Goal: Transaction & Acquisition: Purchase product/service

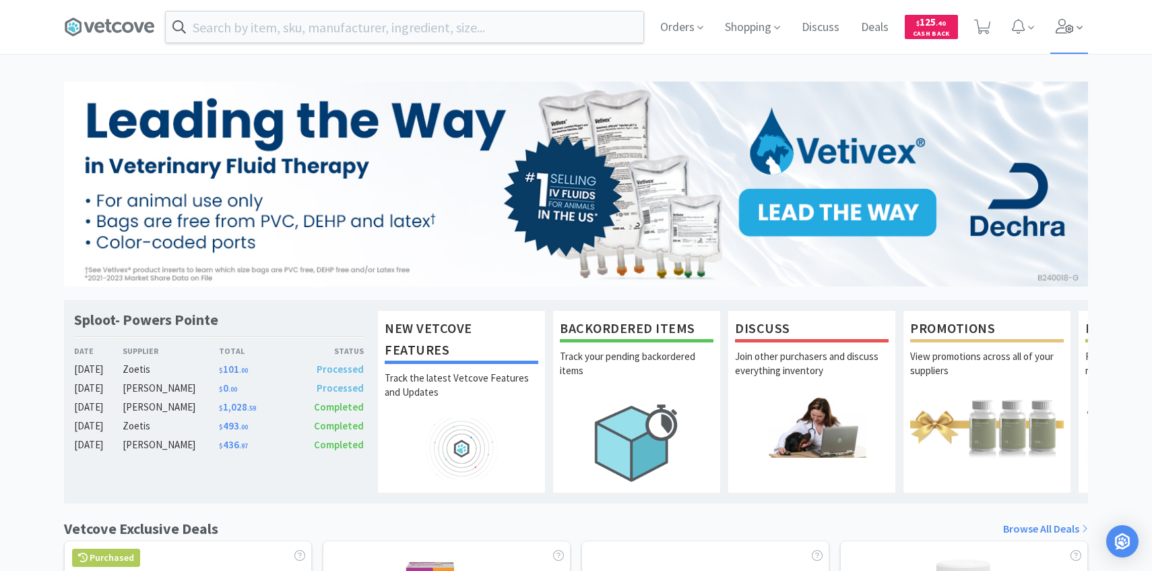
click at [1074, 35] on span at bounding box center [1069, 27] width 38 height 54
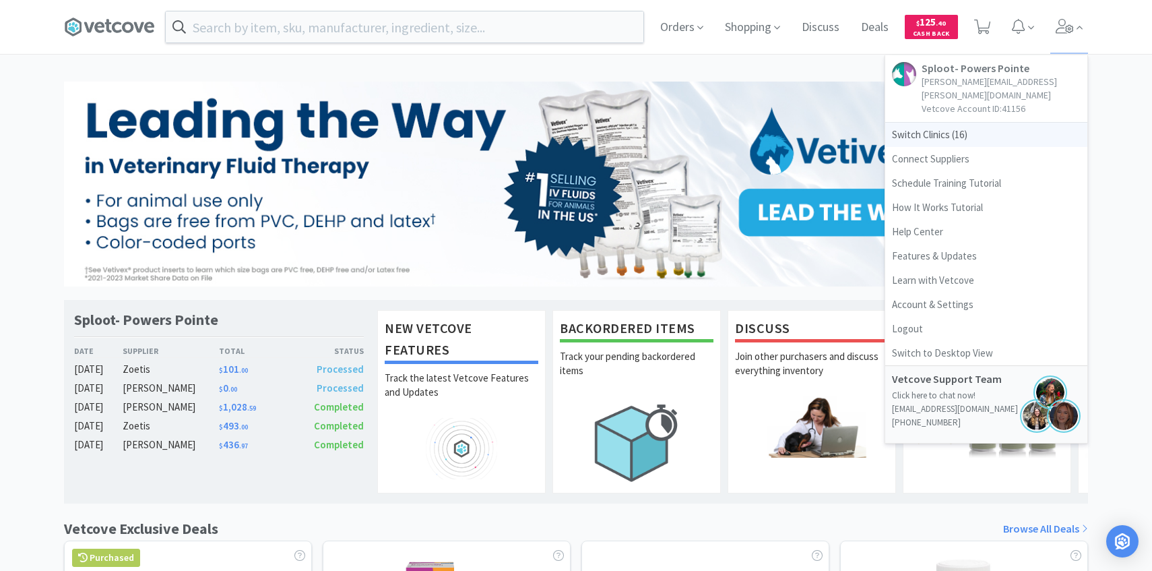
click at [981, 123] on span "Switch Clinics ( 16 )" at bounding box center [986, 135] width 202 height 24
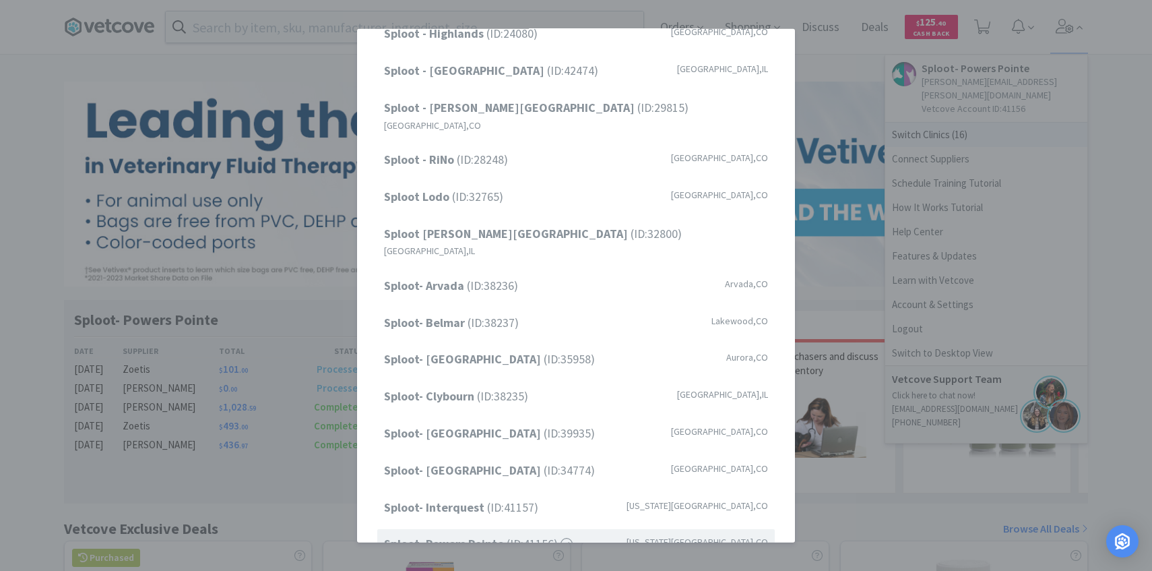
scroll to position [172, 0]
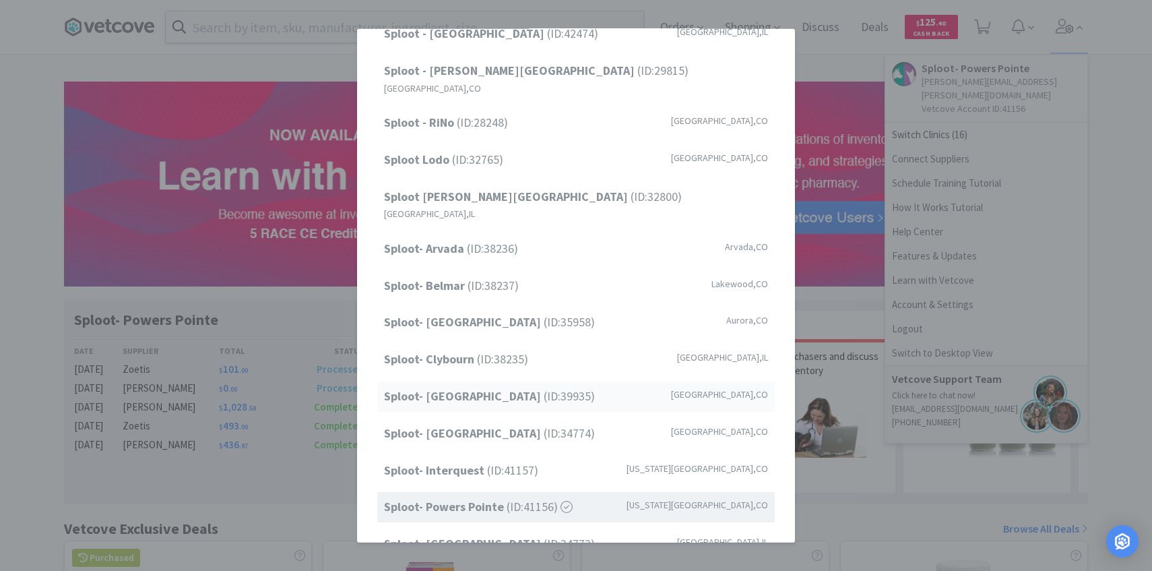
click at [517, 388] on strong "Sploot- [GEOGRAPHIC_DATA]" at bounding box center [464, 395] width 160 height 15
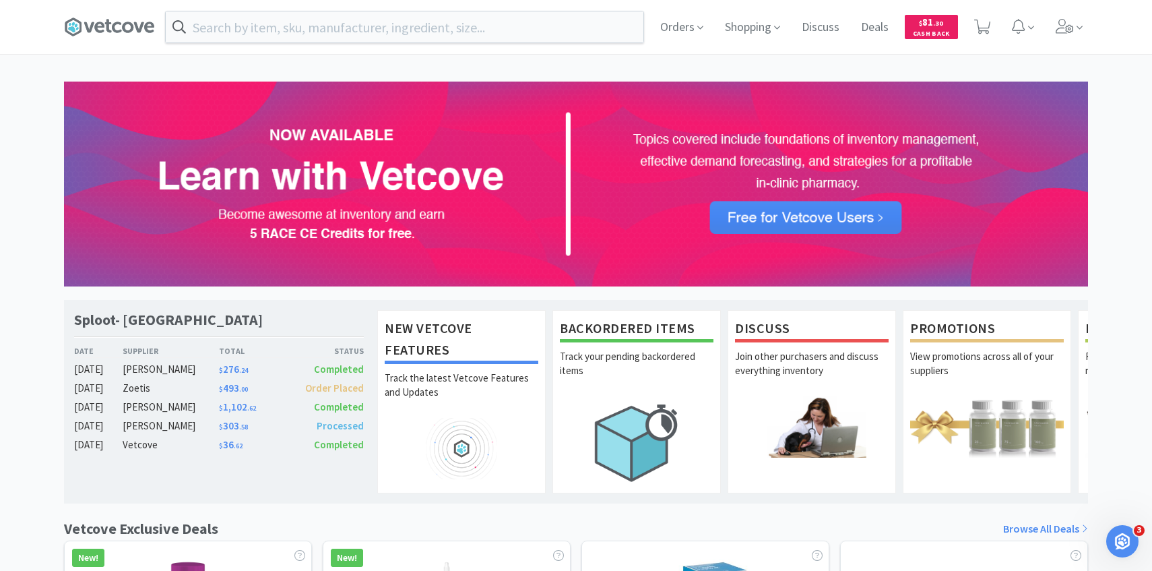
click at [1092, 15] on div "Orders Shopping Discuss Discuss Deals Deals $ 81 . 30 Cash Back" at bounding box center [576, 27] width 1038 height 54
click at [1074, 32] on span at bounding box center [1069, 27] width 38 height 54
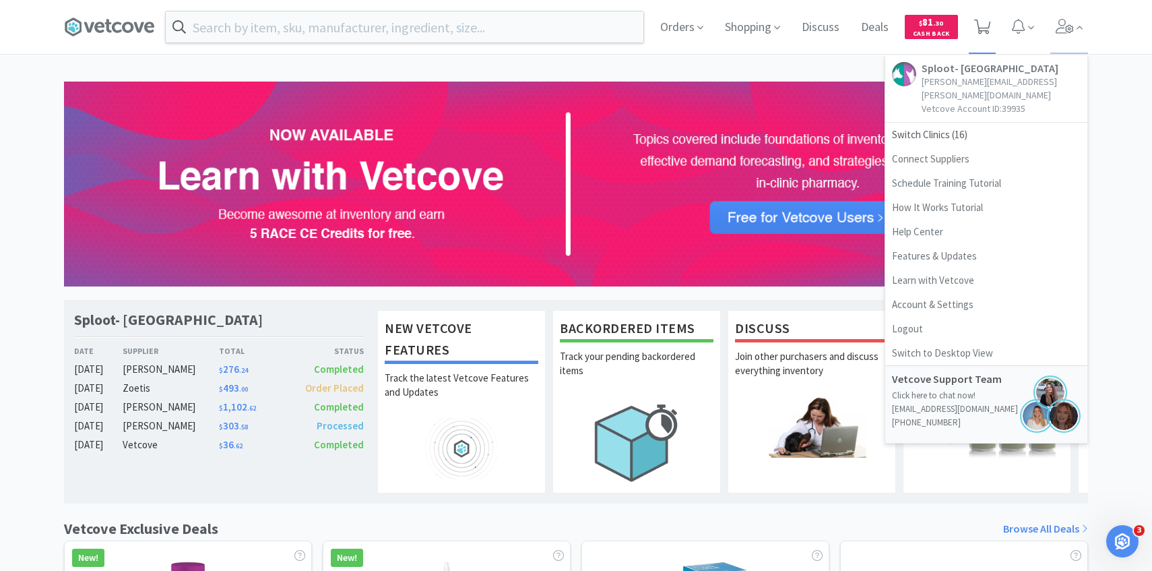
click at [976, 15] on span at bounding box center [983, 27] width 28 height 54
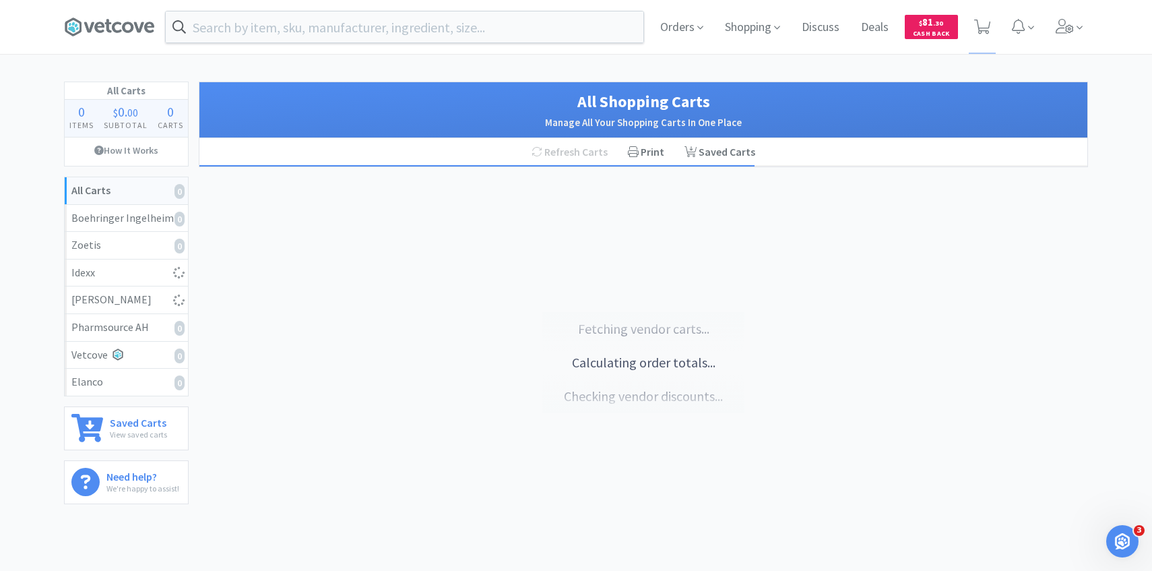
select select "2"
select select "1"
select select "5"
select select "1"
select select "10"
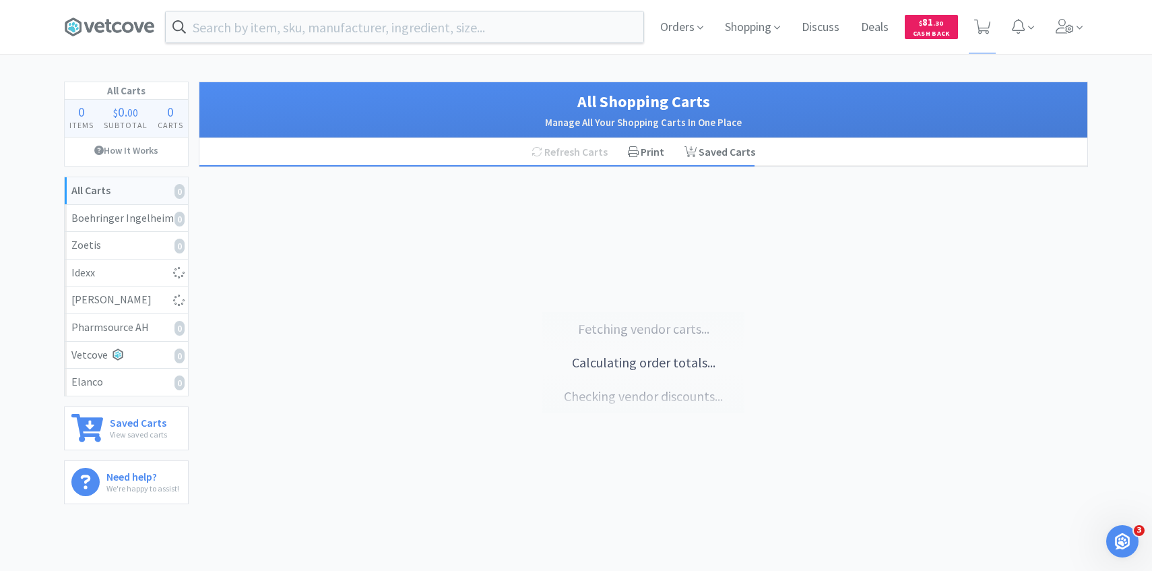
select select "15"
select select "3"
select select "1"
select select "2"
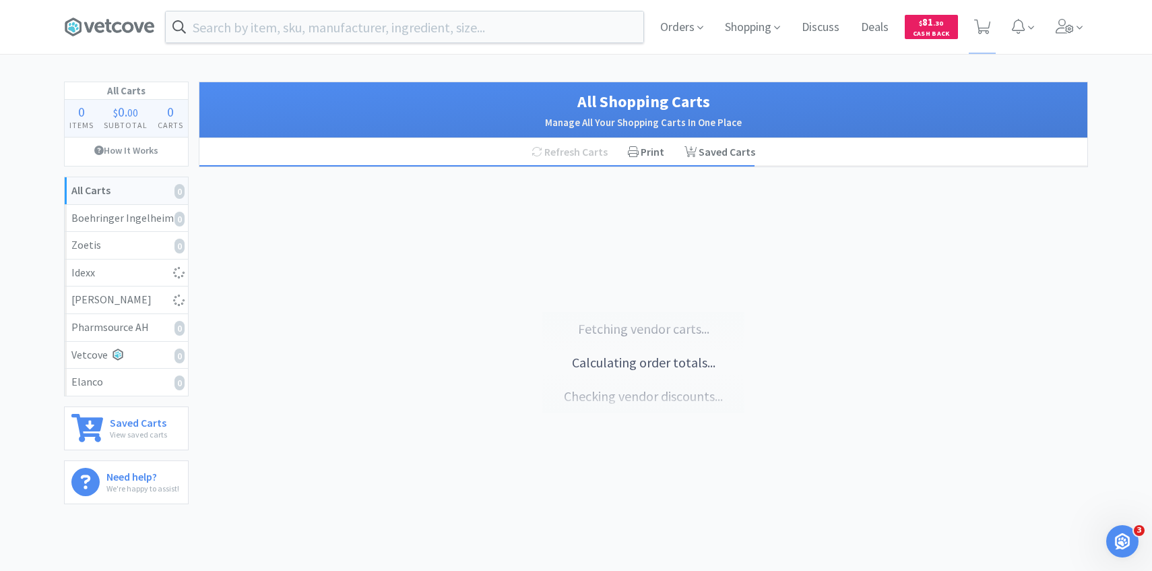
select select "1"
select select "3"
select select "1"
select select "3"
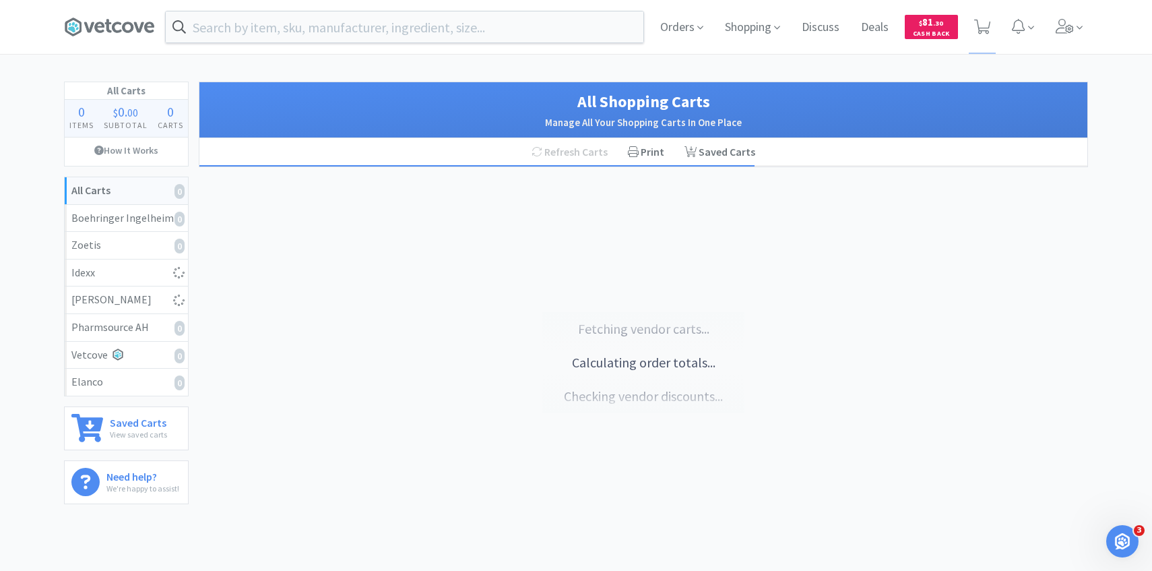
select select "2"
select select "5"
select select "50"
select select "4"
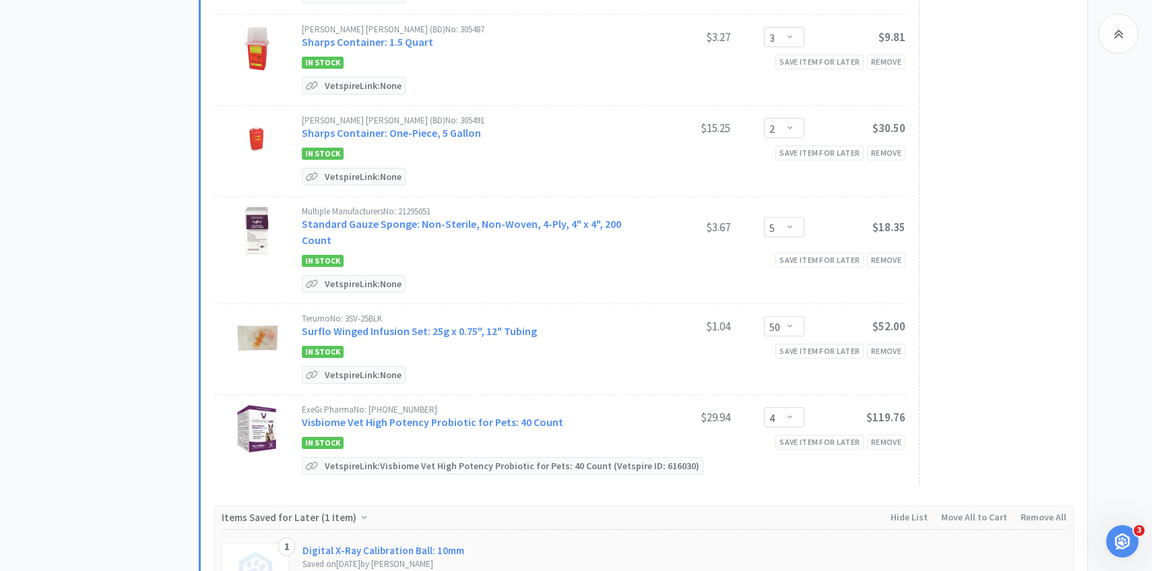
scroll to position [1605, 0]
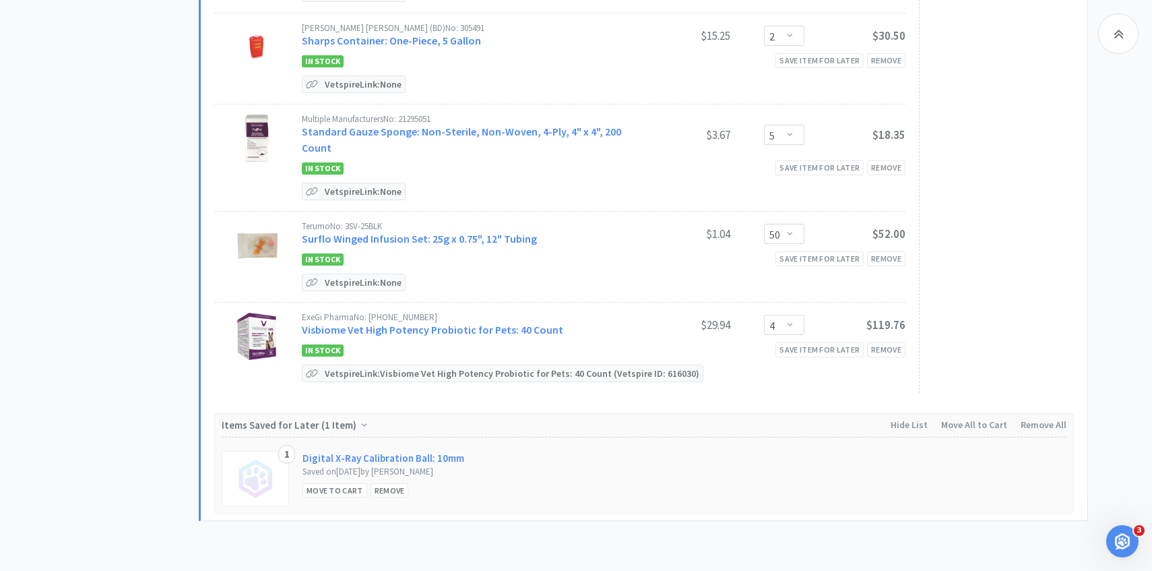
select select "2"
select select "1"
select select "5"
select select "50"
select select "100"
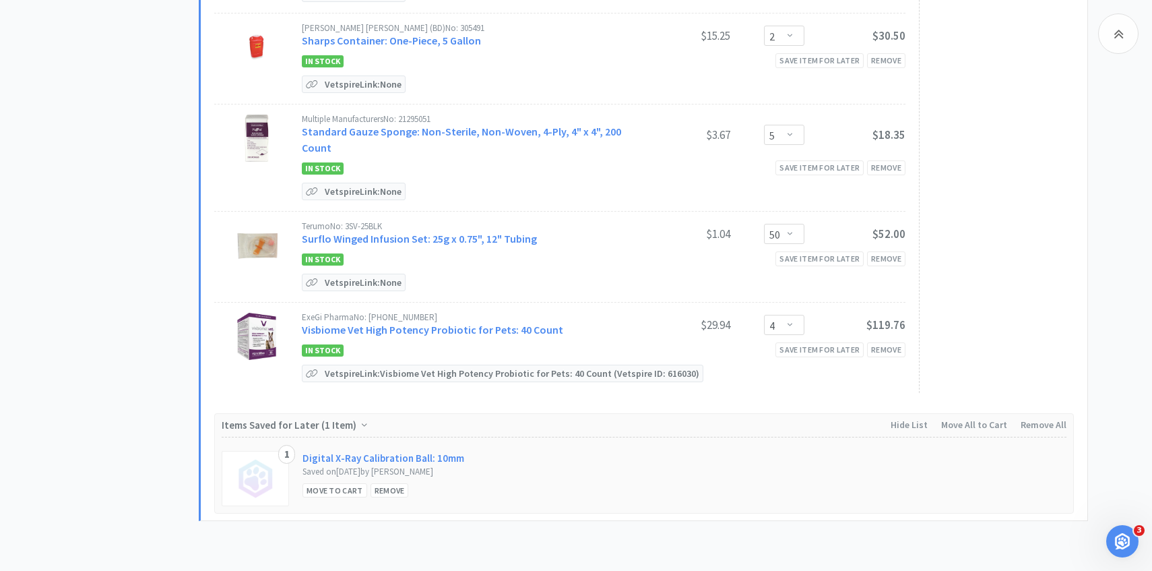
select select "2"
select select "1"
select select "2"
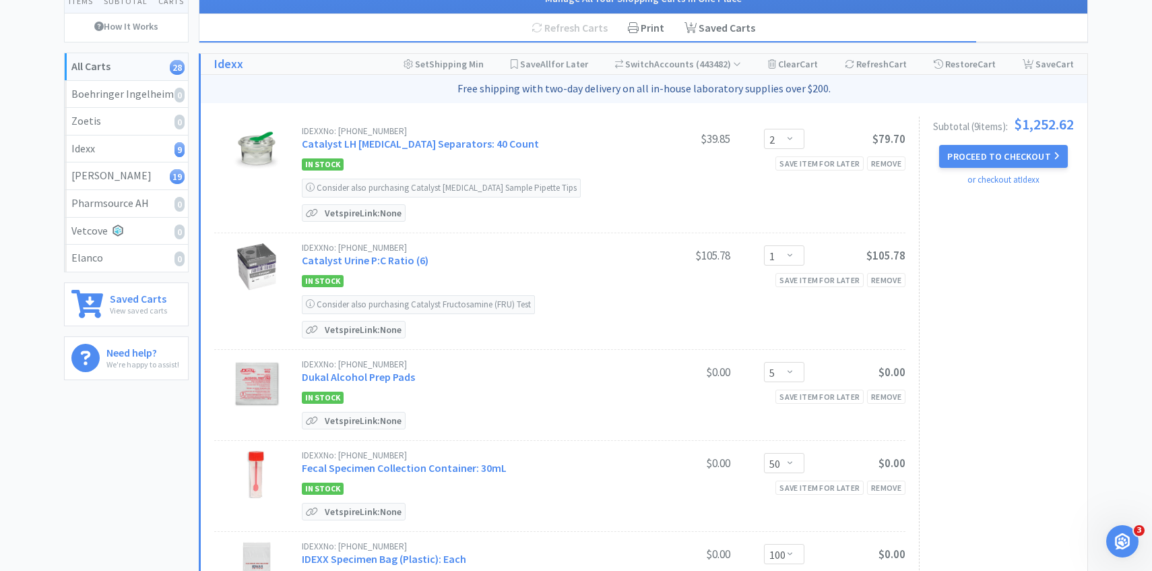
scroll to position [96, 0]
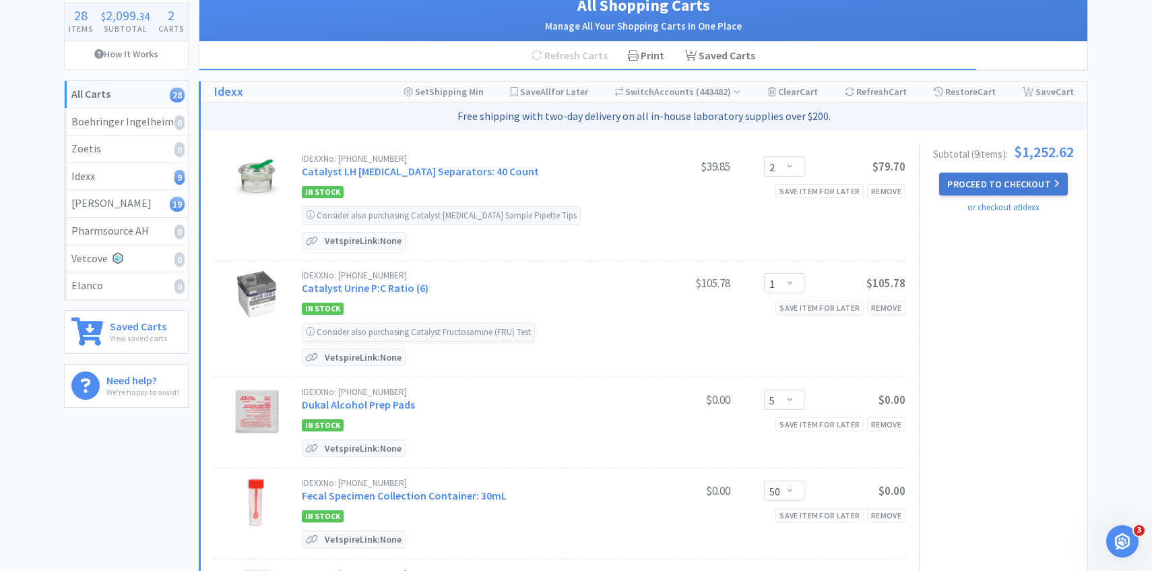
click at [982, 181] on button "Proceed to Checkout" at bounding box center [1003, 183] width 128 height 23
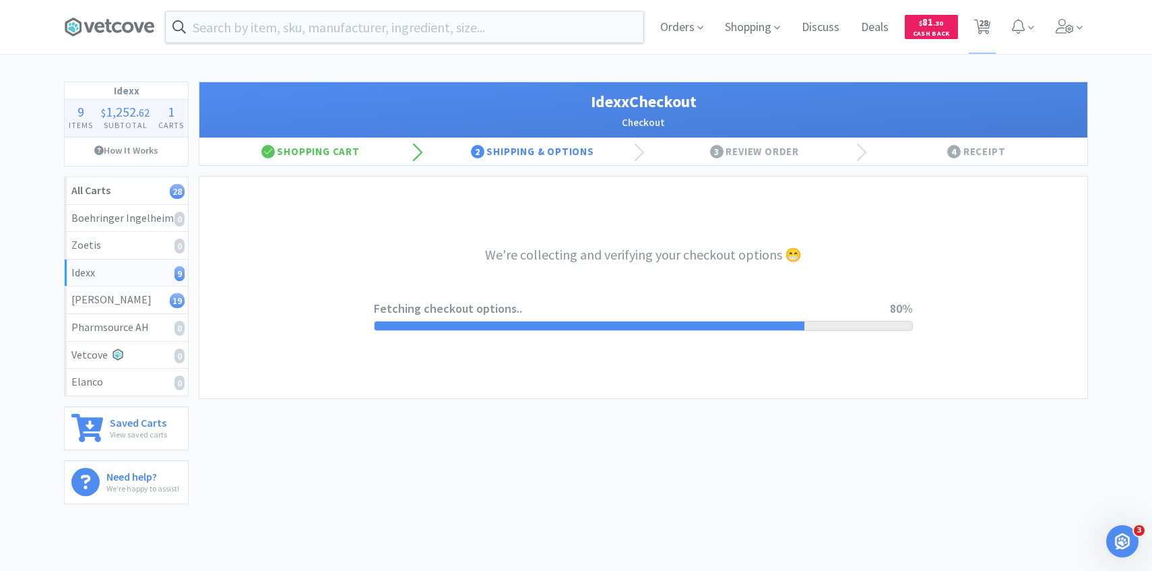
select select "904"
select select "003"
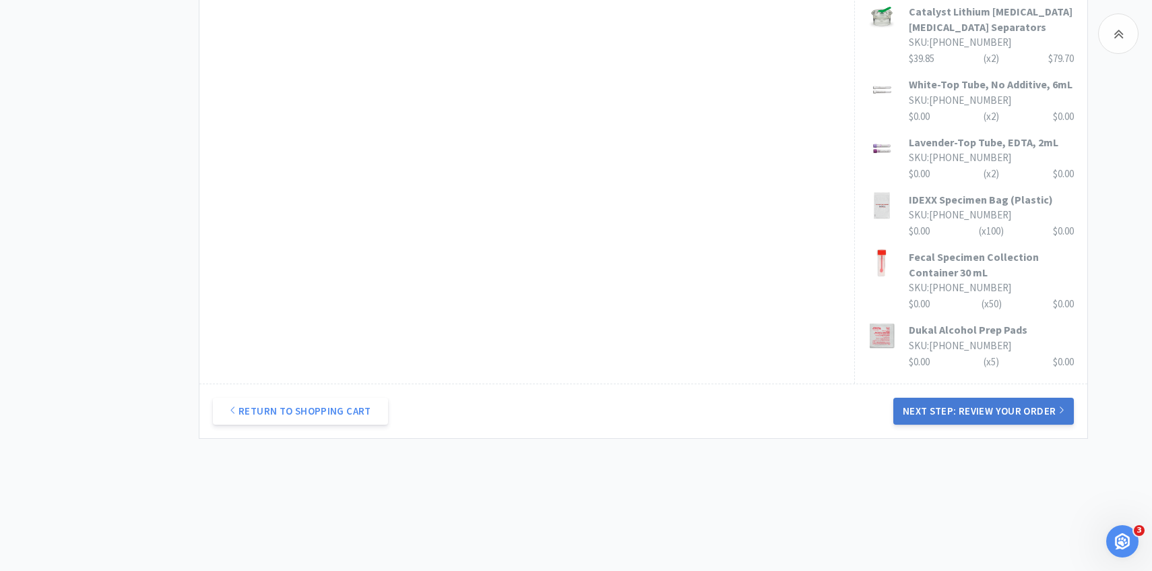
click at [920, 411] on button "Next Step: Review Your Order" at bounding box center [983, 411] width 181 height 27
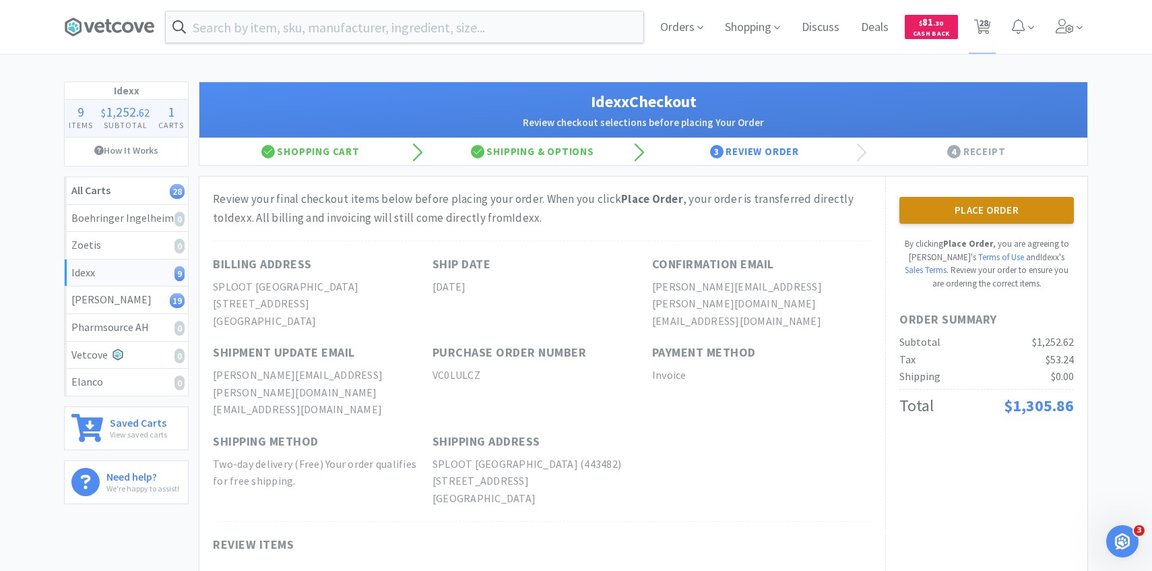
click at [929, 211] on button "Place Order" at bounding box center [986, 210] width 175 height 27
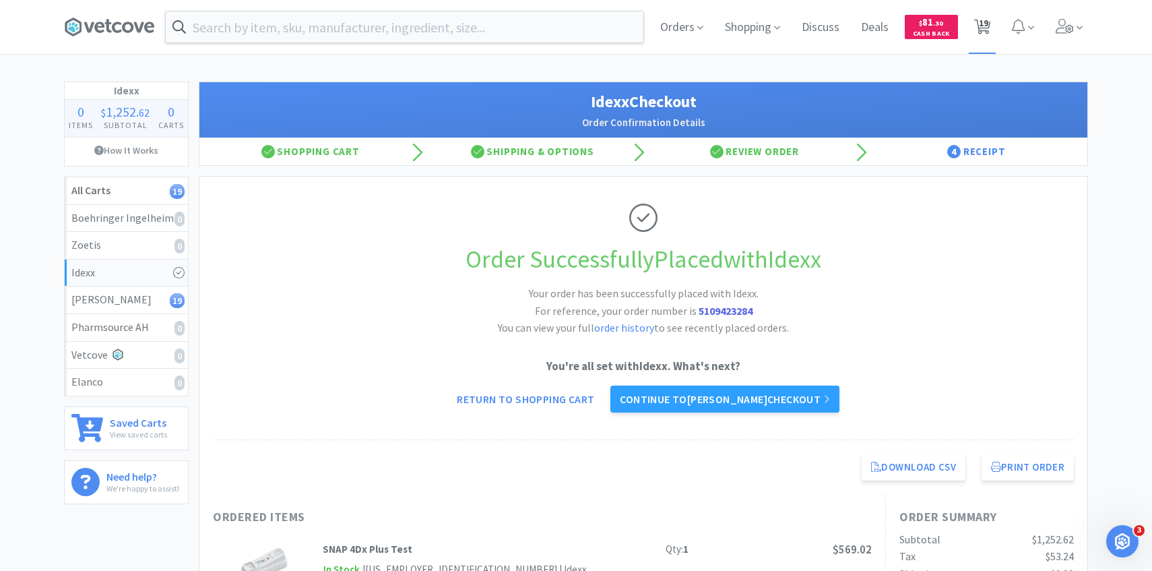
click at [974, 25] on icon at bounding box center [982, 27] width 17 height 15
select select "2"
select select "1"
select select "5"
select select "1"
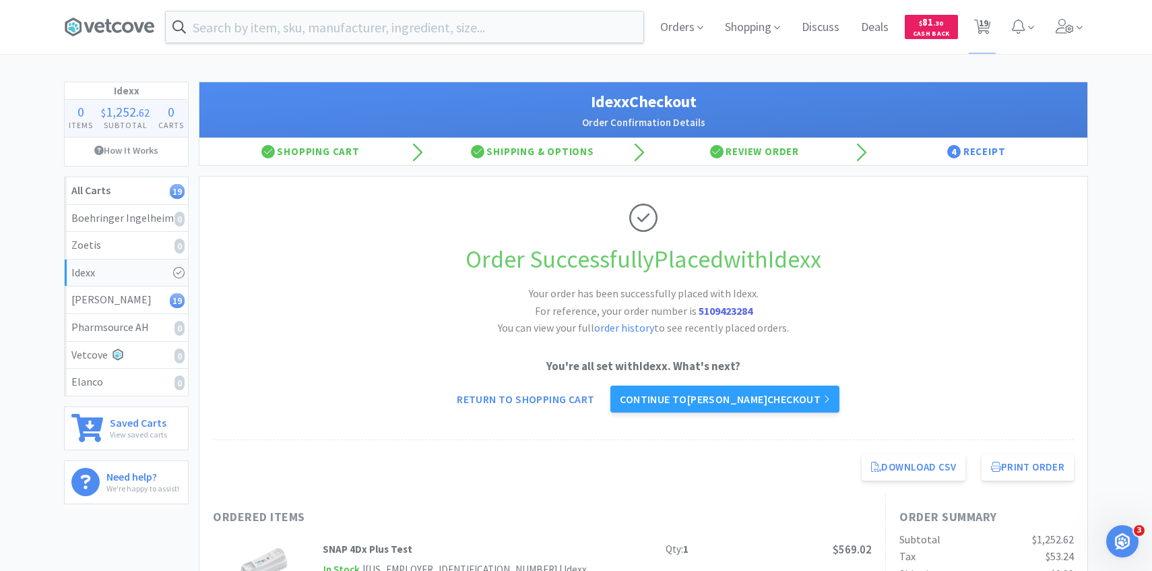
select select "10"
select select "15"
select select "3"
select select "1"
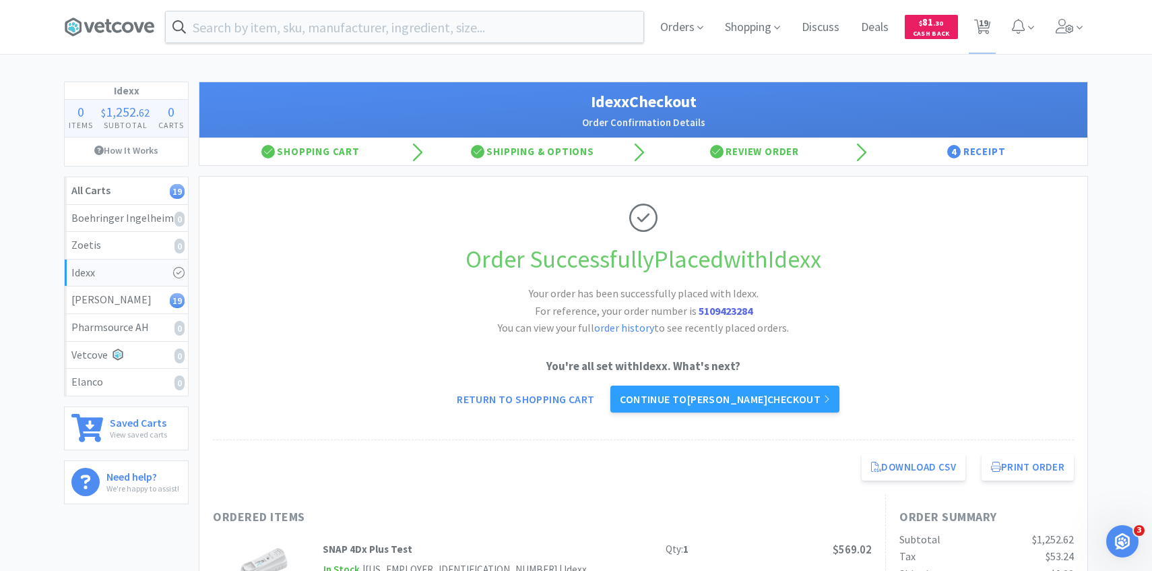
select select "2"
select select "1"
select select "3"
select select "1"
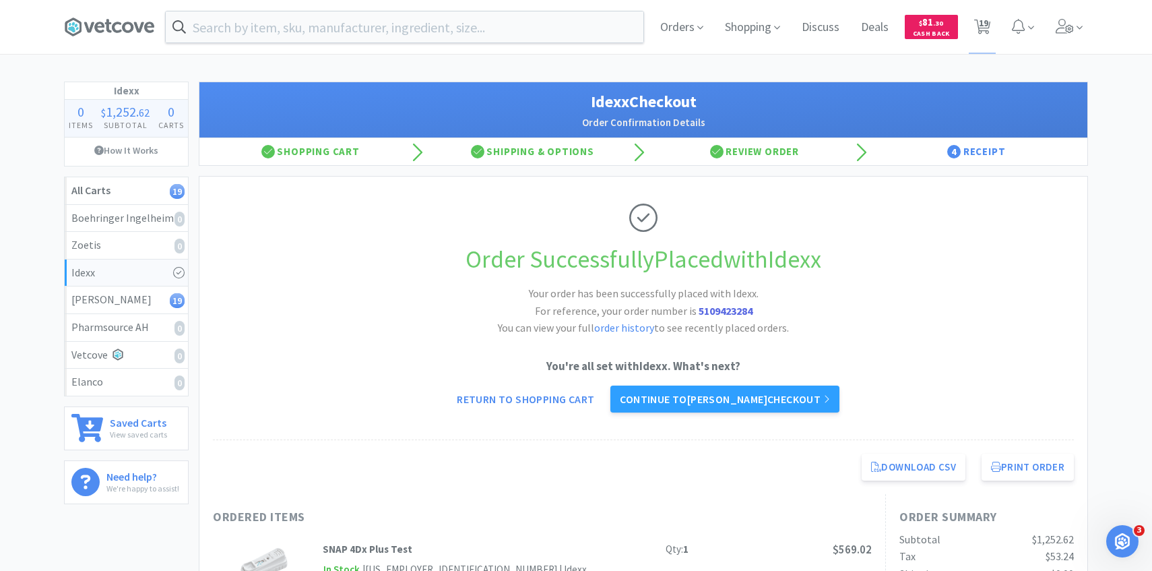
select select "3"
select select "2"
select select "5"
select select "50"
select select "4"
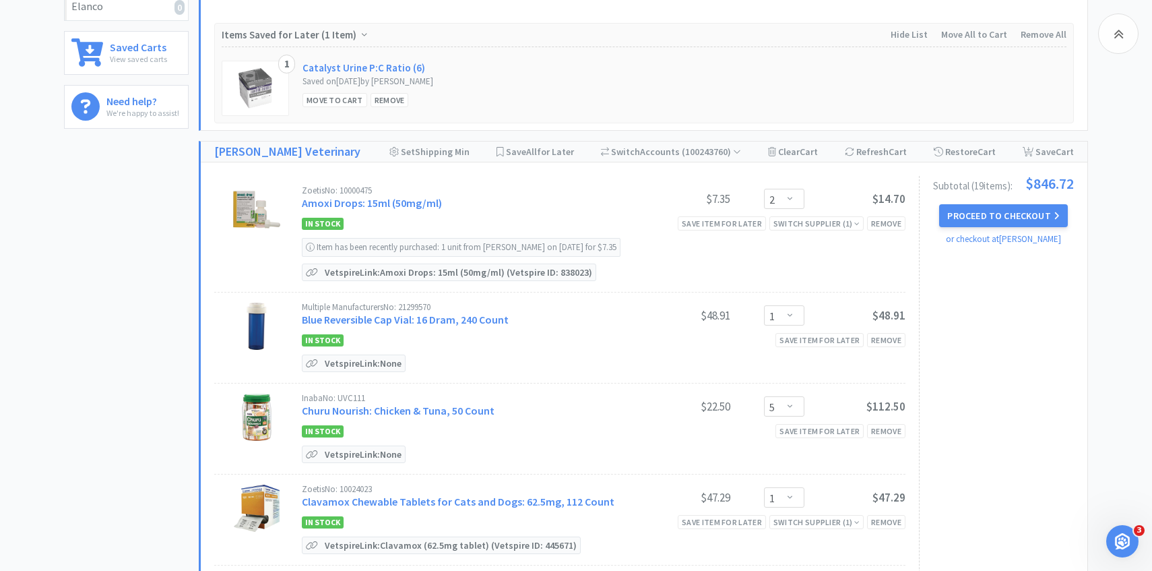
scroll to position [379, 0]
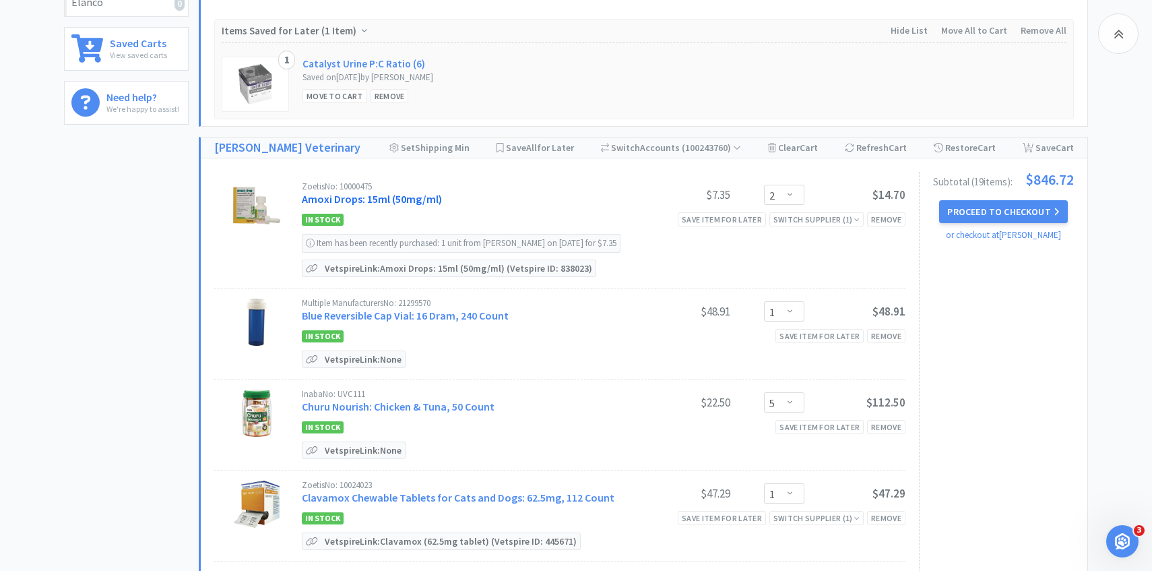
click at [402, 203] on link "Amoxi Drops: 15ml (50mg/ml)" at bounding box center [372, 198] width 140 height 13
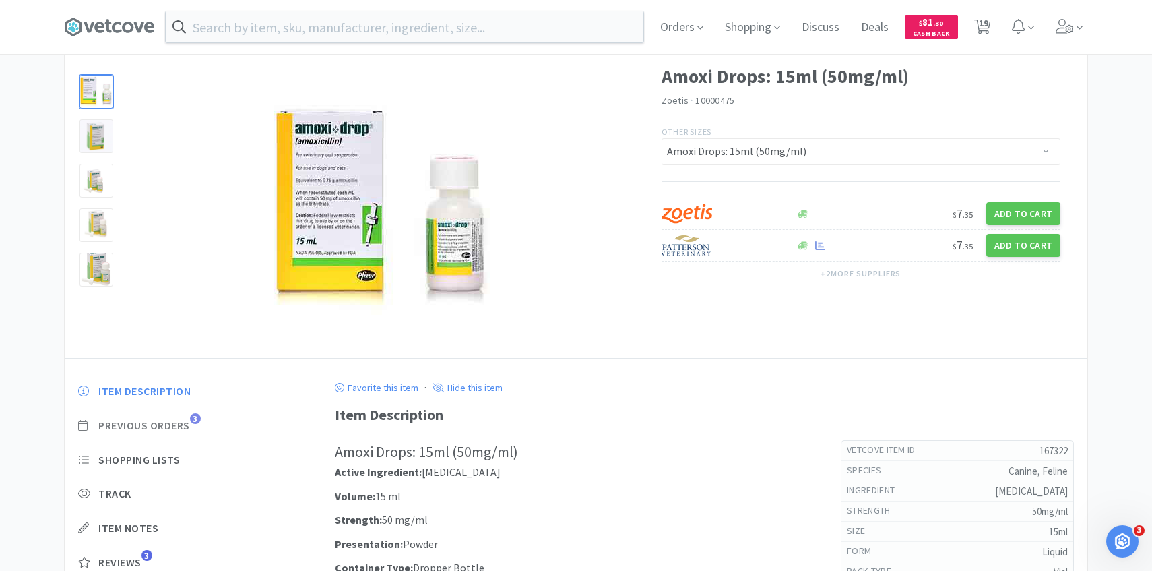
click at [190, 422] on span "Previous Orders" at bounding box center [144, 425] width 92 height 14
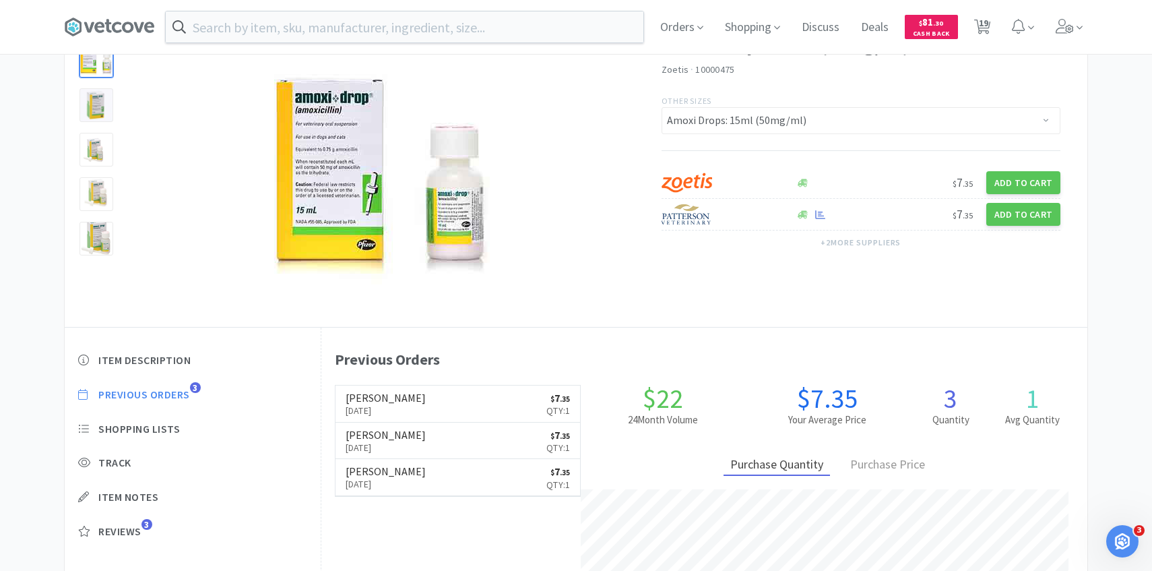
scroll to position [93, 0]
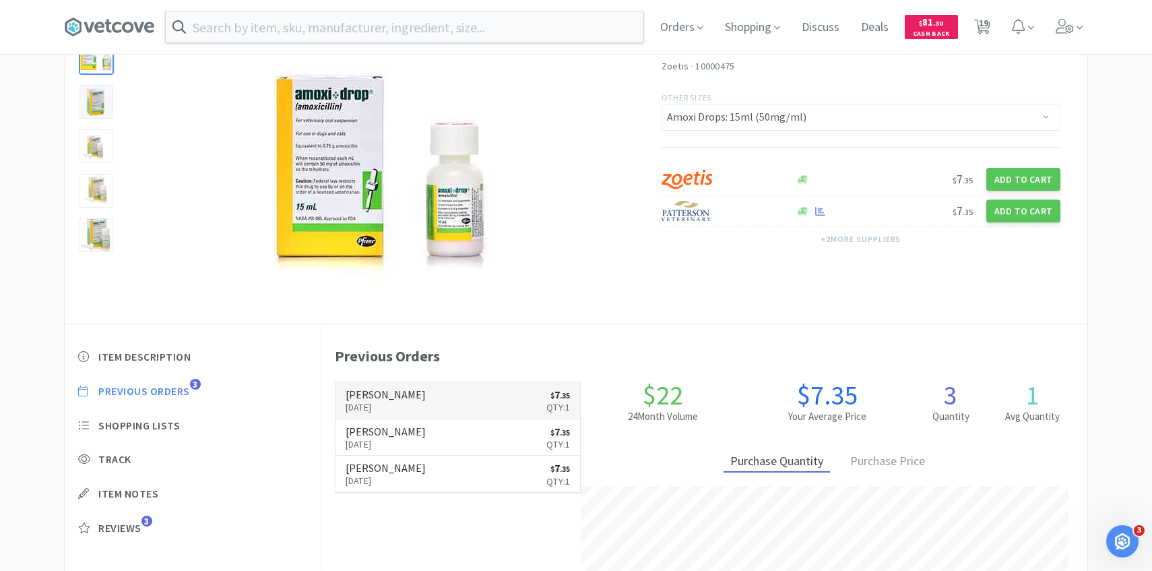
click at [382, 393] on h6 "[PERSON_NAME]" at bounding box center [386, 394] width 80 height 11
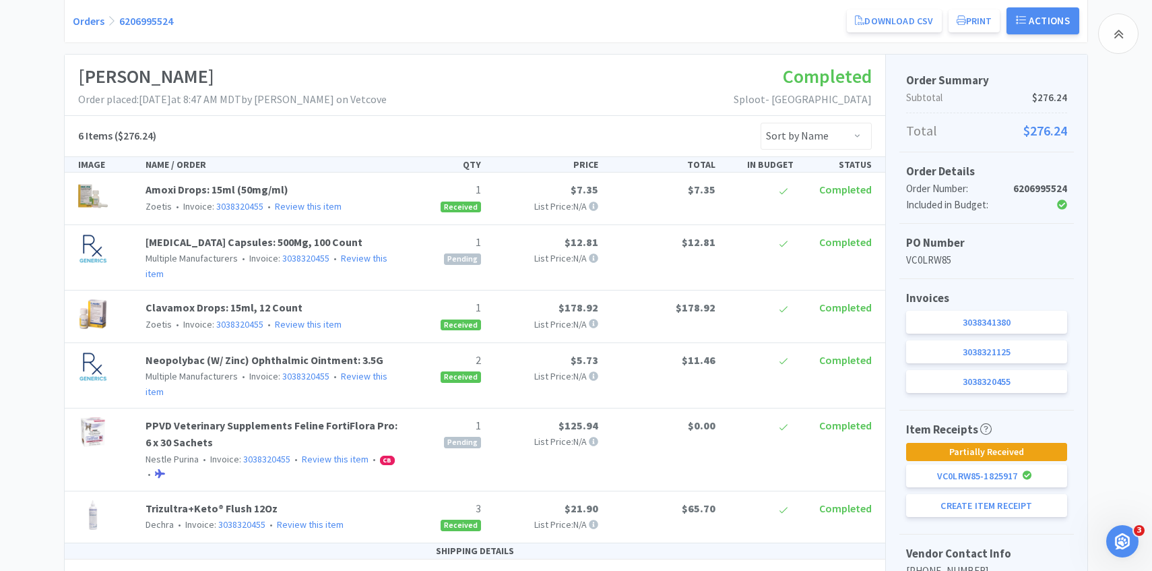
scroll to position [309, 0]
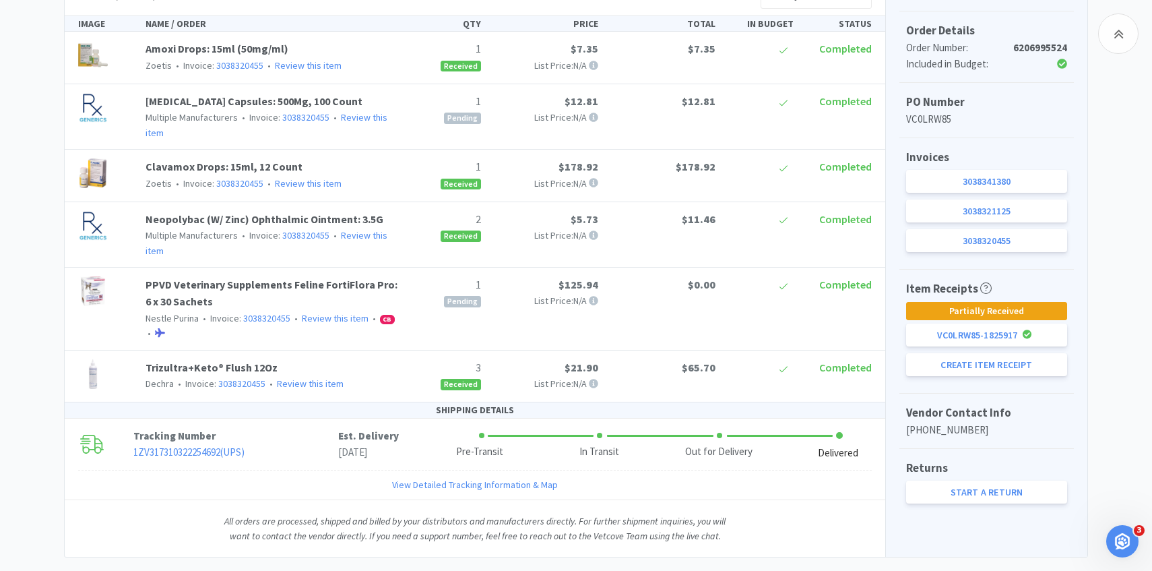
scroll to position [93, 0]
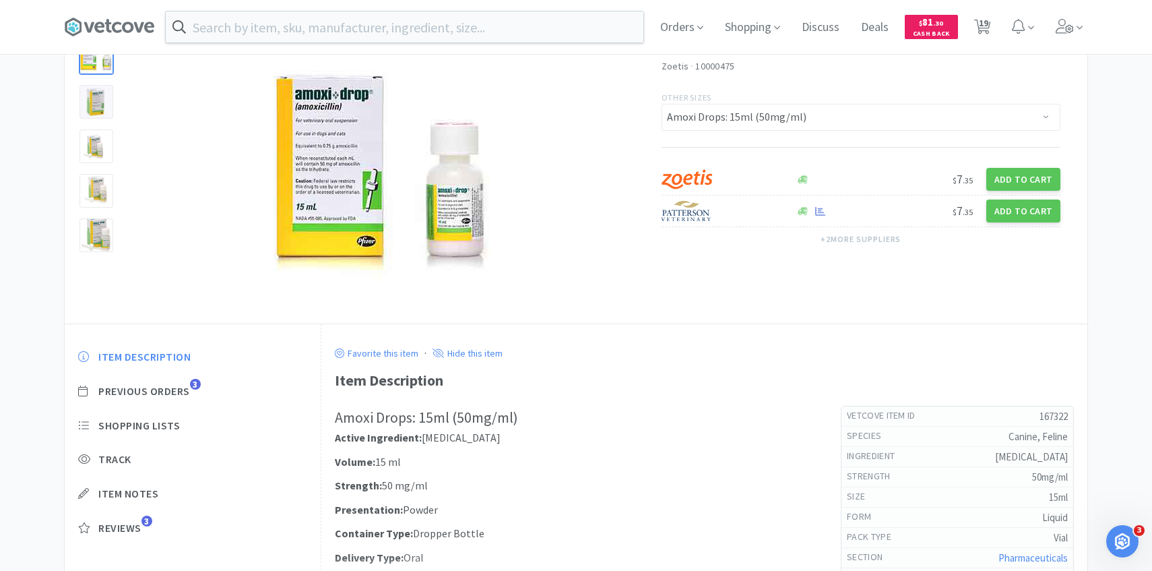
scroll to position [379, 0]
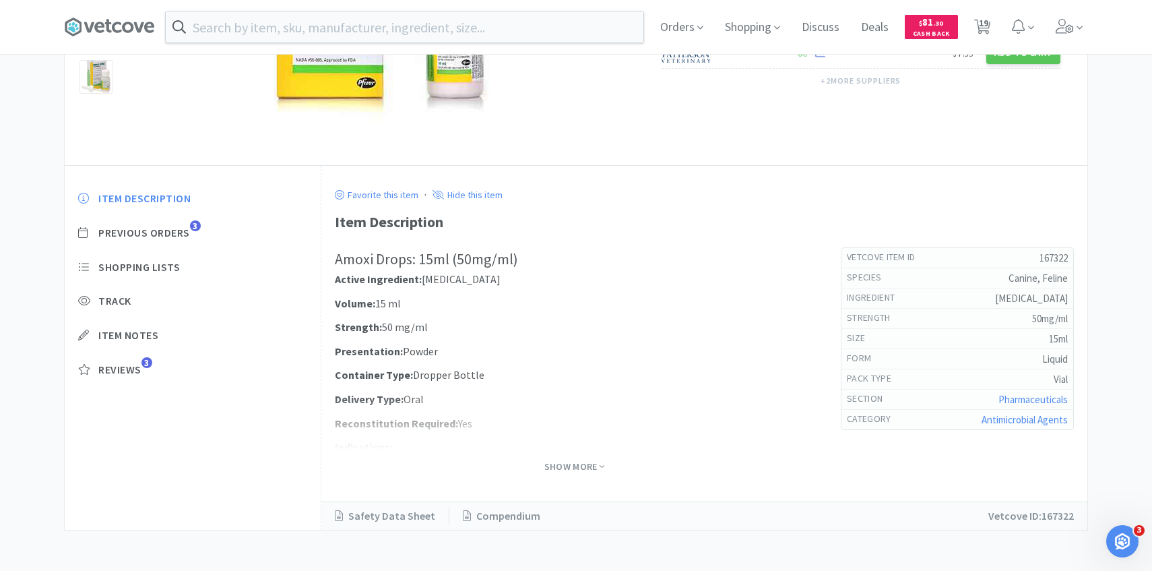
select select "2"
select select "1"
select select "5"
select select "1"
select select "10"
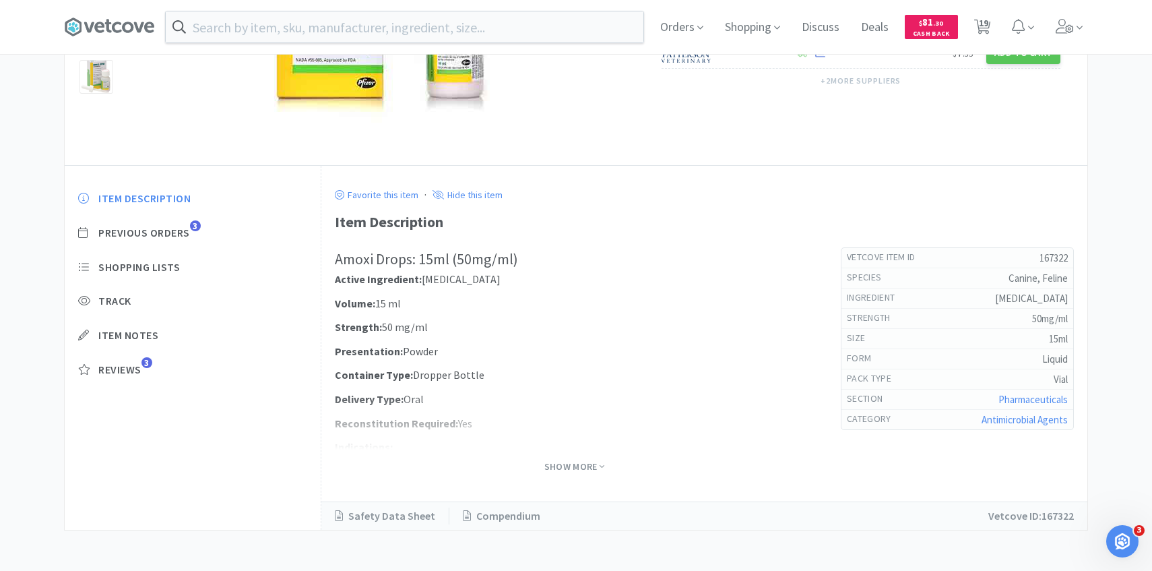
select select "15"
select select "3"
select select "1"
select select "2"
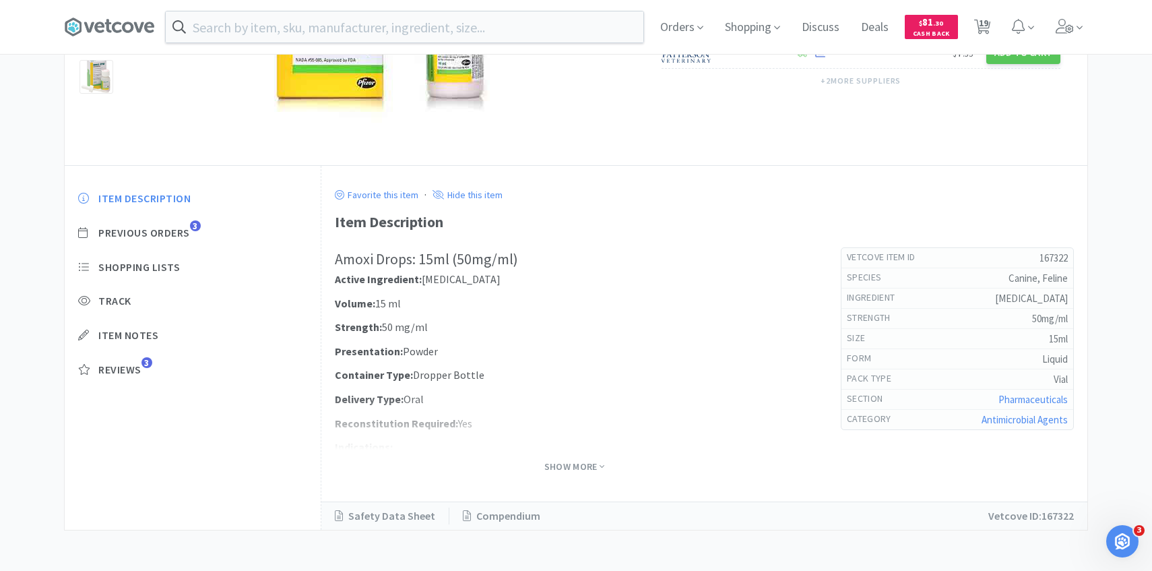
select select "1"
select select "3"
select select "1"
select select "3"
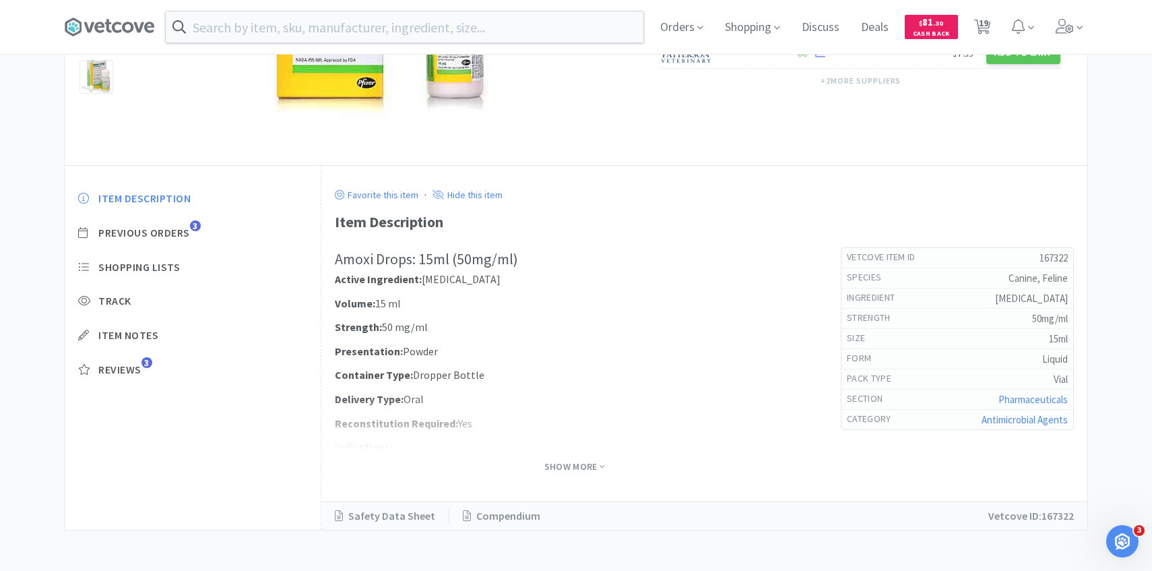
select select "2"
select select "5"
select select "50"
select select "4"
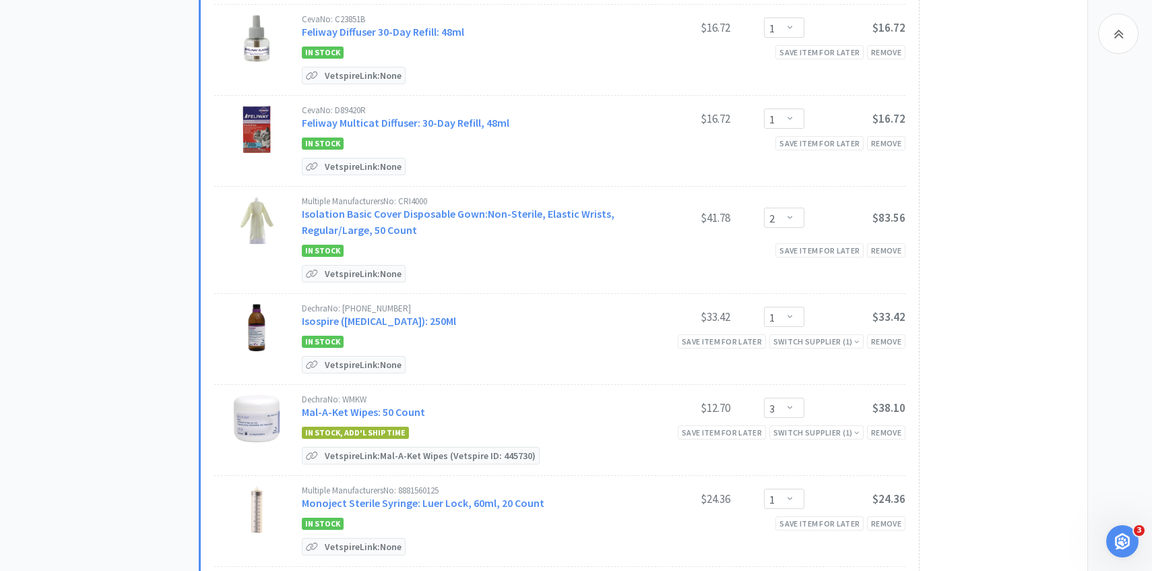
scroll to position [1249, 0]
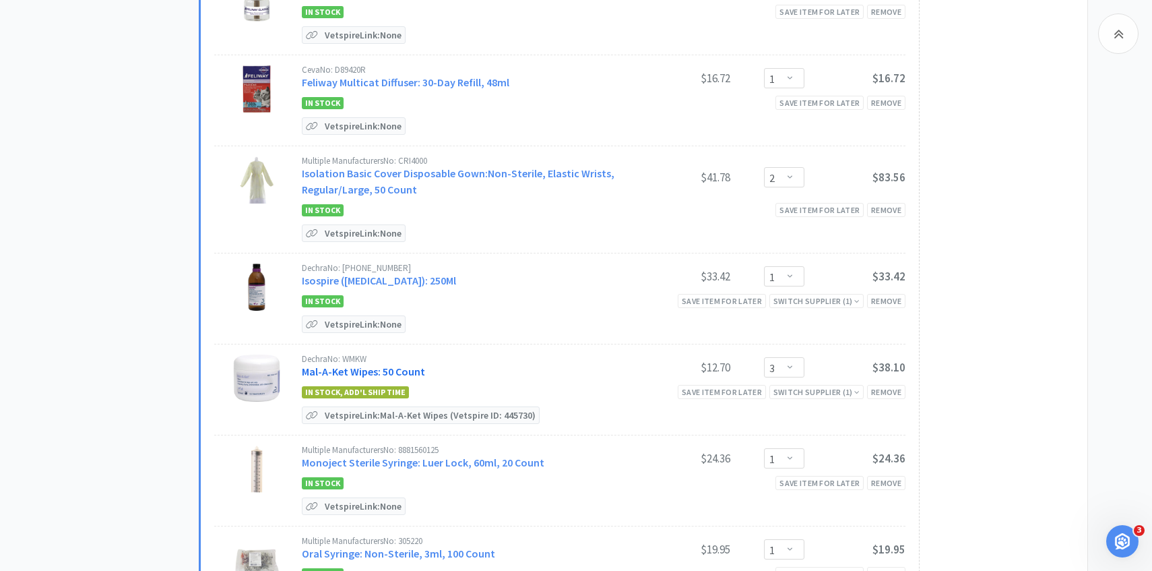
click at [357, 365] on link "Mal-A-Ket Wipes: 50 Count" at bounding box center [363, 371] width 123 height 13
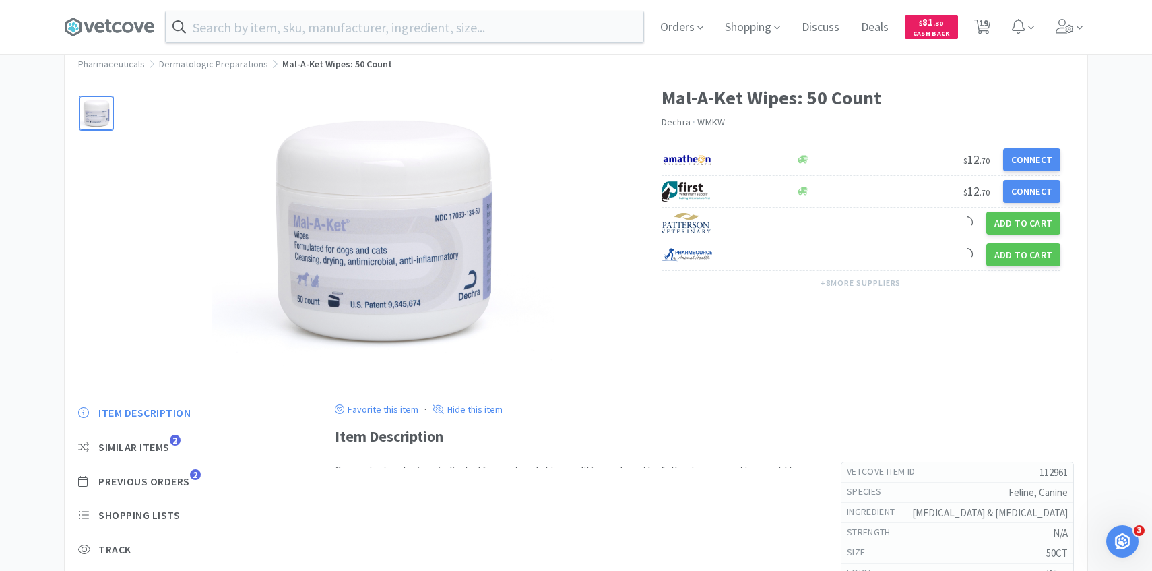
scroll to position [38, 0]
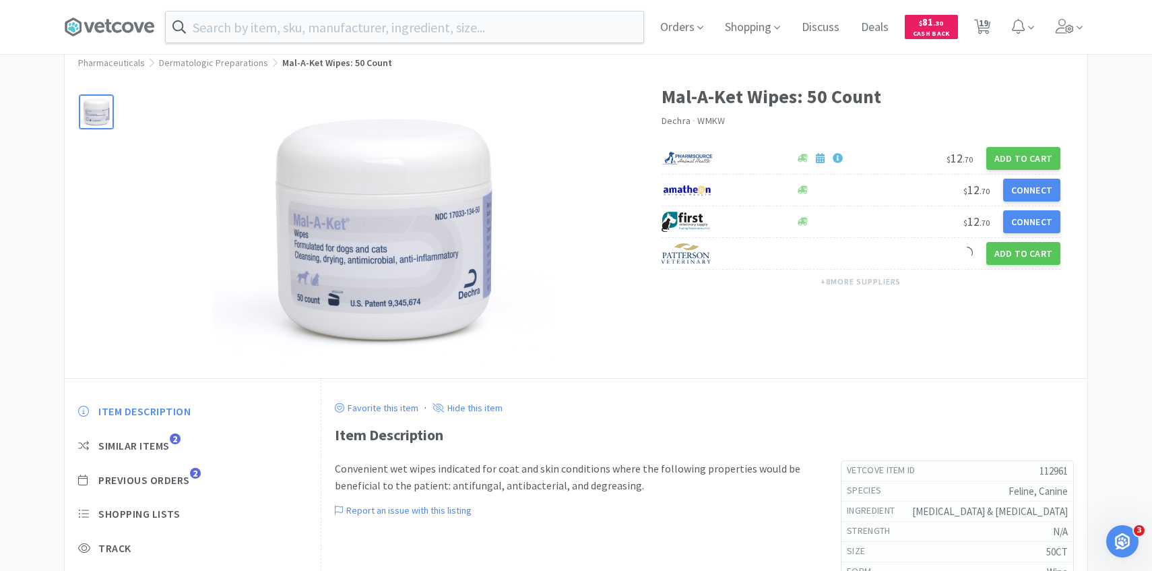
click at [178, 464] on div "Item Description Similar Items 2 Previous Orders 2 Shopping Lists Track Item No…" at bounding box center [193, 524] width 256 height 267
click at [178, 480] on span "Previous Orders" at bounding box center [144, 480] width 92 height 14
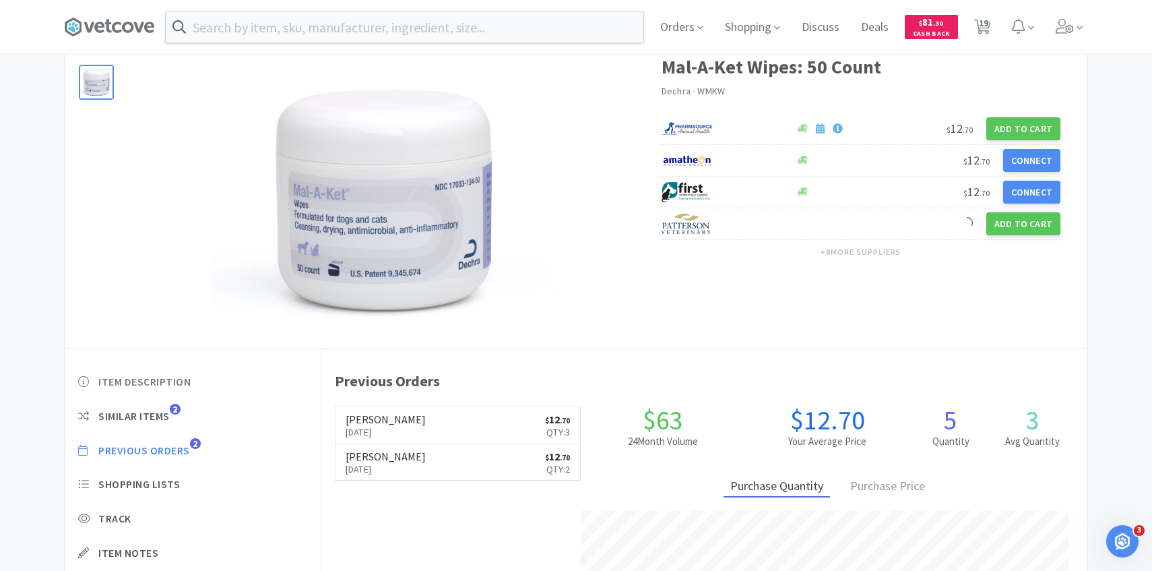
scroll to position [69, 0]
select select "2"
select select "1"
select select "5"
select select "1"
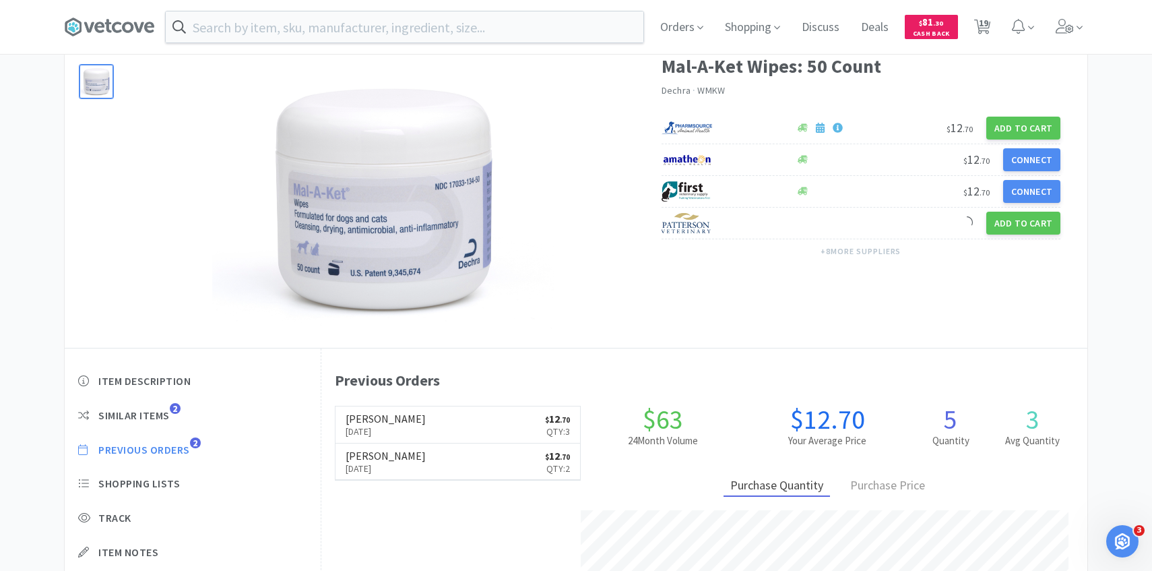
select select "10"
select select "15"
select select "3"
select select "1"
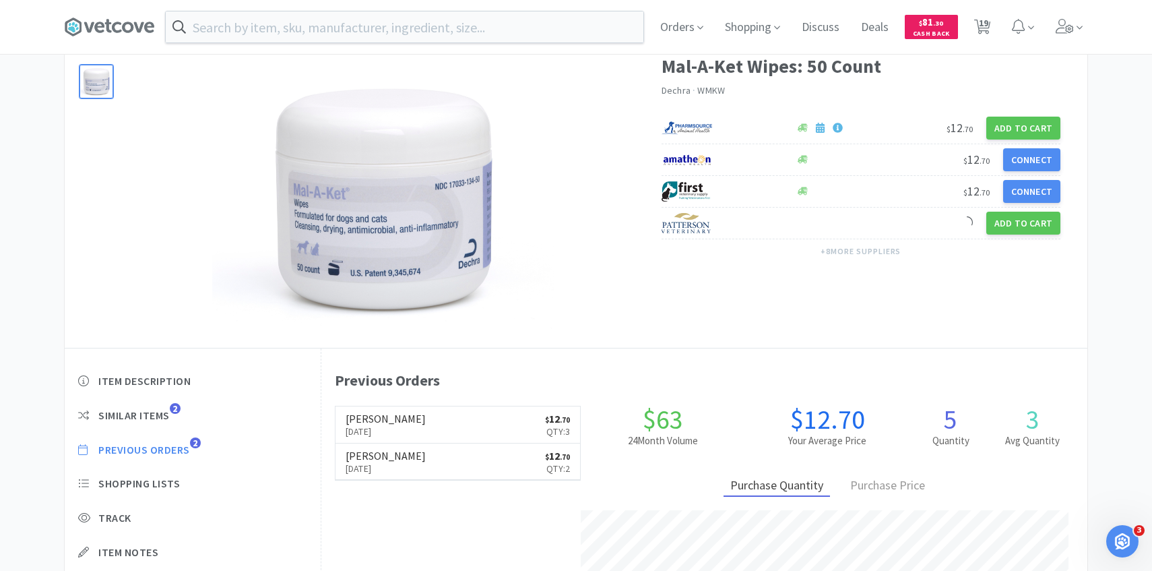
select select "2"
select select "1"
select select "3"
select select "1"
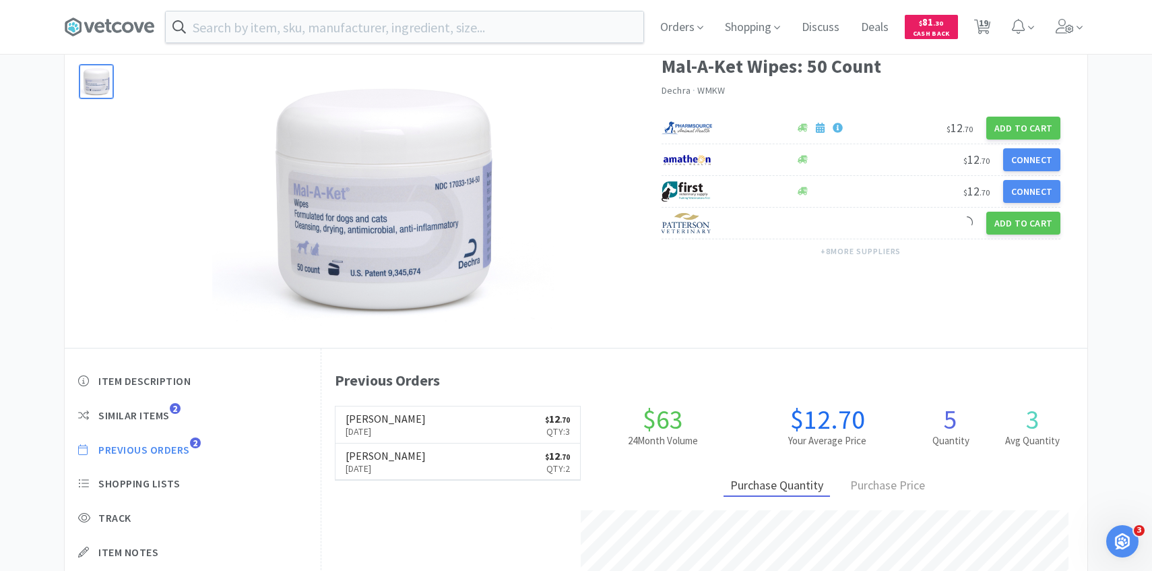
select select "3"
select select "2"
select select "5"
select select "50"
select select "4"
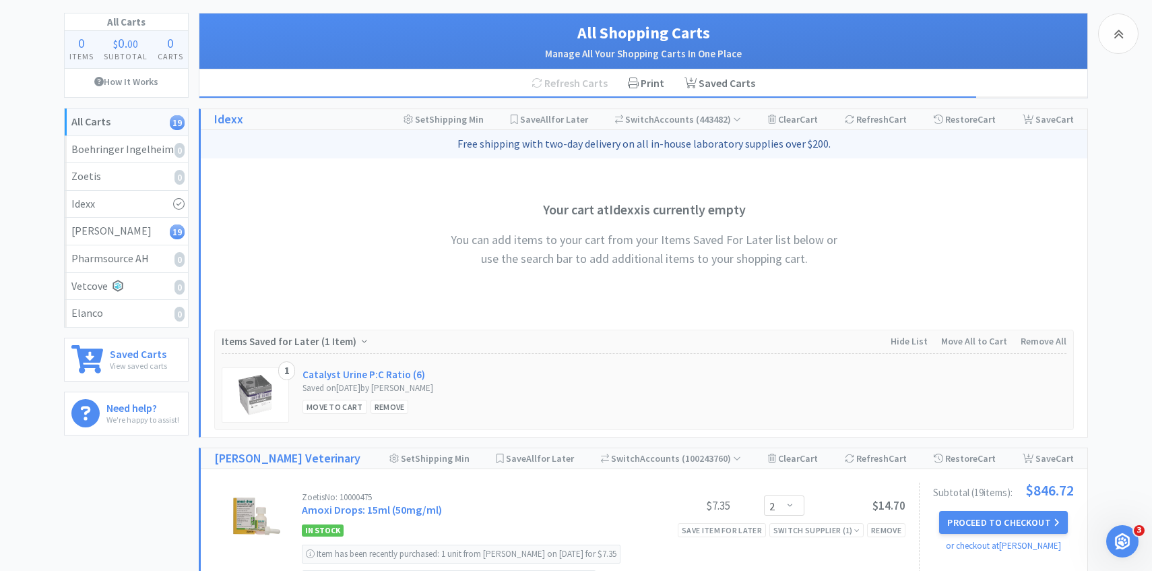
scroll to position [1249, 0]
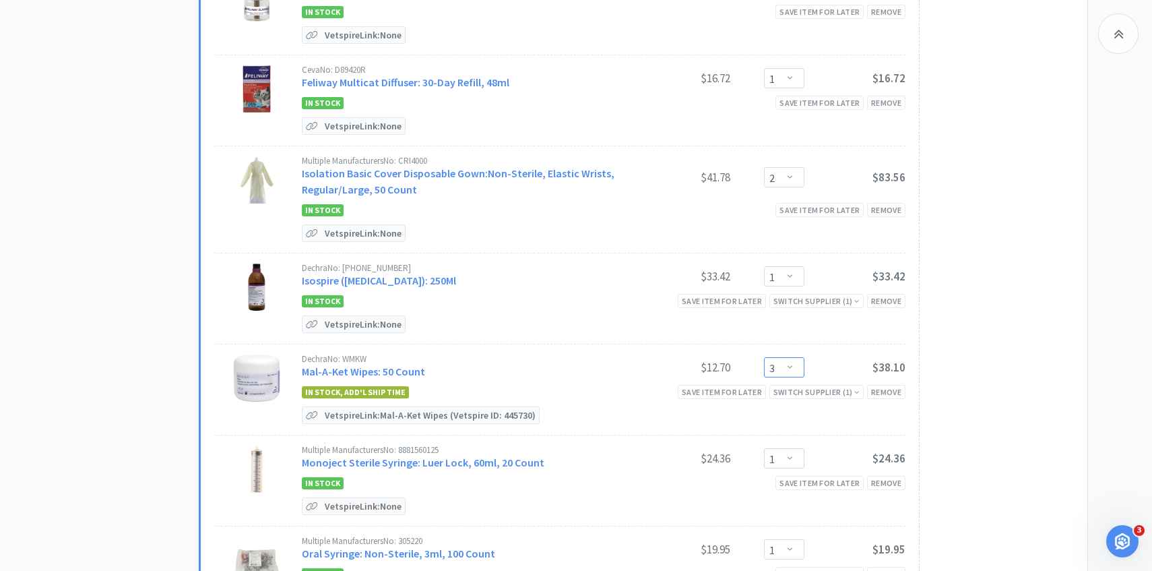
click at [781, 364] on select "Enter Quantity 1 2 3 4 5 6 7 8 9 10 11 12 13 14 15 16 17 18 19 20 Enter Quantity" at bounding box center [784, 367] width 40 height 20
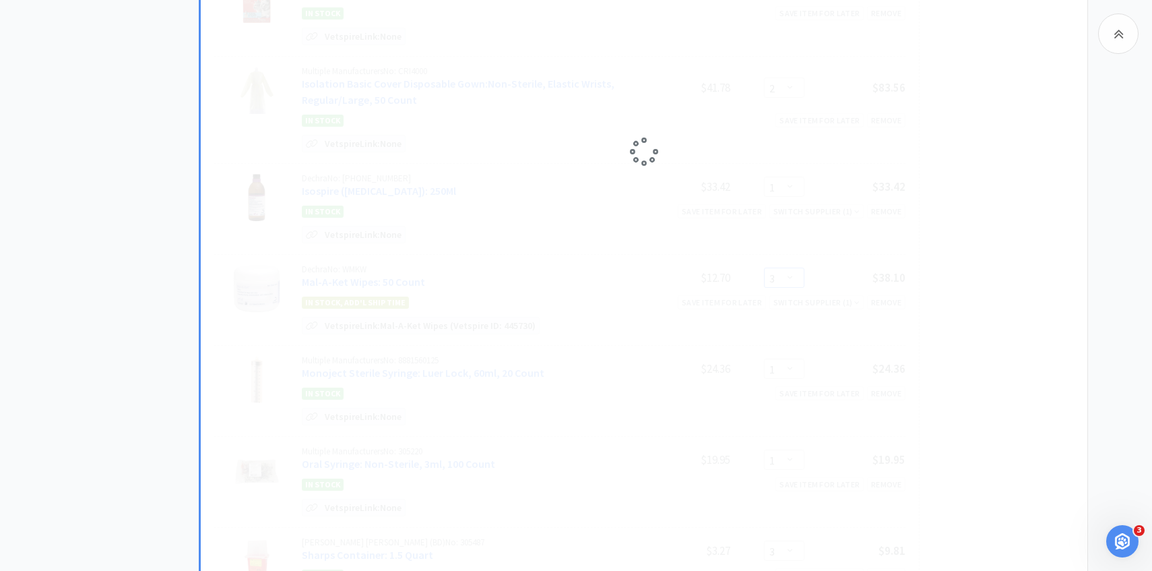
scroll to position [1344, 0]
select select "4"
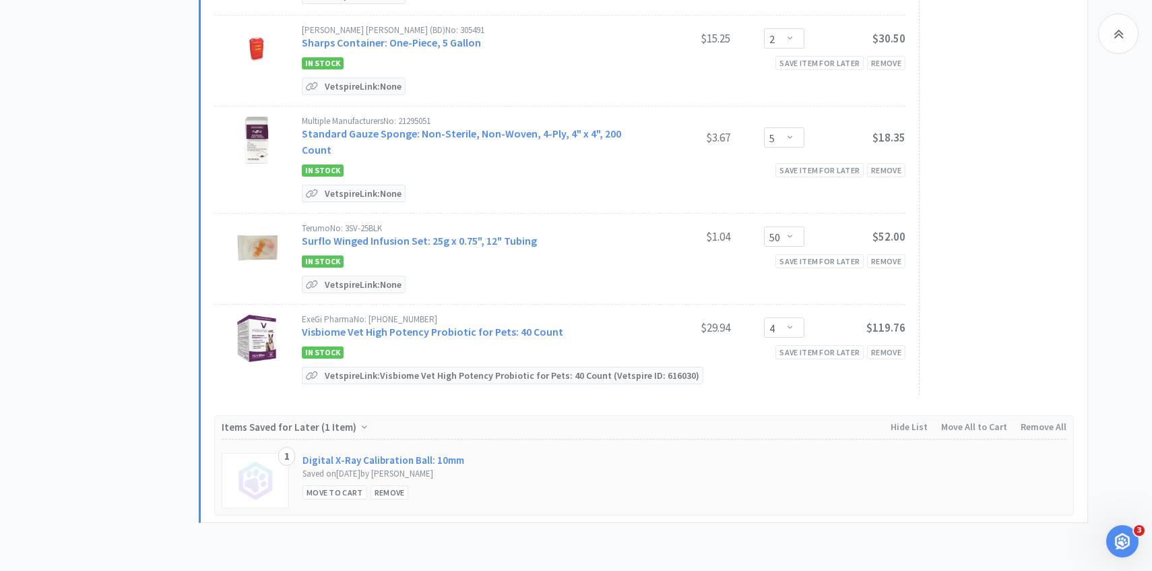
scroll to position [1961, 0]
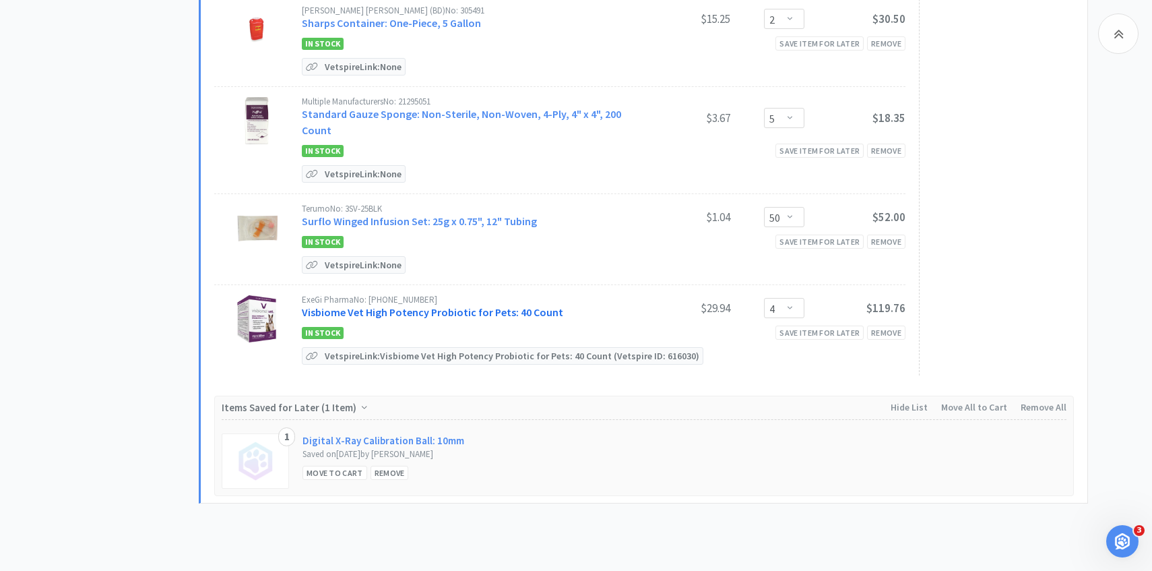
click at [470, 305] on link "Visbiome Vet High Potency Probiotic for Pets: 40 Count" at bounding box center [432, 311] width 261 height 13
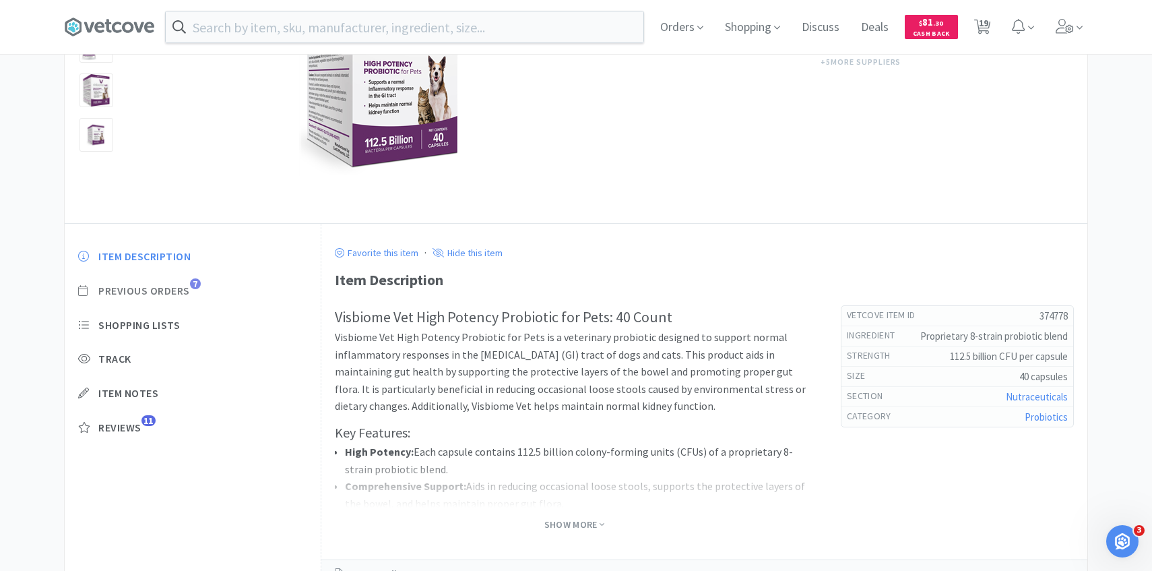
click at [185, 288] on span "Previous Orders" at bounding box center [144, 291] width 92 height 14
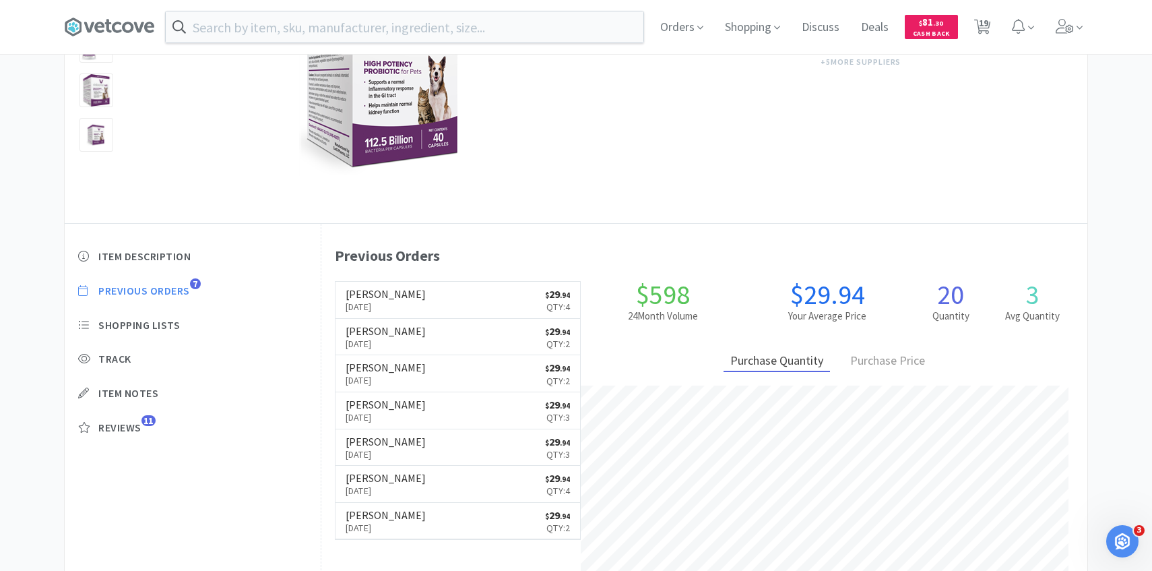
scroll to position [370, 766]
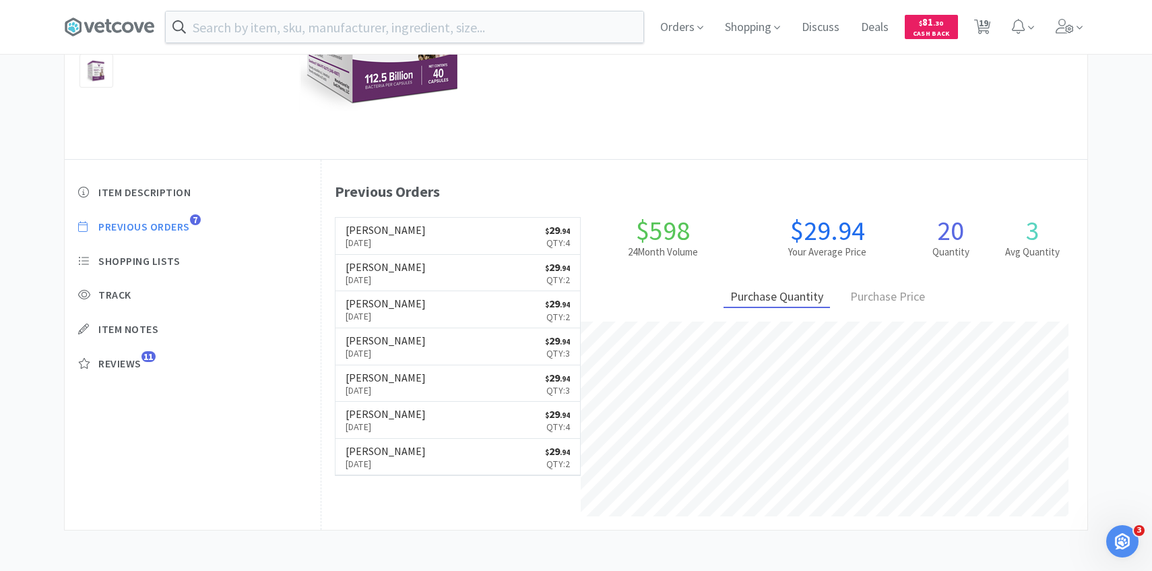
select select "2"
select select "1"
select select "5"
select select "1"
select select "10"
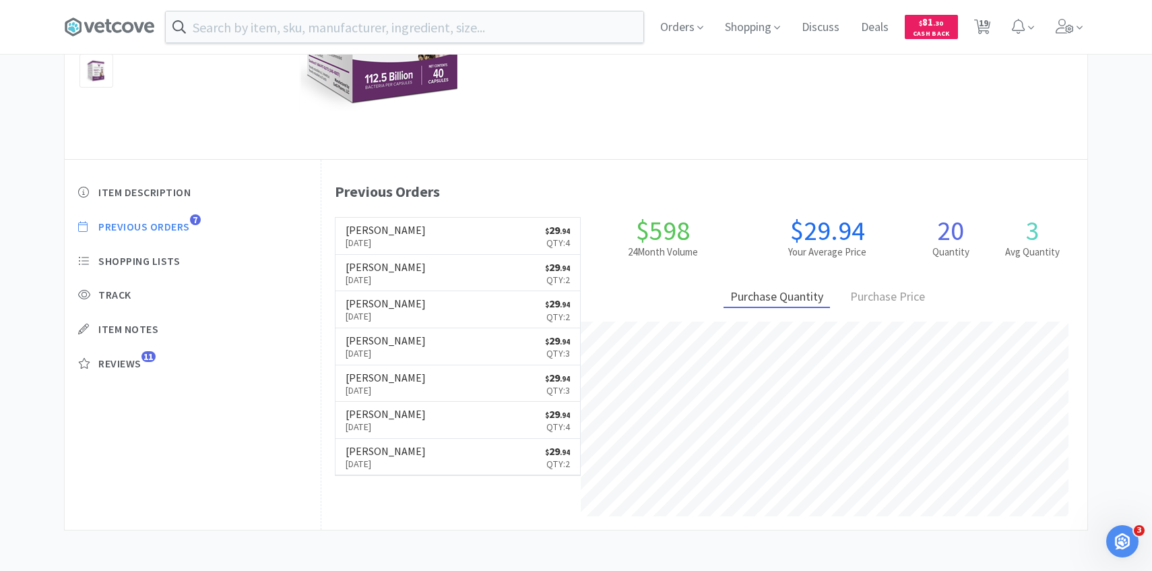
select select "15"
select select "3"
select select "1"
select select "2"
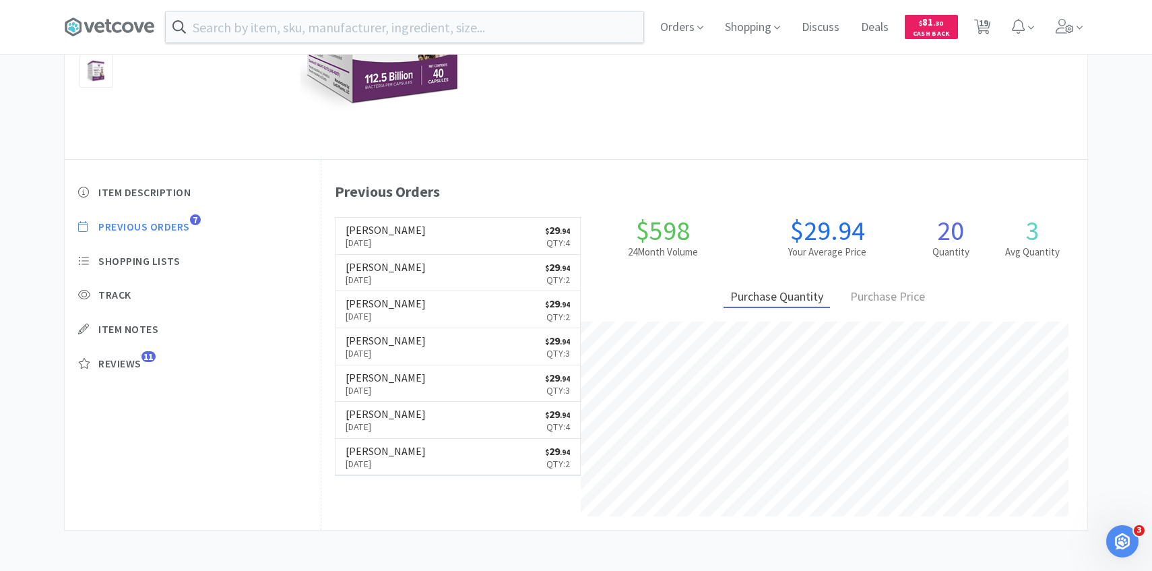
select select "1"
select select "4"
select select "1"
select select "3"
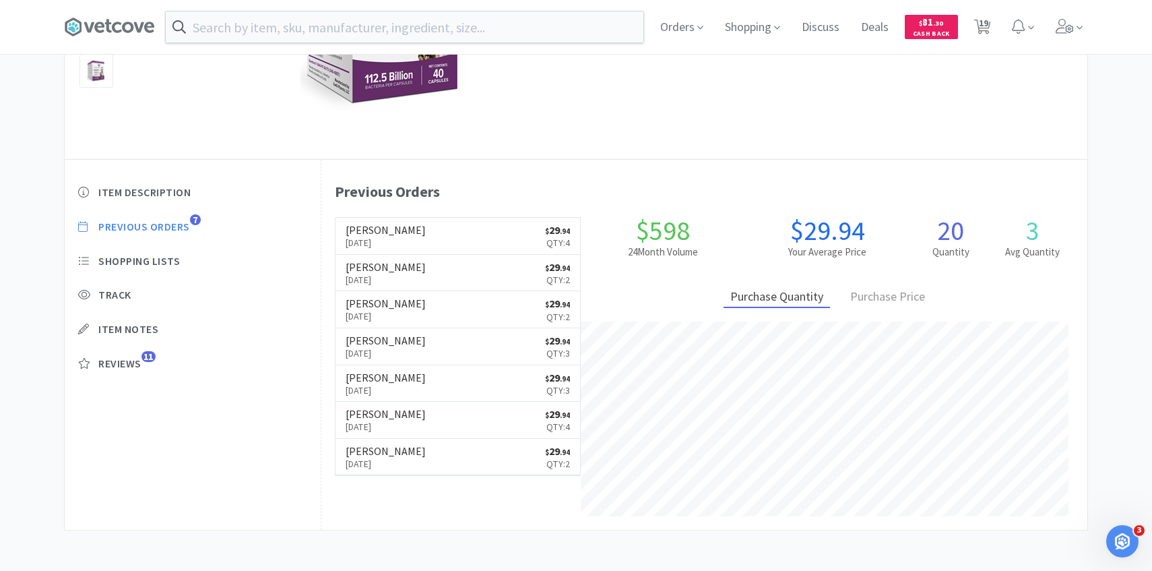
select select "2"
select select "5"
select select "50"
select select "4"
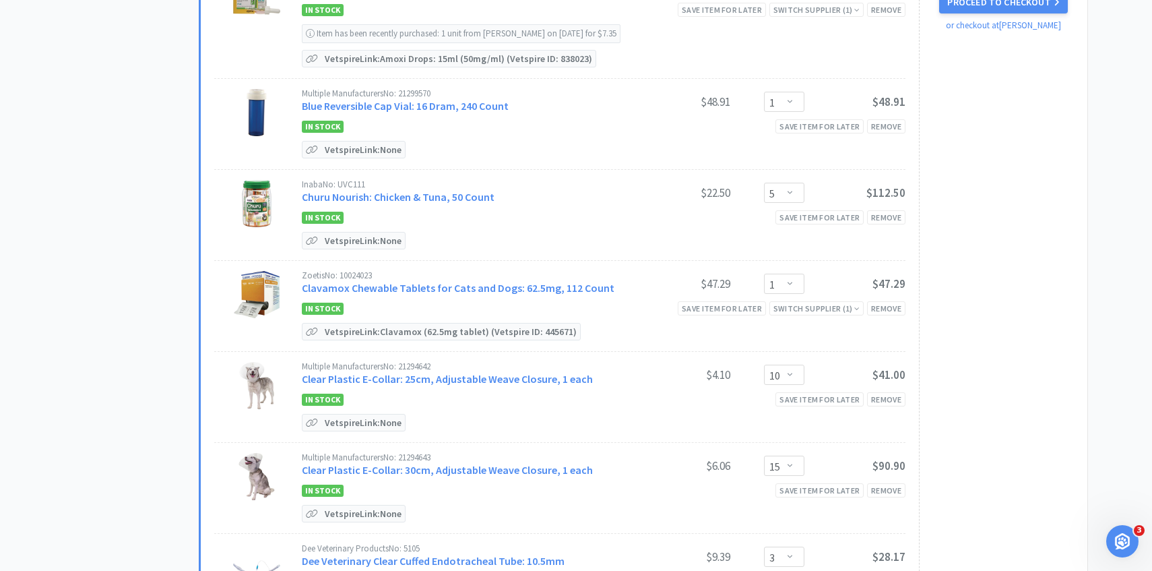
scroll to position [0, 0]
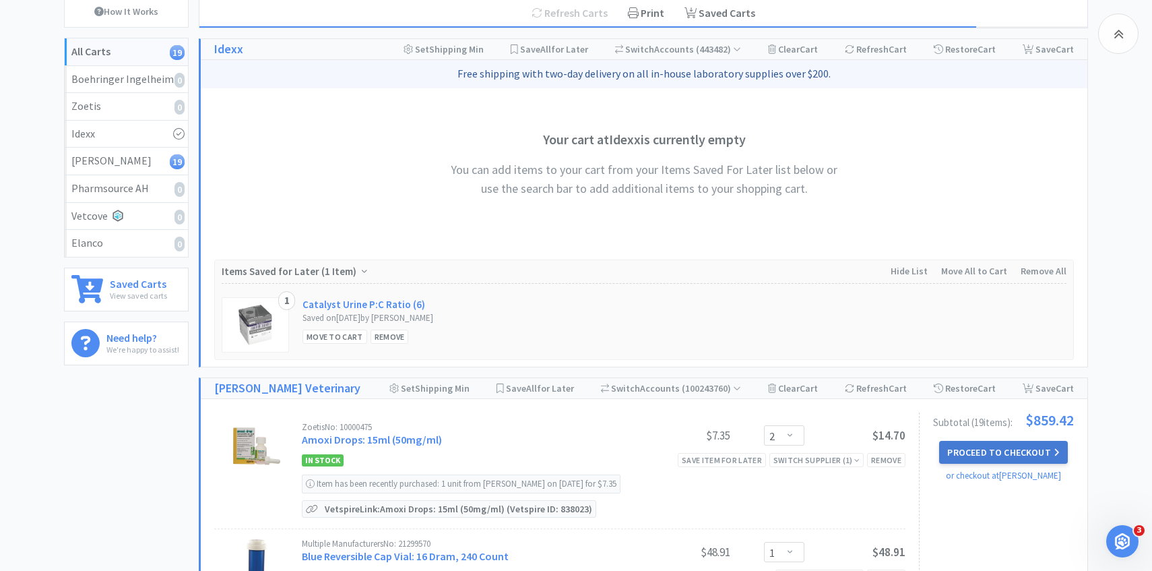
click at [961, 445] on button "Proceed to Checkout" at bounding box center [1003, 452] width 128 height 23
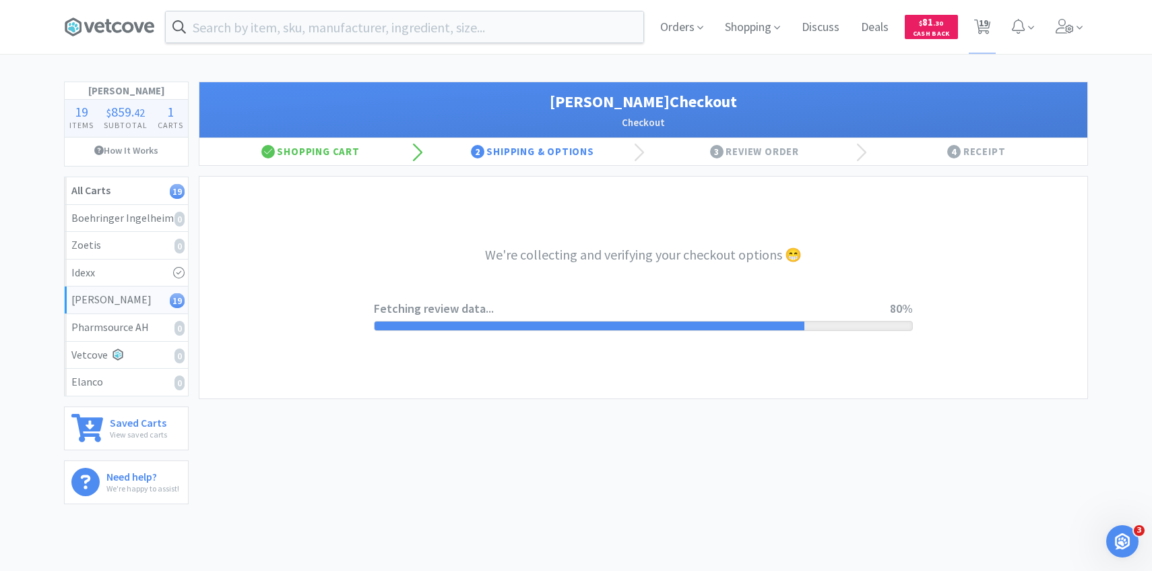
select select "1"
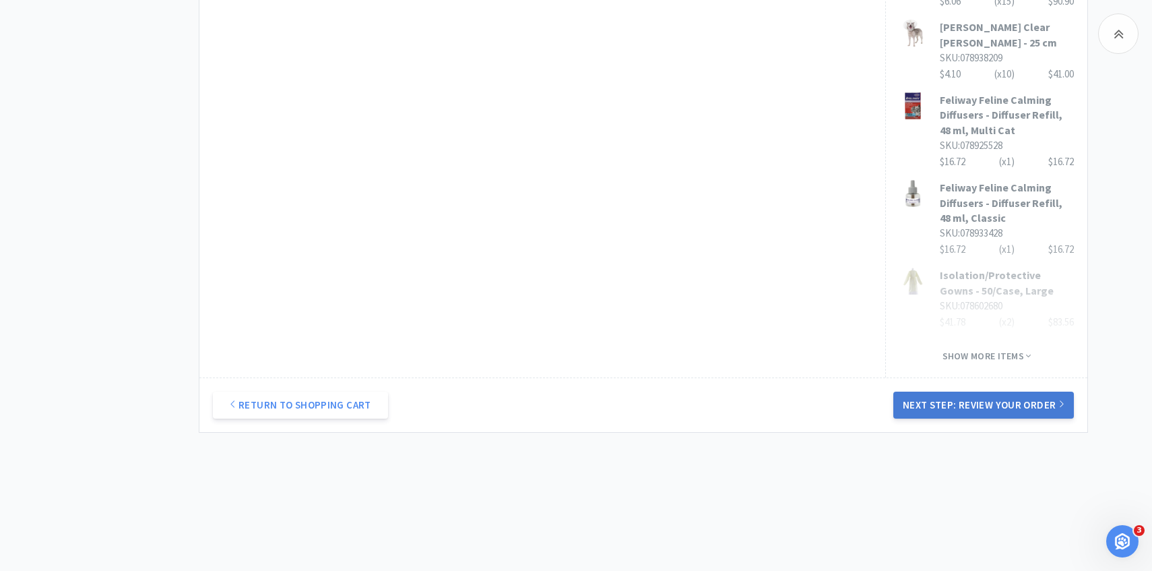
click at [958, 400] on button "Next Step: Review Your Order" at bounding box center [983, 404] width 181 height 27
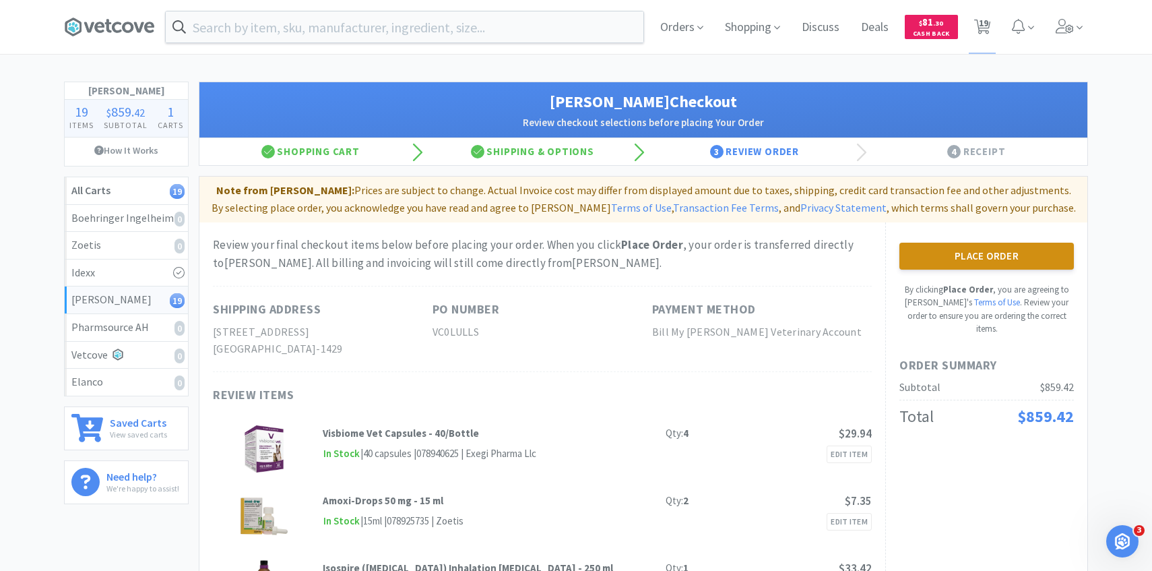
click at [916, 247] on button "Place Order" at bounding box center [986, 256] width 175 height 27
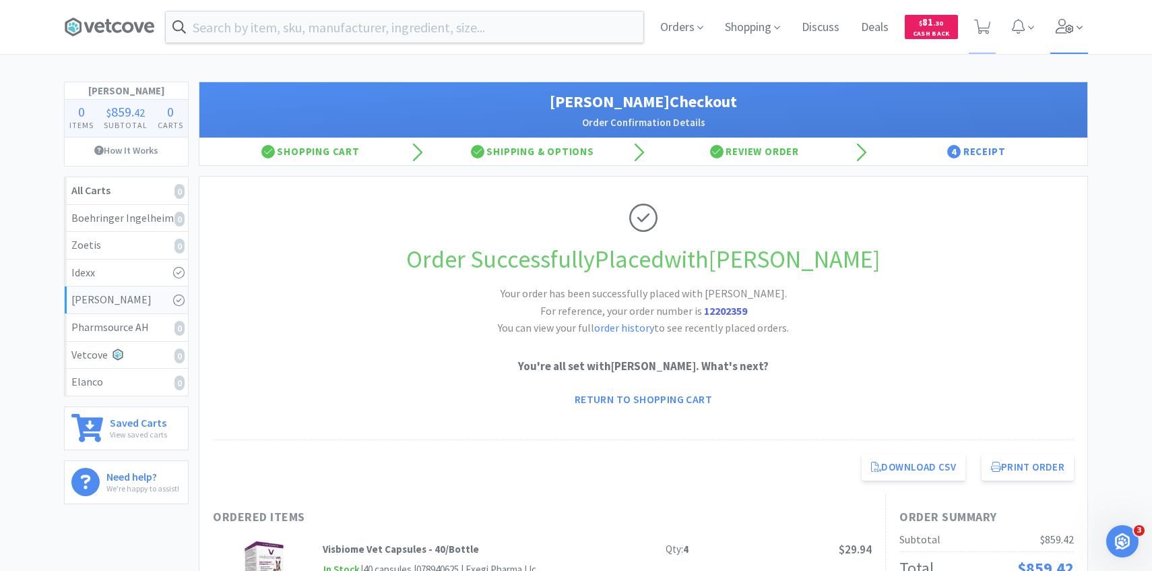
click at [1068, 32] on icon at bounding box center [1065, 26] width 18 height 15
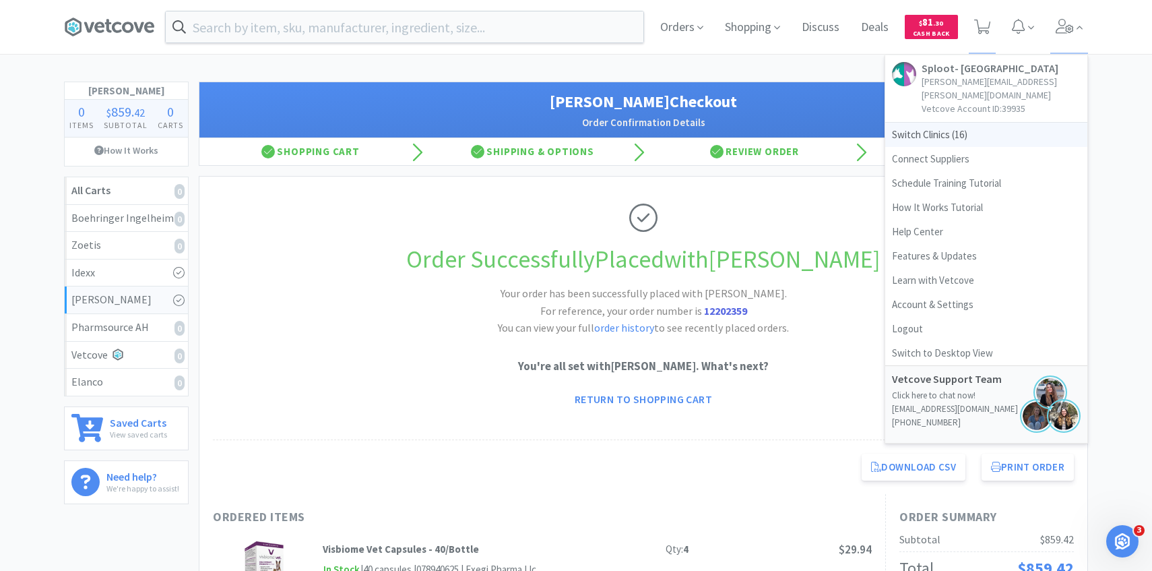
click at [966, 123] on span "Switch Clinics ( 16 )" at bounding box center [986, 135] width 202 height 24
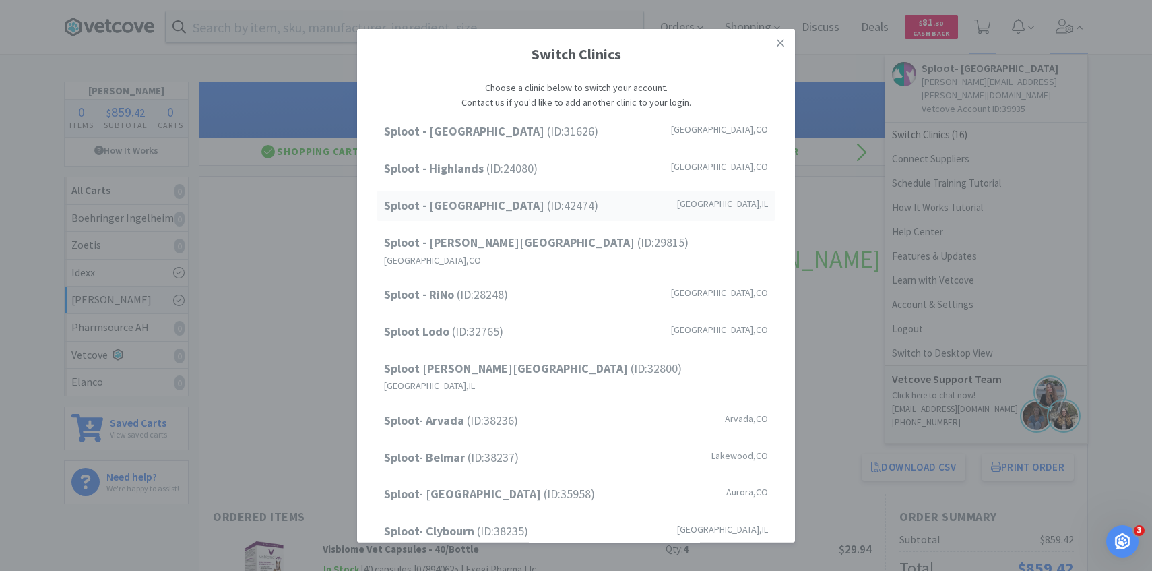
click at [652, 204] on div "Sploot - Oak Park (ID: 42474 ) Forest Park , IL" at bounding box center [576, 206] width 398 height 30
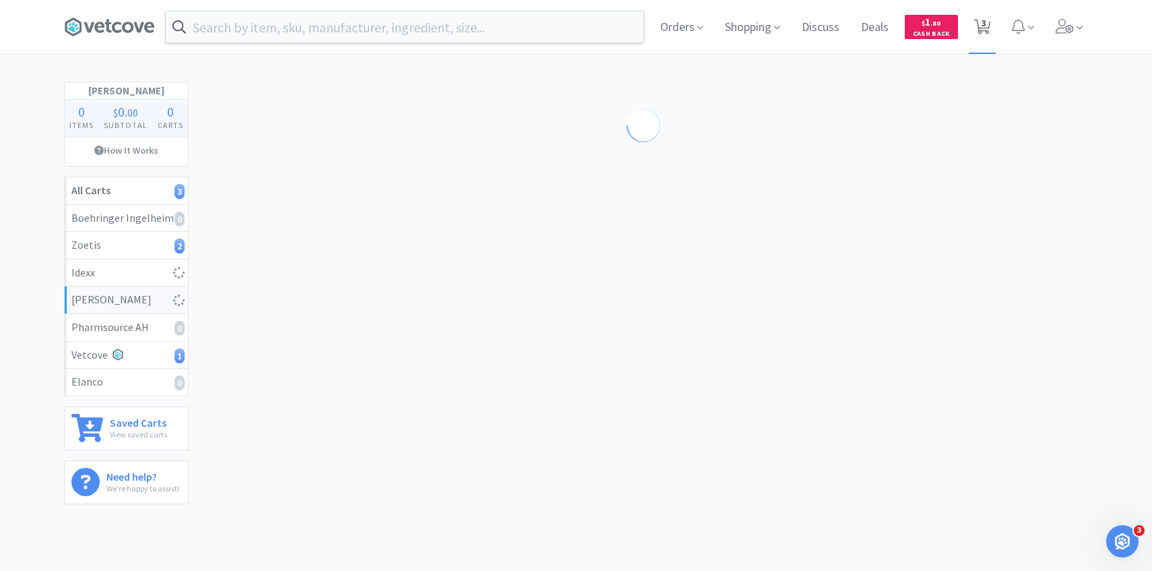
click at [984, 29] on span "3" at bounding box center [984, 23] width 5 height 54
select select "10"
select select "1"
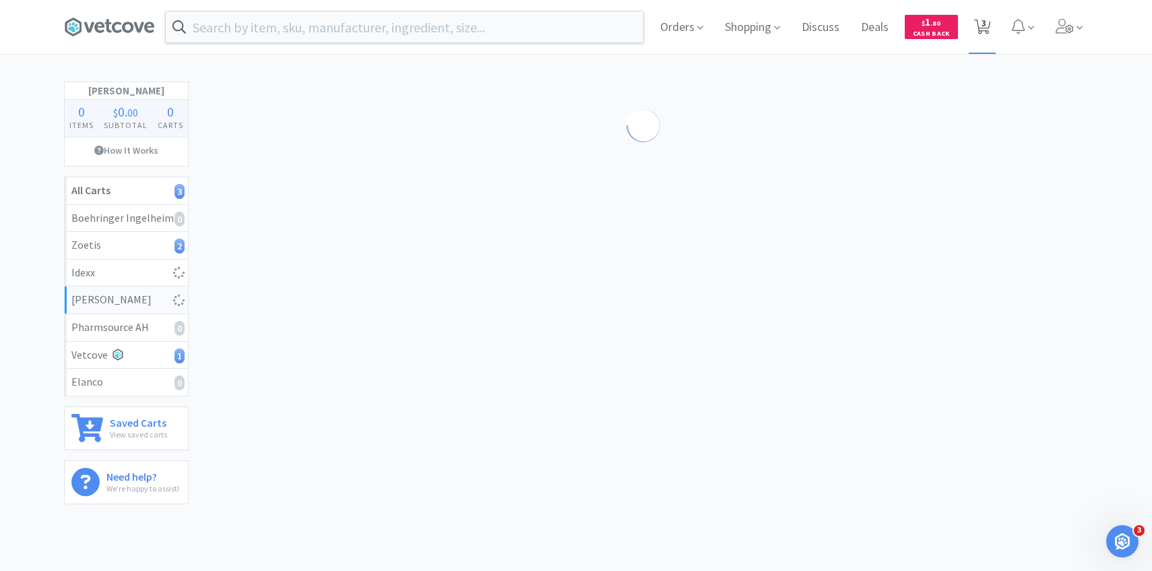
select select "1"
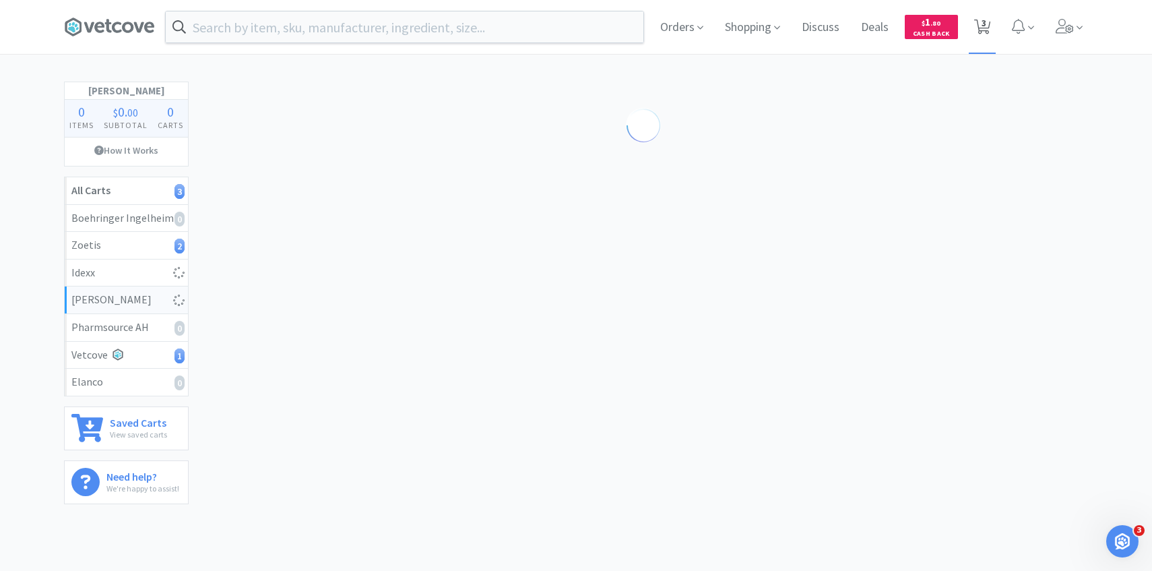
select select "1"
select select "3"
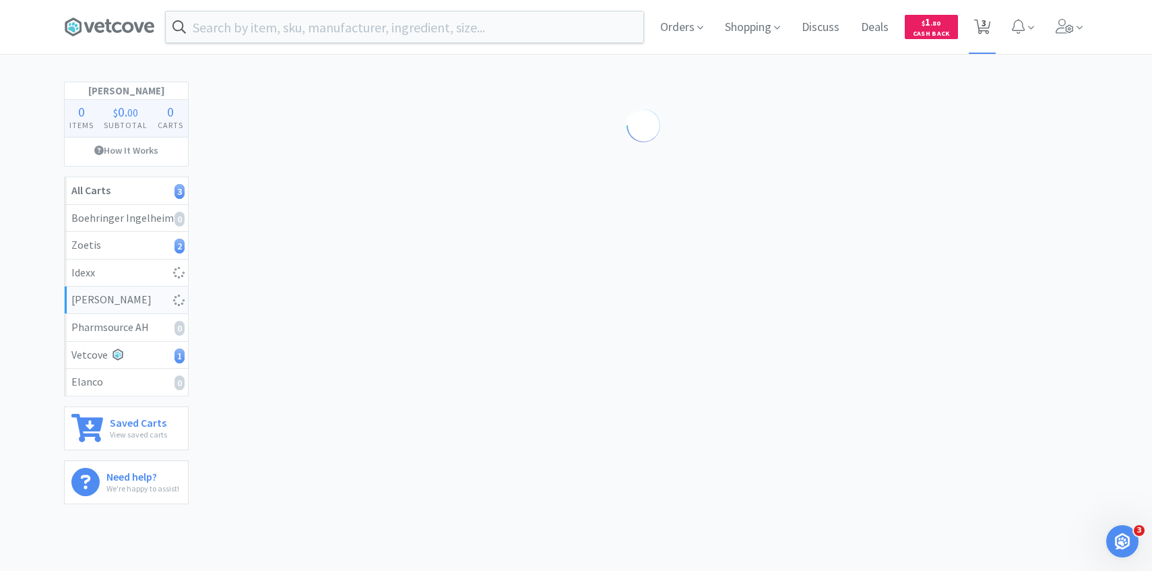
select select "1"
select select "2"
select select "1"
select select "3"
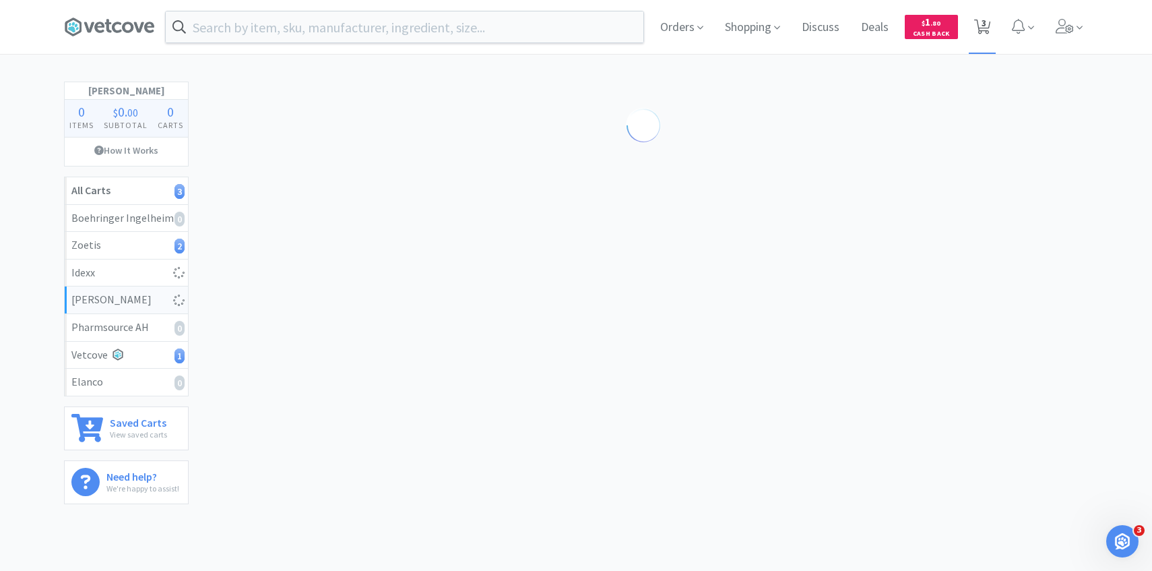
select select "4"
select select "1"
select select "8"
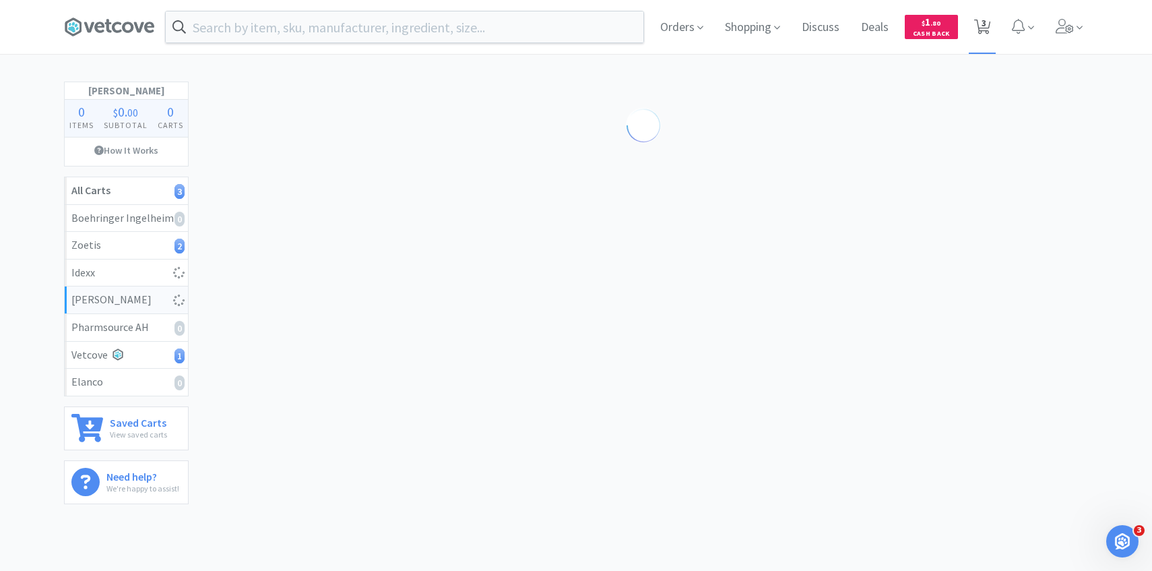
select select "2"
select select "10"
select select "5"
select select "50"
select select "2"
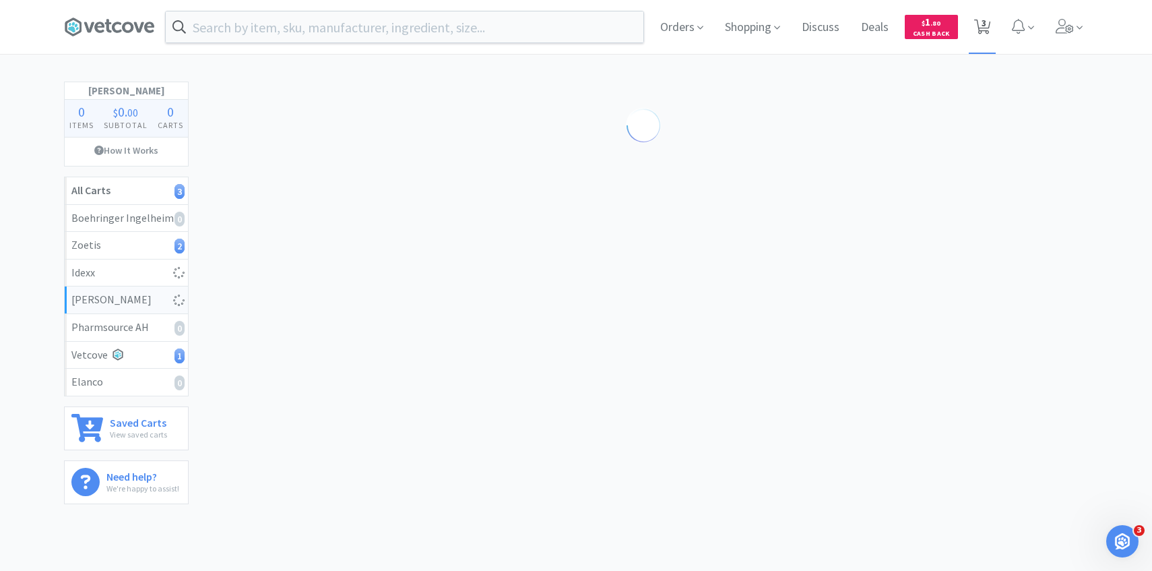
select select "3"
select select "1"
select select "4"
select select "1"
select select "3"
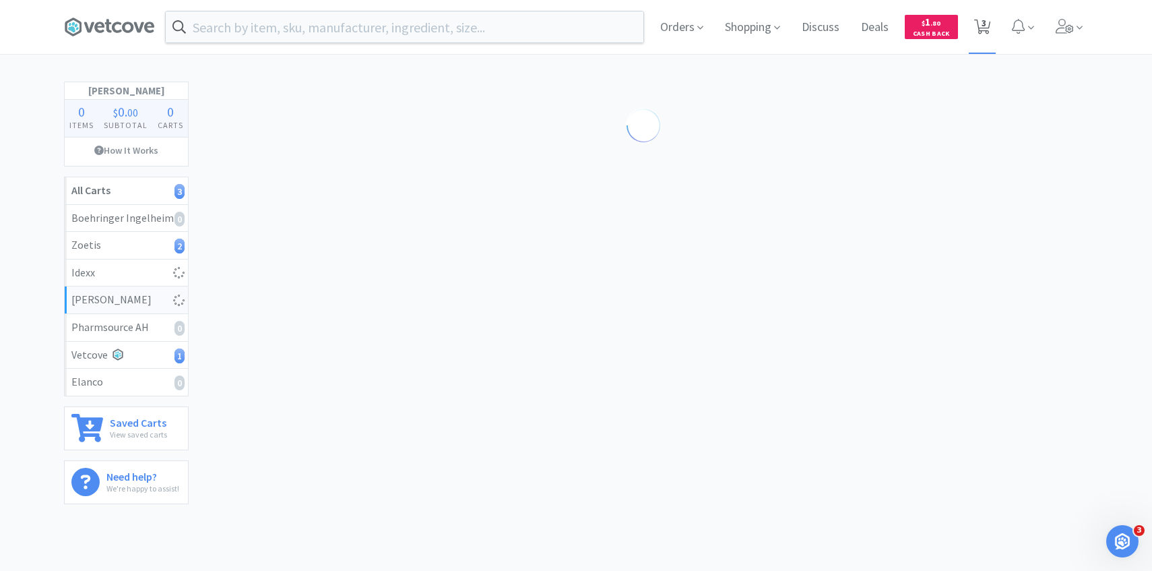
select select "1"
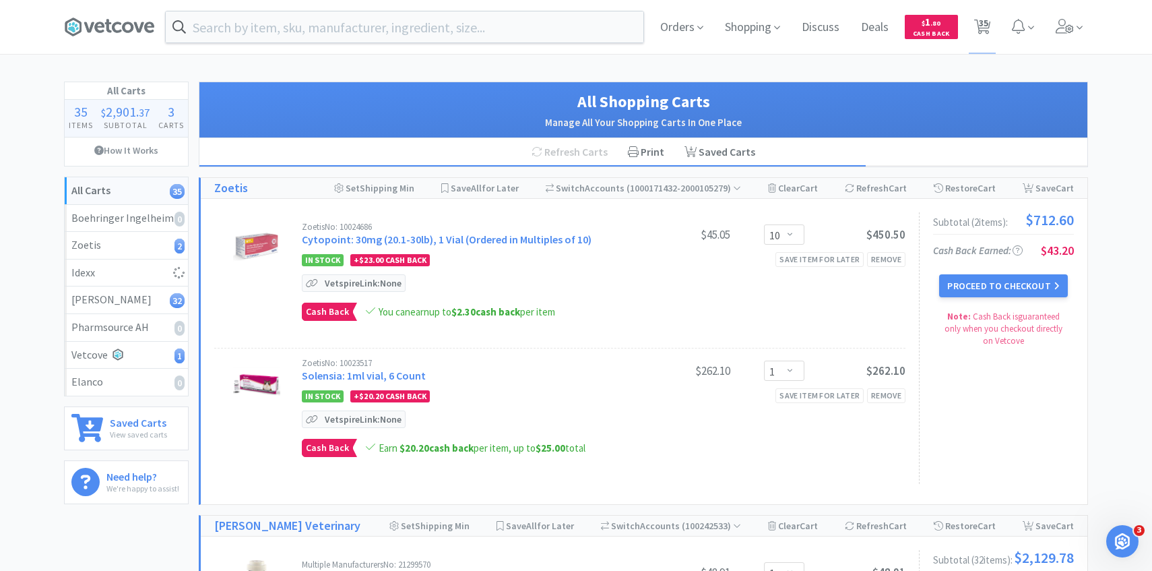
select select "1"
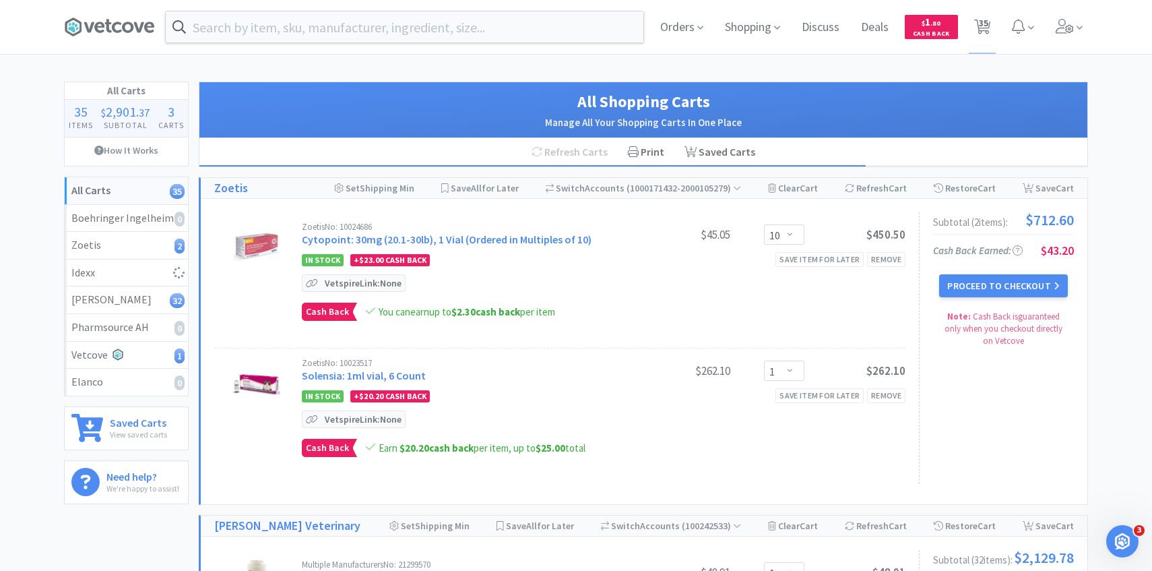
select select "1"
select select "5"
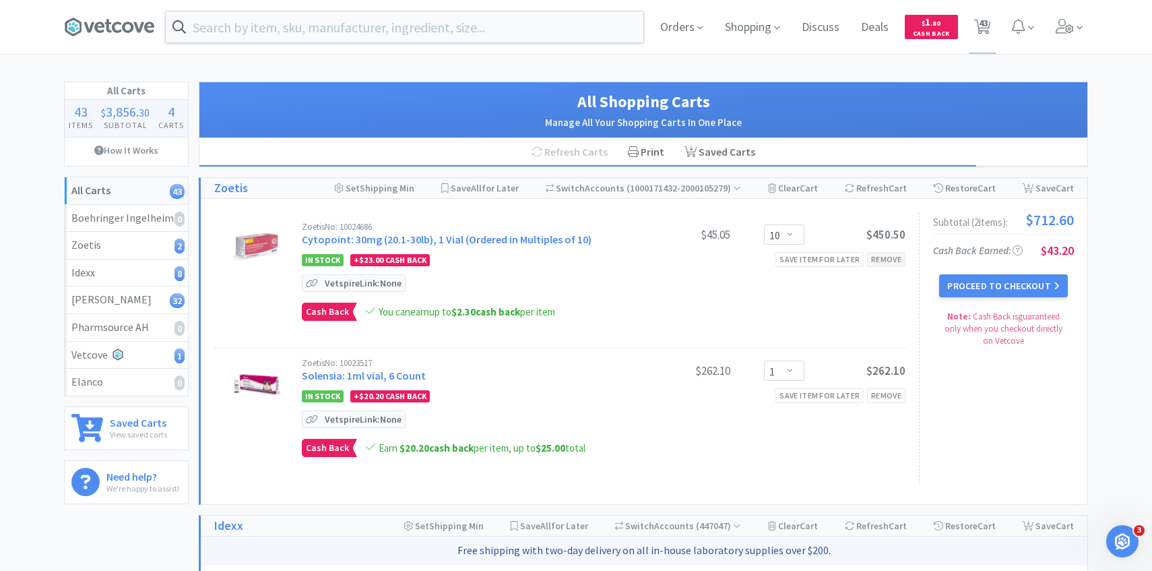
click at [895, 260] on div "Remove" at bounding box center [886, 259] width 38 height 14
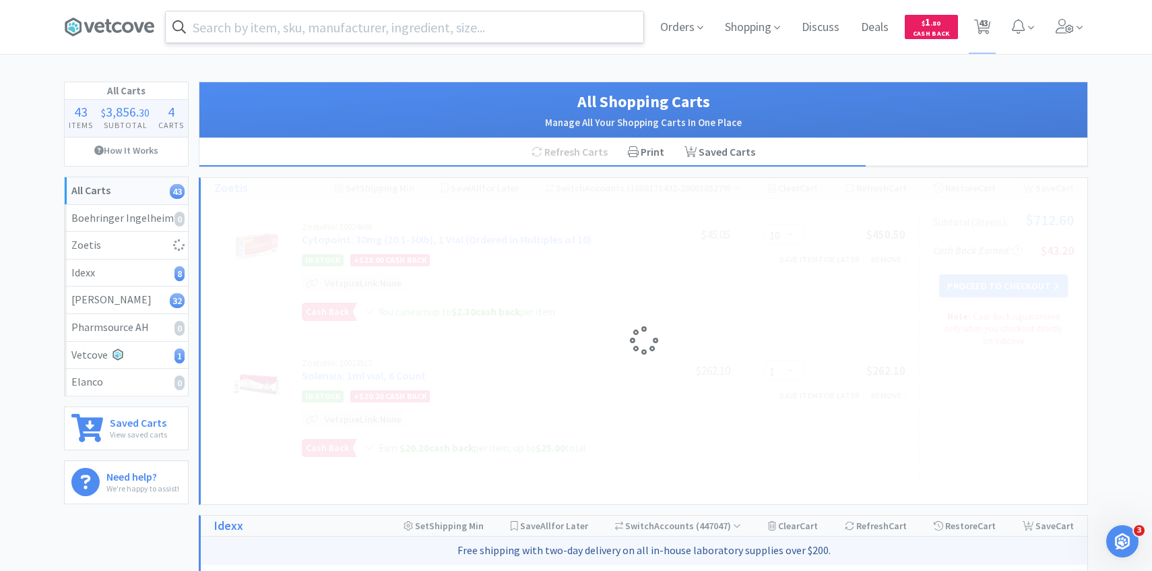
select select "1"
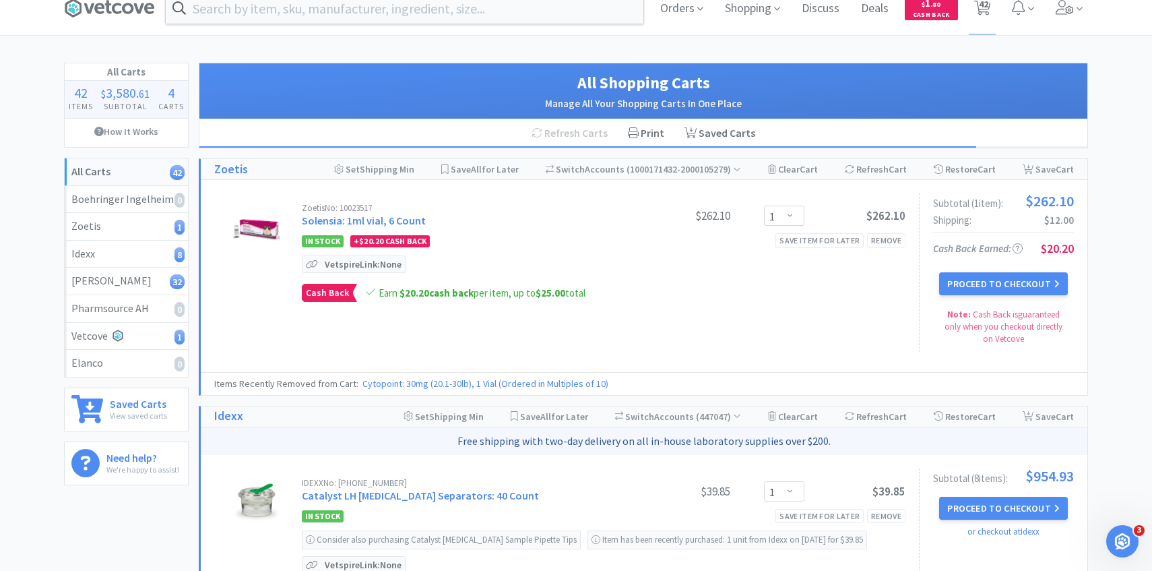
scroll to position [20, 0]
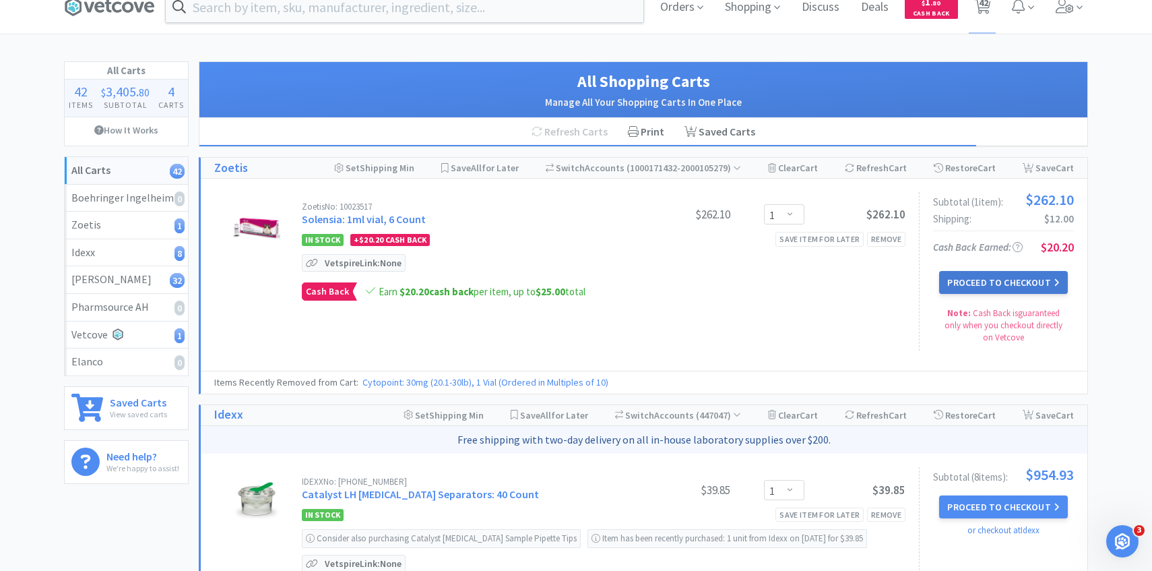
click at [982, 286] on button "Proceed to Checkout" at bounding box center [1003, 282] width 128 height 23
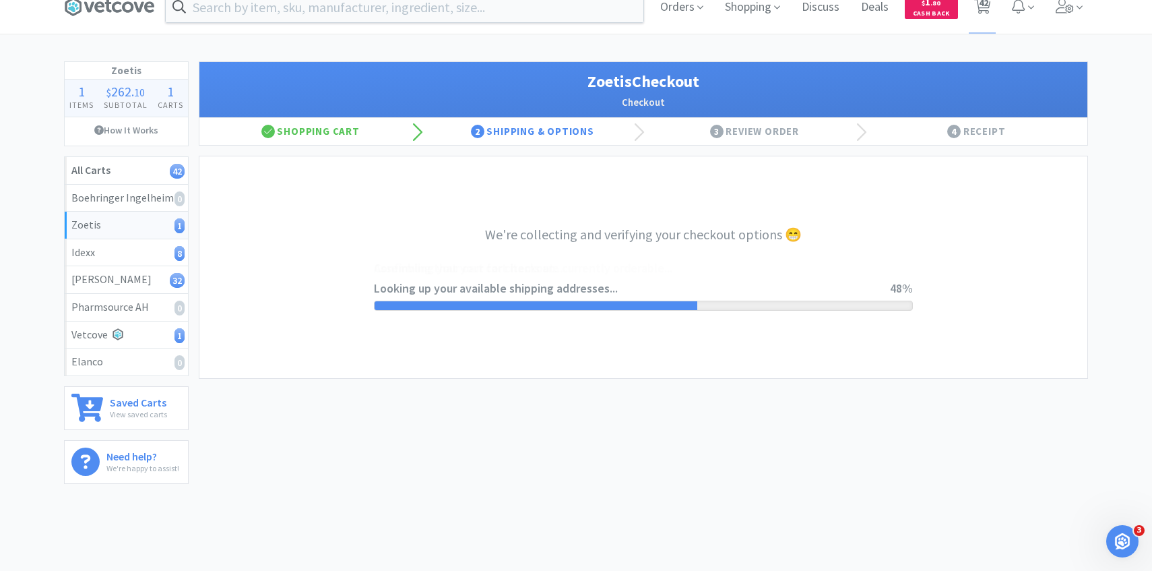
select select "invoice"
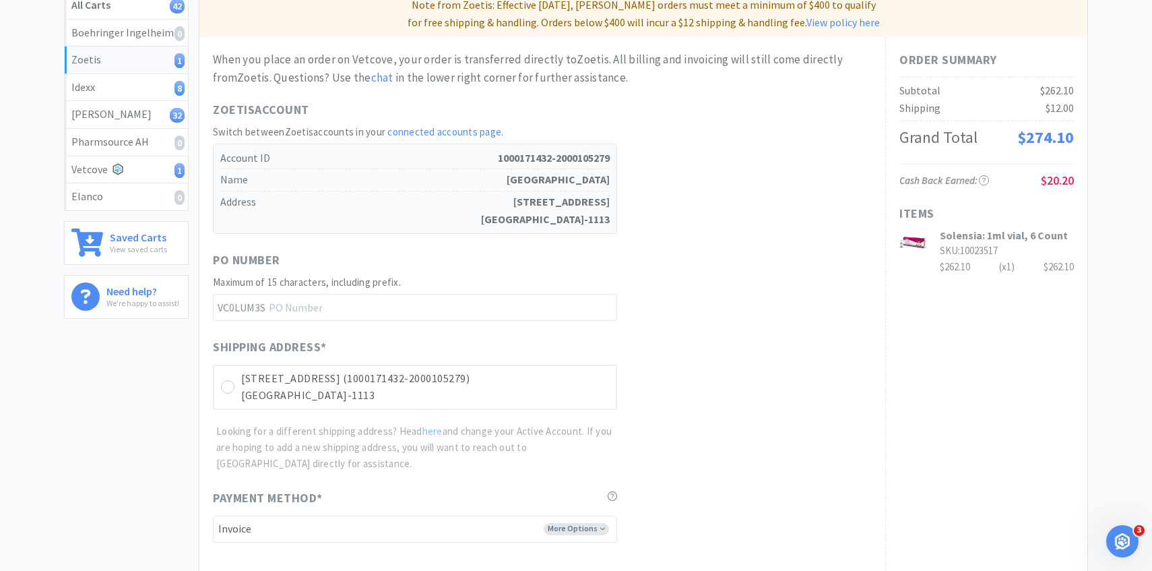
scroll to position [380, 0]
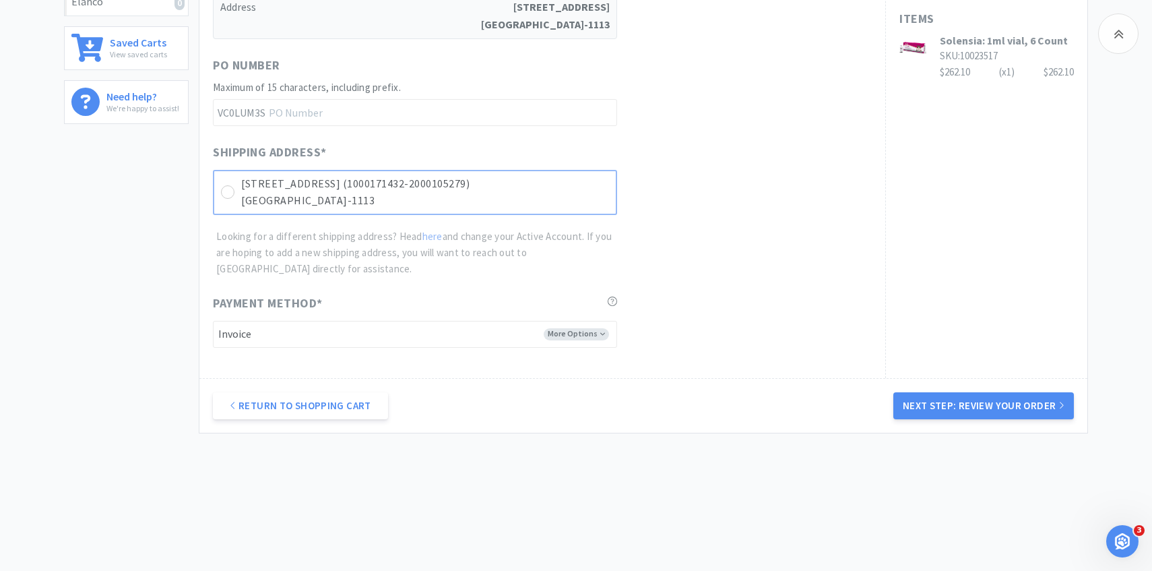
click at [544, 172] on div "7208 Circle Ave (1000171432-2000105279) Forest Park, IL 60130-1113" at bounding box center [415, 192] width 404 height 45
click at [946, 400] on button "Next Step: Review Your Order" at bounding box center [983, 405] width 181 height 27
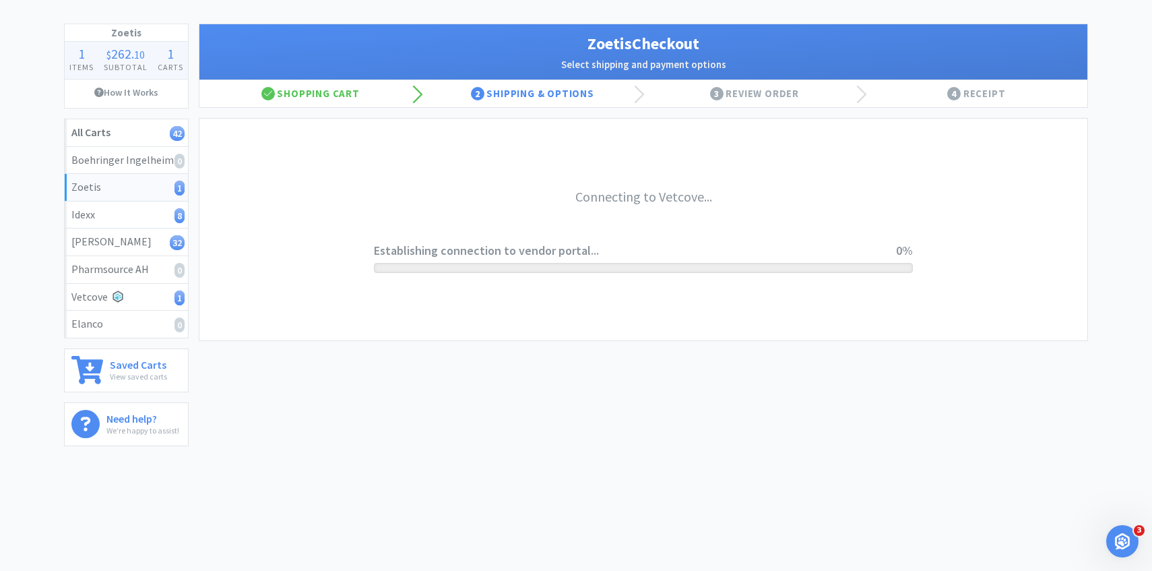
scroll to position [0, 0]
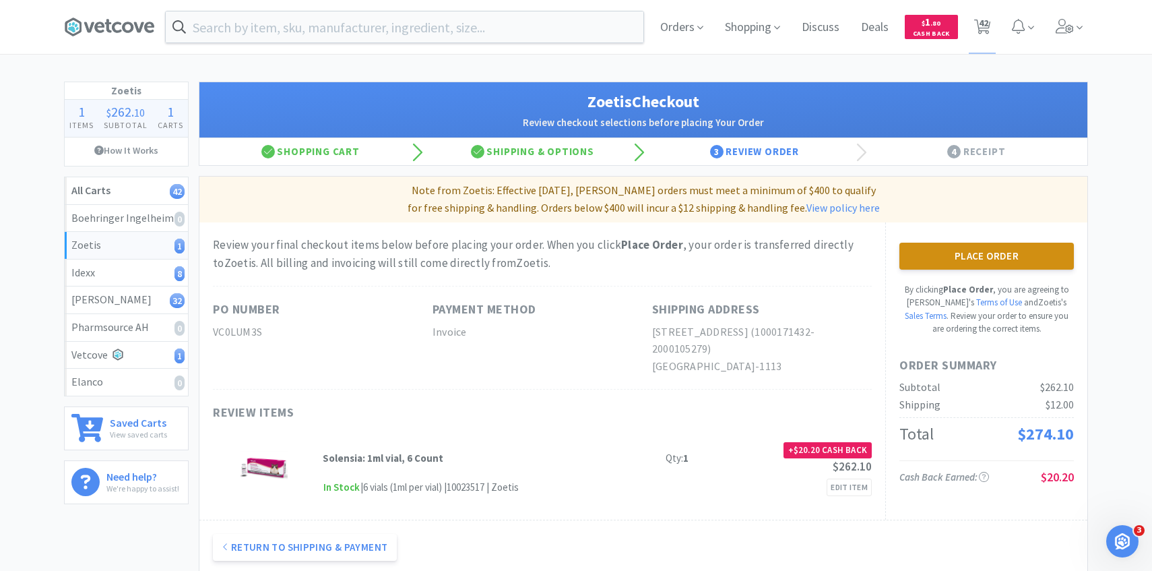
click at [942, 251] on button "Place Order" at bounding box center [986, 256] width 175 height 27
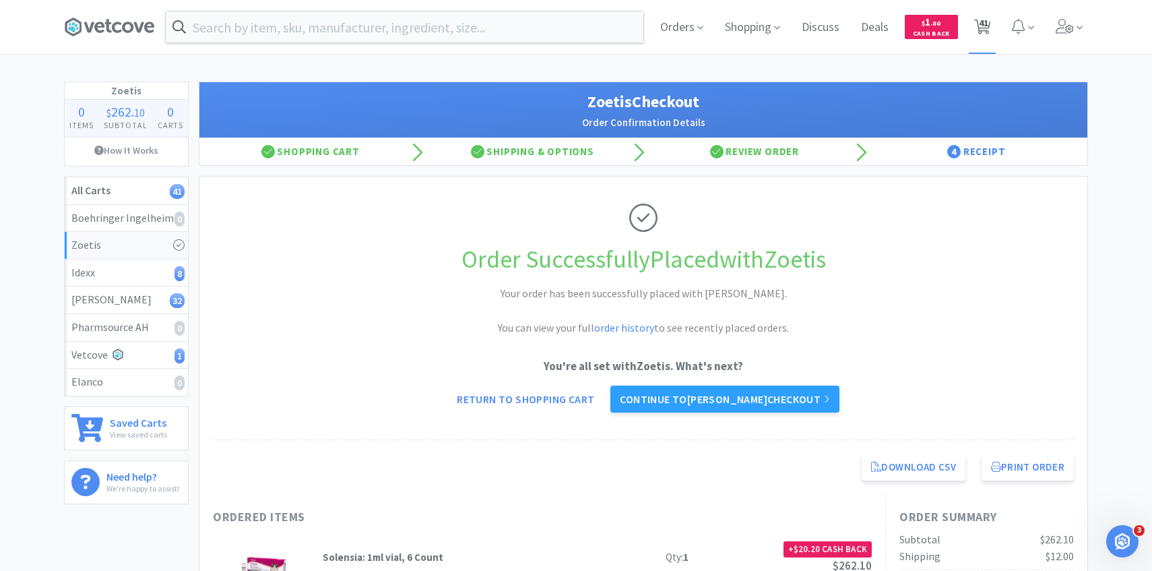
click at [990, 36] on span "41" at bounding box center [983, 27] width 28 height 54
select select "1"
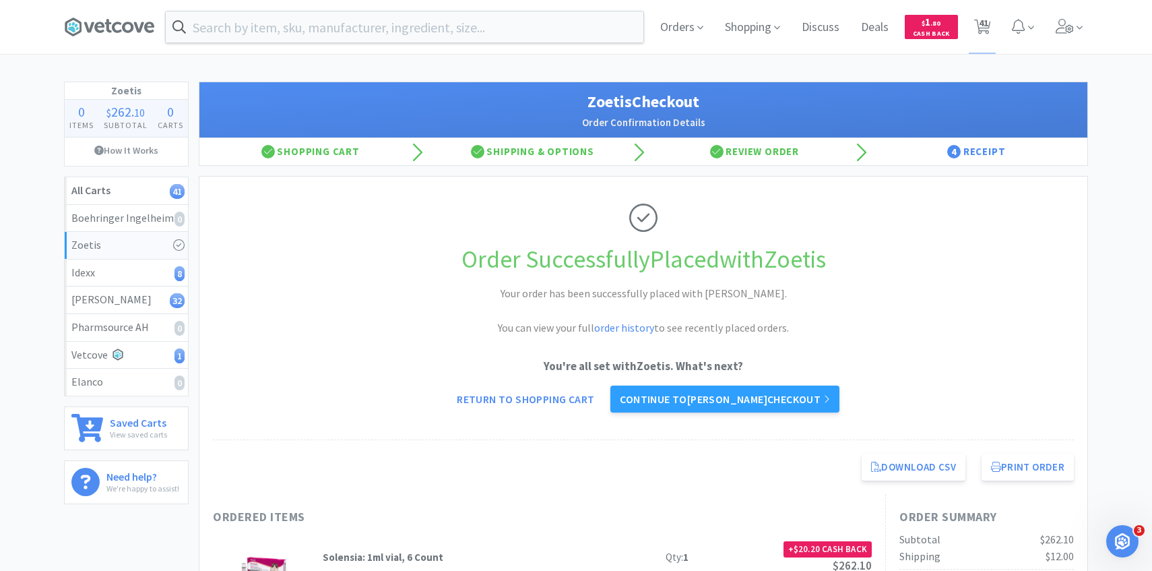
select select "1"
select select "5"
select select "1"
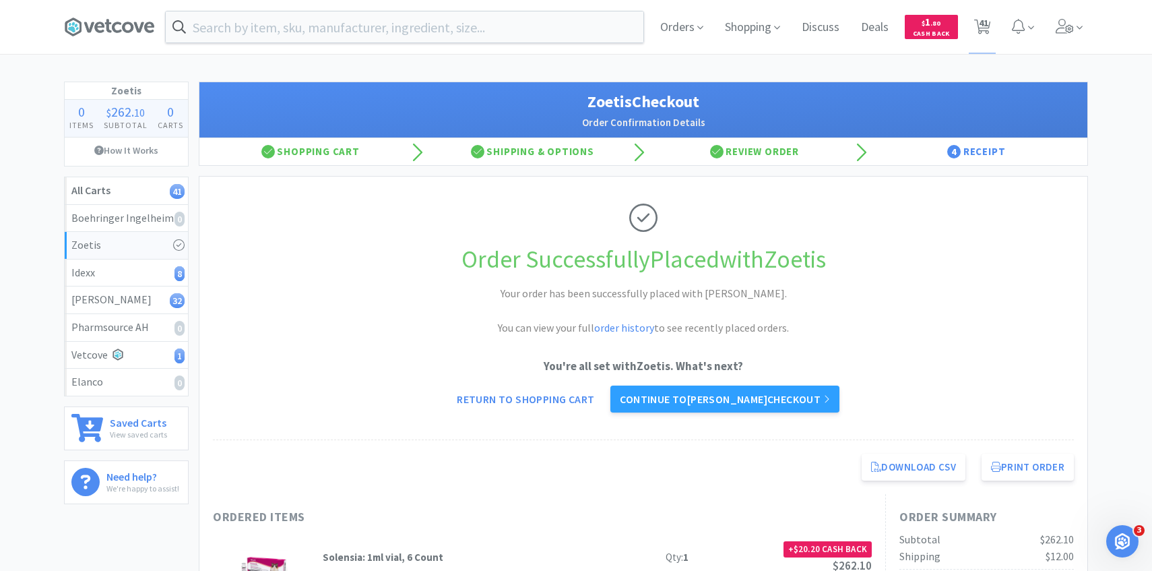
select select "1"
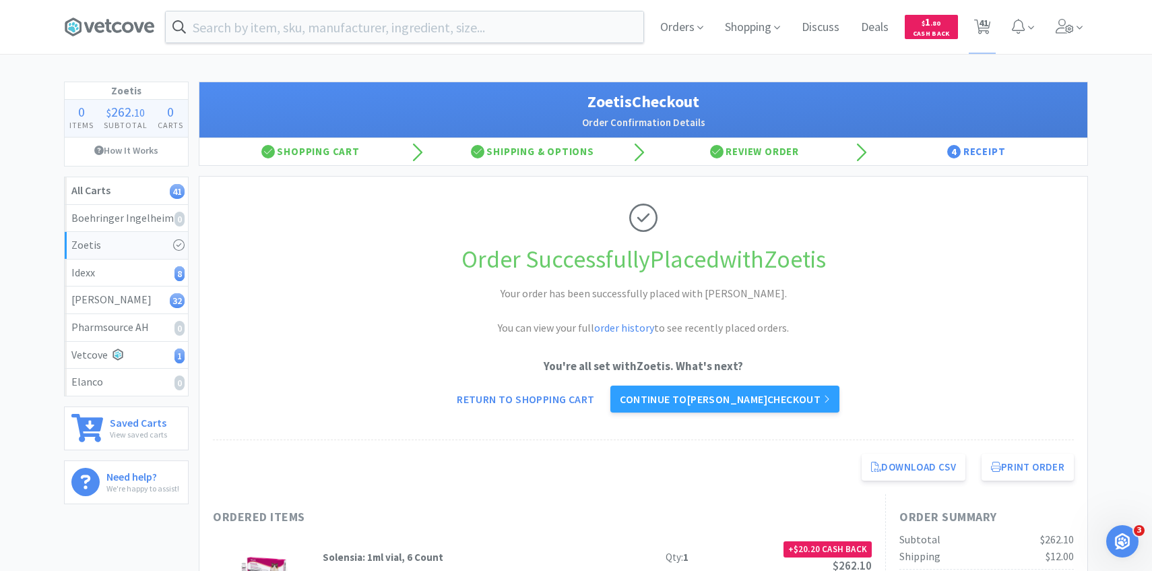
select select "1"
select select "3"
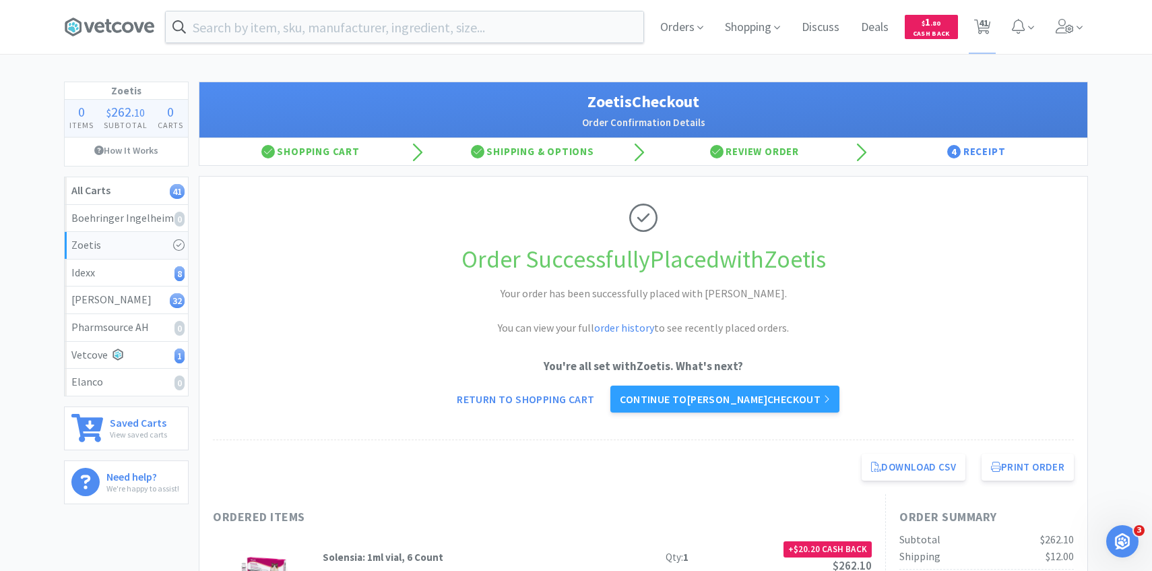
select select "3"
select select "1"
select select "2"
select select "1"
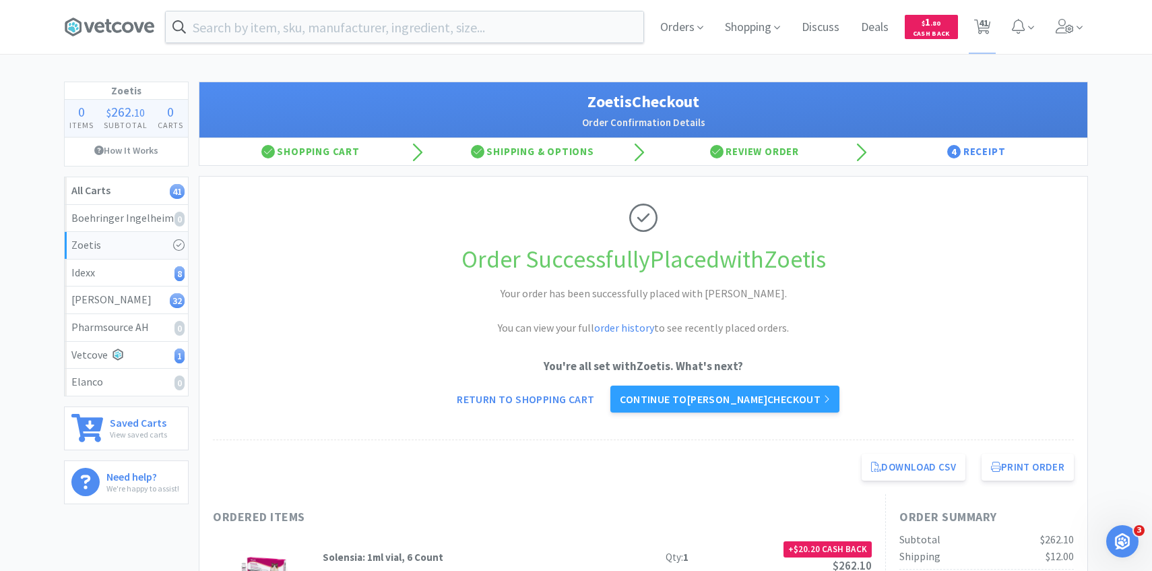
select select "3"
select select "4"
select select "1"
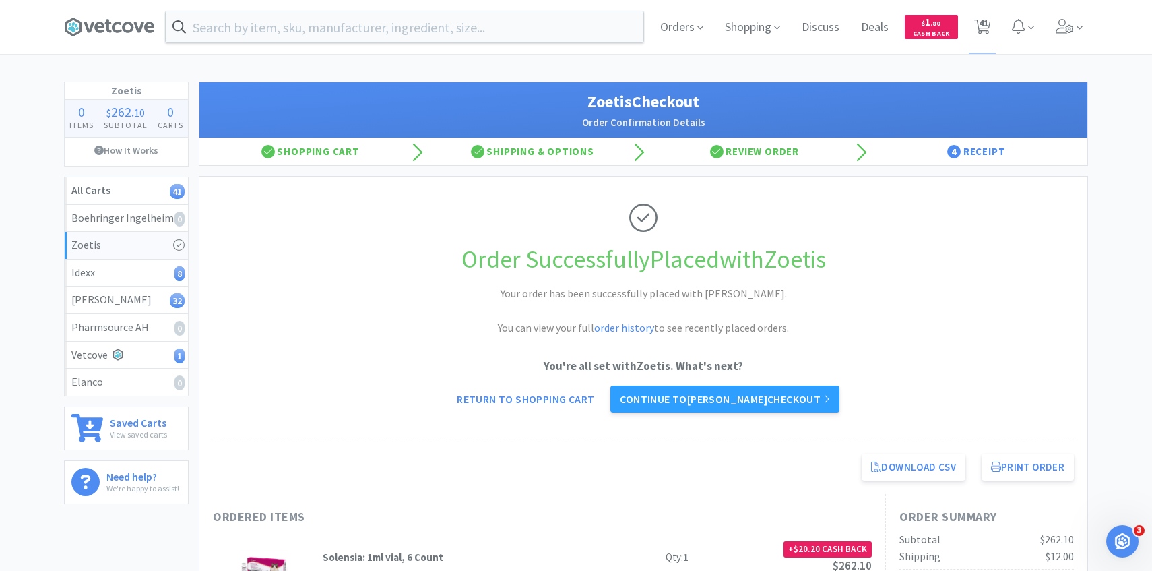
select select "8"
select select "2"
select select "10"
select select "5"
select select "50"
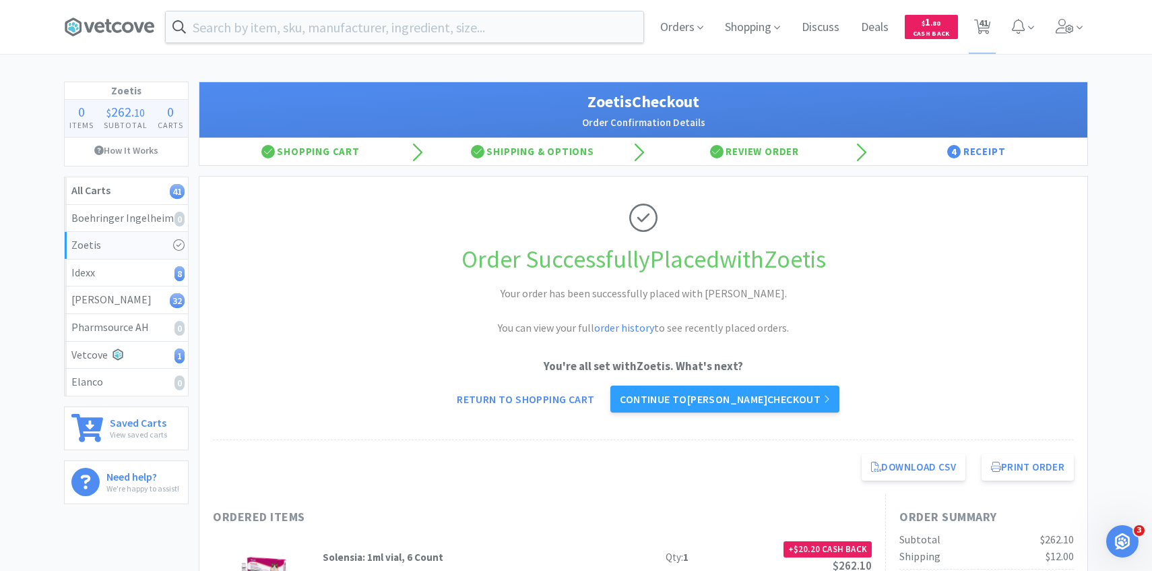
select select "2"
select select "3"
select select "1"
select select "4"
select select "1"
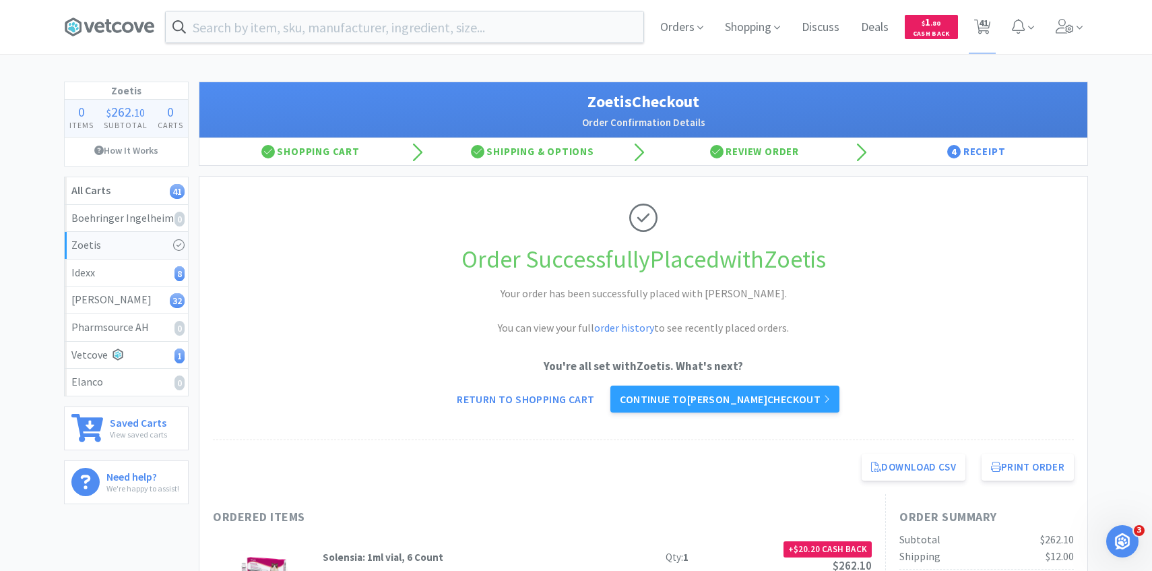
select select "3"
select select "1"
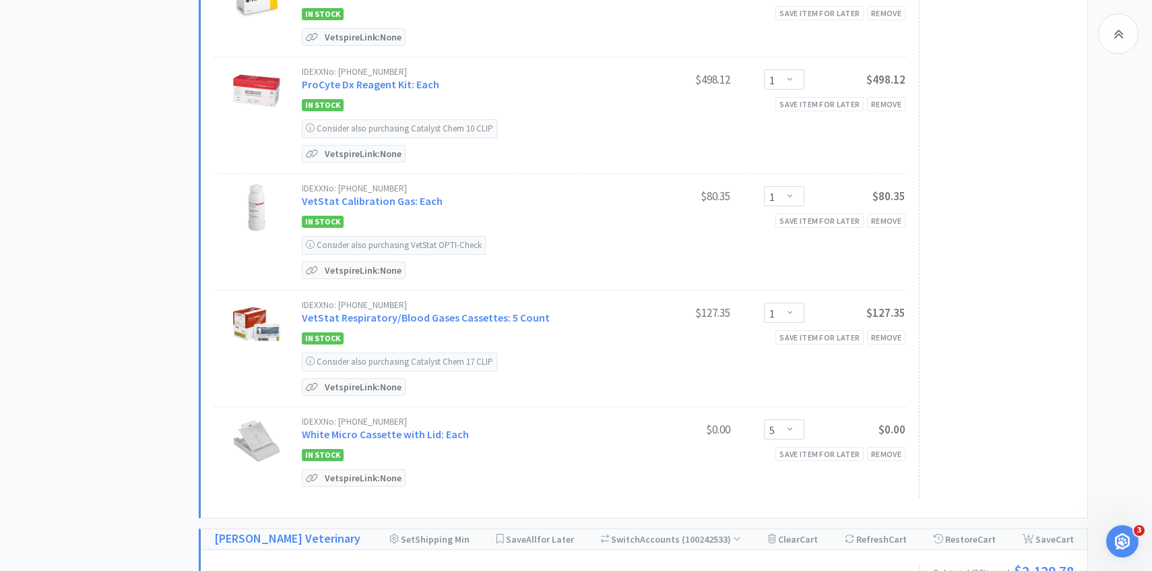
scroll to position [628, 0]
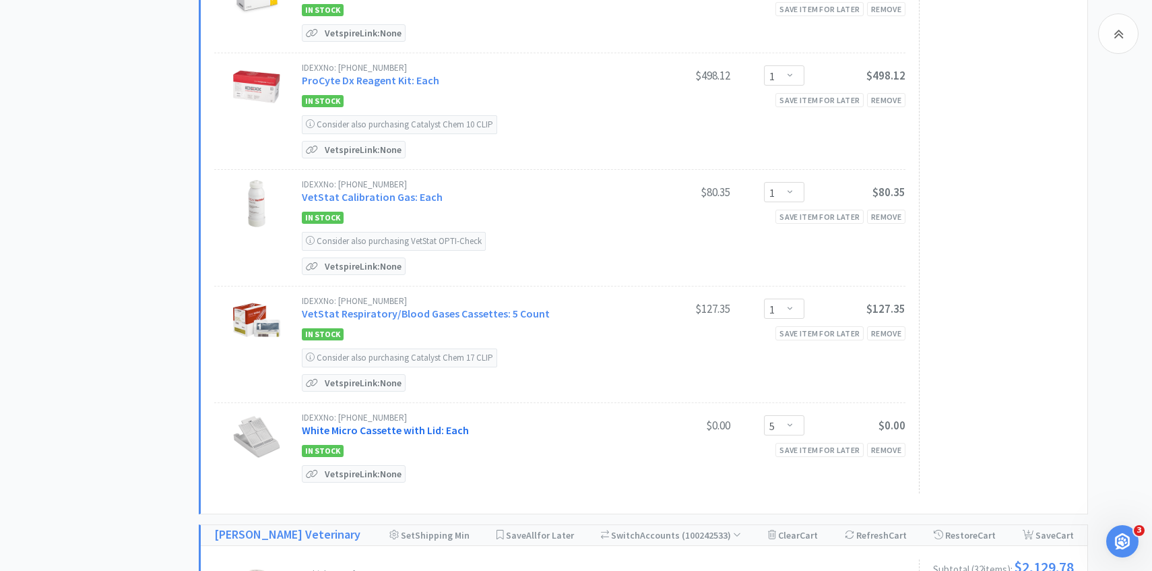
click at [435, 431] on link "White Micro Cassette with Lid: Each" at bounding box center [385, 429] width 167 height 13
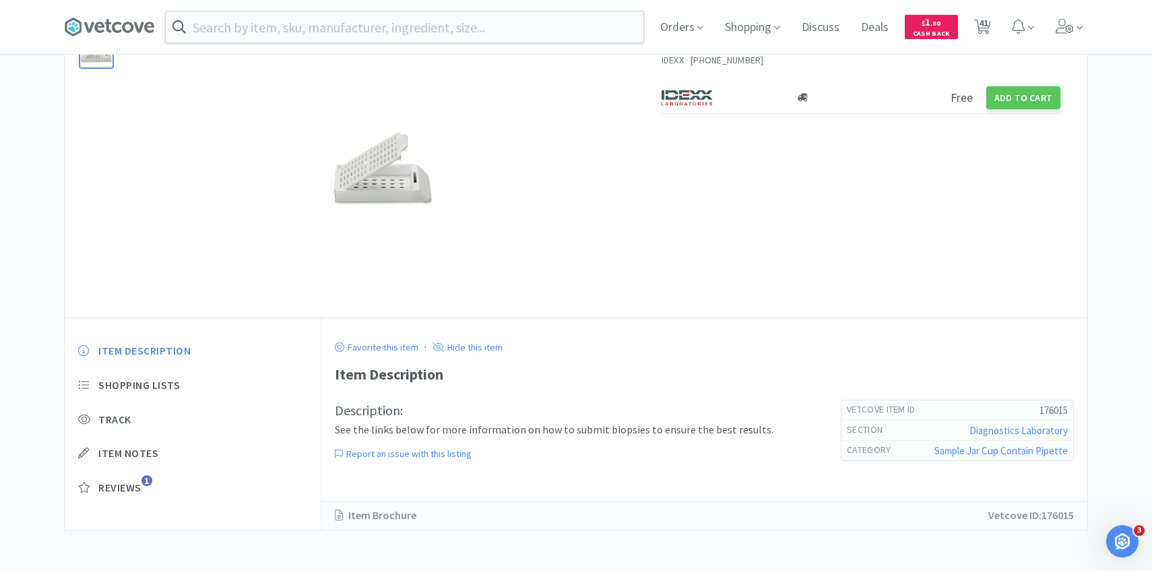
select select "1"
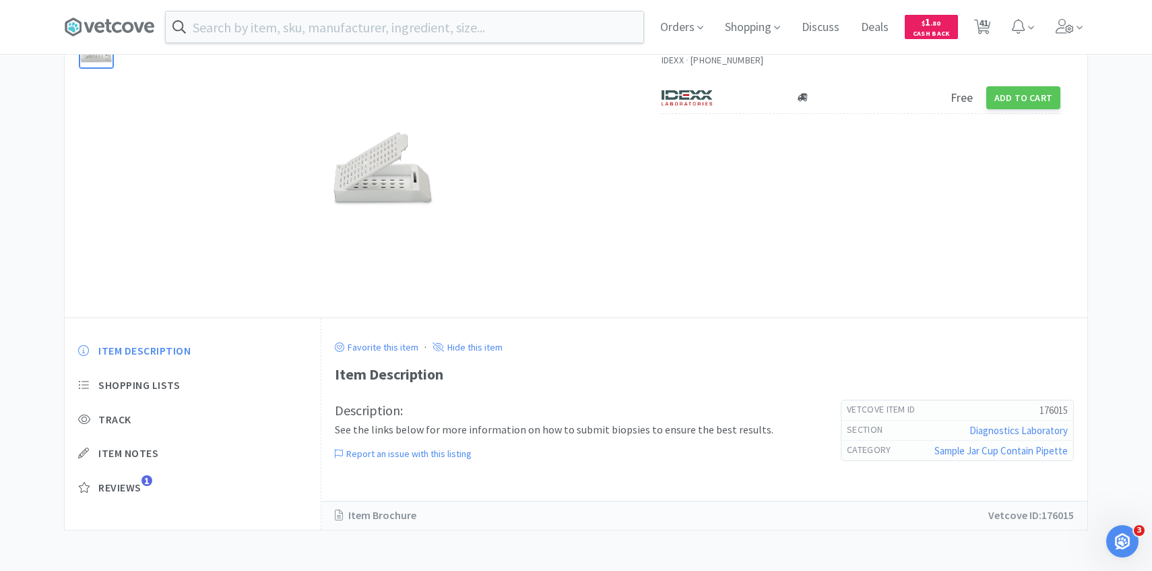
select select "1"
select select "5"
select select "1"
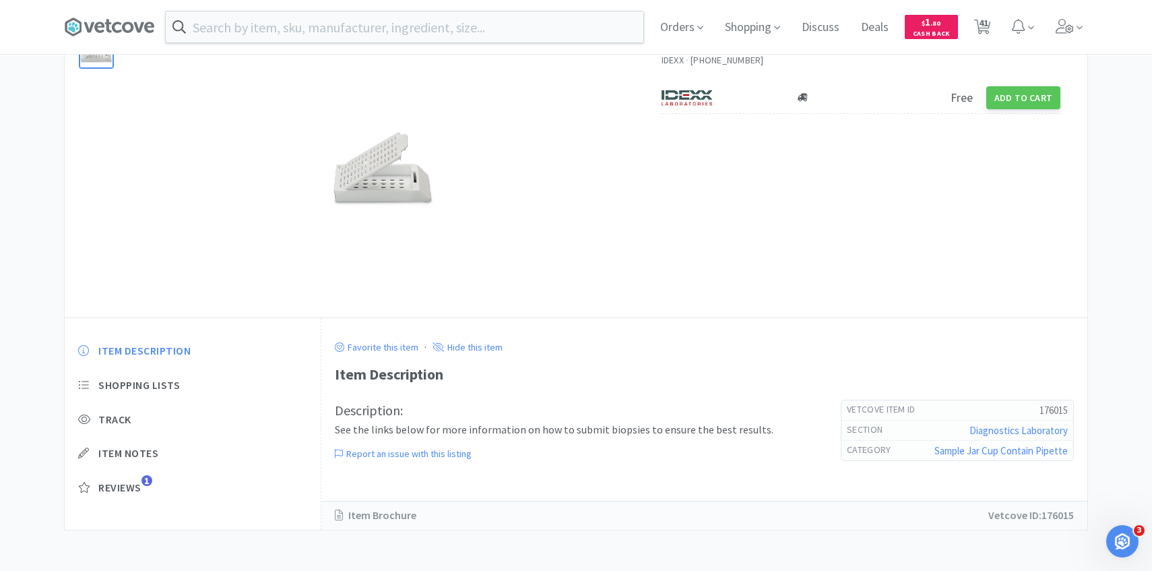
select select "1"
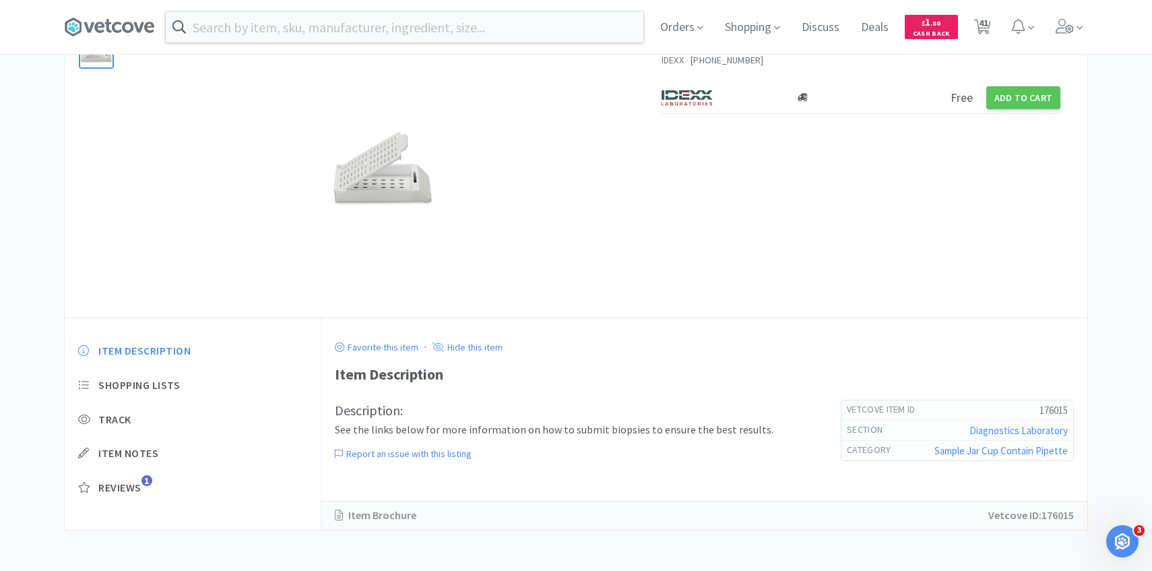
select select "1"
select select "3"
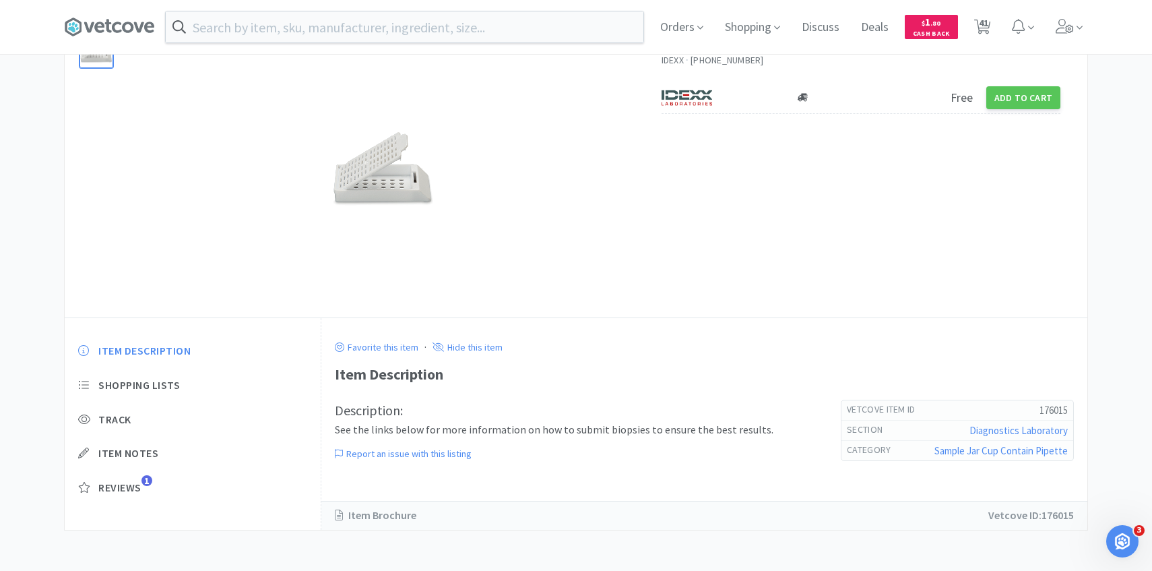
select select "1"
select select "2"
select select "1"
select select "3"
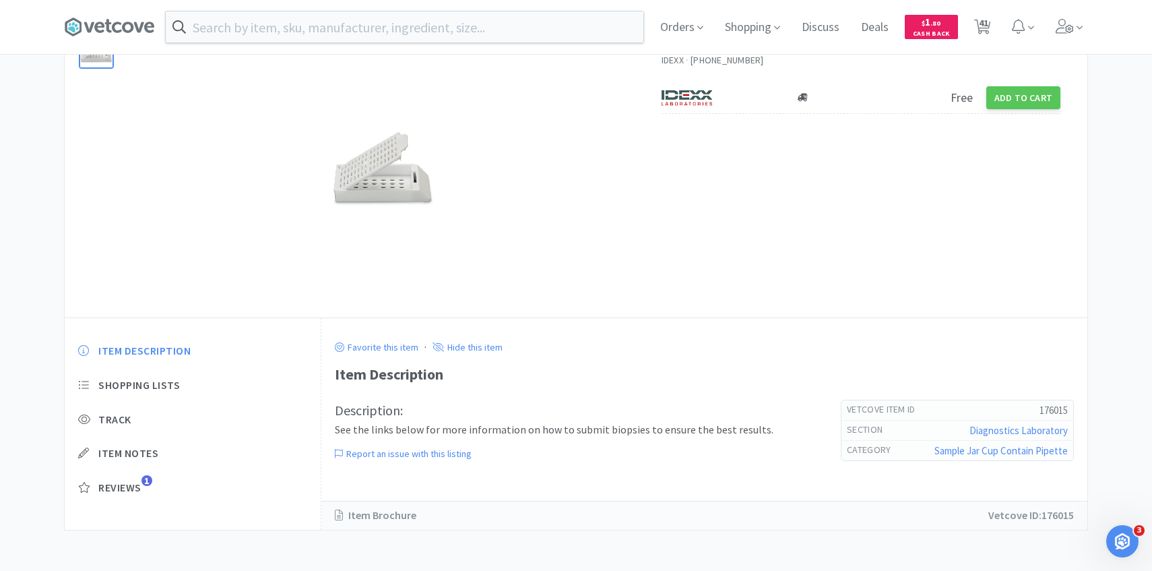
select select "4"
select select "1"
select select "8"
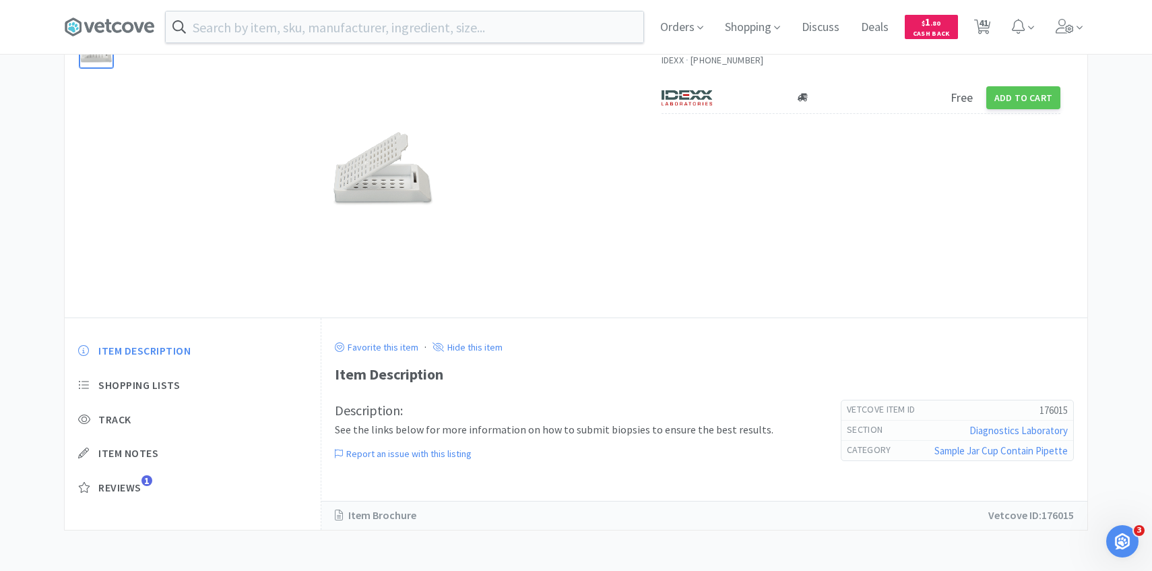
select select "2"
select select "10"
select select "5"
select select "50"
select select "2"
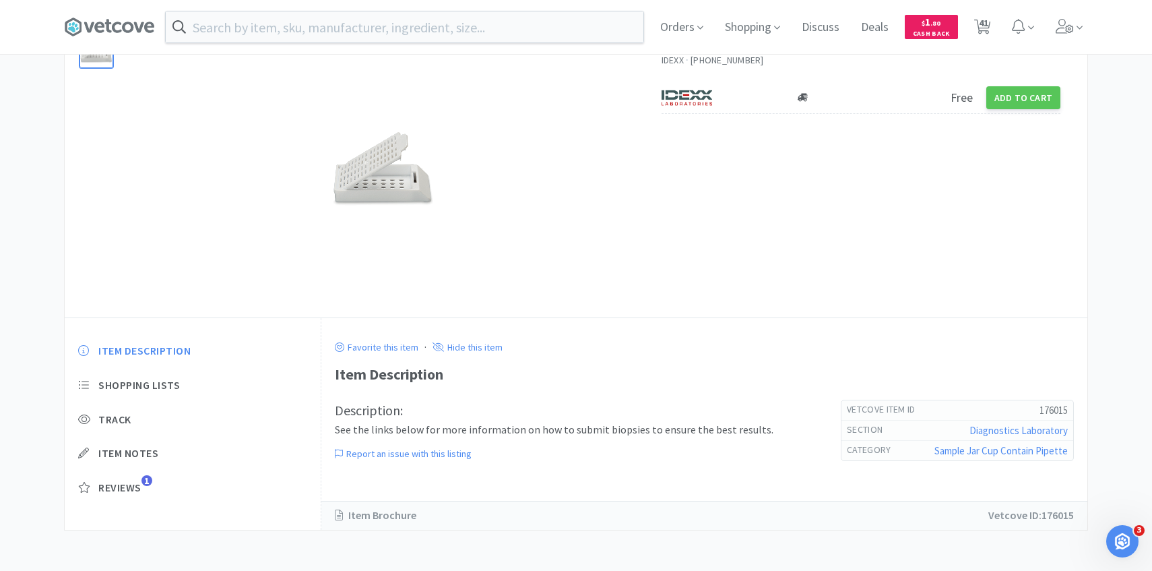
select select "3"
select select "1"
select select "4"
select select "1"
select select "3"
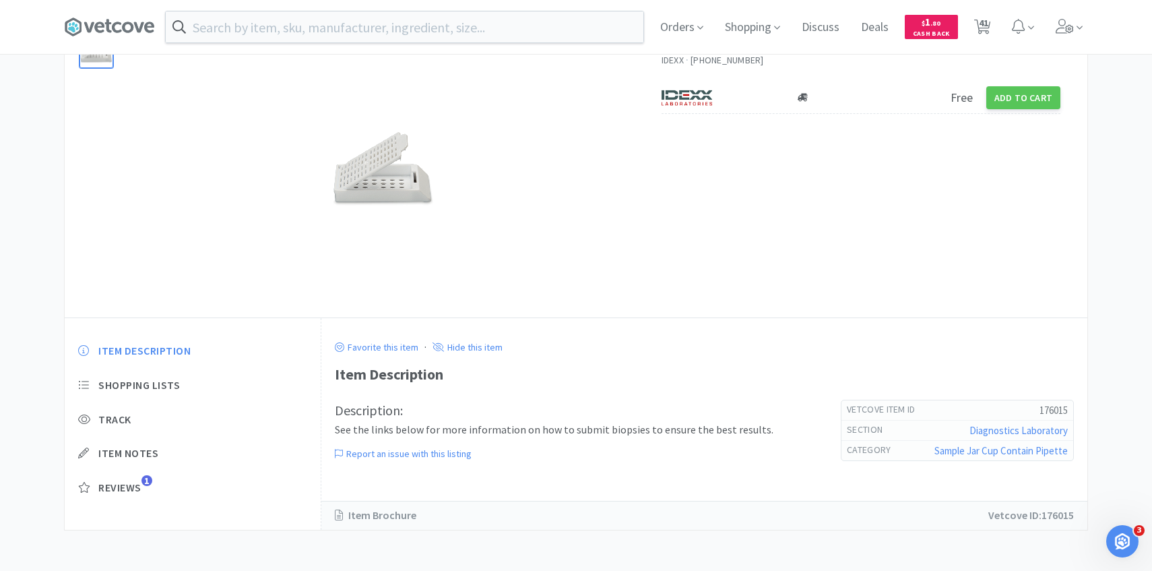
select select "1"
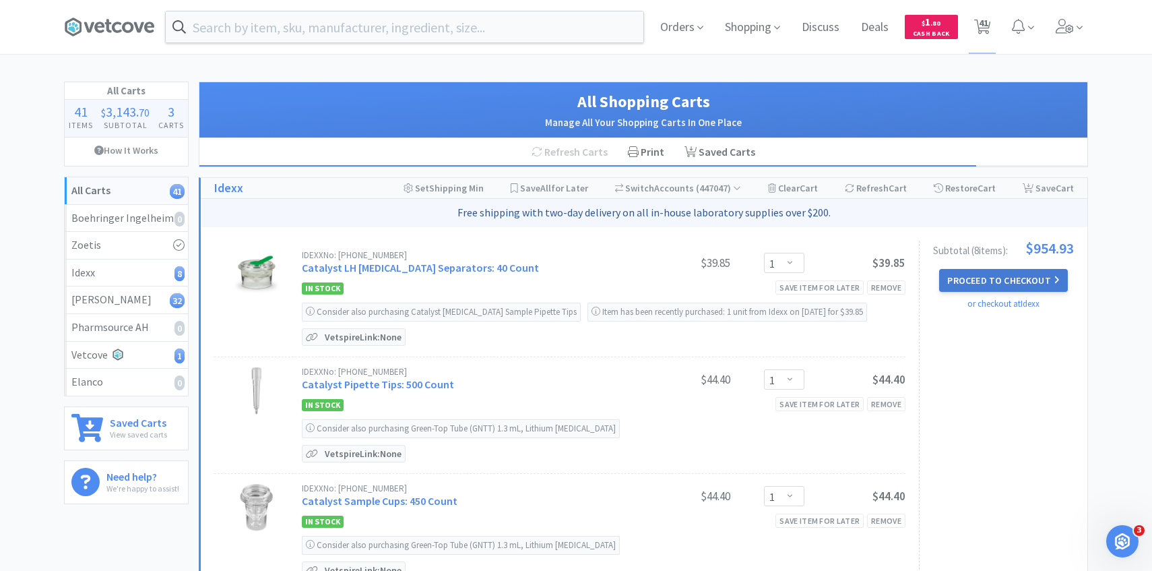
click at [1054, 280] on icon at bounding box center [1057, 279] width 6 height 9
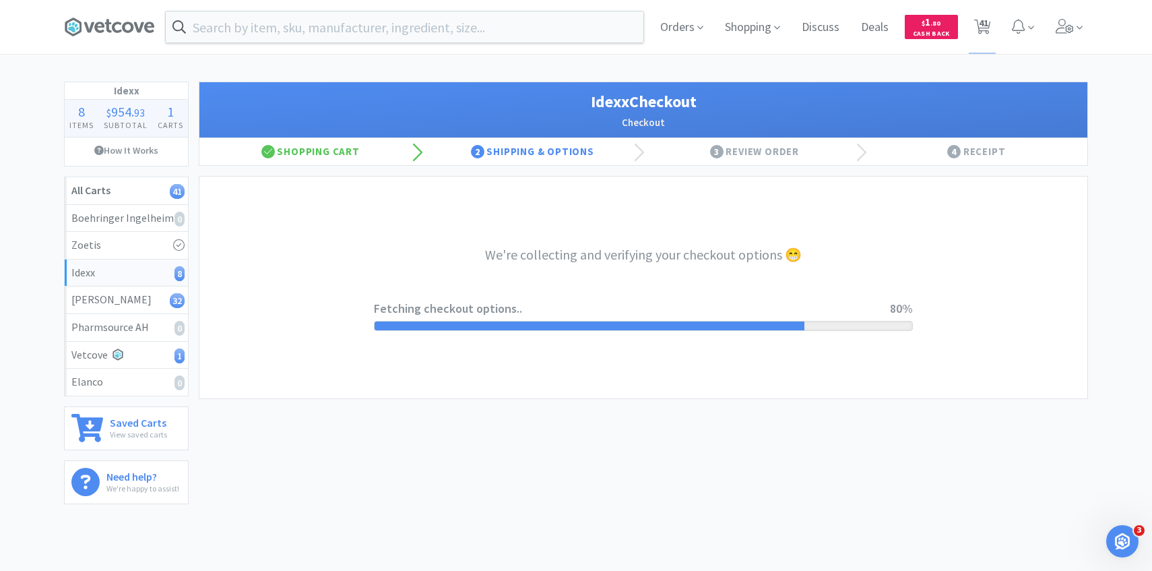
select select "904"
select select "003"
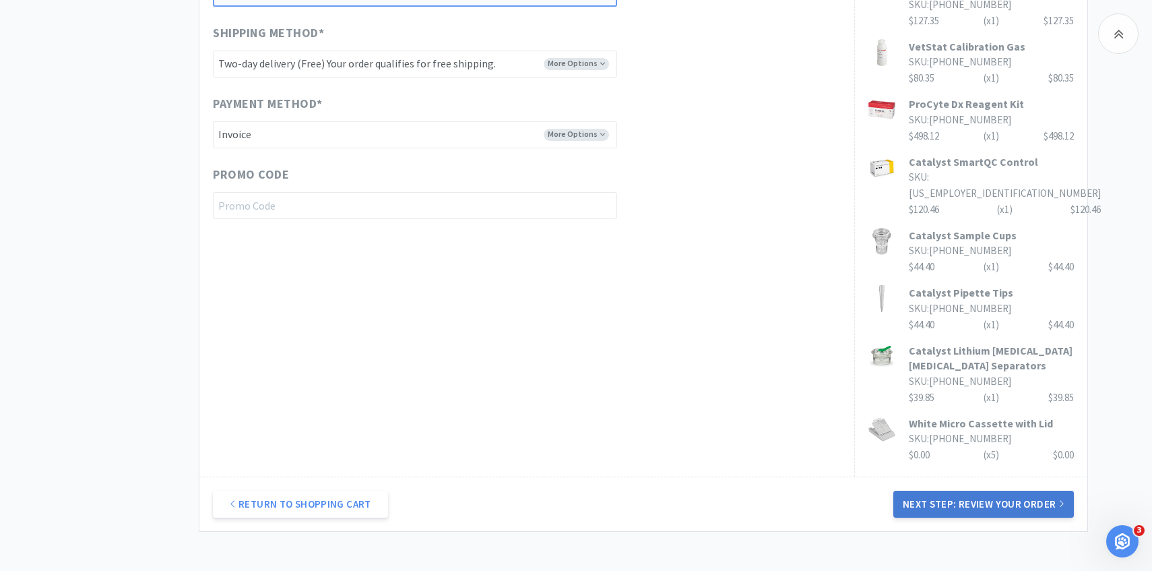
click at [918, 500] on button "Next Step: Review Your Order" at bounding box center [983, 504] width 181 height 27
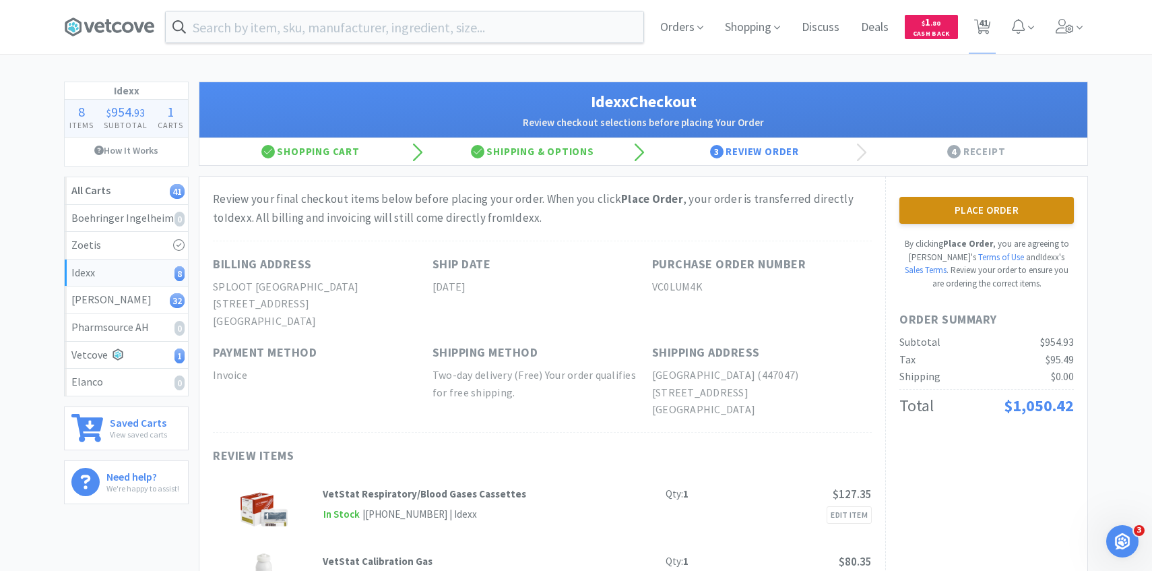
click at [934, 213] on button "Place Order" at bounding box center [986, 210] width 175 height 27
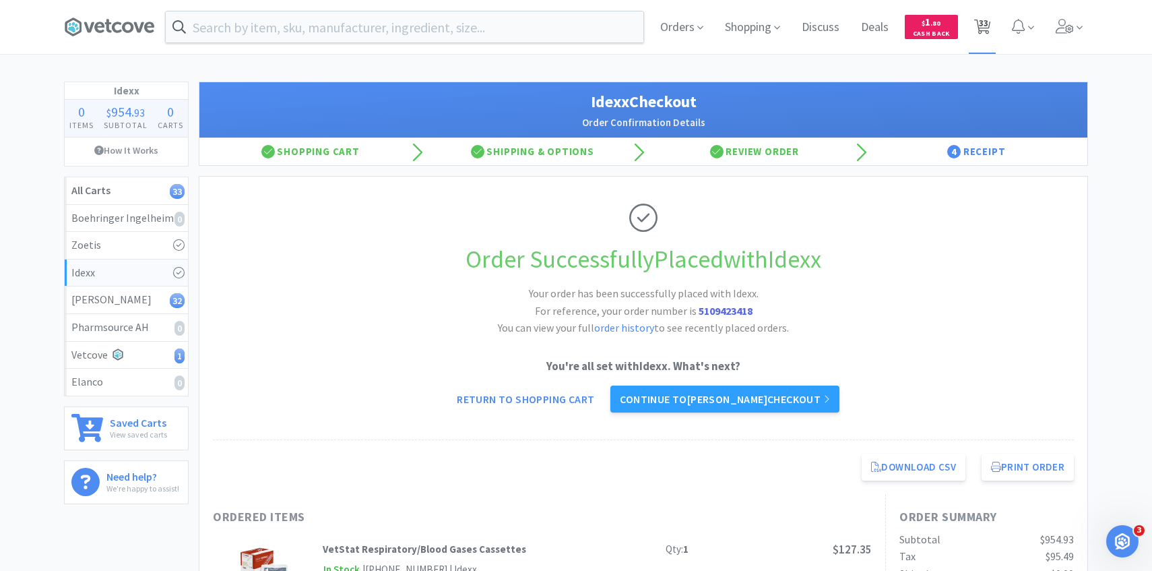
click at [984, 22] on span "33" at bounding box center [983, 23] width 9 height 54
select select "1"
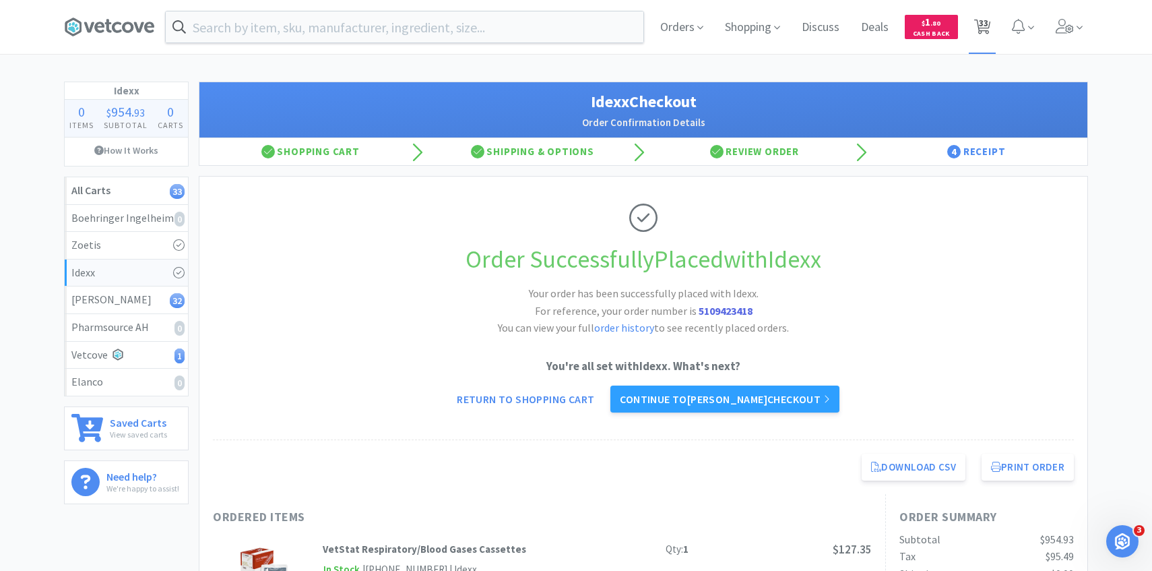
select select "1"
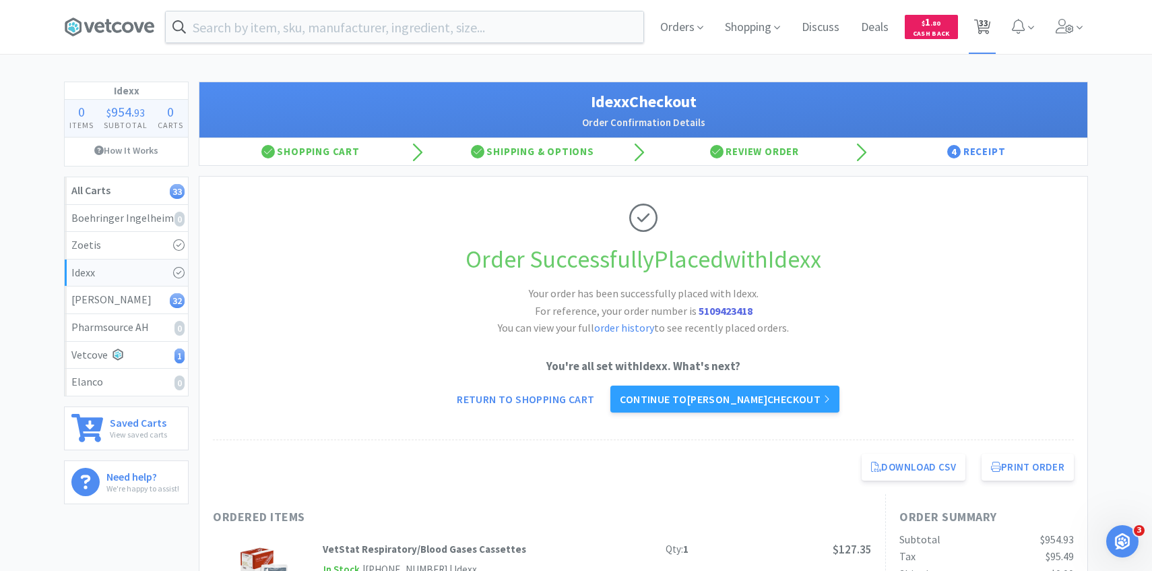
select select "1"
select select "3"
select select "1"
select select "2"
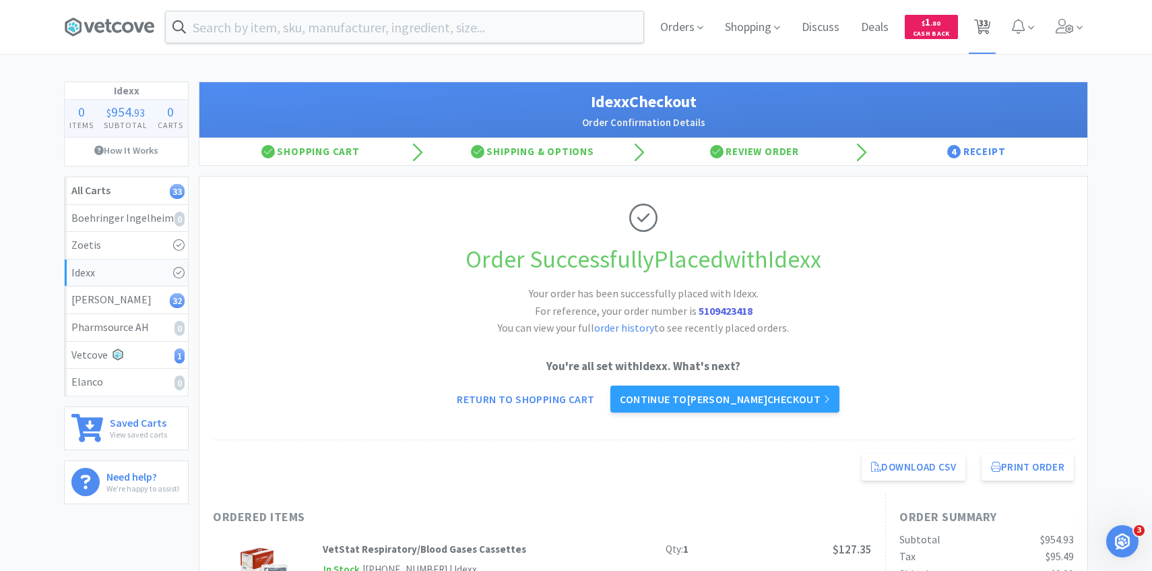
select select "1"
select select "3"
select select "4"
select select "1"
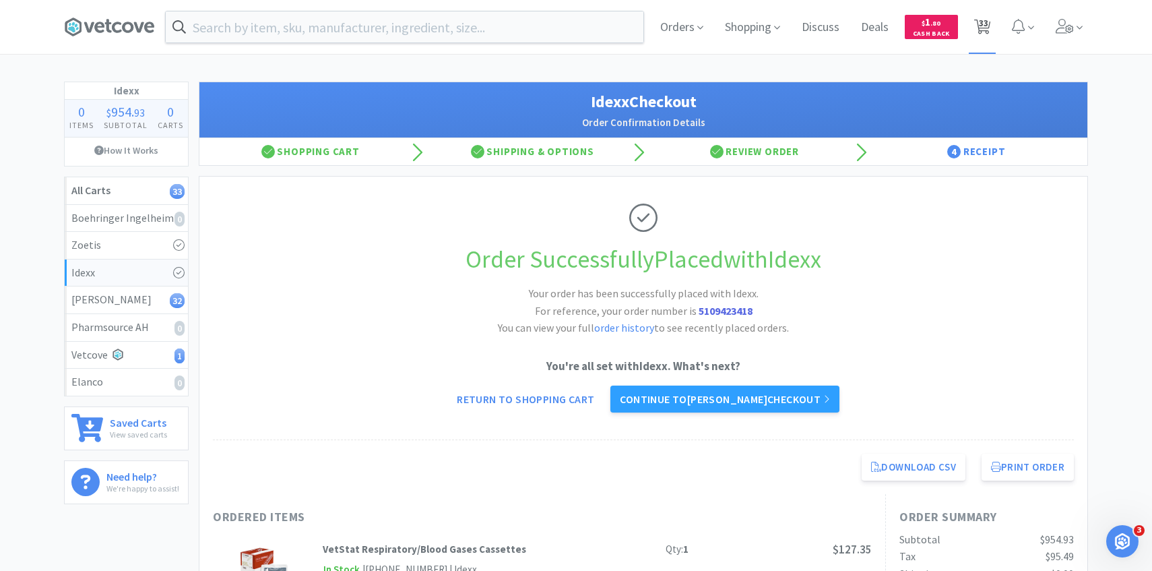
select select "1"
select select "8"
select select "2"
select select "10"
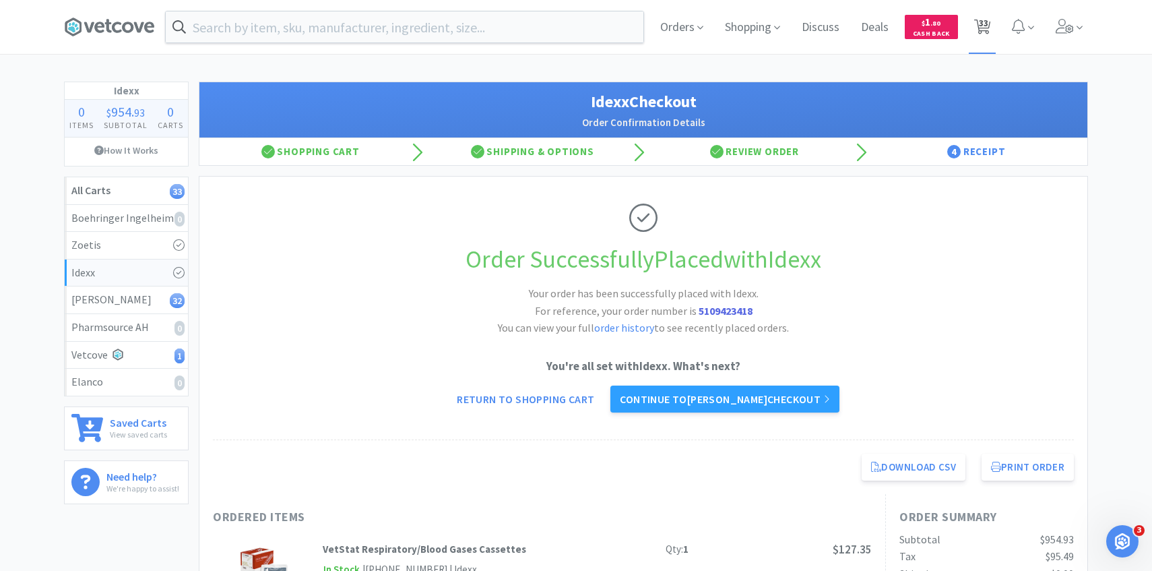
select select "5"
select select "50"
select select "2"
select select "3"
select select "1"
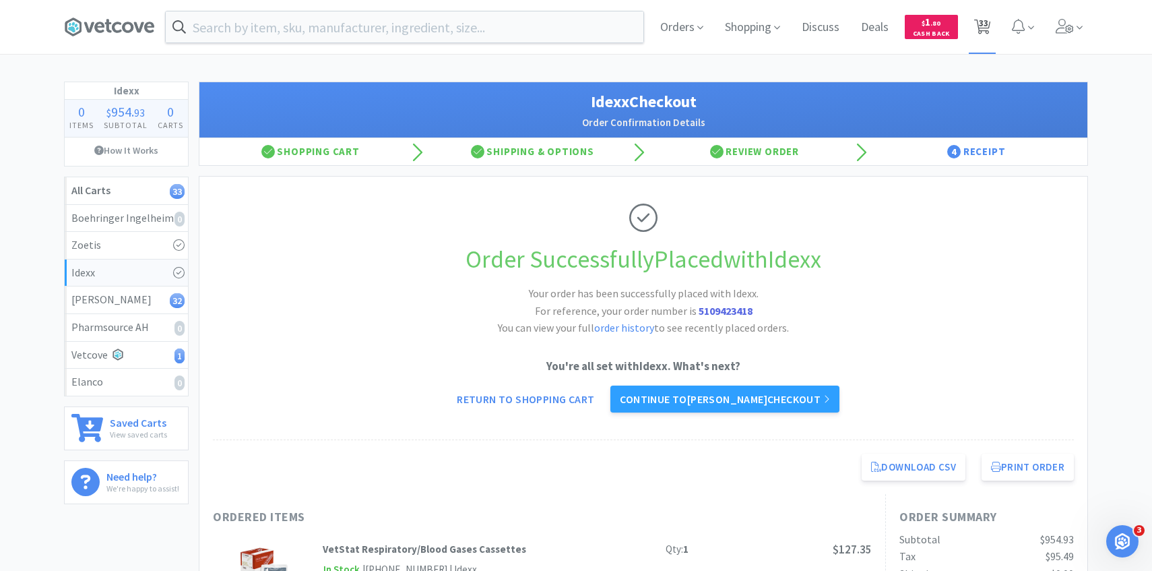
select select "4"
select select "1"
select select "3"
select select "1"
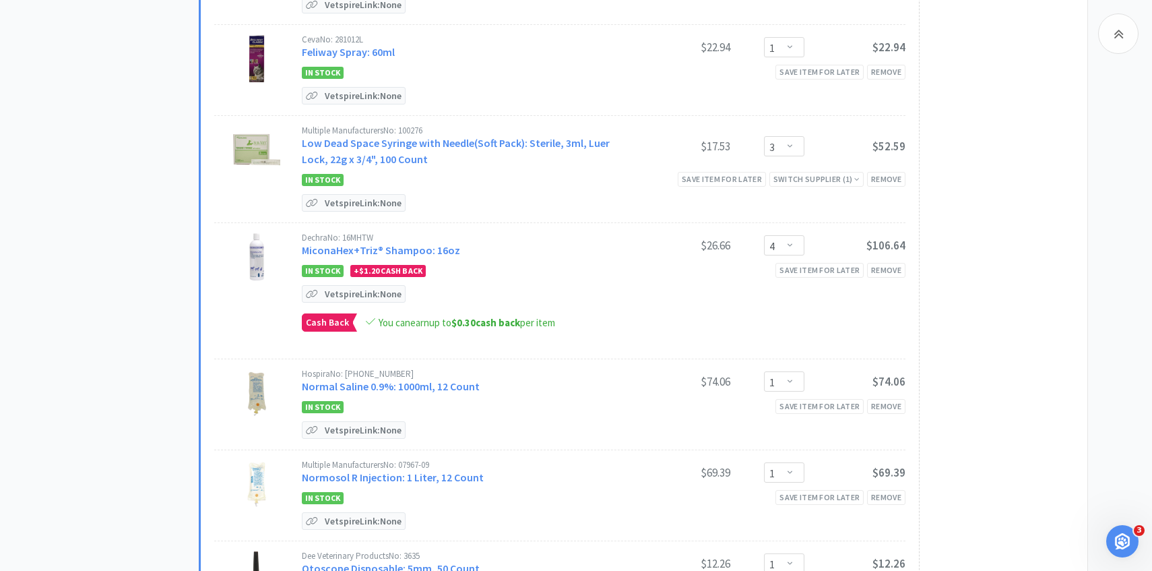
scroll to position [1556, 0]
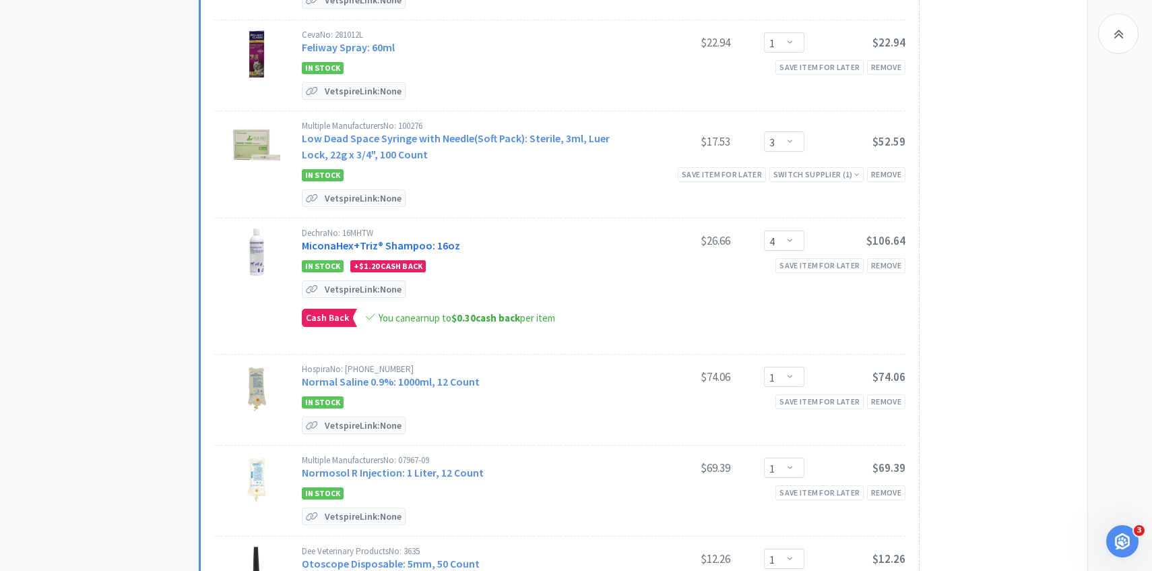
click at [429, 239] on link "MiconaHex+Triz® Shampoo: 16oz" at bounding box center [381, 245] width 158 height 13
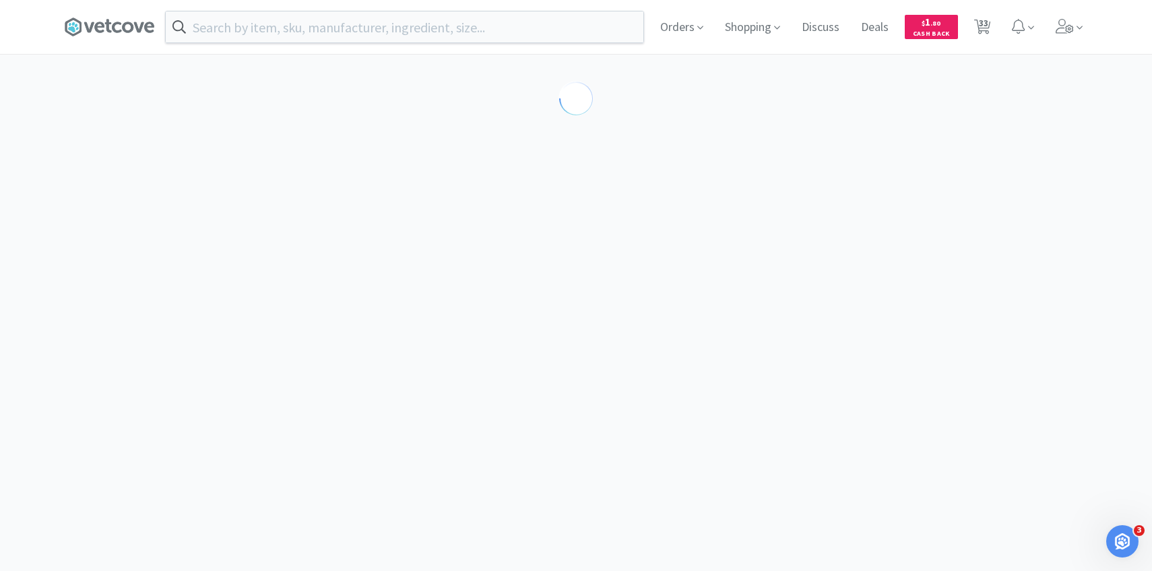
select select "86601"
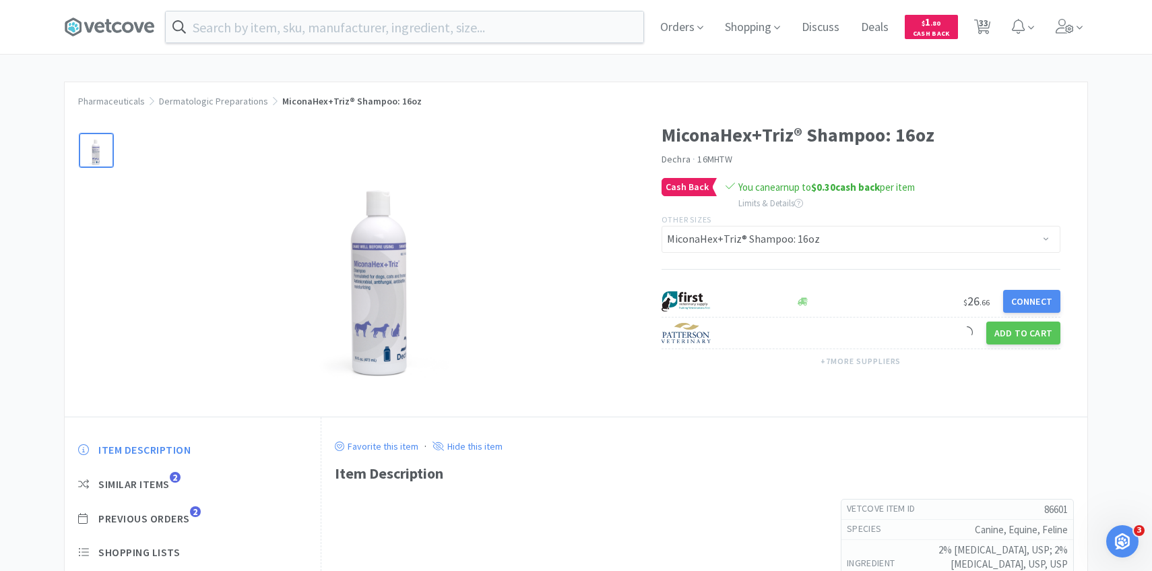
scroll to position [34, 0]
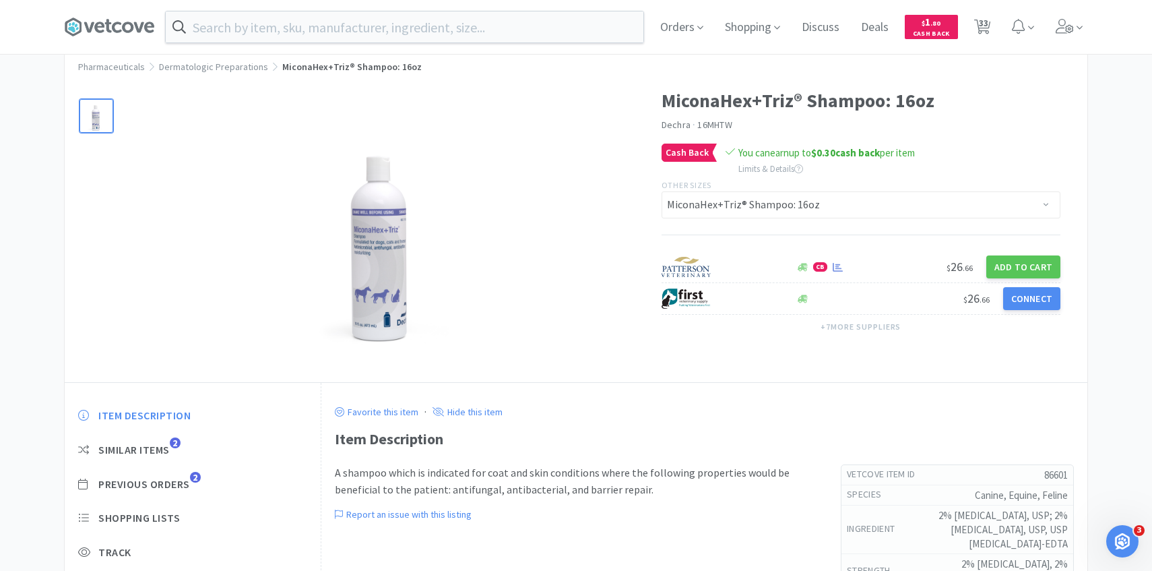
click at [190, 473] on div "Item Description Similar Items 2 Previous Orders 2 Shopping Lists Track Item No…" at bounding box center [193, 528] width 256 height 267
click at [191, 473] on div "Item Description Similar Items 2 Previous Orders 2 Shopping Lists Track Item No…" at bounding box center [193, 528] width 256 height 267
click at [191, 480] on span "Previous Orders 2" at bounding box center [192, 484] width 229 height 14
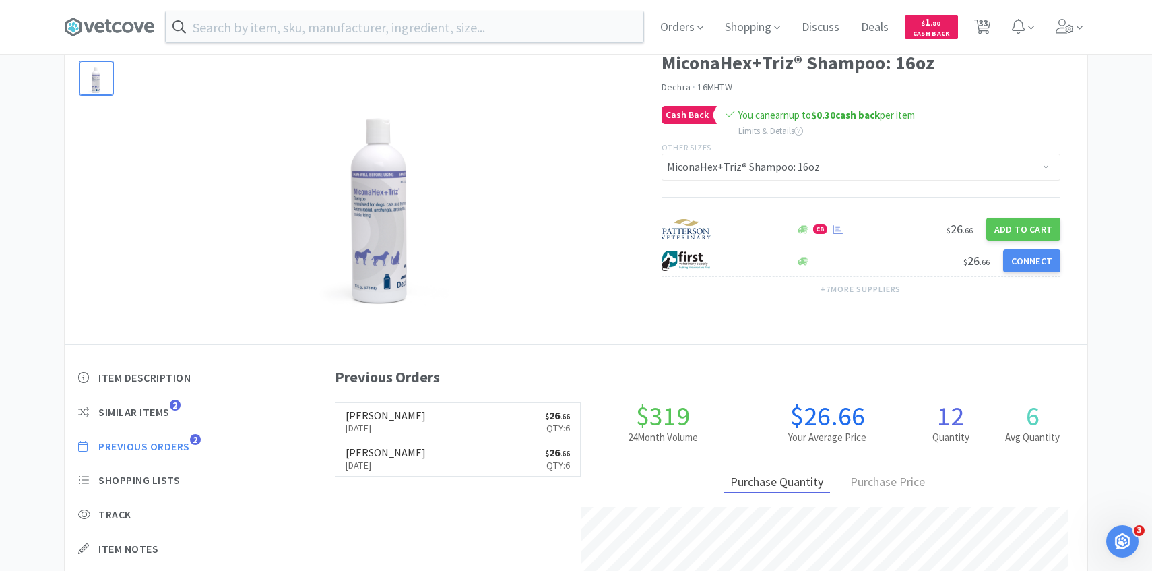
scroll to position [73, 0]
select select "1"
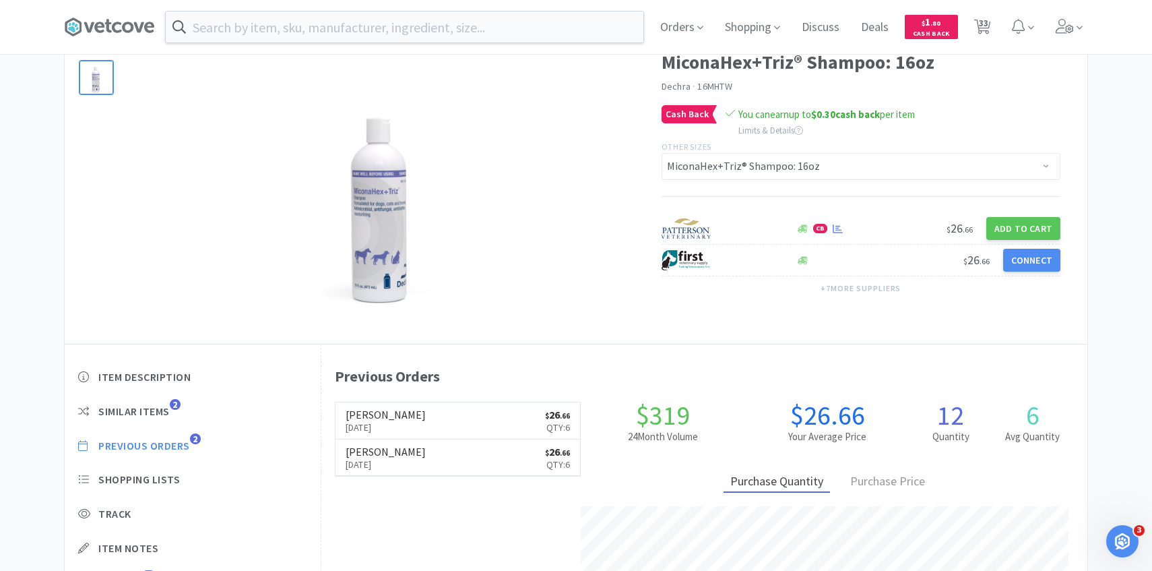
select select "1"
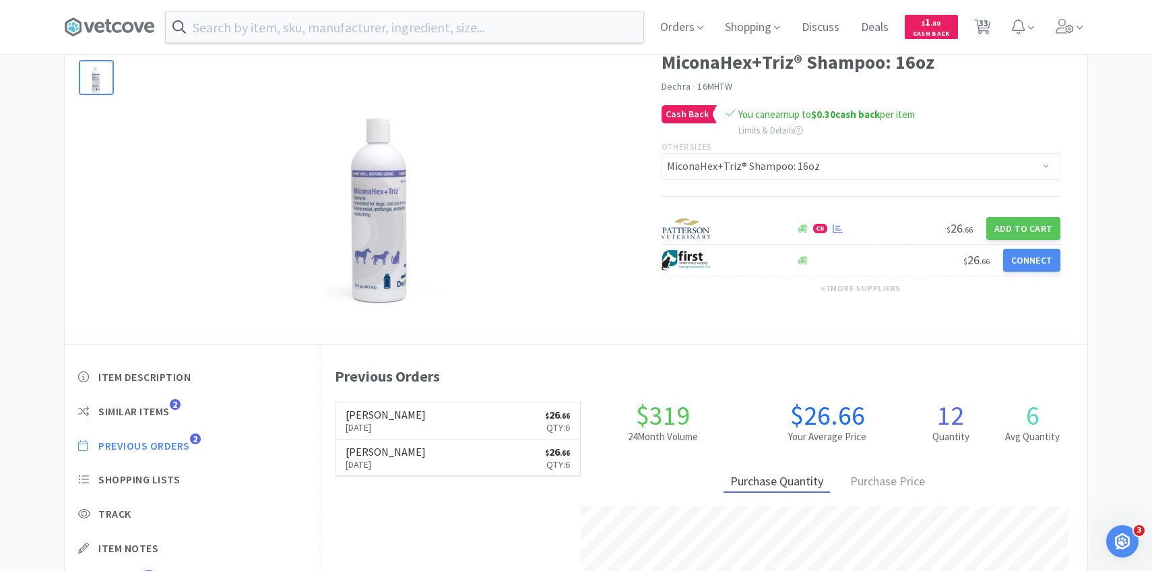
select select "1"
select select "3"
select select "1"
select select "2"
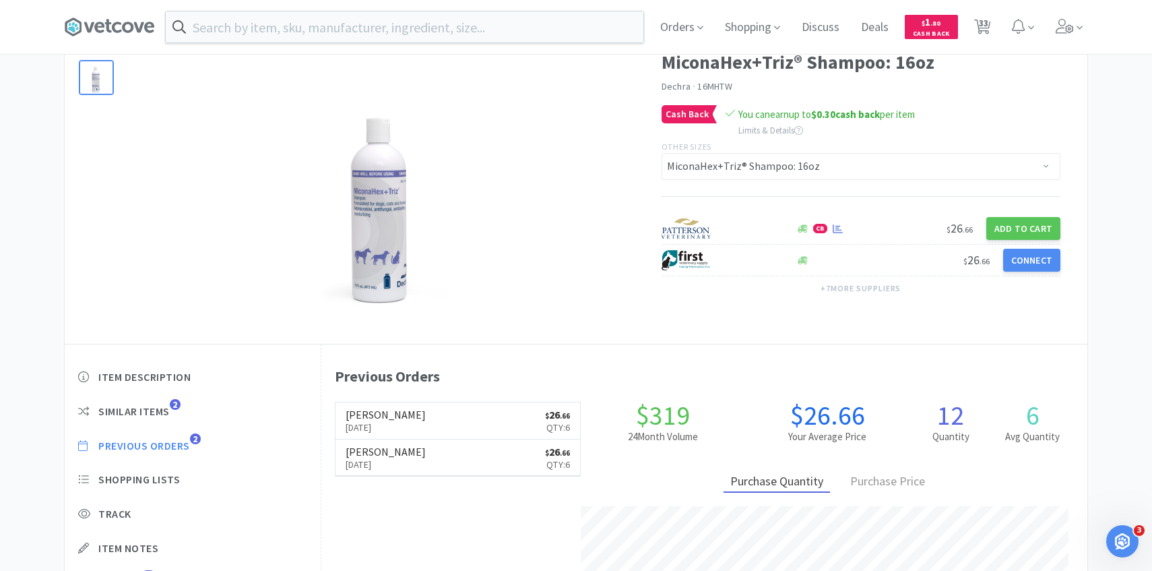
select select "1"
select select "3"
select select "4"
select select "1"
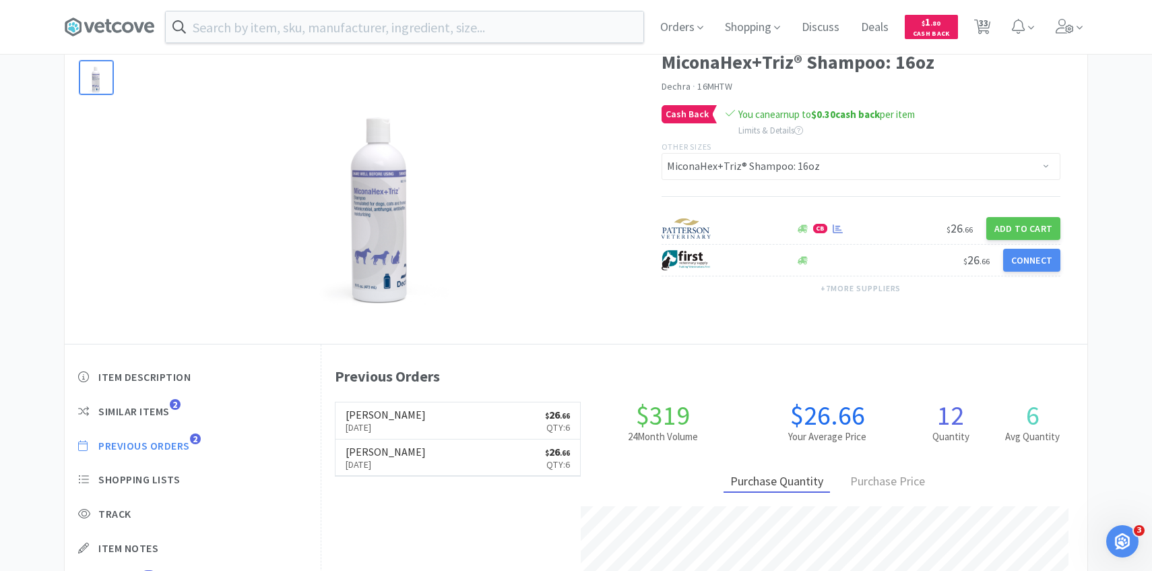
select select "1"
select select "8"
select select "2"
select select "10"
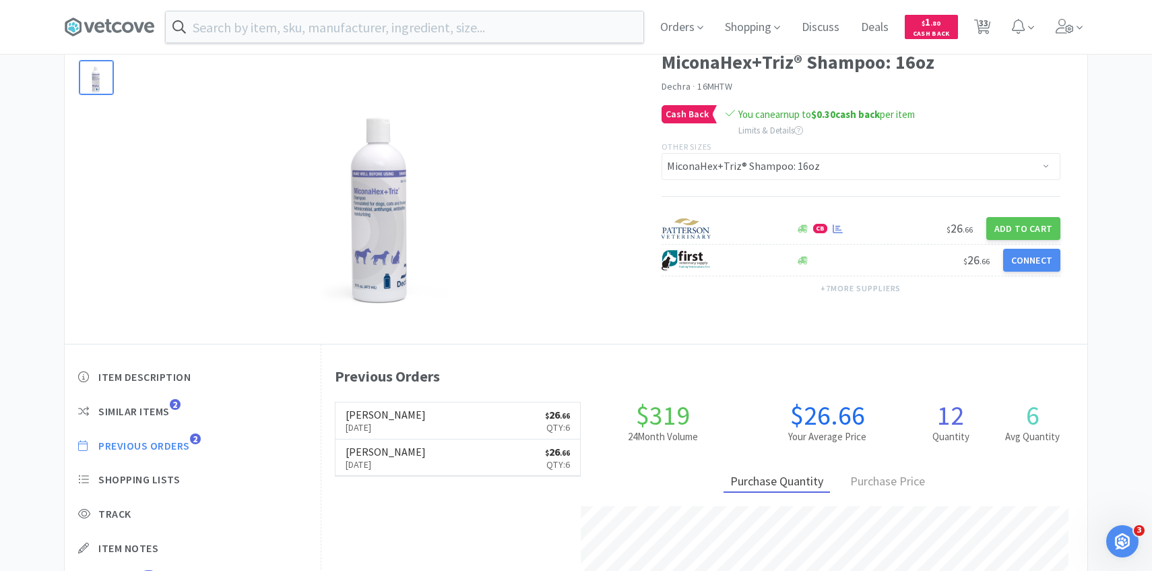
select select "5"
select select "50"
select select "2"
select select "3"
select select "1"
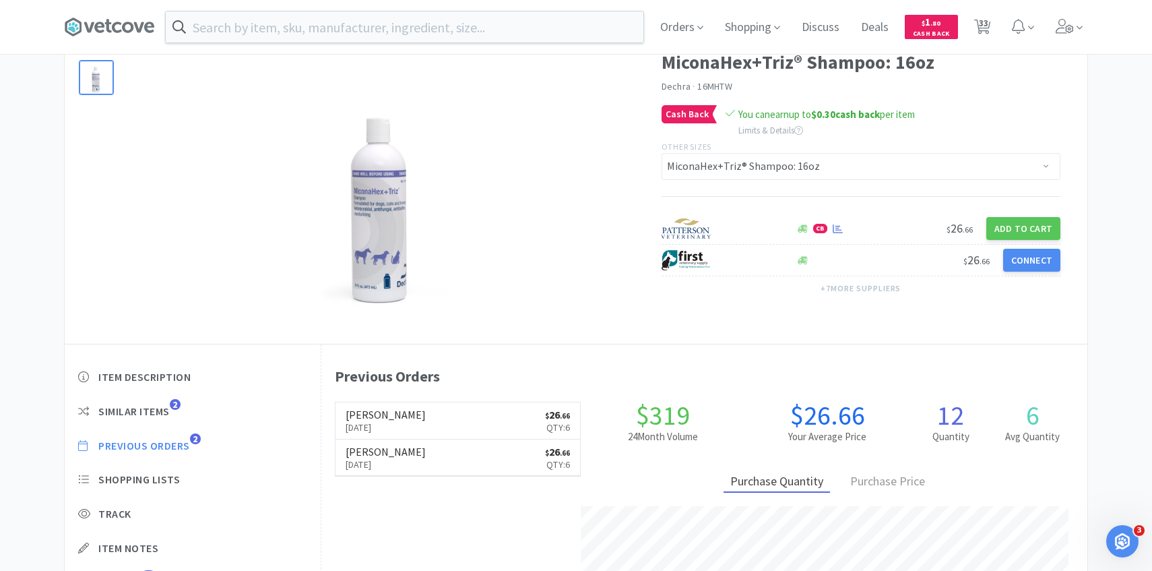
select select "4"
select select "1"
select select "3"
select select "1"
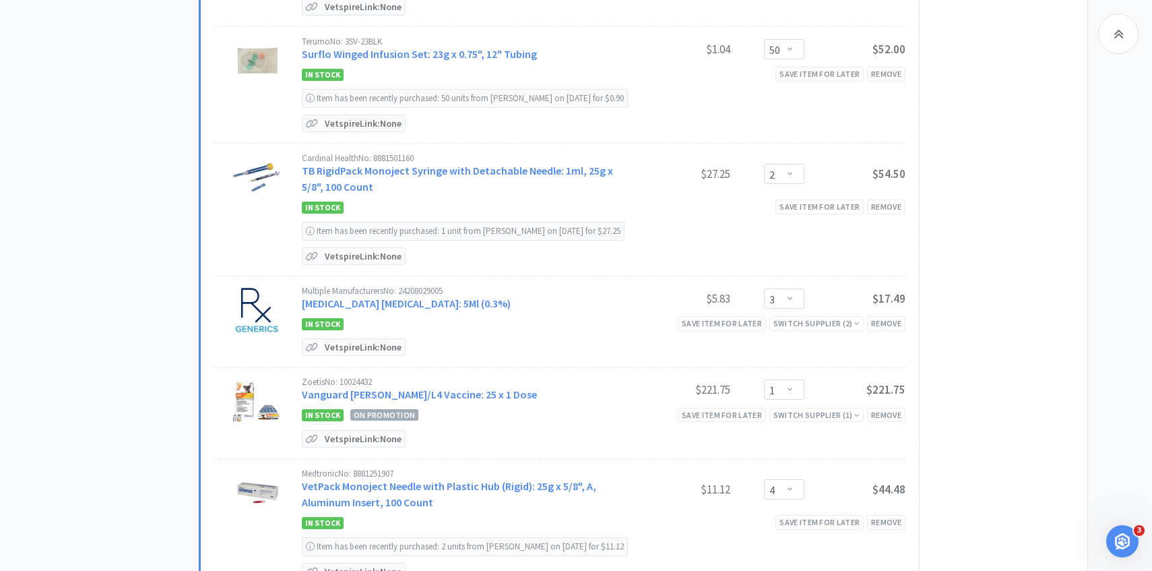
scroll to position [2557, 0]
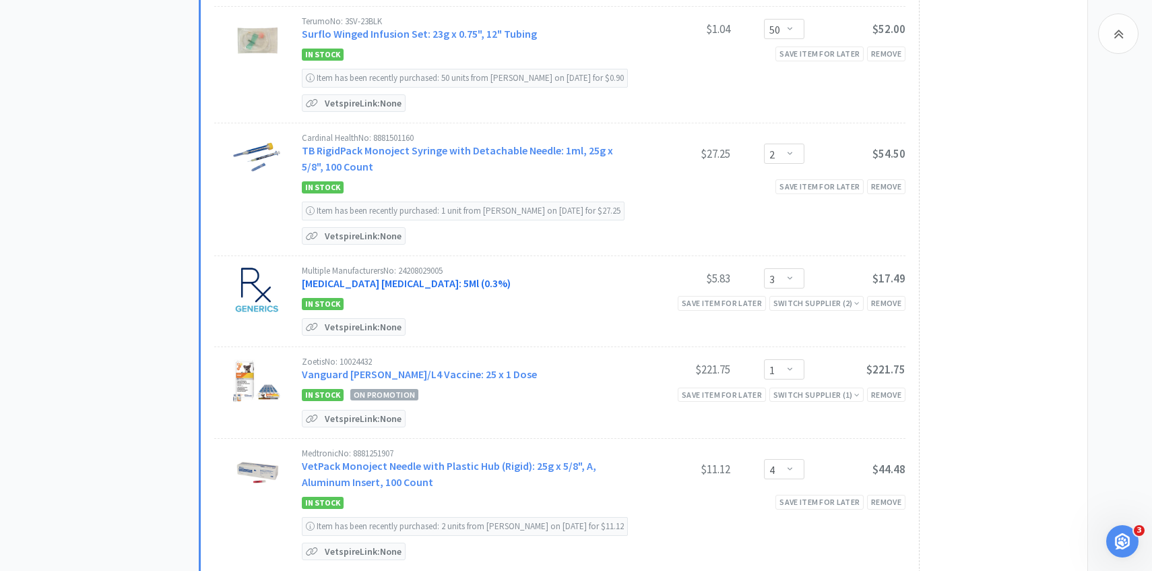
click at [455, 276] on link "Tobramycin Ophthalmic Solution: 5Ml (0.3%)" at bounding box center [406, 282] width 209 height 13
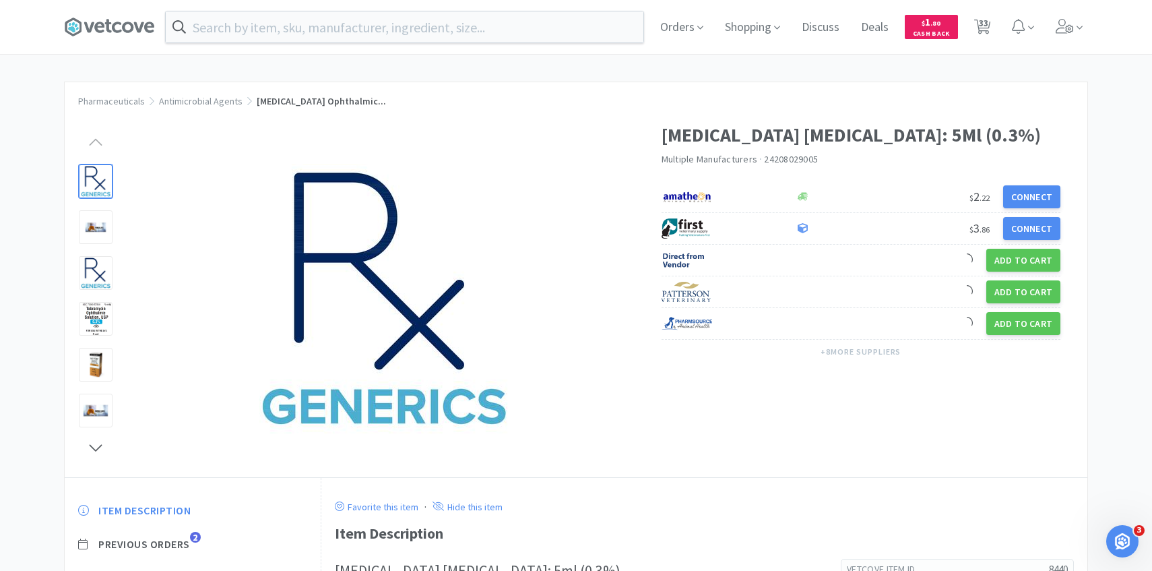
scroll to position [65, 0]
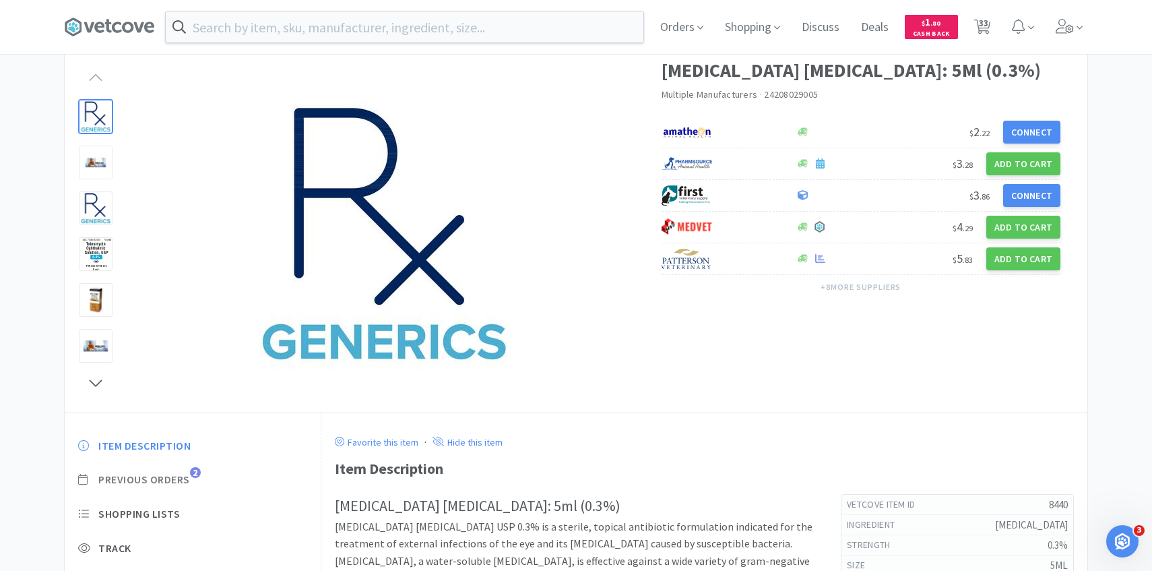
click at [175, 483] on span "Previous Orders" at bounding box center [144, 479] width 92 height 14
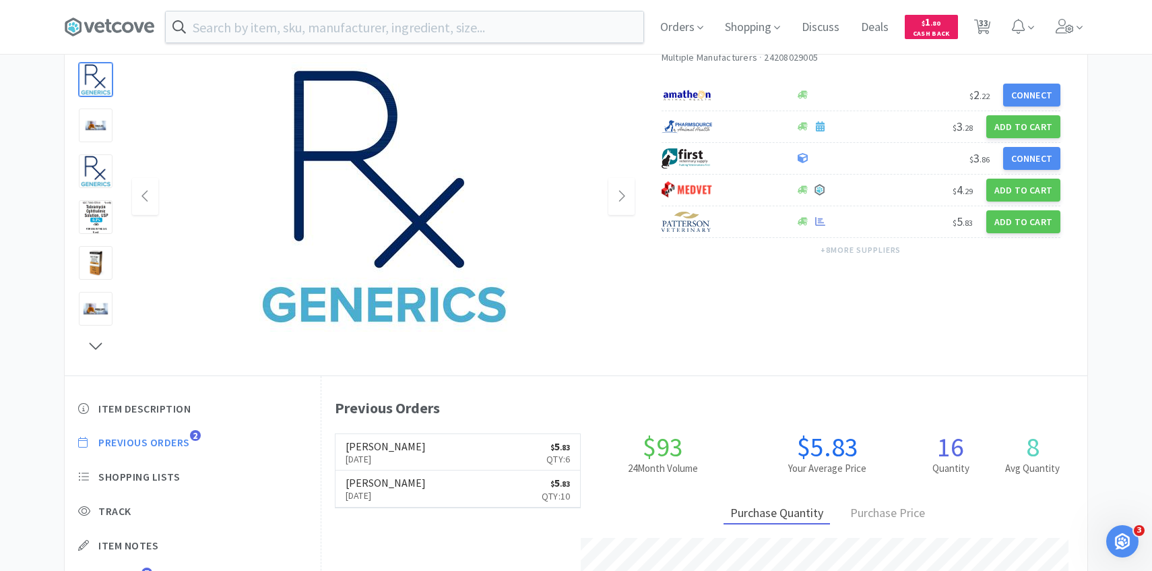
scroll to position [103, 0]
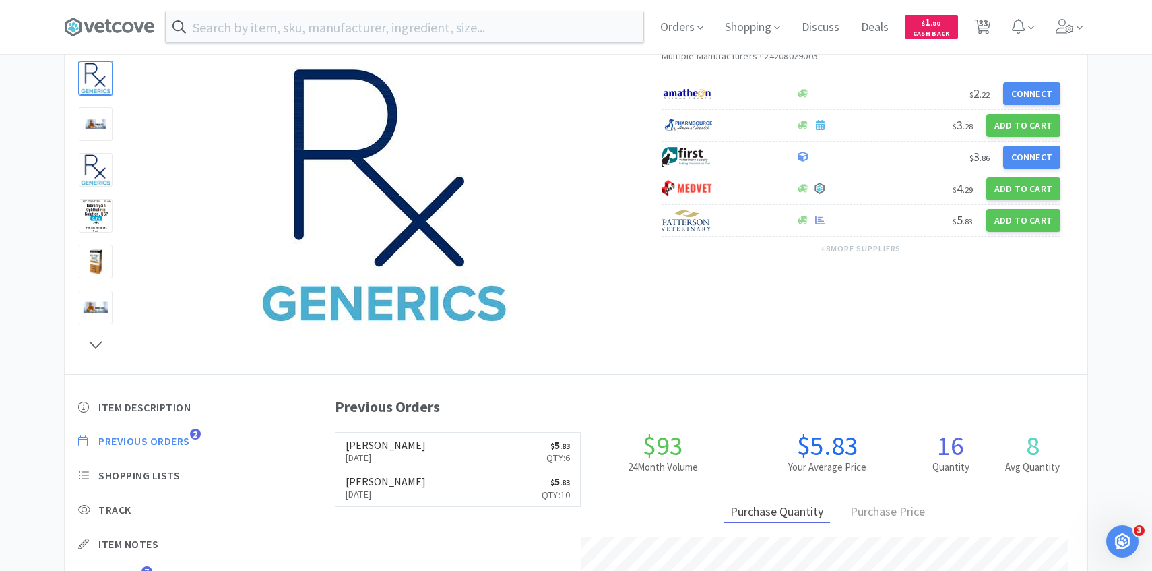
select select "1"
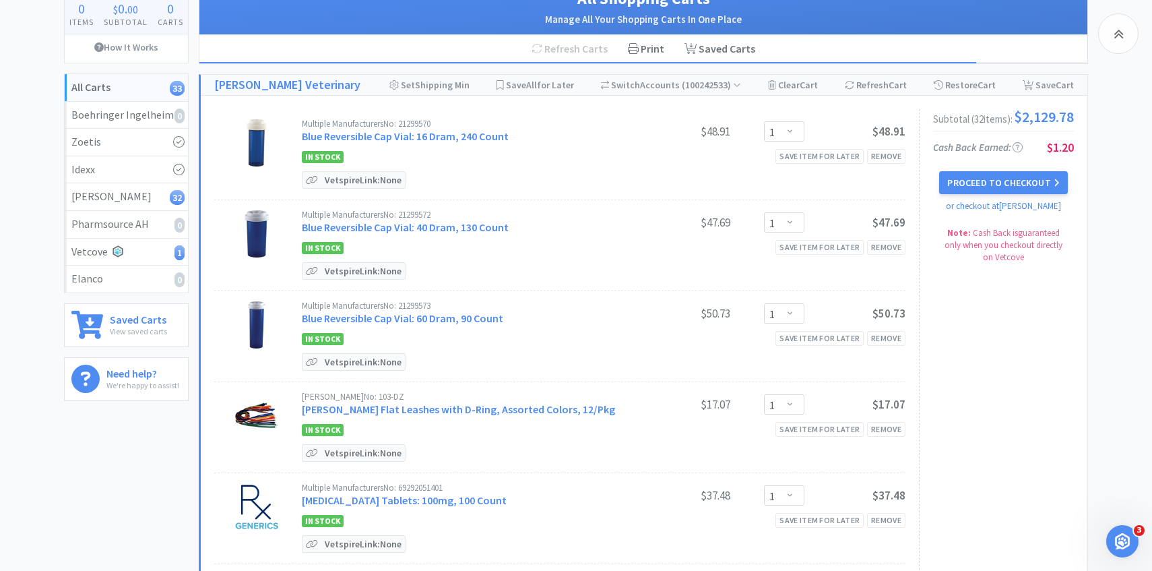
scroll to position [2557, 0]
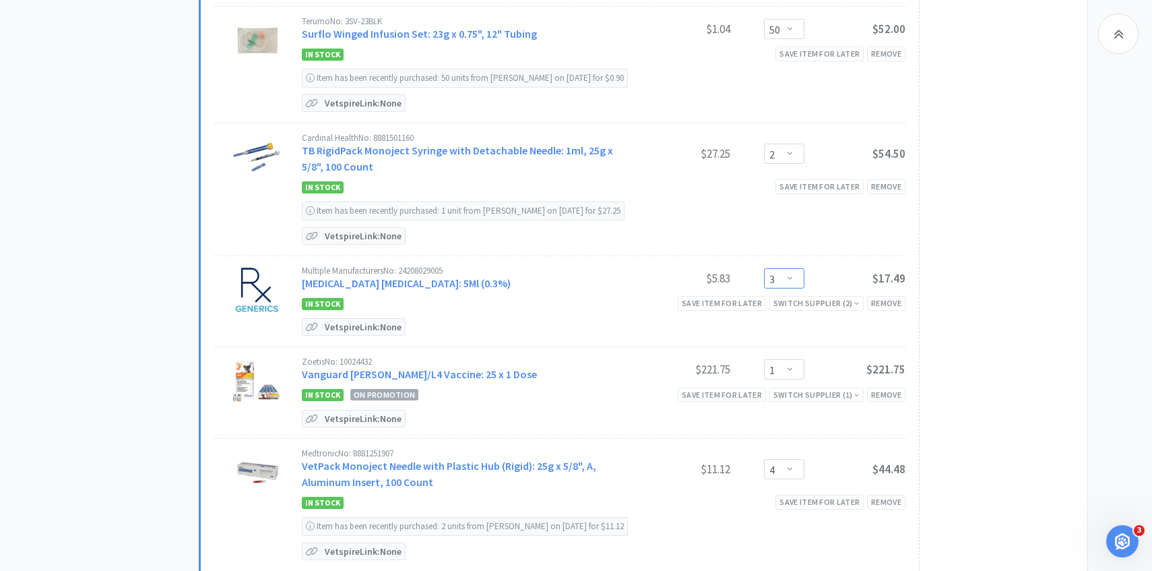
click at [790, 272] on select "Enter Quantity 1 2 3 4 5 6 7 8 9 10 11 12 13 14 15 16 17 18 19 20 Enter Quantity" at bounding box center [784, 278] width 40 height 20
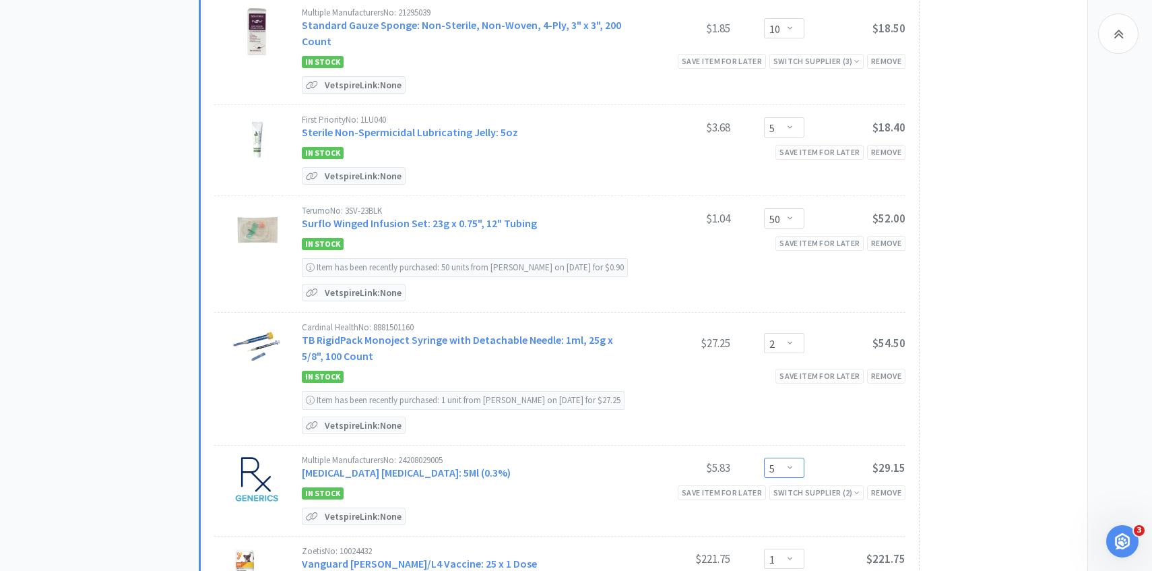
scroll to position [2370, 0]
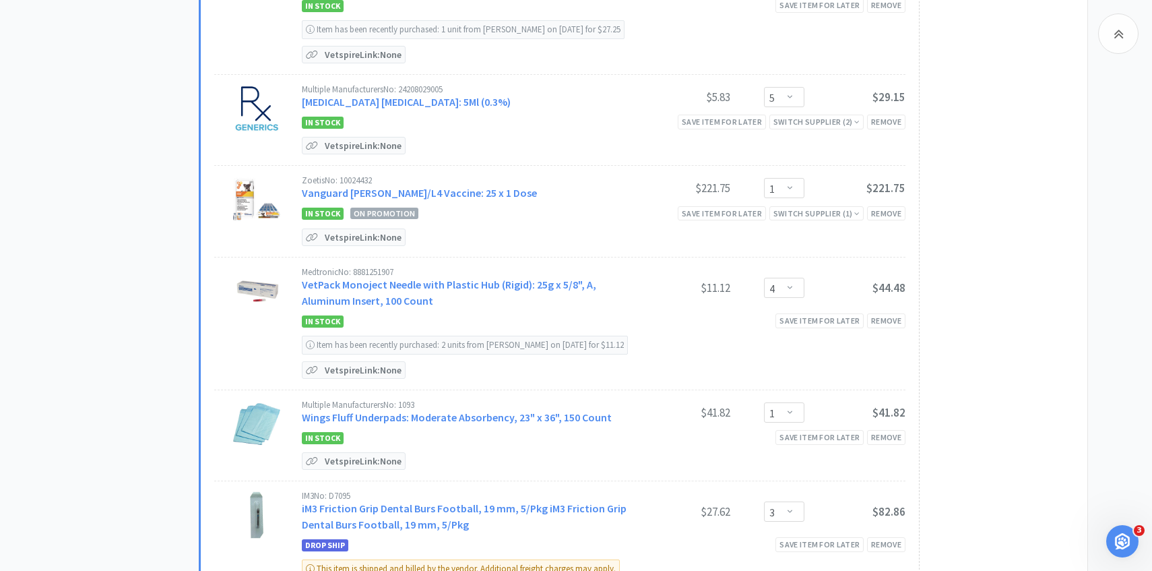
click at [671, 313] on div "In Stock Save item for later Remove" at bounding box center [604, 321] width 604 height 16
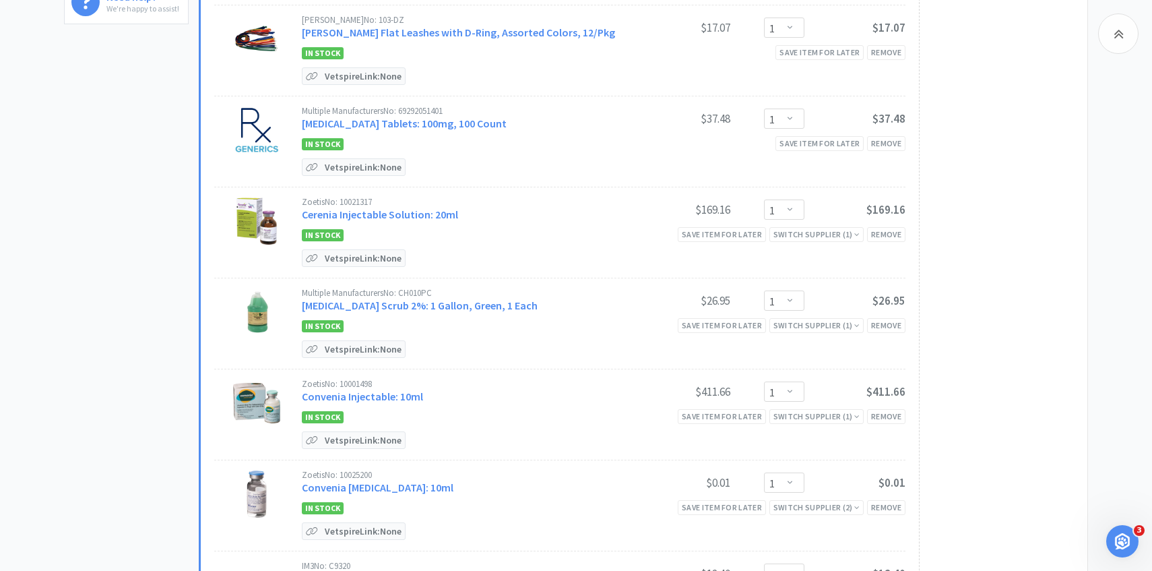
scroll to position [0, 0]
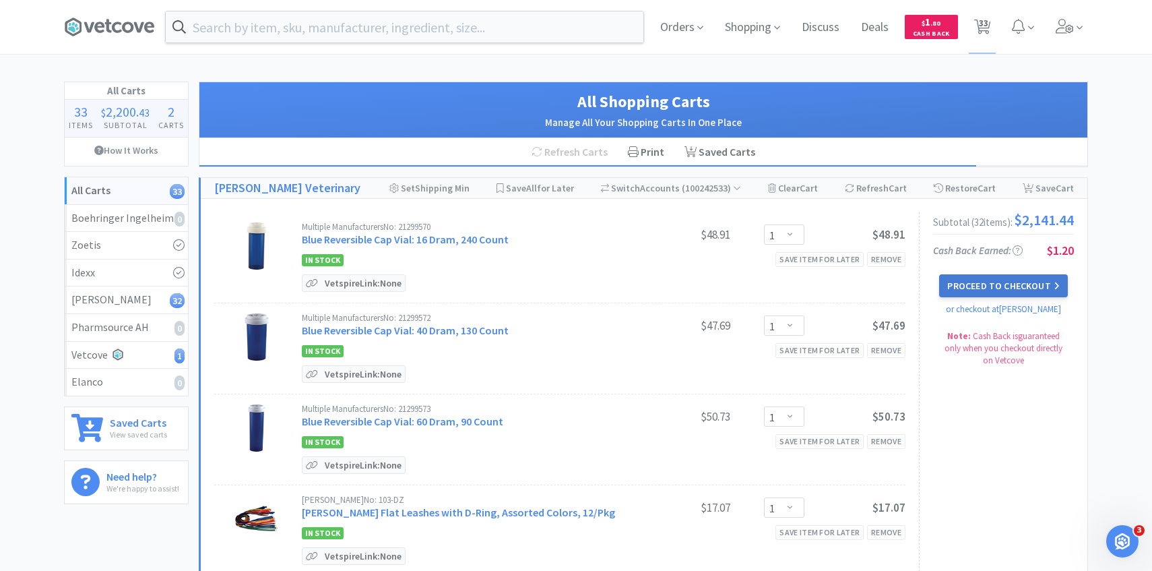
click at [986, 297] on button "Proceed to Checkout" at bounding box center [1003, 285] width 128 height 23
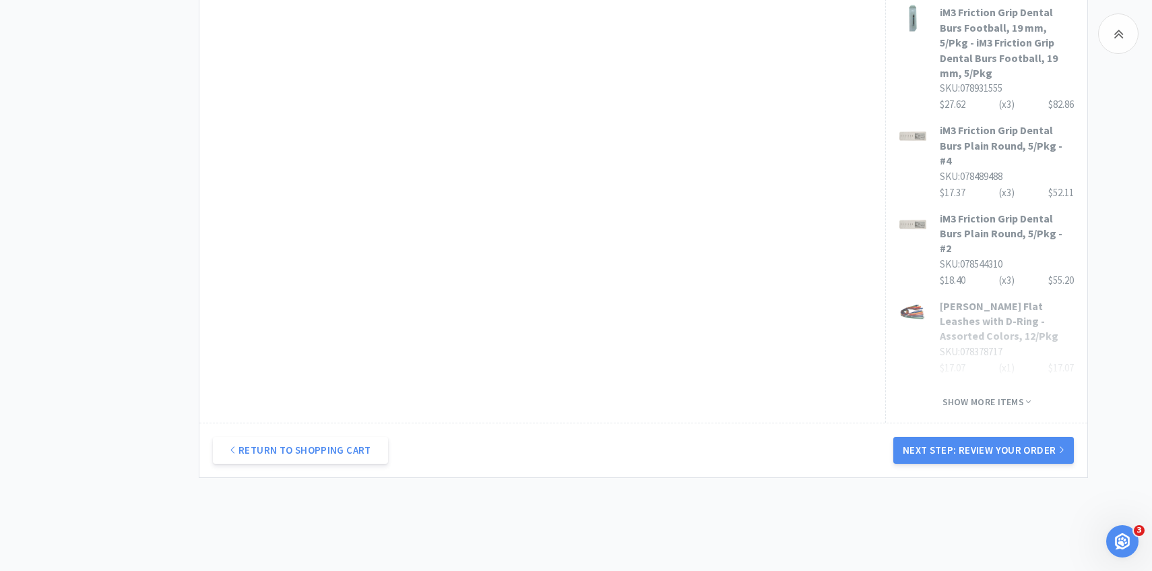
scroll to position [928, 0]
click at [941, 437] on button "Next Step: Review Your Order" at bounding box center [983, 450] width 181 height 27
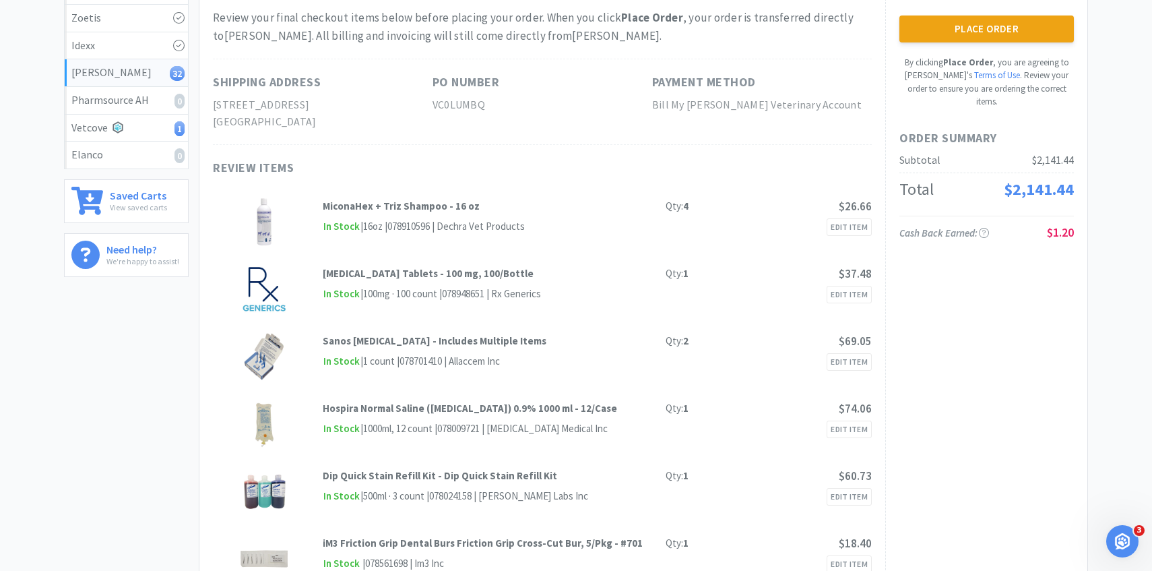
scroll to position [0, 0]
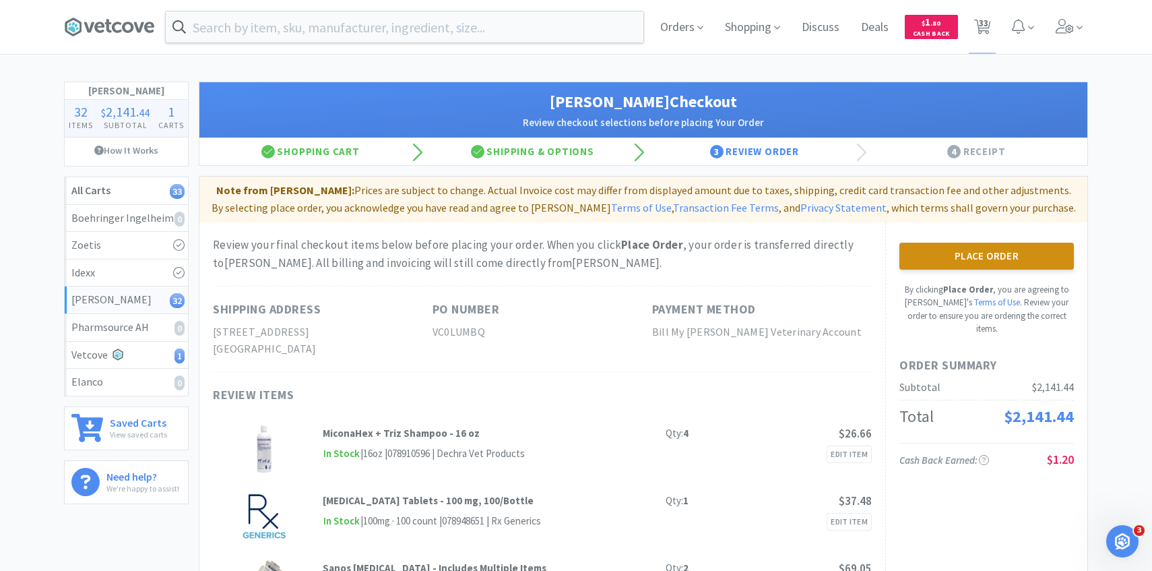
click at [983, 259] on button "Place Order" at bounding box center [986, 256] width 175 height 27
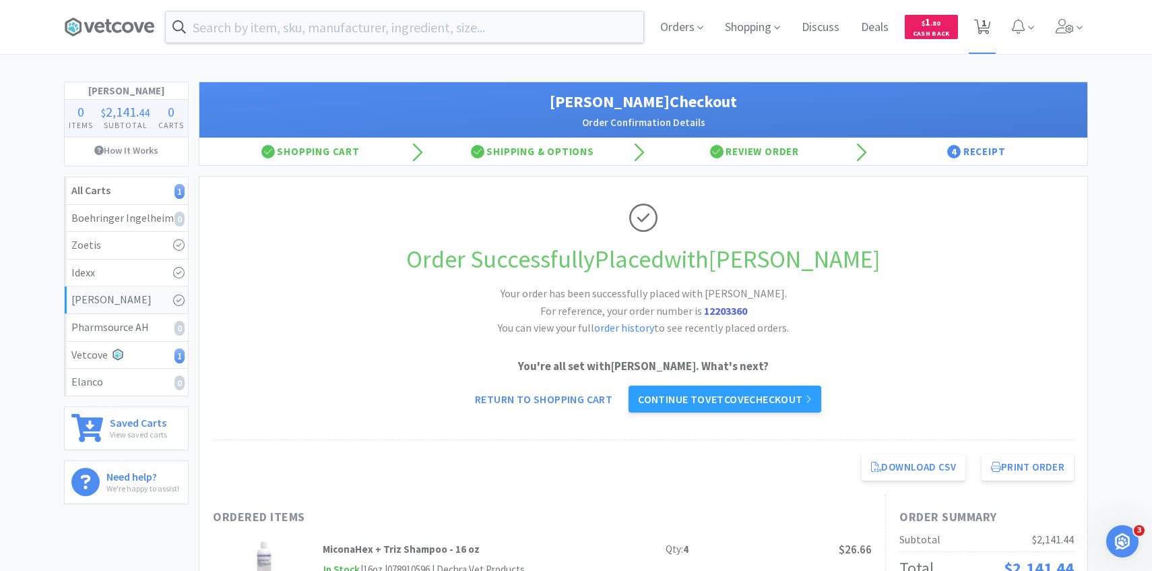
click at [989, 37] on span "1" at bounding box center [983, 27] width 28 height 54
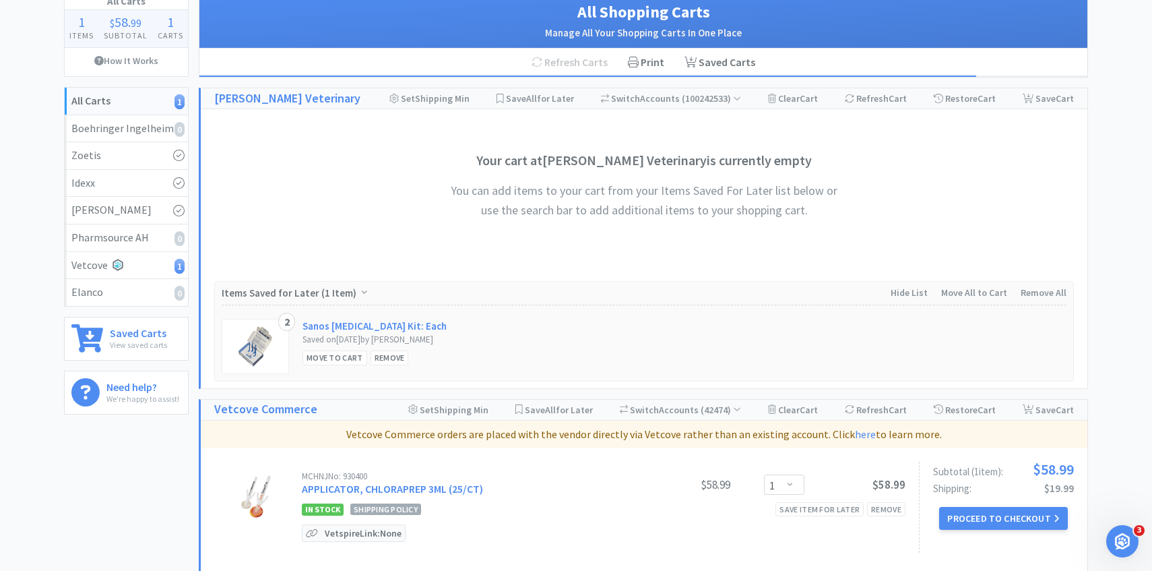
scroll to position [230, 0]
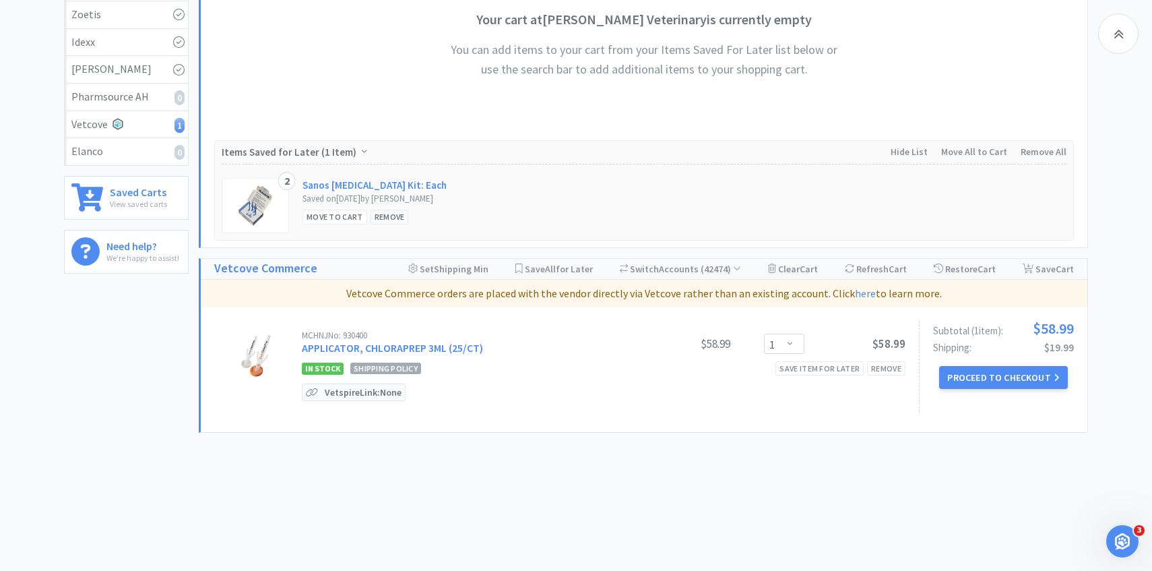
click at [398, 219] on div "Remove" at bounding box center [390, 217] width 38 height 14
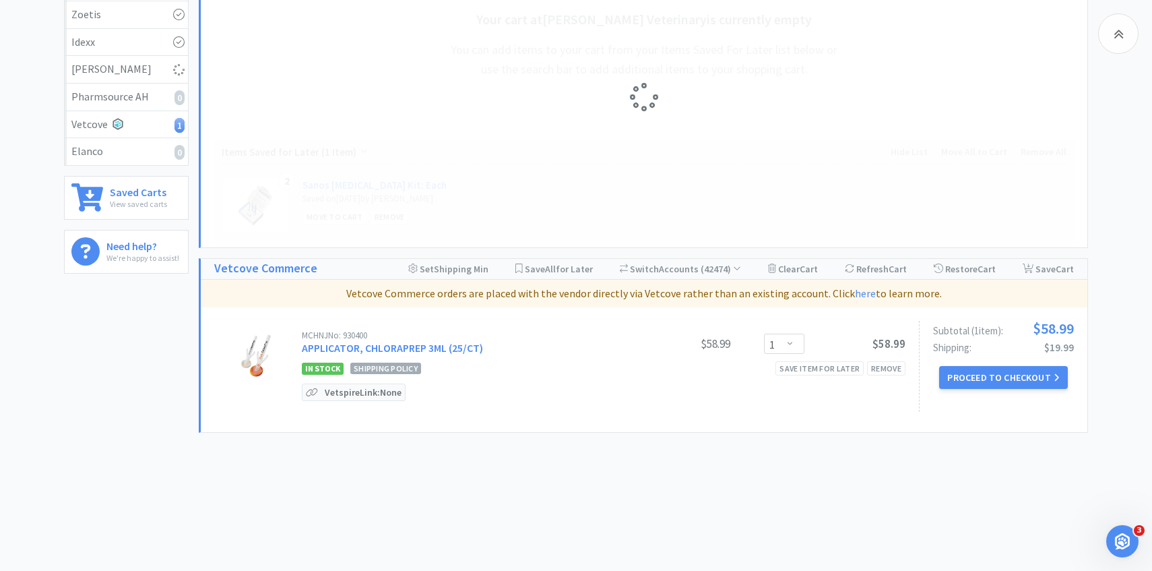
scroll to position [58, 0]
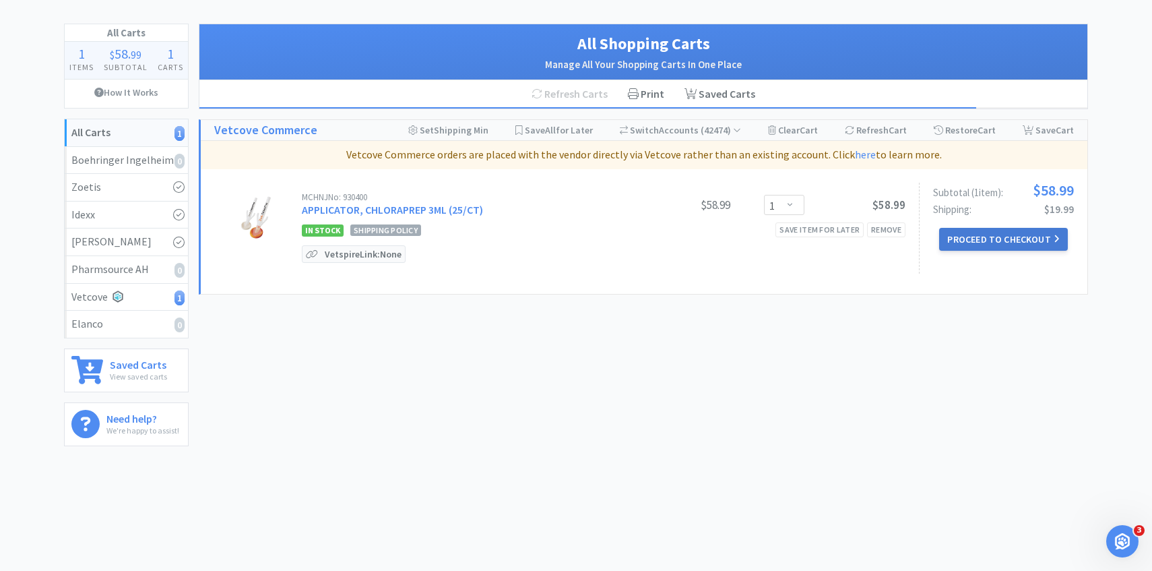
click at [1000, 232] on button "Proceed to Checkout" at bounding box center [1003, 239] width 128 height 23
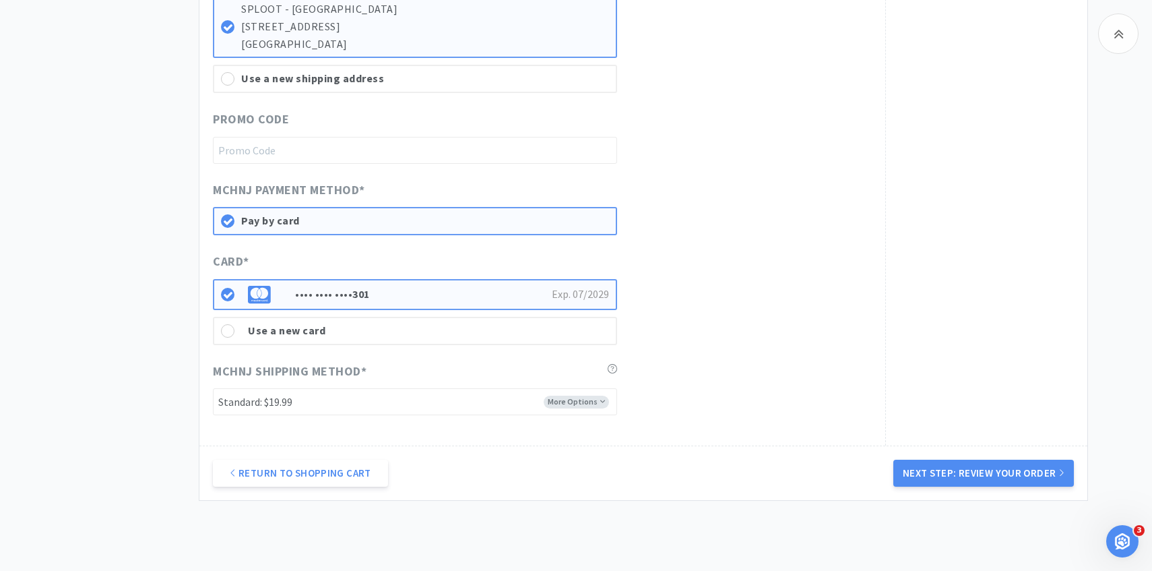
scroll to position [574, 0]
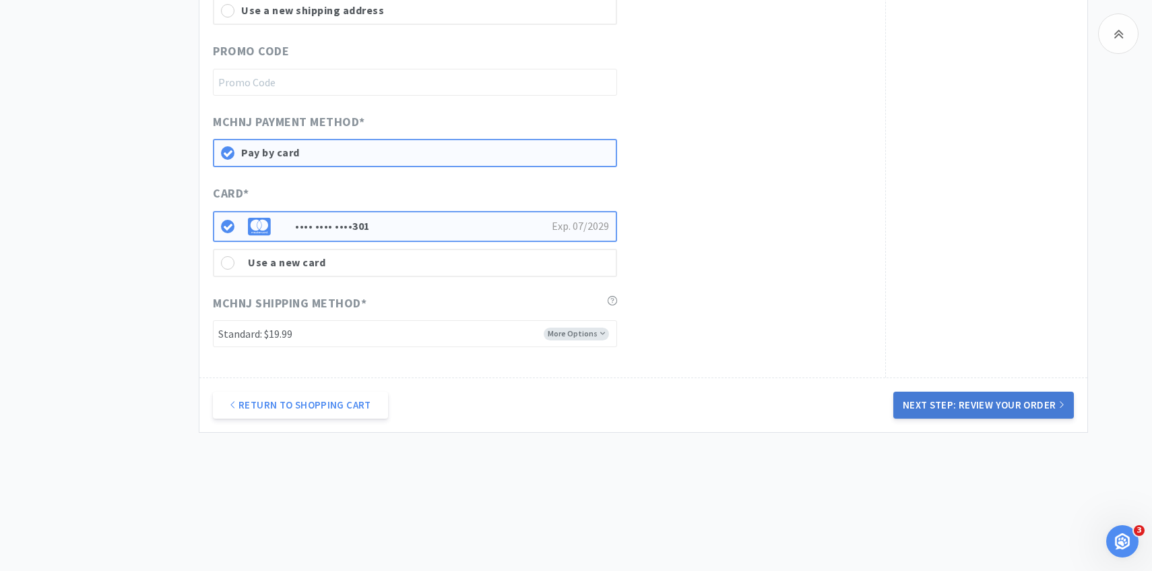
click at [940, 403] on button "Next Step: Review Your Order" at bounding box center [983, 404] width 181 height 27
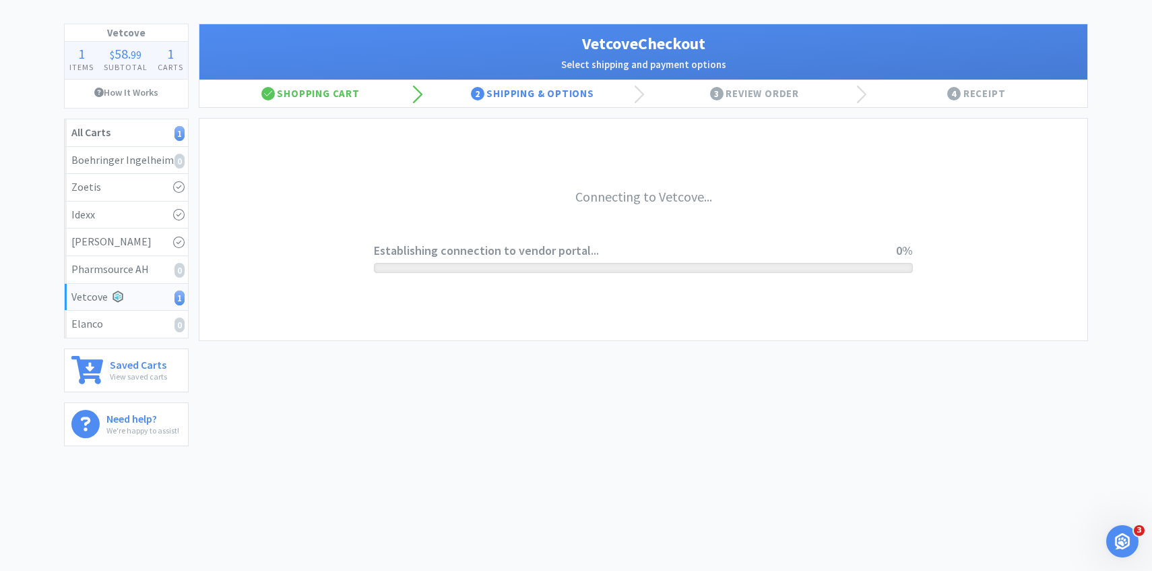
scroll to position [0, 0]
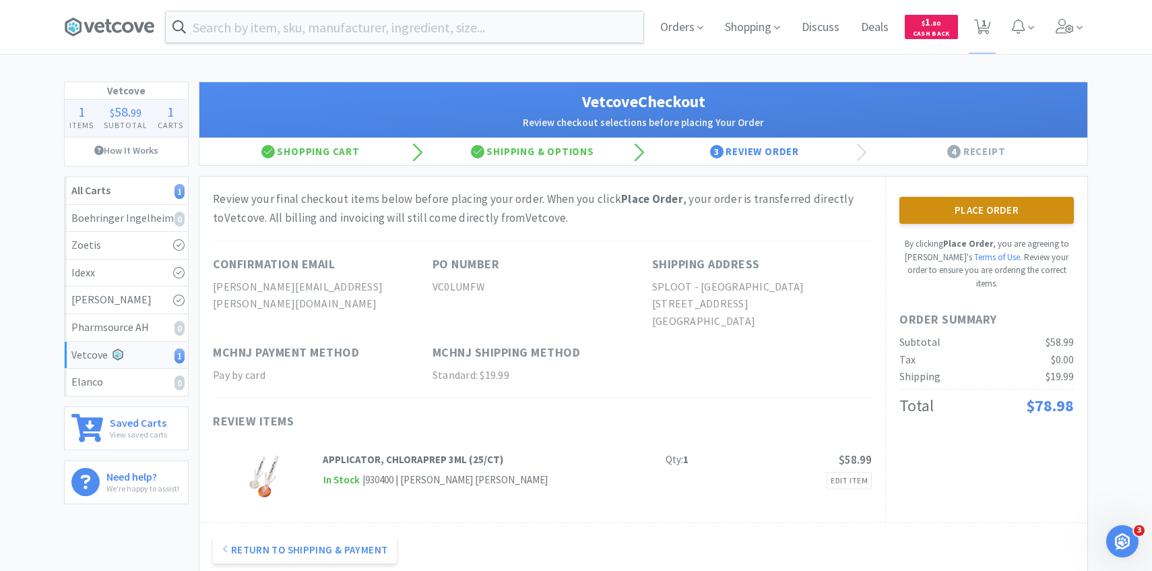
click at [999, 204] on button "Place Order" at bounding box center [986, 210] width 175 height 27
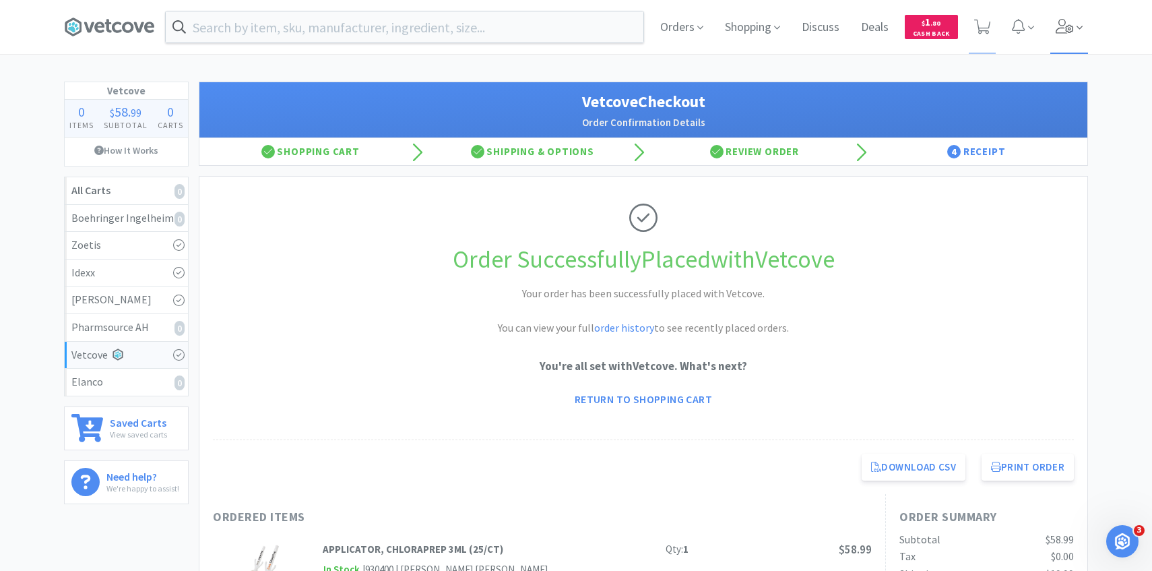
click at [1077, 49] on span at bounding box center [1069, 27] width 38 height 54
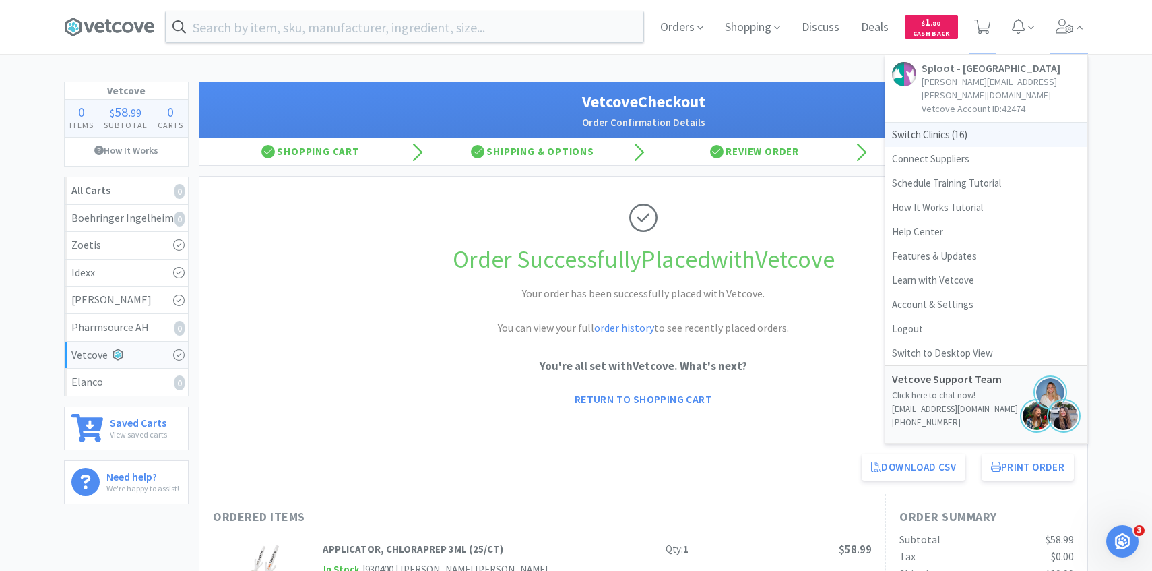
click at [1011, 123] on span "Switch Clinics ( 16 )" at bounding box center [986, 135] width 202 height 24
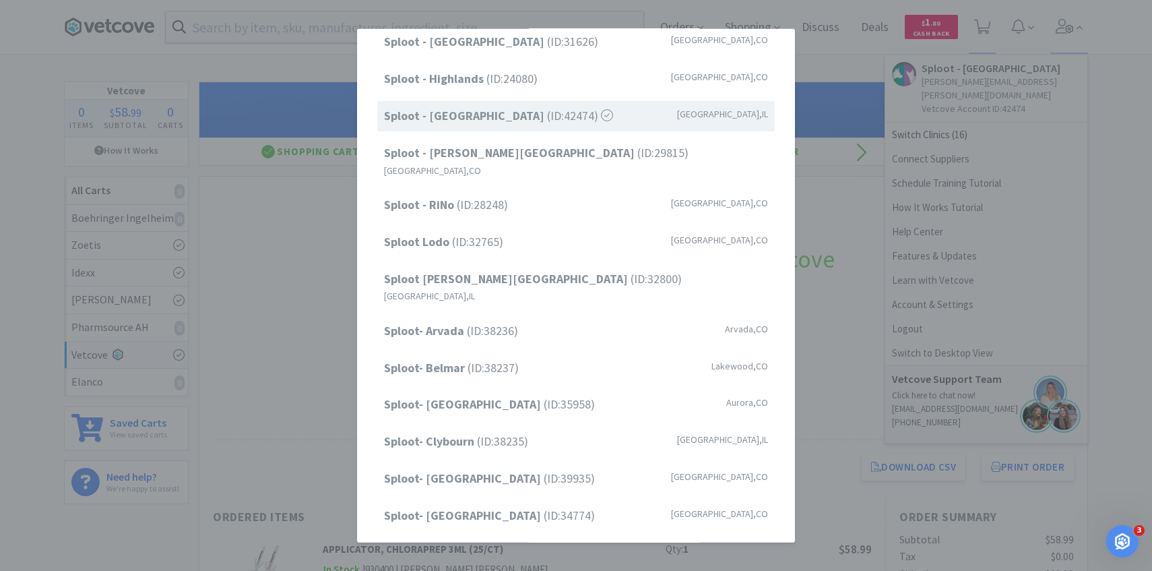
scroll to position [97, 0]
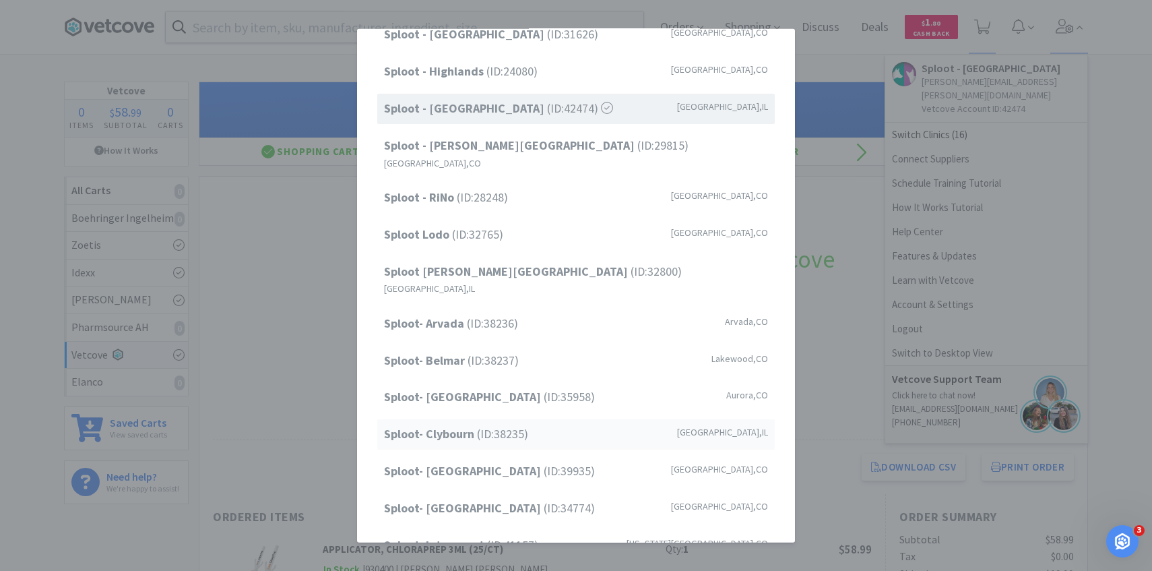
click at [549, 419] on div "Sploot- Clybourn (ID: 38235 ) Chicago , IL" at bounding box center [576, 434] width 398 height 30
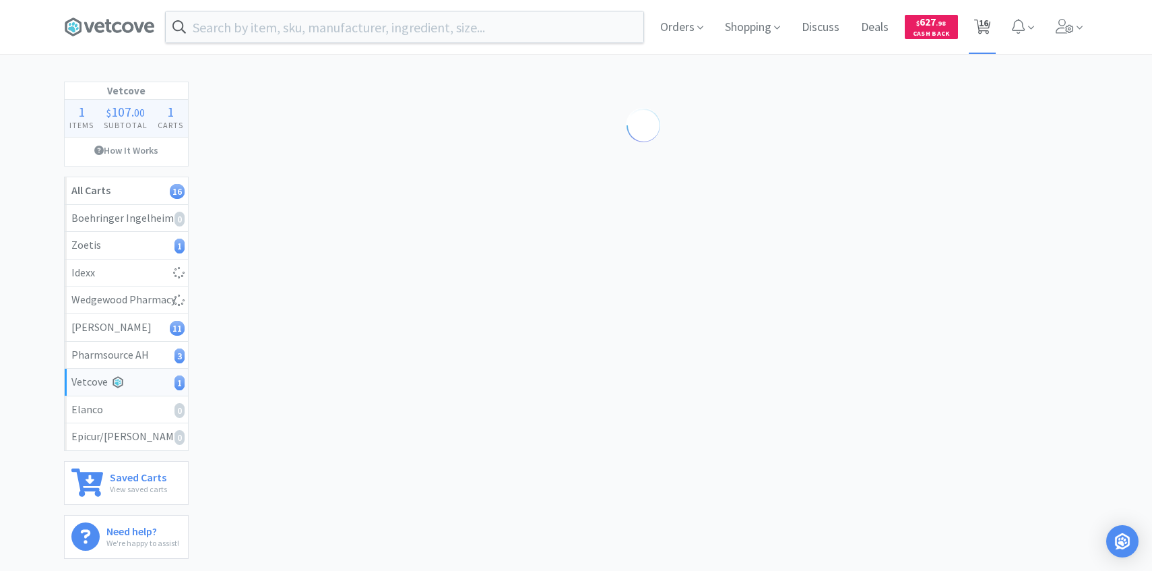
click at [989, 36] on span "16" at bounding box center [983, 27] width 28 height 54
select select "1"
select select "2"
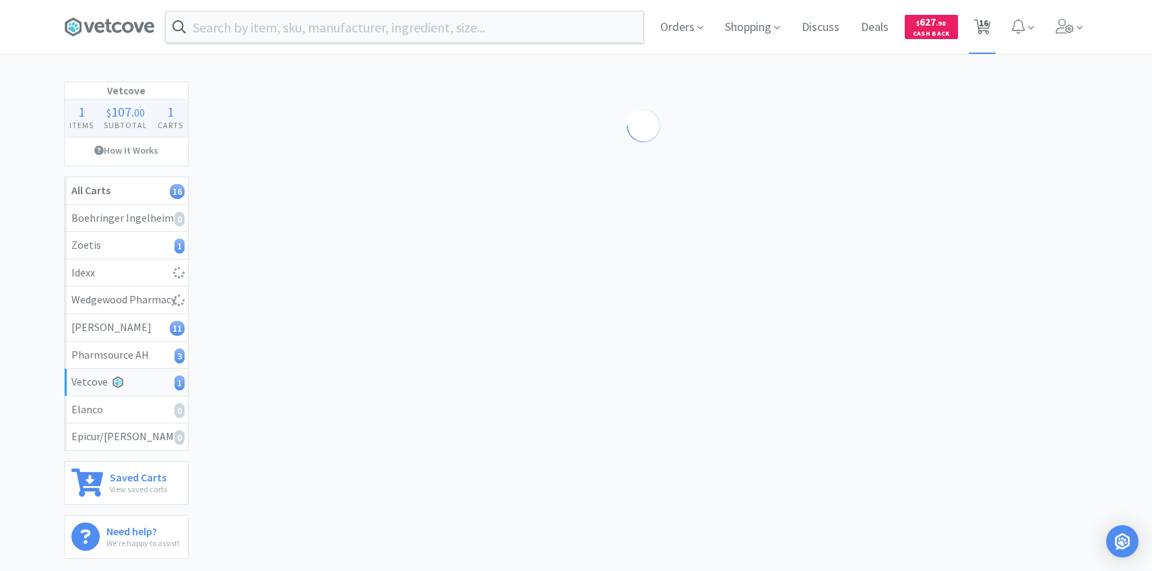
select select "1"
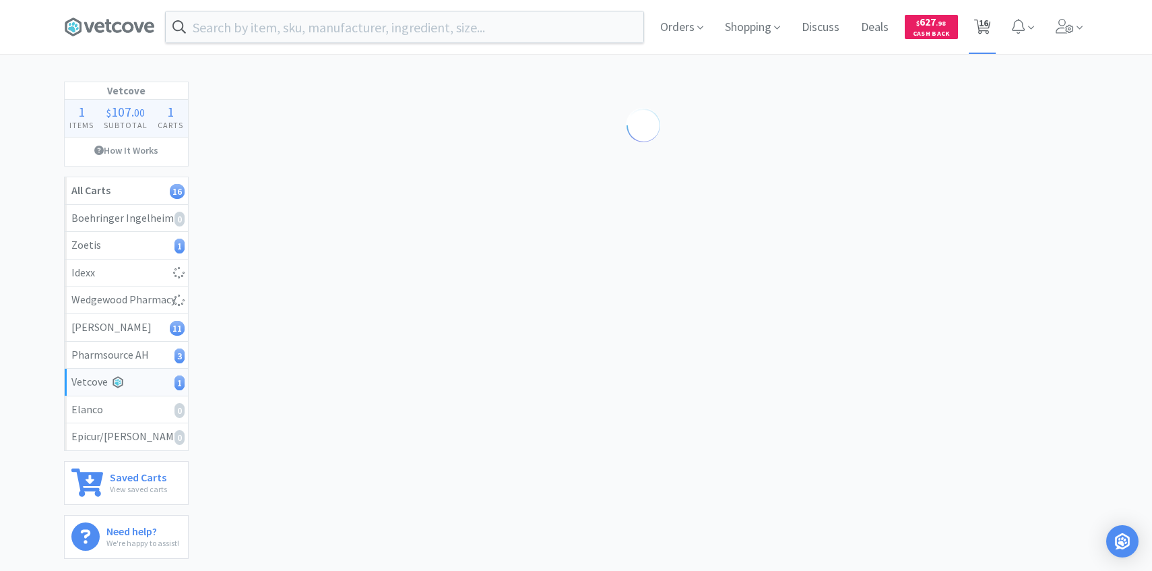
select select "2"
select select "1"
select select "2"
select select "1"
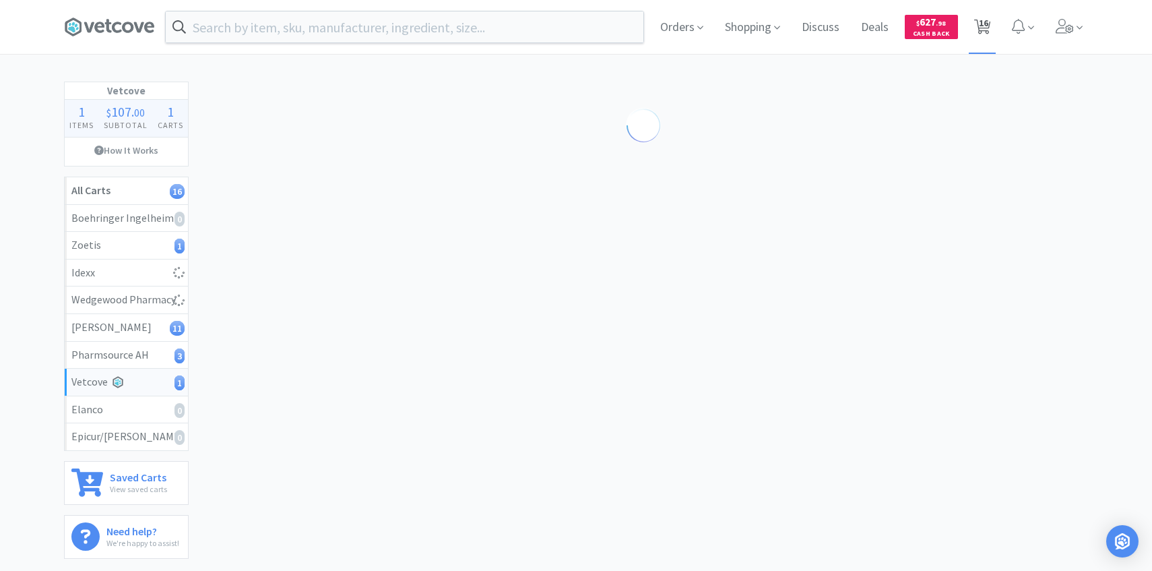
select select "1"
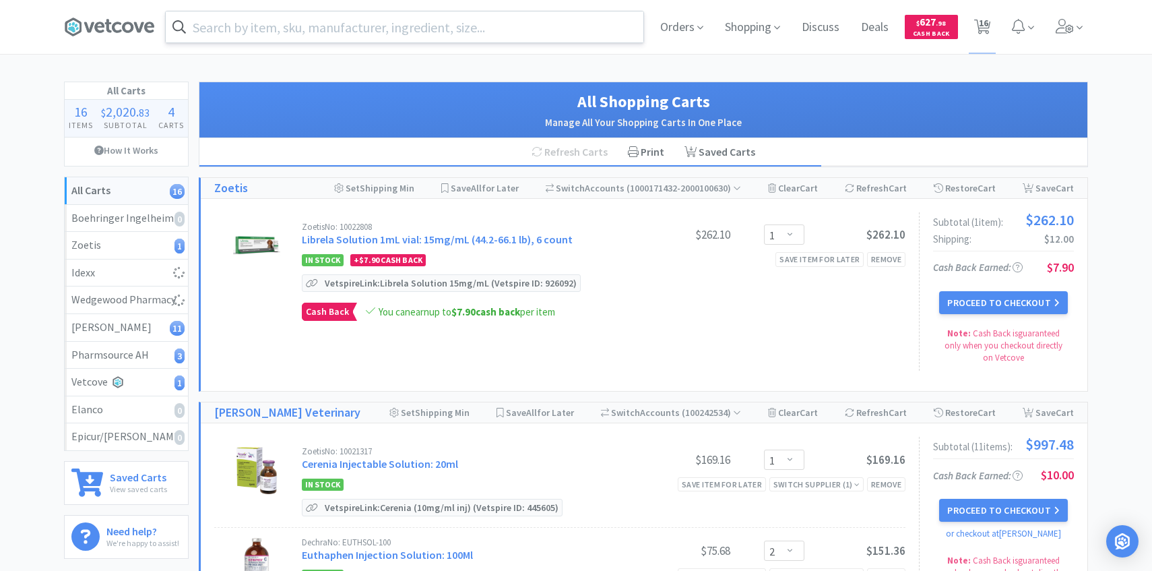
select select "1"
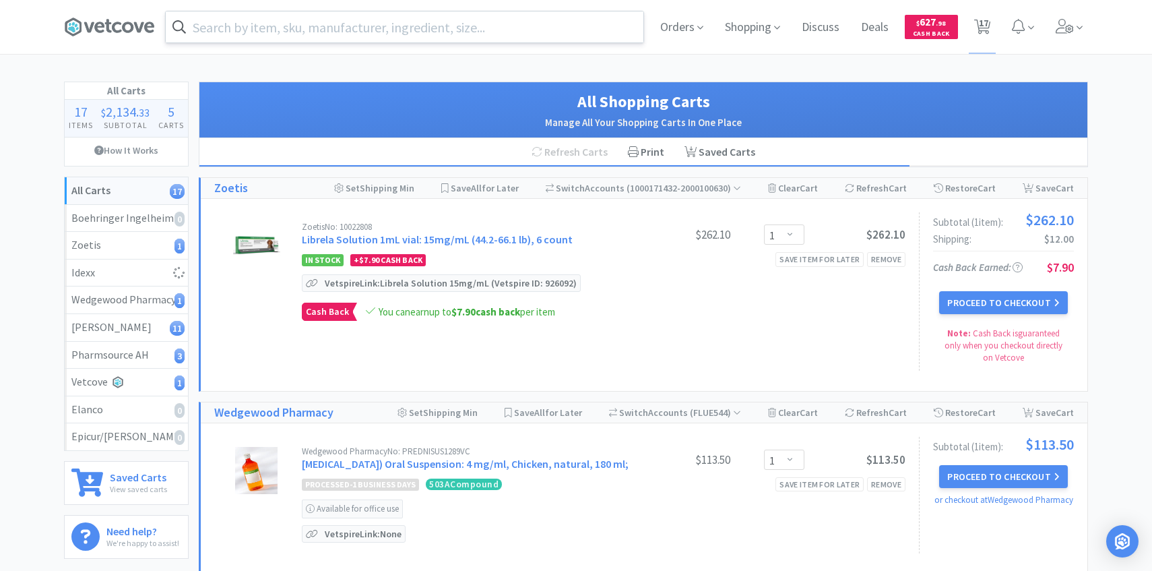
select select "1"
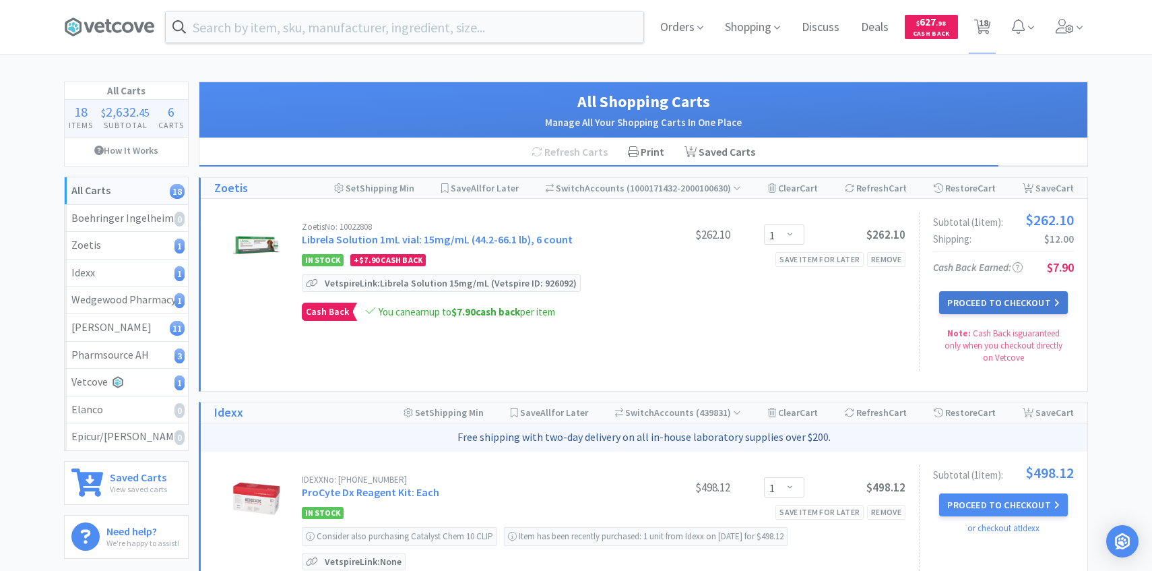
click at [1004, 309] on button "Proceed to Checkout" at bounding box center [1003, 302] width 128 height 23
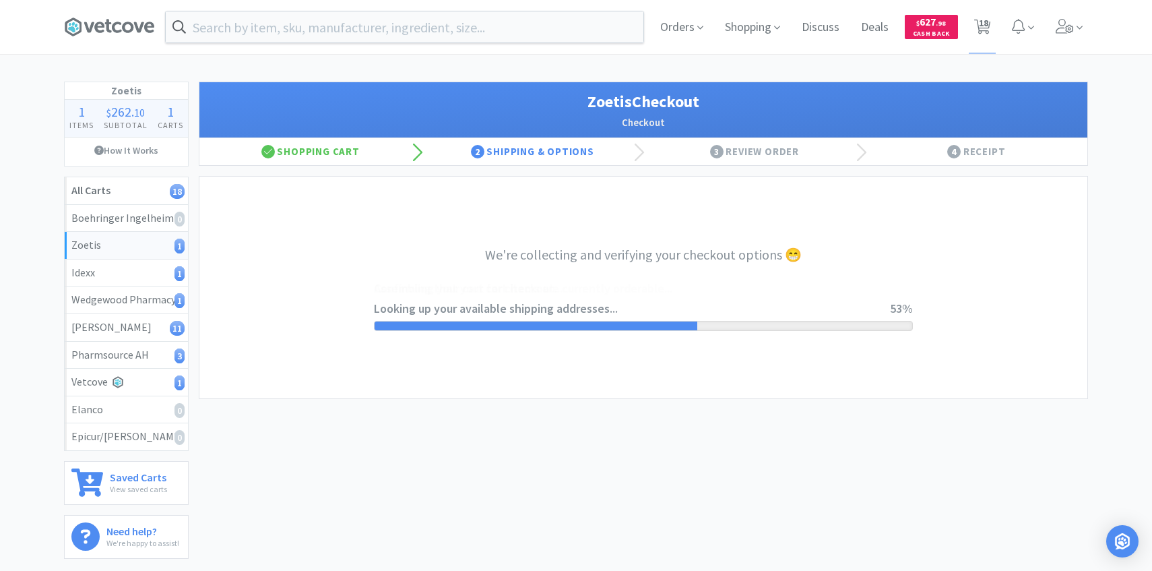
select select "invoice"
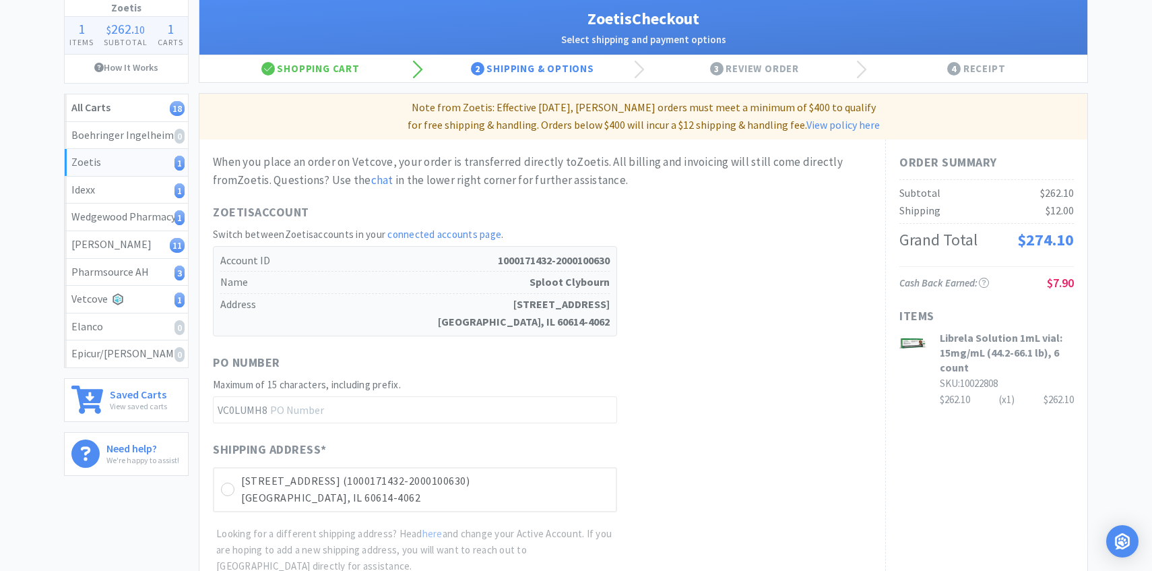
scroll to position [247, 0]
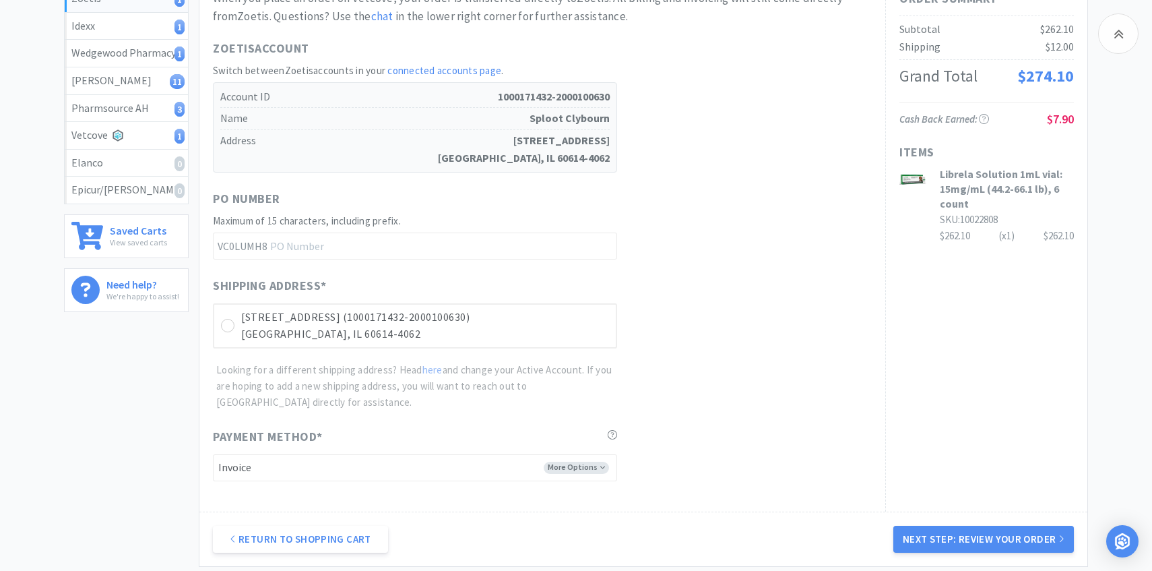
click at [449, 355] on div "Shipping Address * [STREET_ADDRESS][GEOGRAPHIC_DATA]-2000100630) [GEOGRAPHIC_DA…" at bounding box center [542, 343] width 659 height 134
click at [447, 332] on p "[GEOGRAPHIC_DATA], IL 60614-4062" at bounding box center [425, 334] width 368 height 18
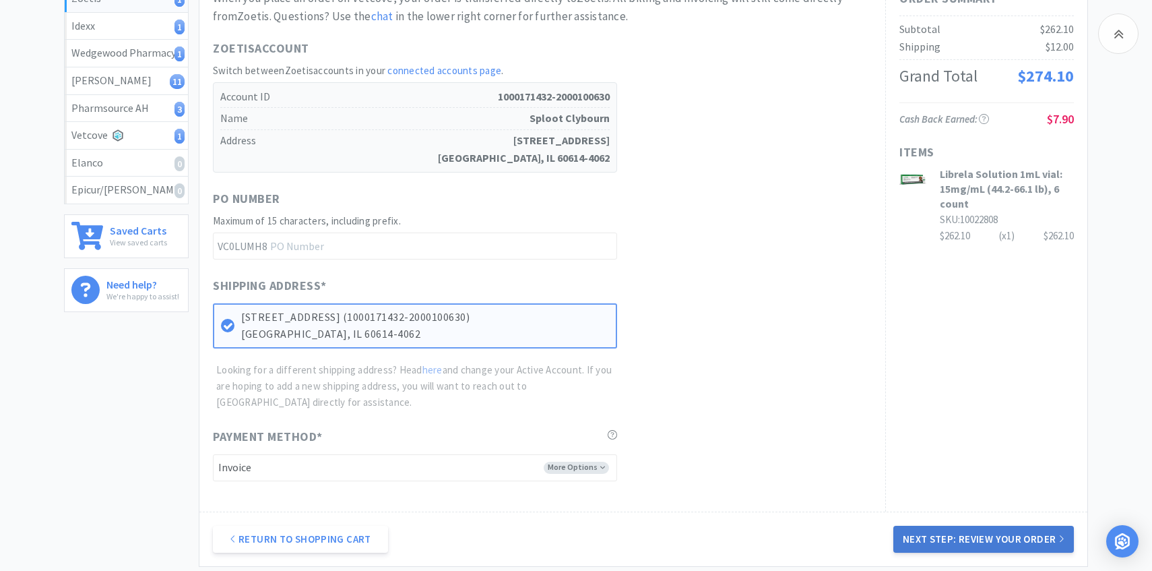
click at [960, 536] on button "Next Step: Review Your Order" at bounding box center [983, 539] width 181 height 27
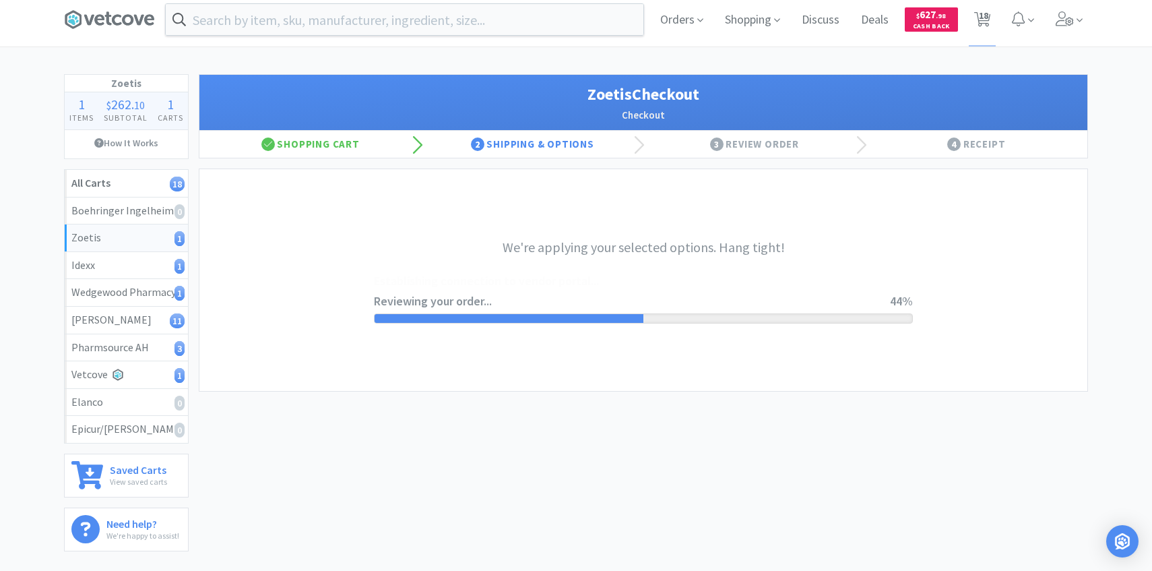
scroll to position [0, 0]
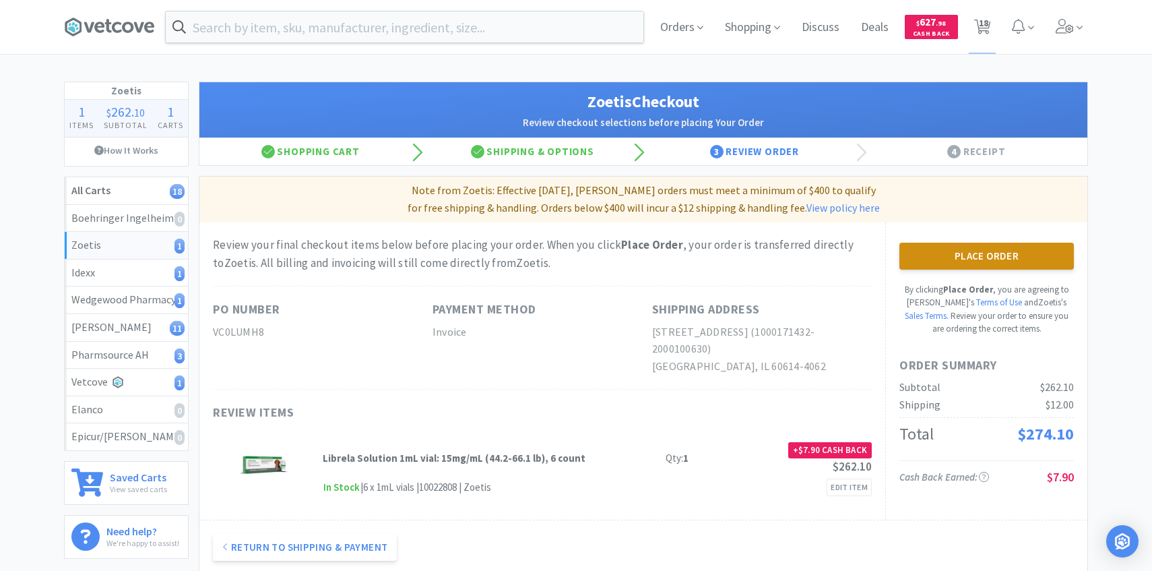
click at [972, 255] on button "Place Order" at bounding box center [986, 256] width 175 height 27
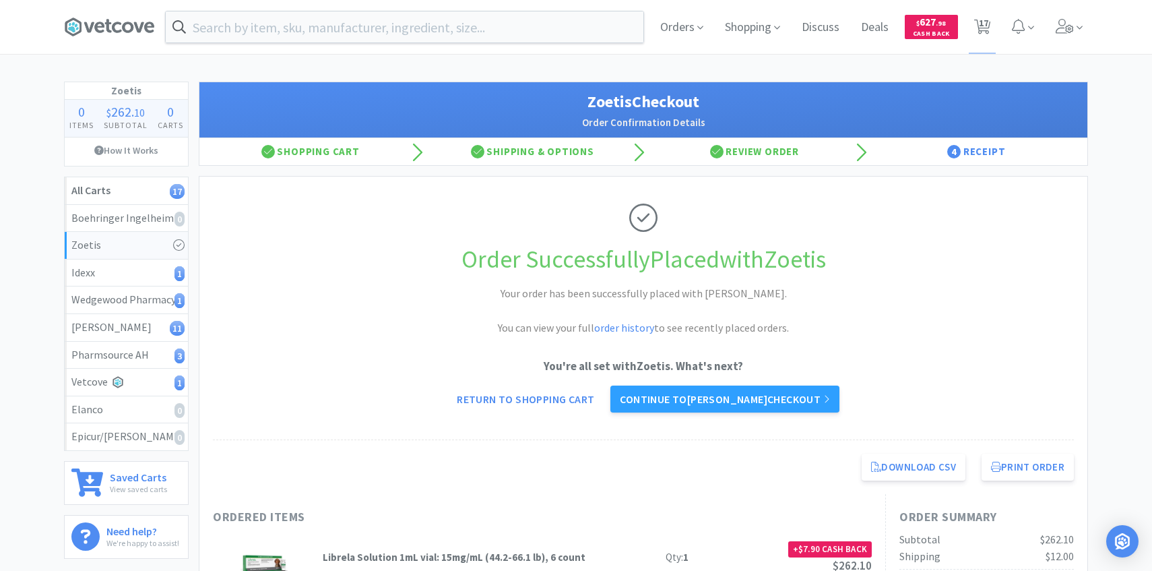
click at [997, 24] on div "Orders Shopping Discuss Discuss Deals Deals $ 627 . 98 Cash Back 17 17" at bounding box center [869, 27] width 439 height 54
click at [982, 24] on span "17" at bounding box center [983, 23] width 9 height 54
select select "1"
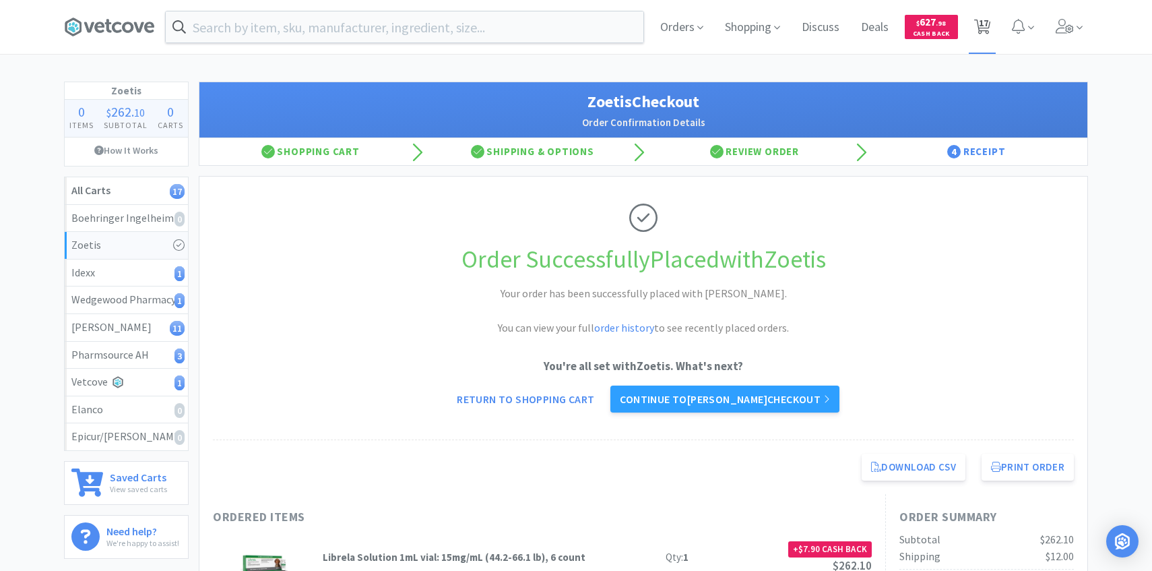
select select "2"
select select "1"
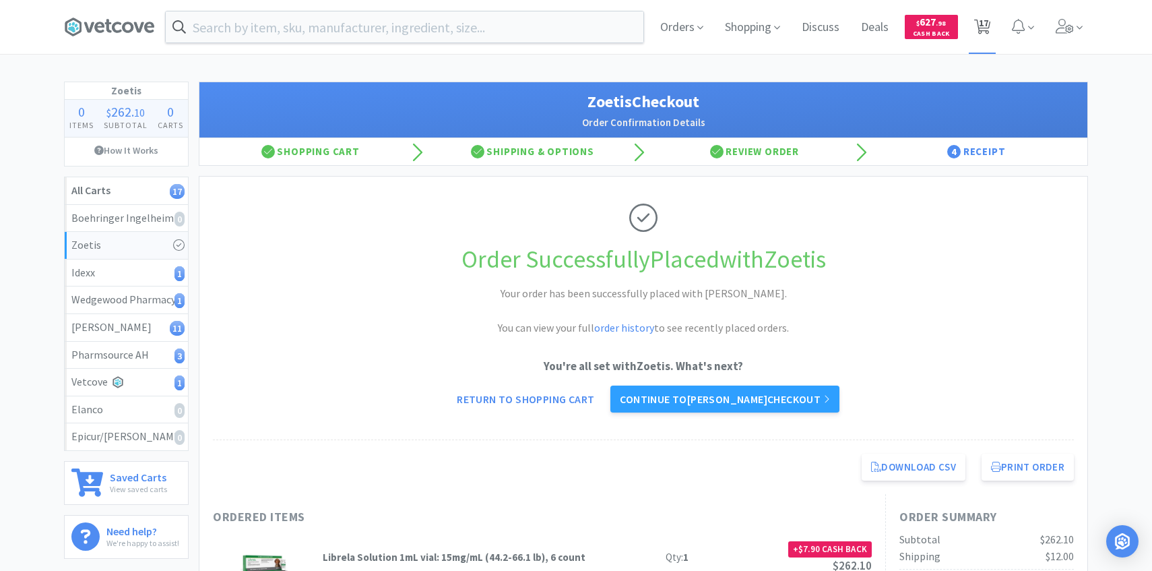
select select "1"
select select "2"
select select "1"
select select "2"
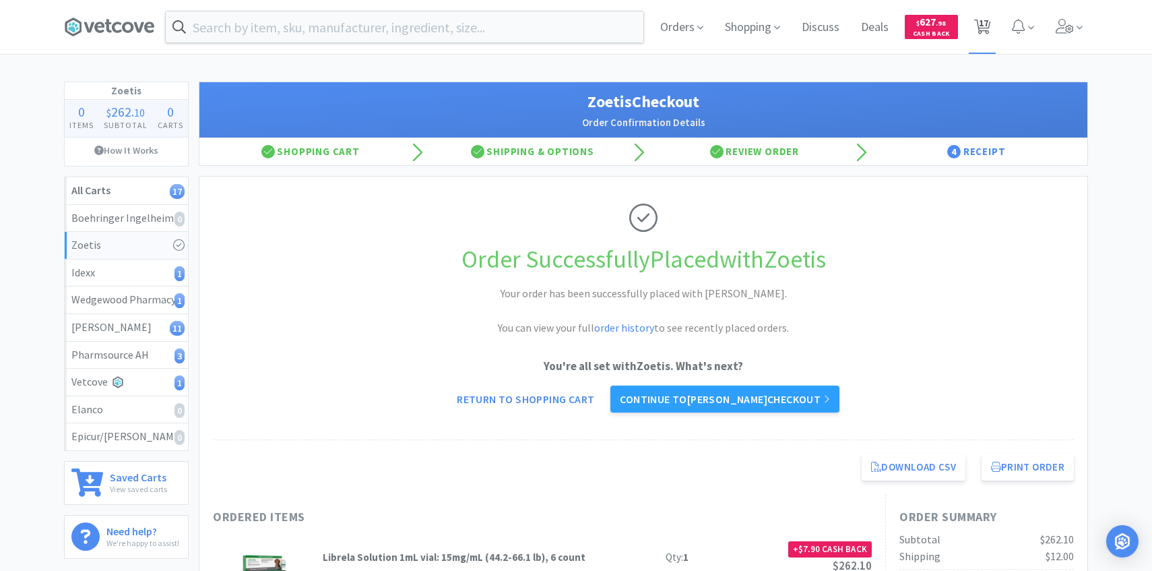
select select "1"
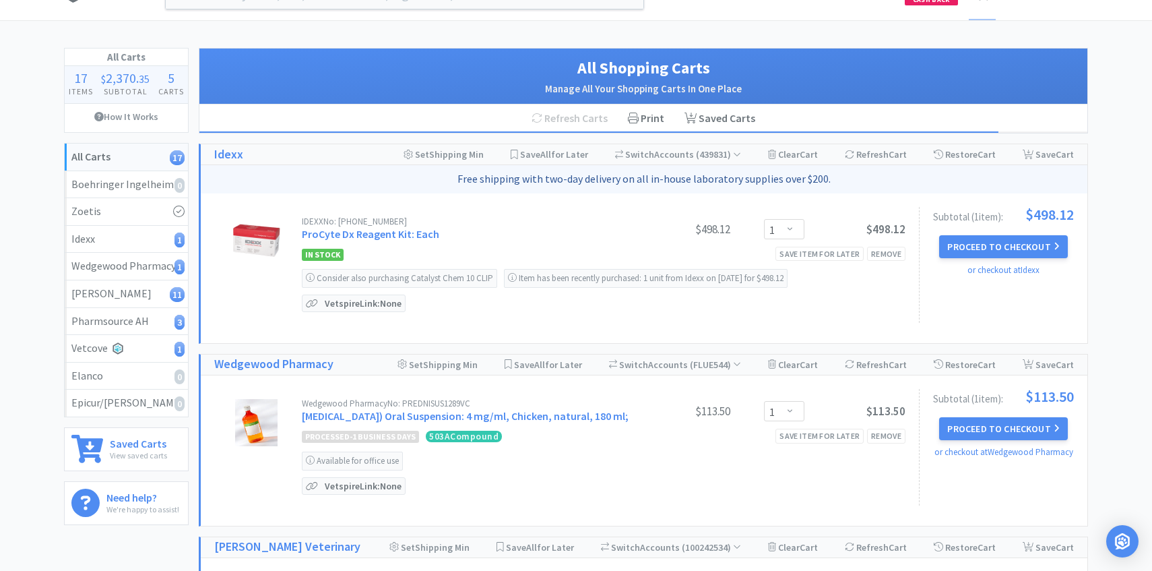
scroll to position [34, 0]
click at [979, 247] on button "Proceed to Checkout" at bounding box center [1003, 245] width 128 height 23
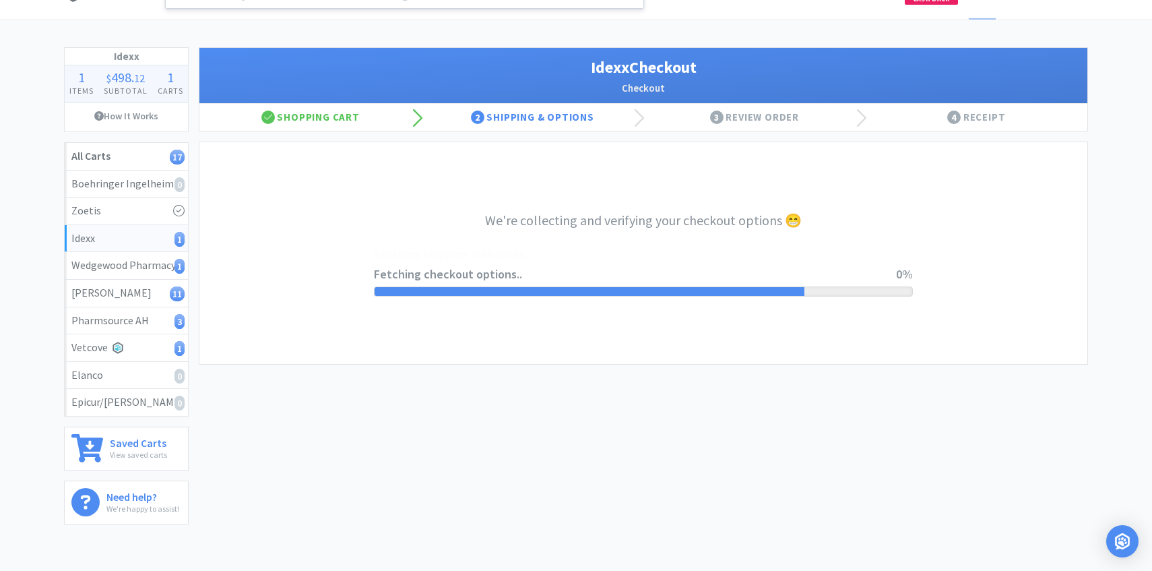
select select "904"
select select "003"
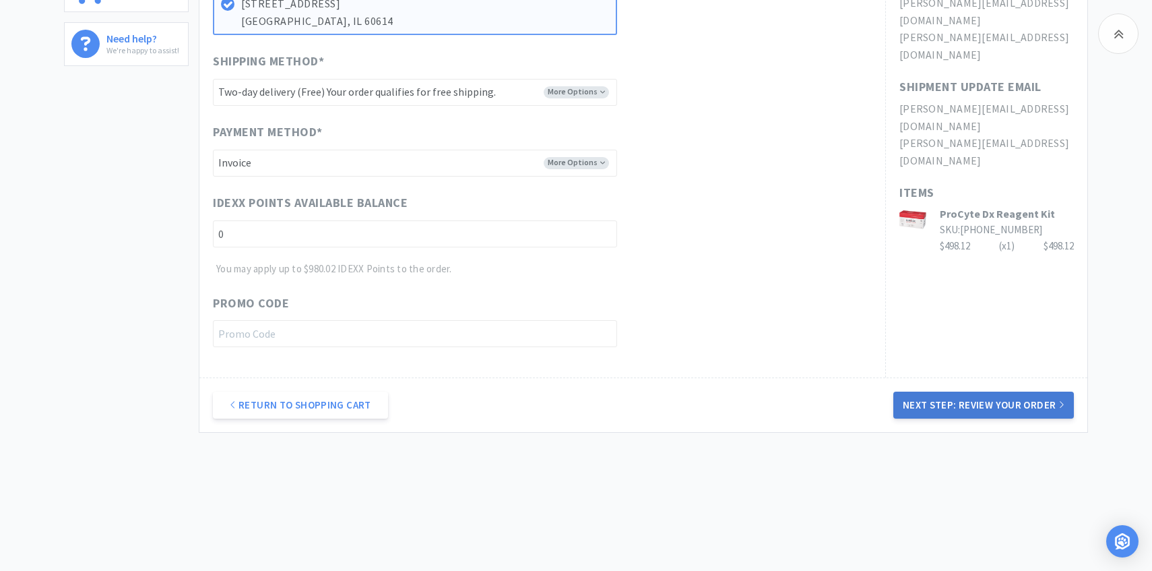
click at [924, 394] on button "Next Step: Review Your Order" at bounding box center [983, 404] width 181 height 27
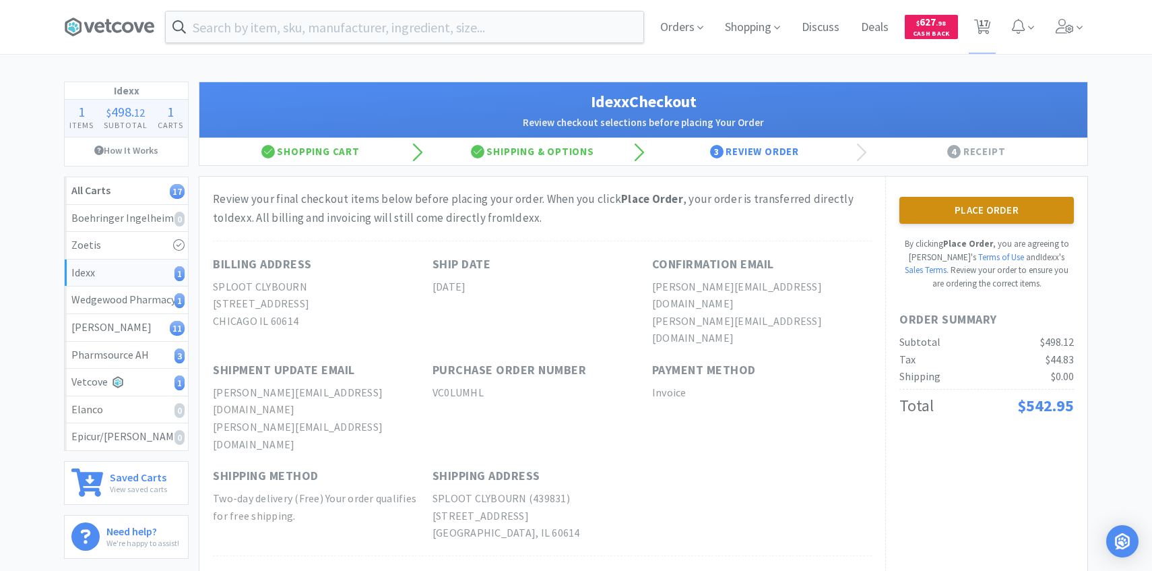
click at [982, 216] on button "Place Order" at bounding box center [986, 210] width 175 height 27
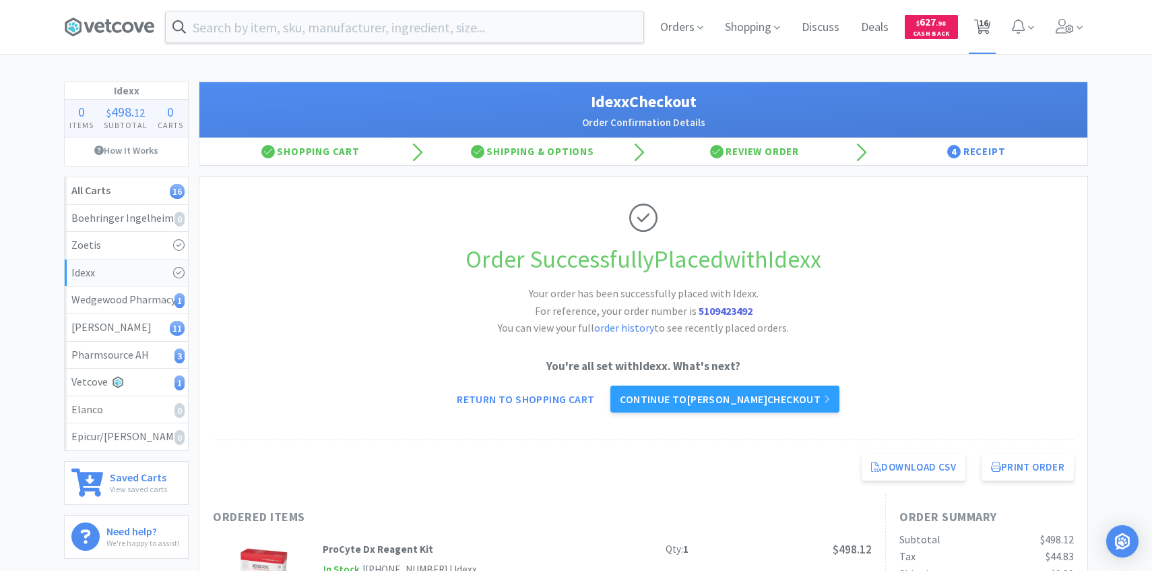
click at [990, 18] on span "16" at bounding box center [982, 27] width 17 height 19
select select "1"
select select "2"
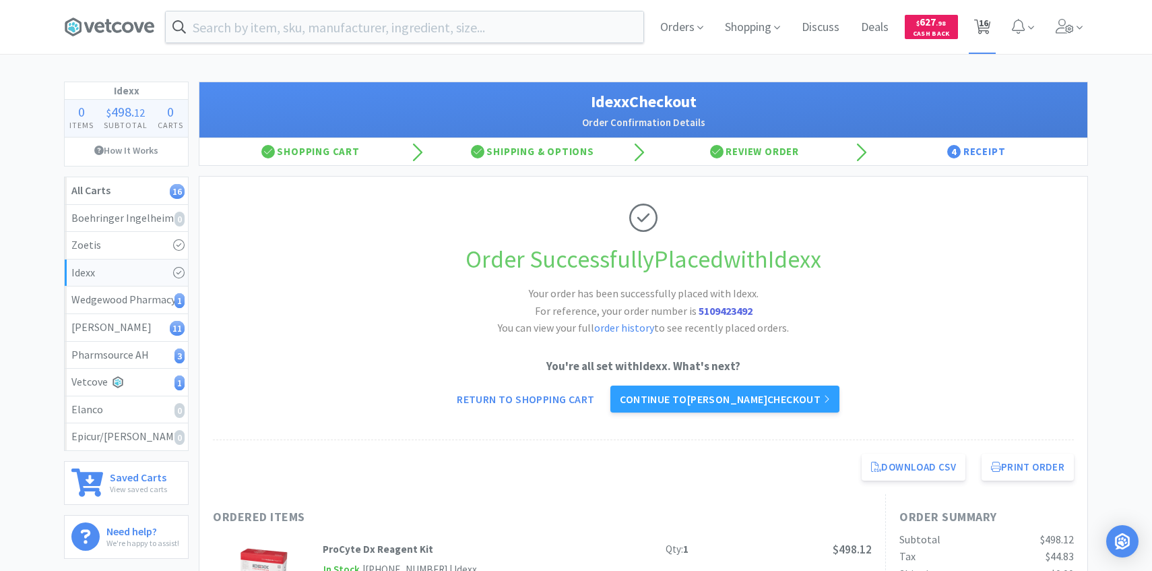
select select "1"
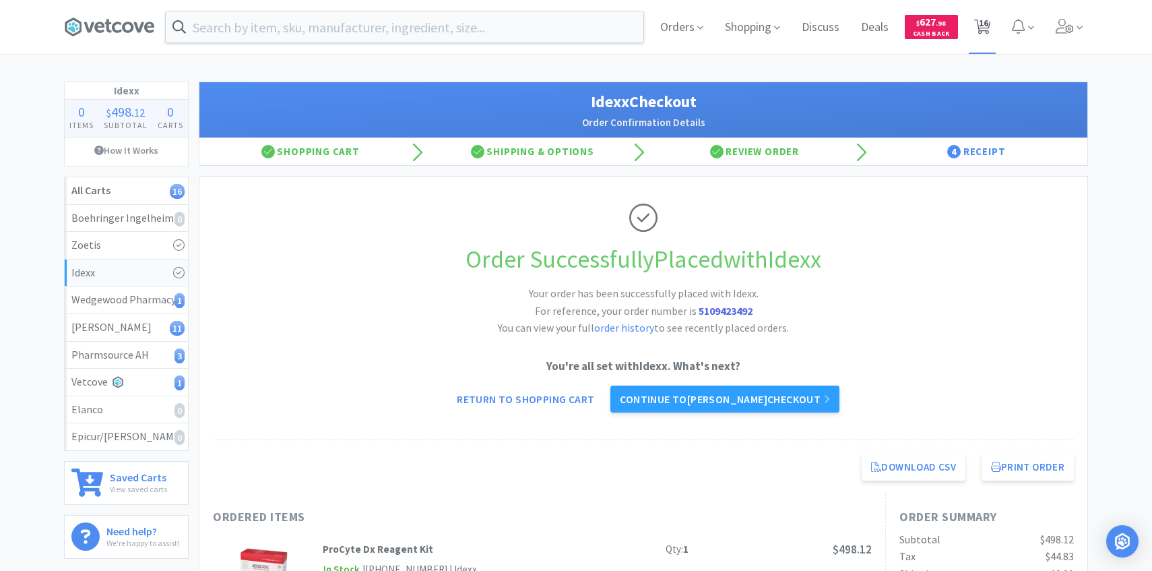
select select "2"
select select "1"
select select "2"
select select "1"
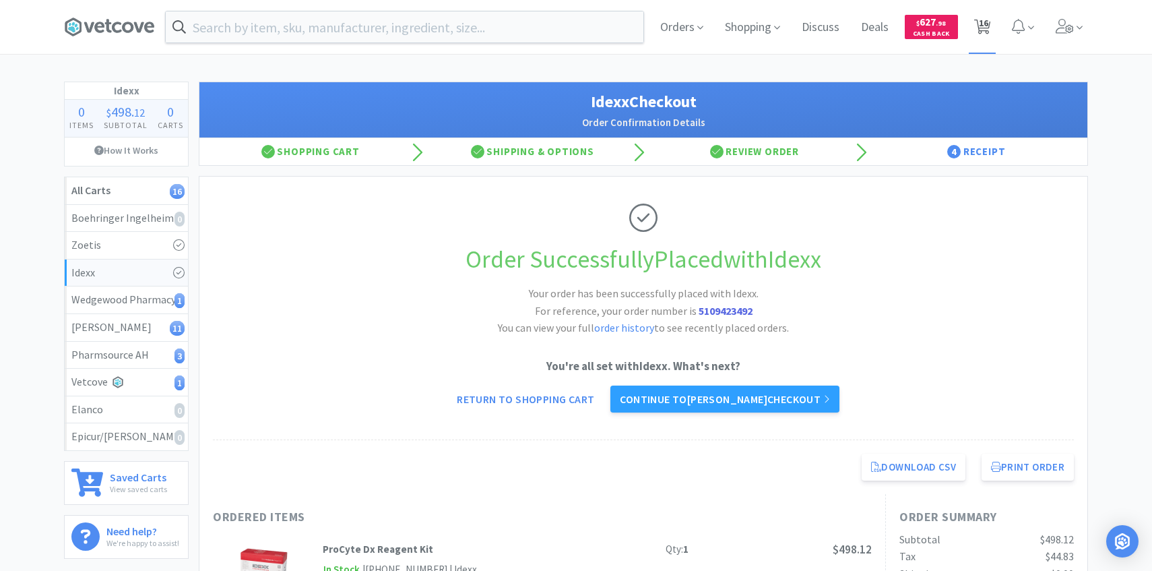
select select "1"
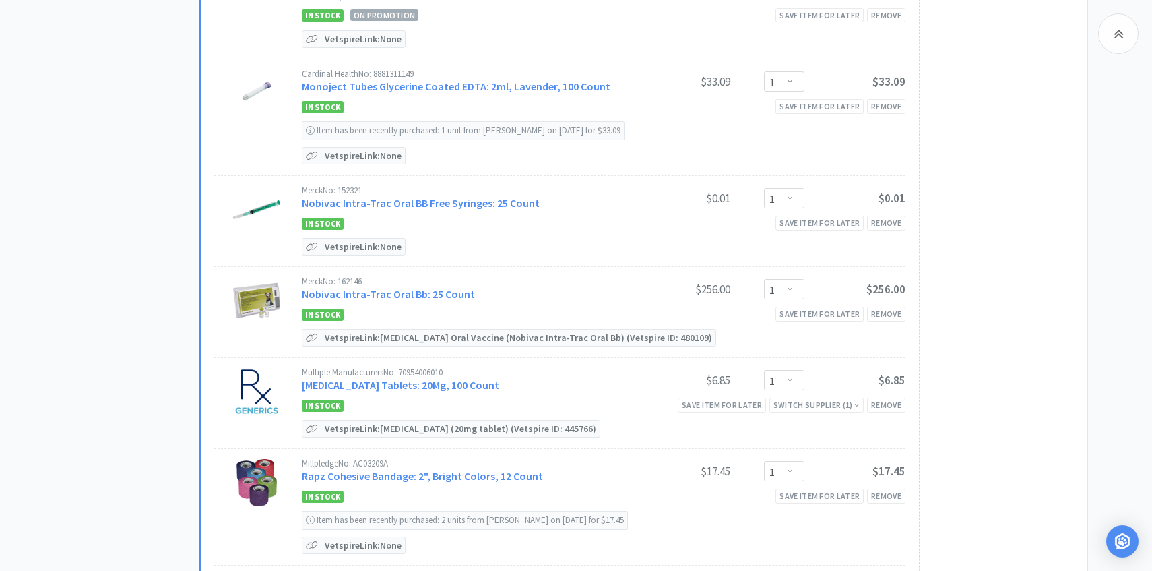
scroll to position [639, 0]
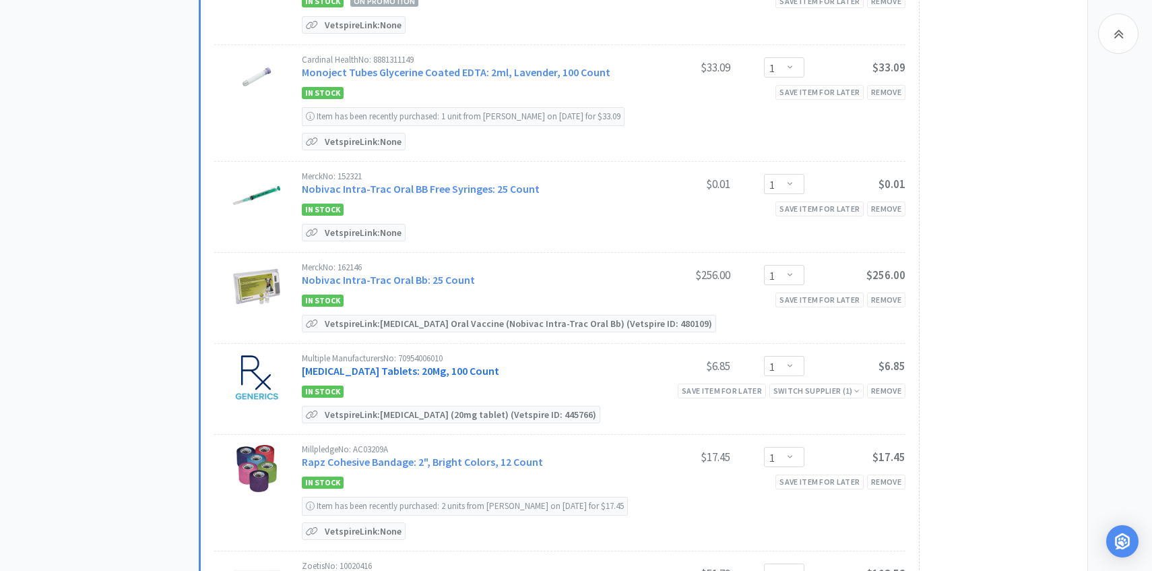
click at [437, 373] on link "[MEDICAL_DATA] Tablets: 20Mg, 100 Count" at bounding box center [400, 370] width 197 height 13
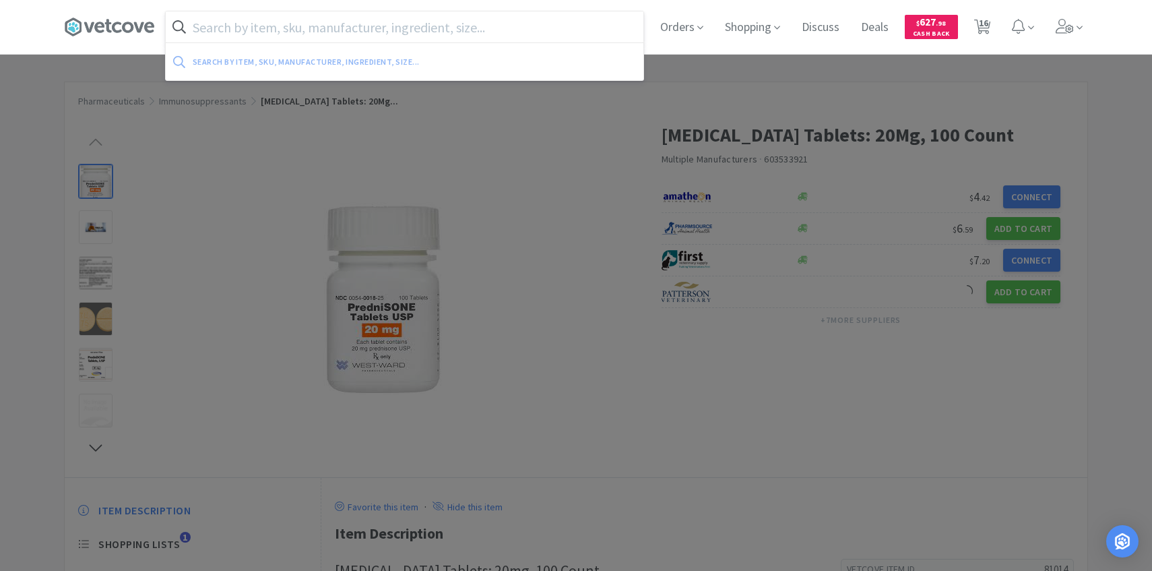
click at [272, 28] on input "text" at bounding box center [405, 26] width 478 height 31
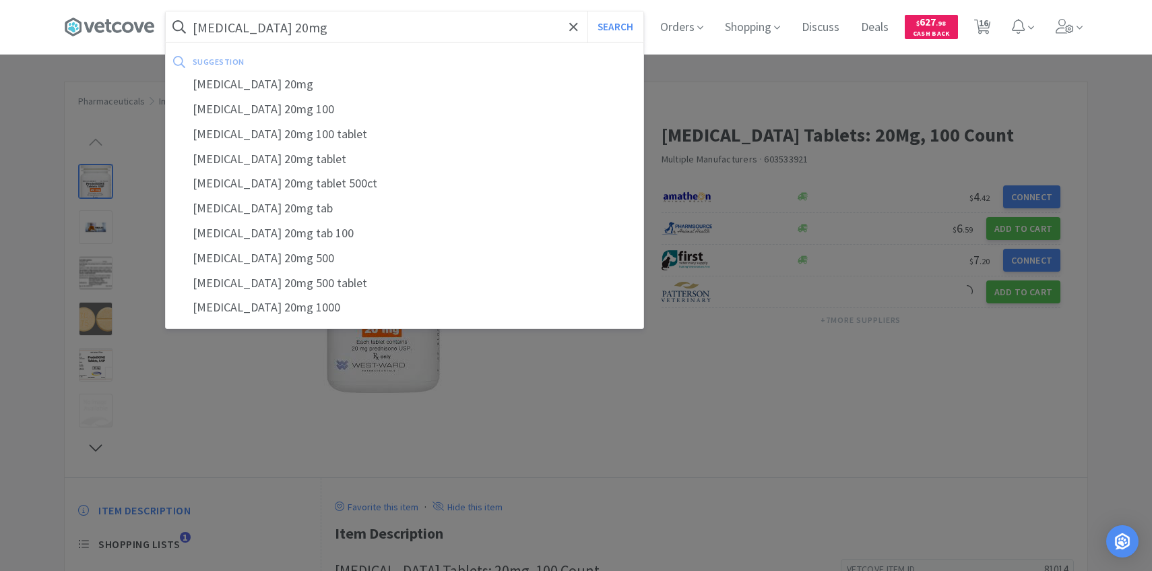
type input "[MEDICAL_DATA] 20mg"
click at [588, 11] on button "Search" at bounding box center [616, 26] width 56 height 31
select select "1"
select select "2"
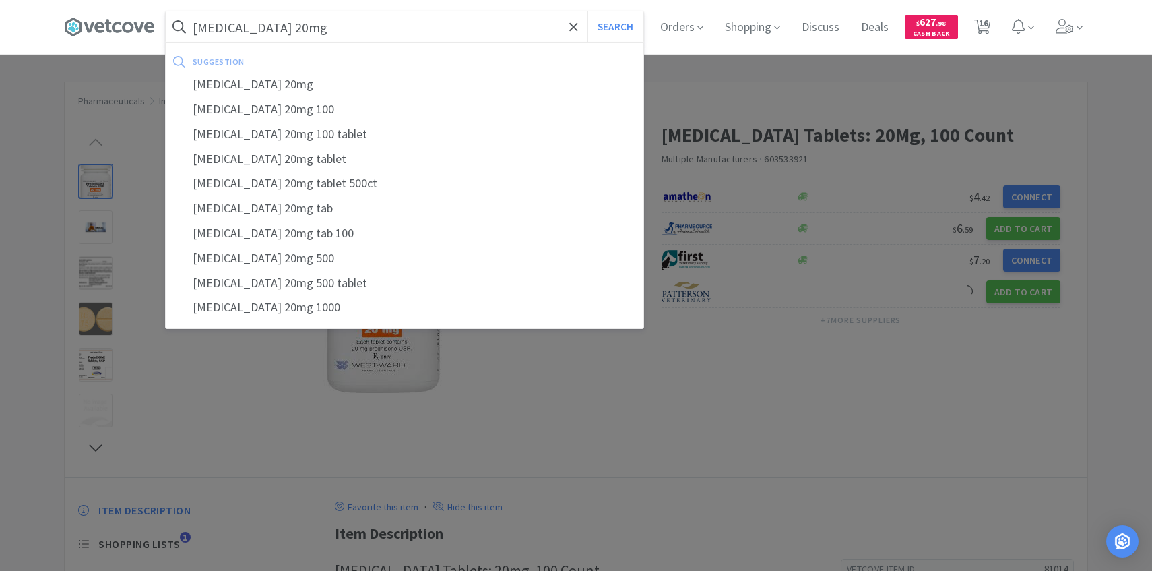
select select "1"
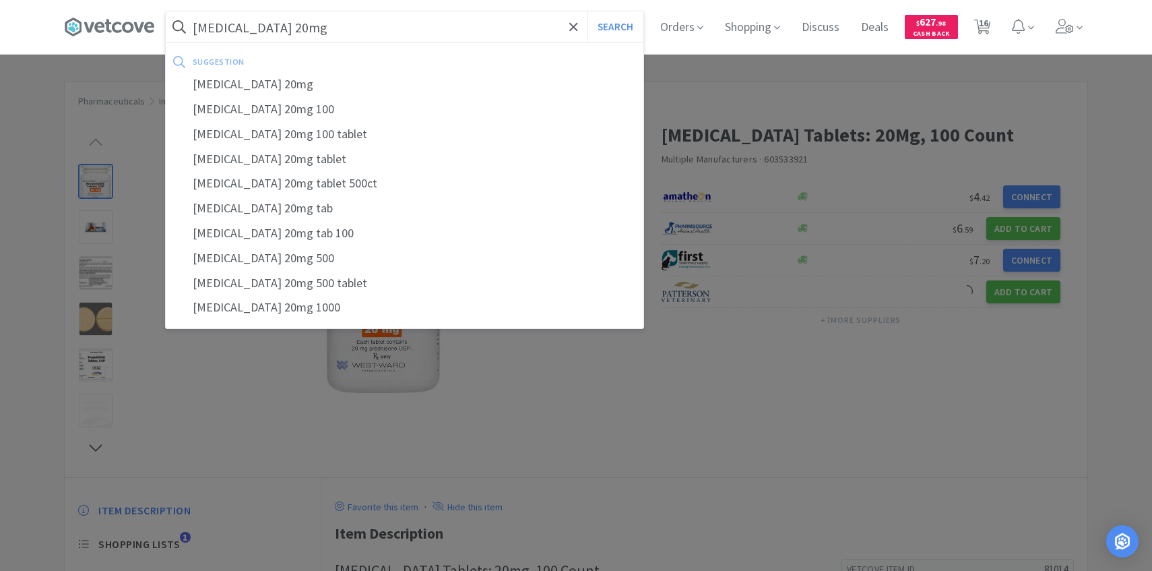
select select "2"
select select "1"
select select "2"
select select "1"
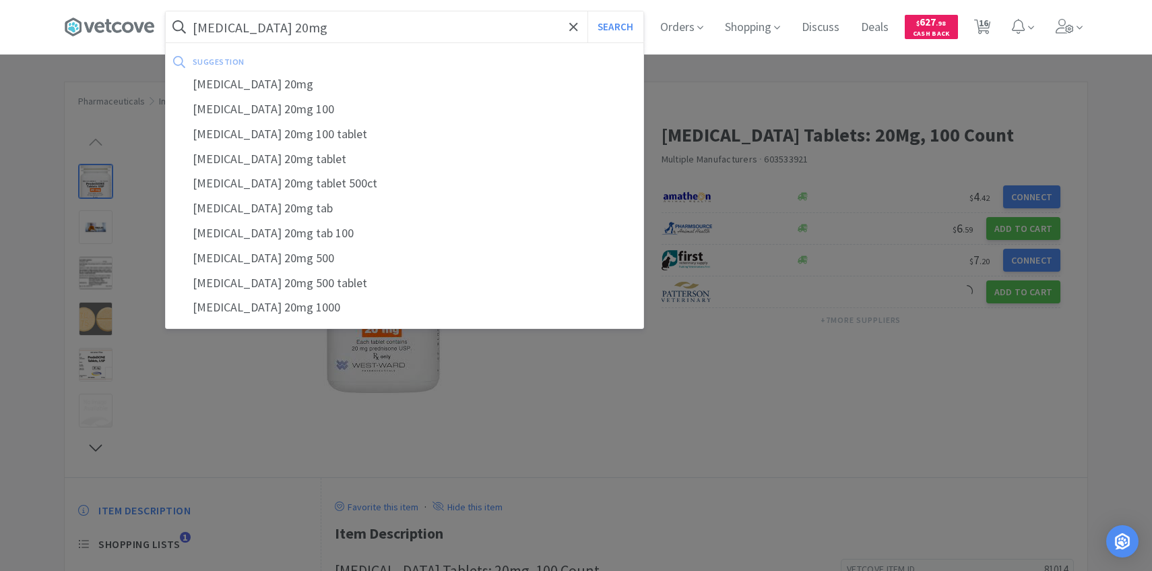
select select "1"
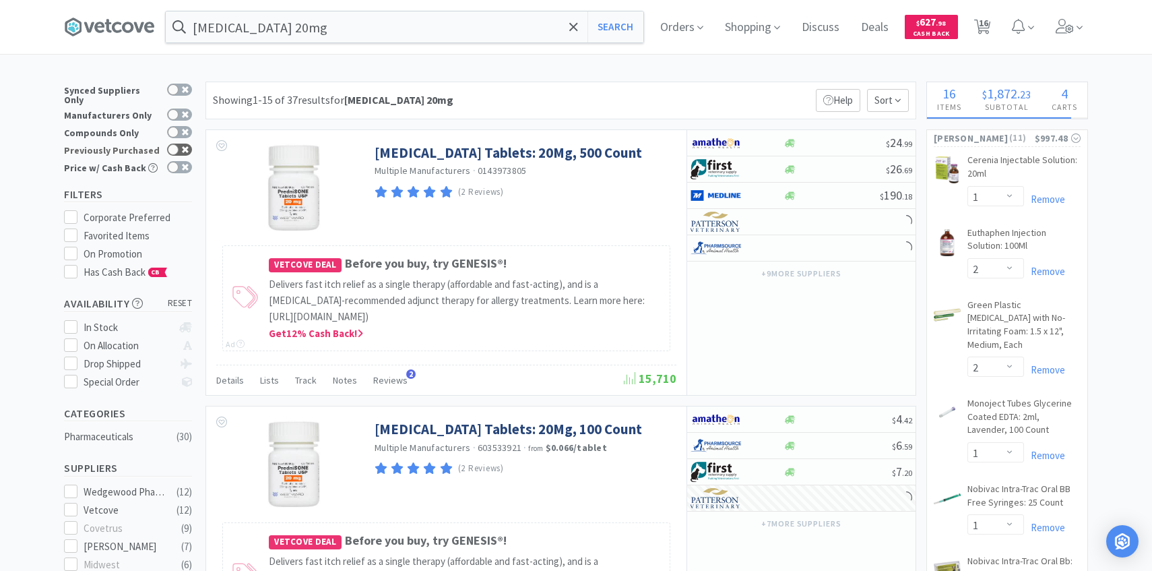
click at [172, 146] on div at bounding box center [173, 149] width 11 height 11
checkbox input "true"
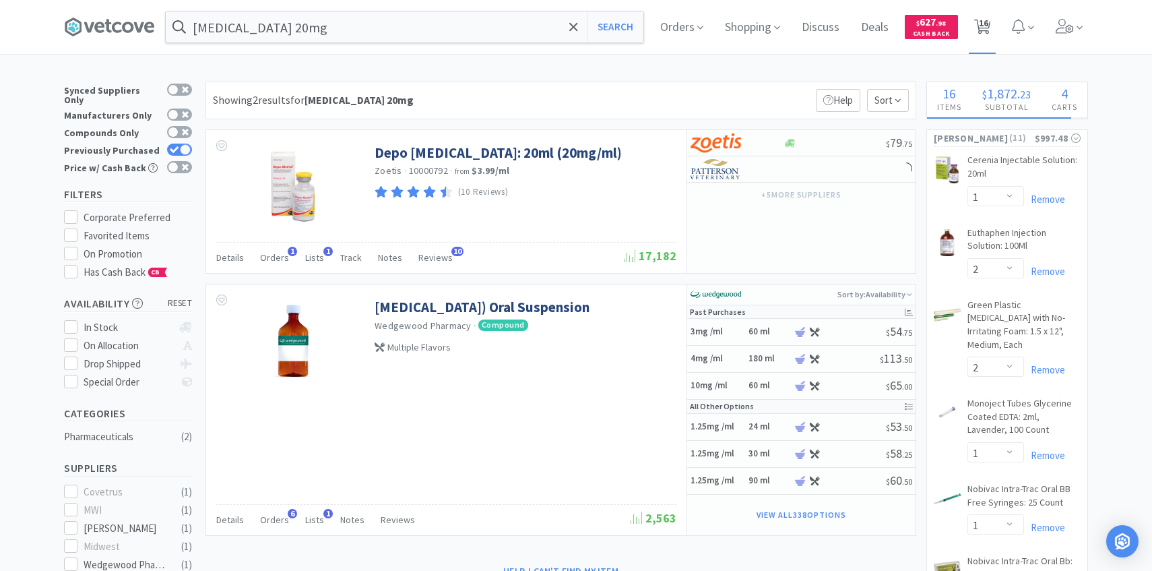
click at [982, 36] on span "16" at bounding box center [983, 23] width 9 height 54
select select "1"
select select "2"
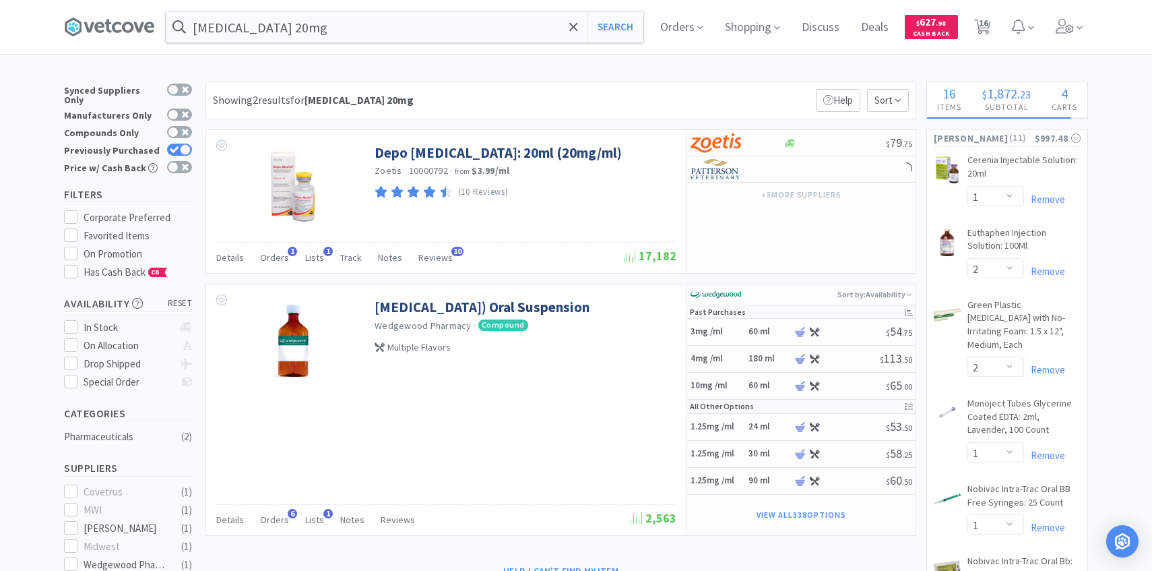
select select "1"
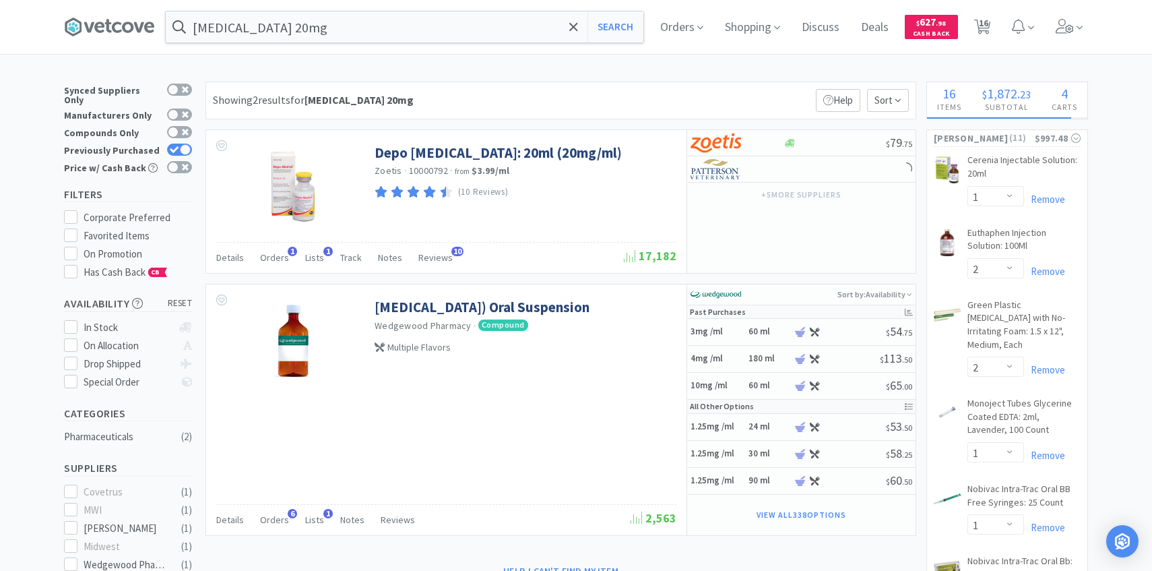
select select "2"
select select "1"
select select "2"
select select "1"
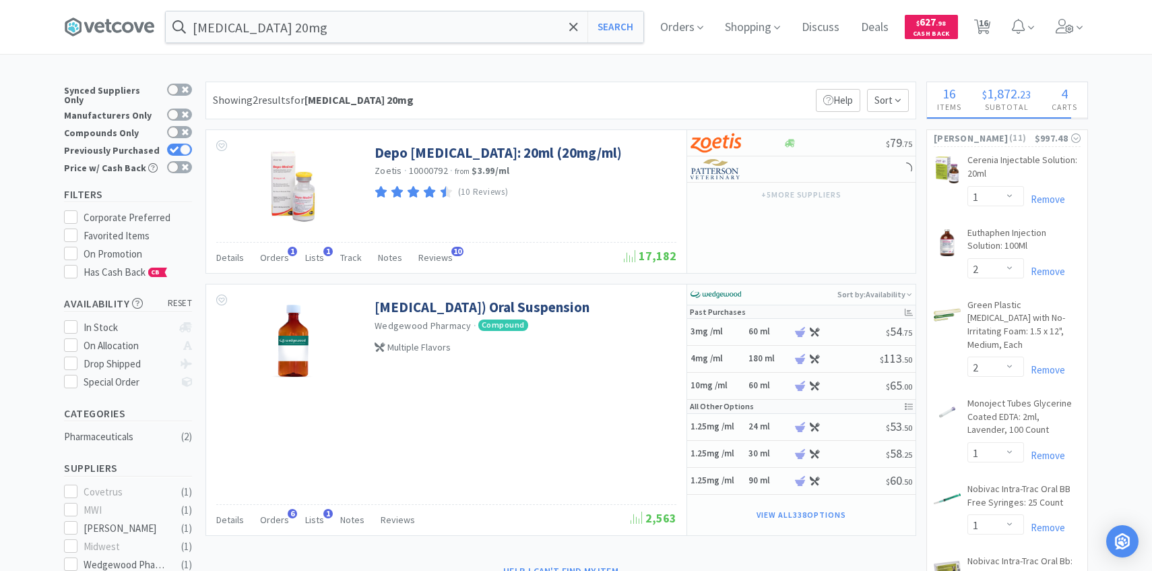
select select "1"
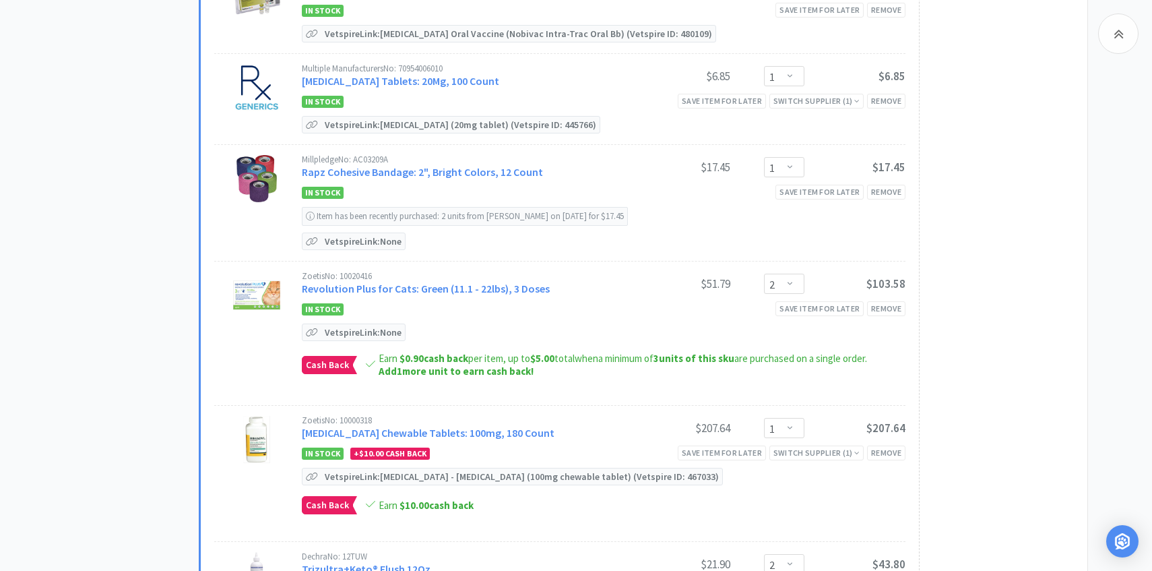
scroll to position [943, 0]
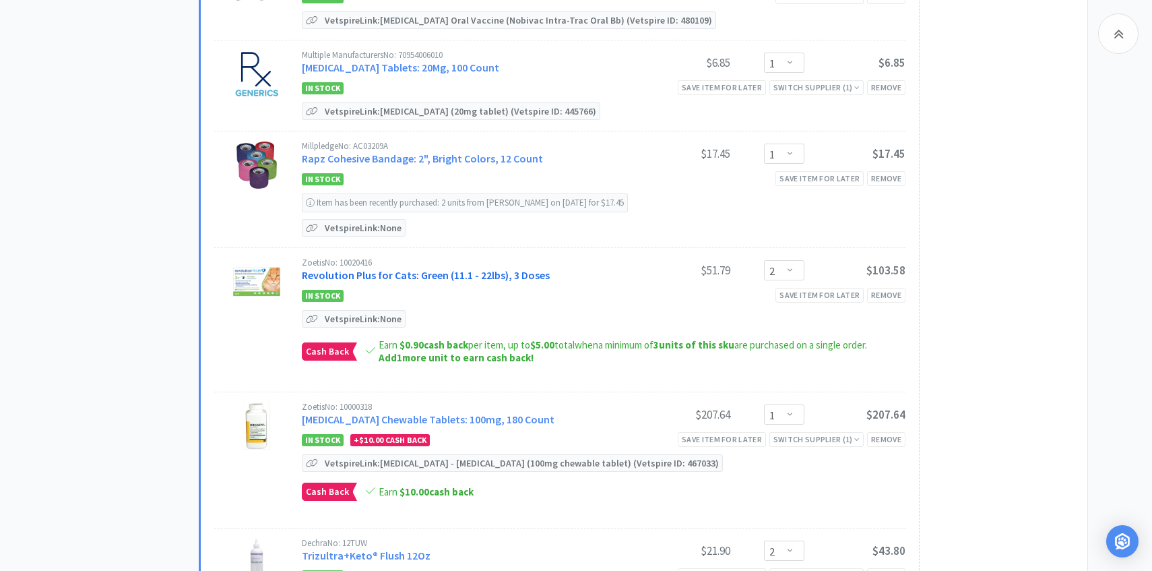
click at [484, 276] on link "Revolution Plus for Cats: Green (11.1 - 22lbs), 3 Doses" at bounding box center [426, 274] width 248 height 13
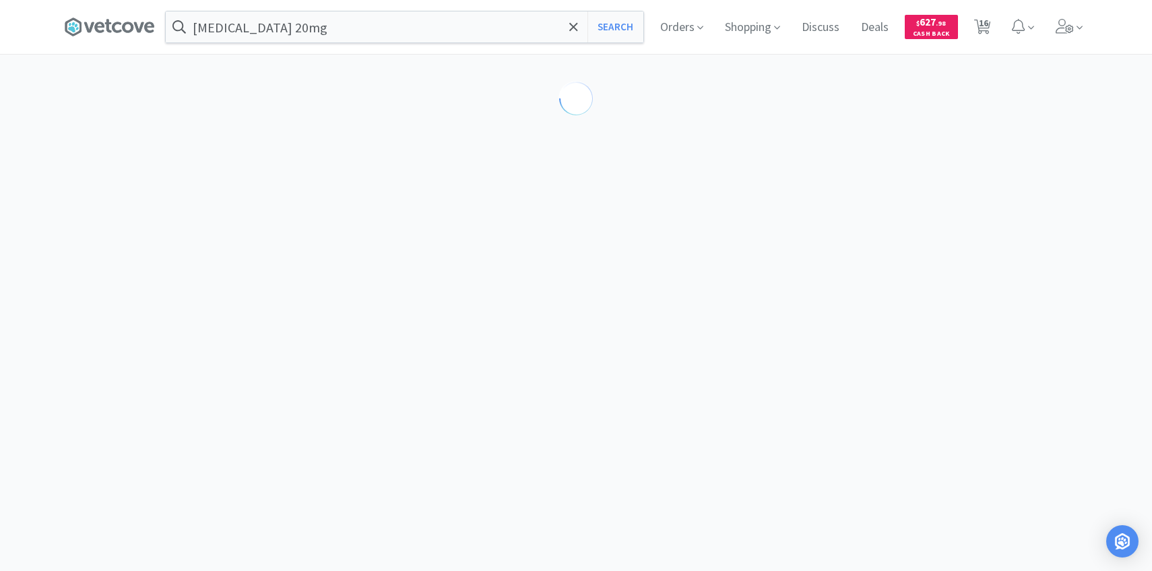
select select "286638"
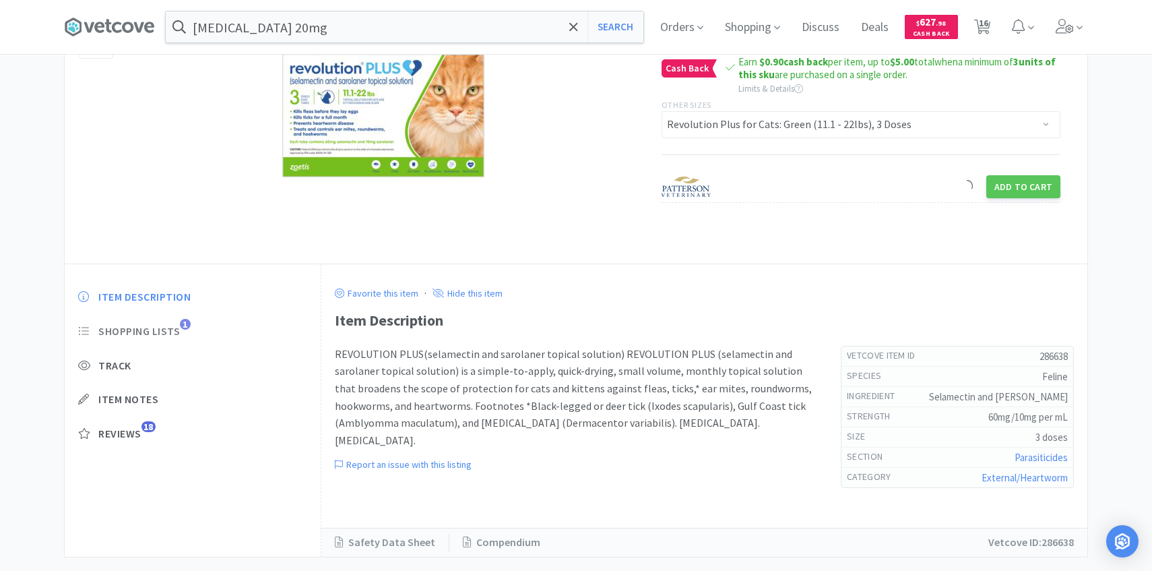
click at [181, 335] on span "Shopping Lists 1" at bounding box center [192, 331] width 229 height 14
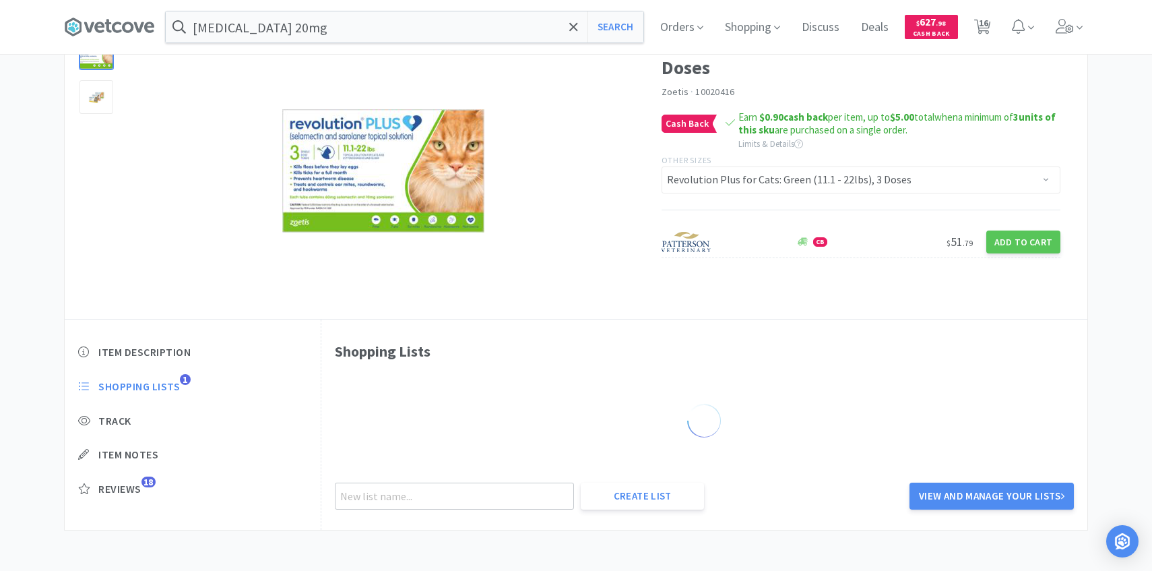
scroll to position [943, 0]
select select "1"
select select "2"
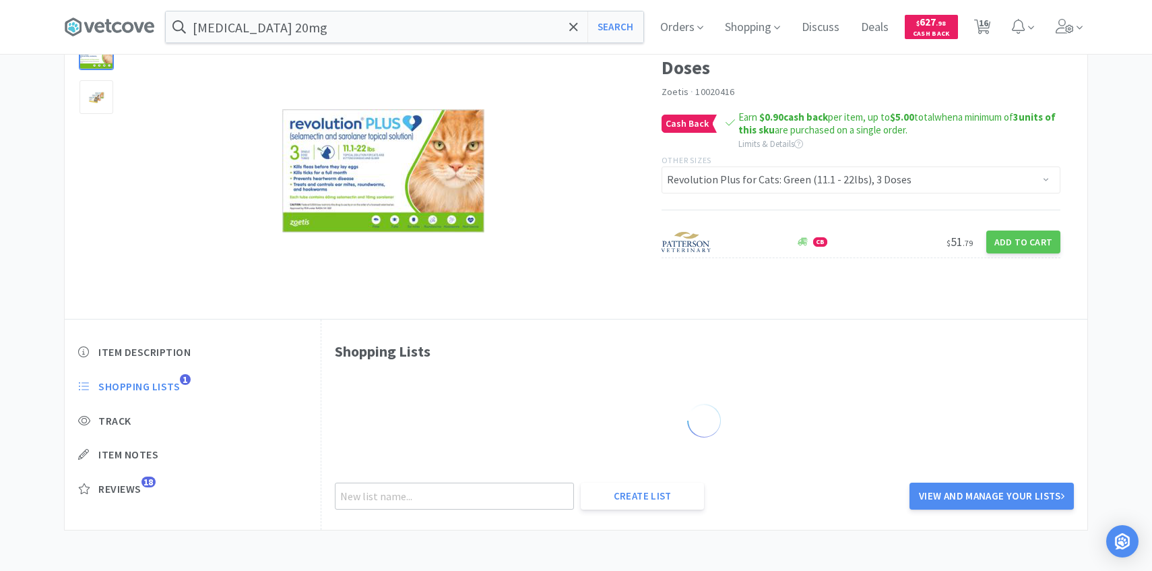
select select "1"
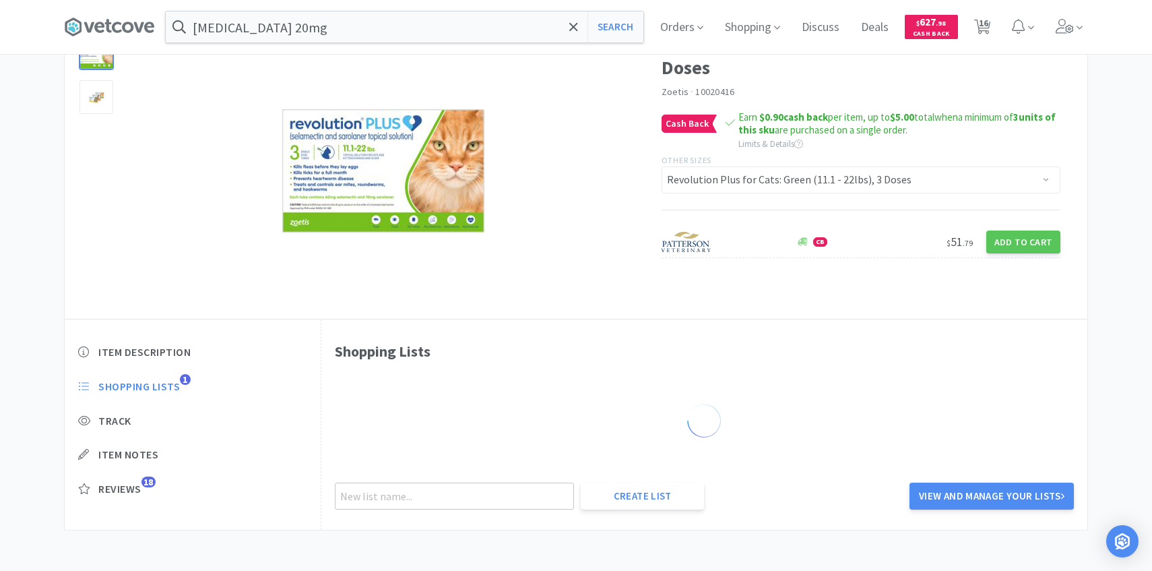
select select "2"
select select "1"
select select "2"
select select "1"
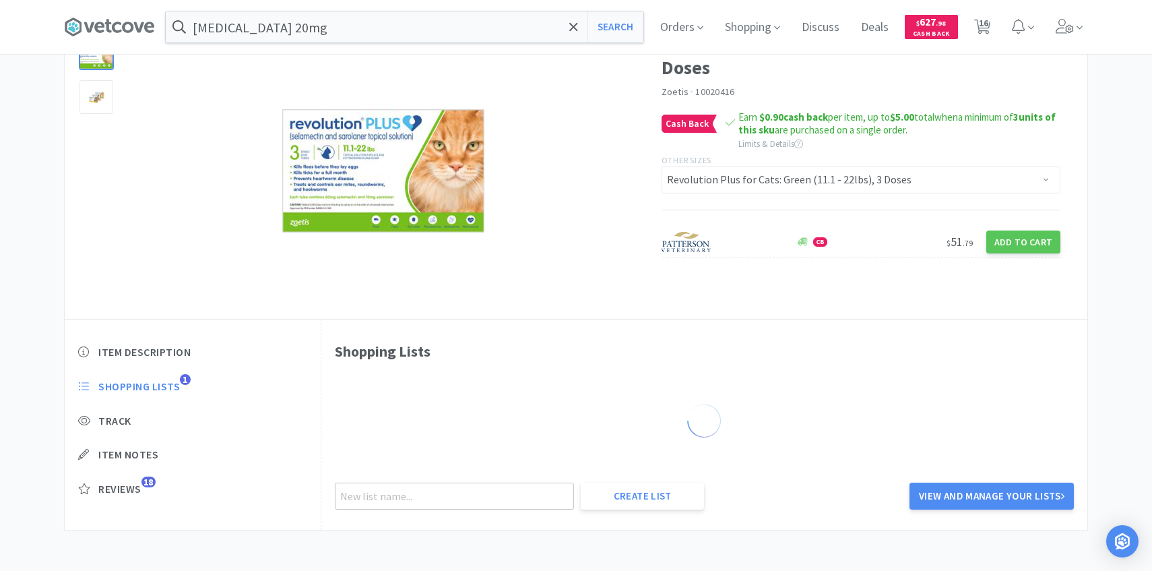
select select "1"
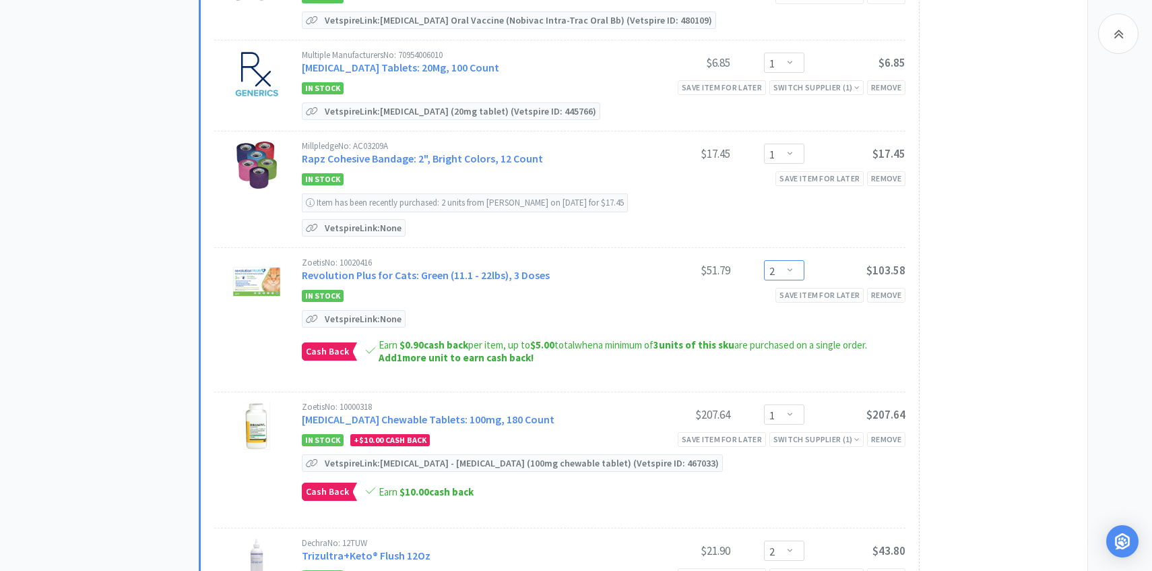
click at [790, 268] on select "Enter Quantity 1 2 3 4 5 6 7 8 9 10 11 12 13 14 15 16 17 18 19 20 Enter Quantity" at bounding box center [784, 270] width 40 height 20
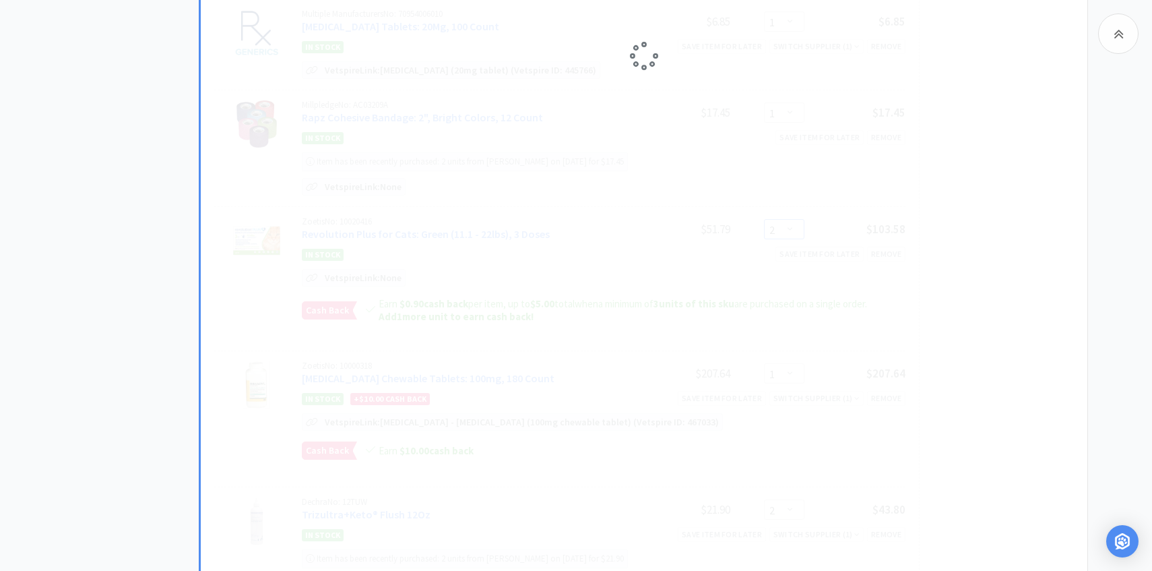
scroll to position [992, 0]
select select "1"
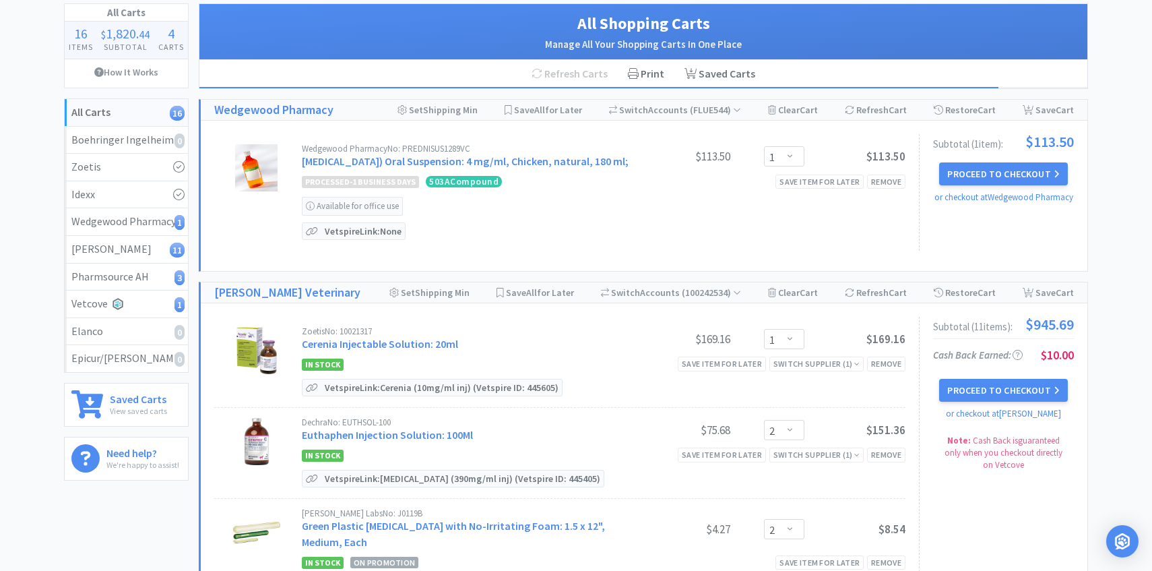
scroll to position [0, 0]
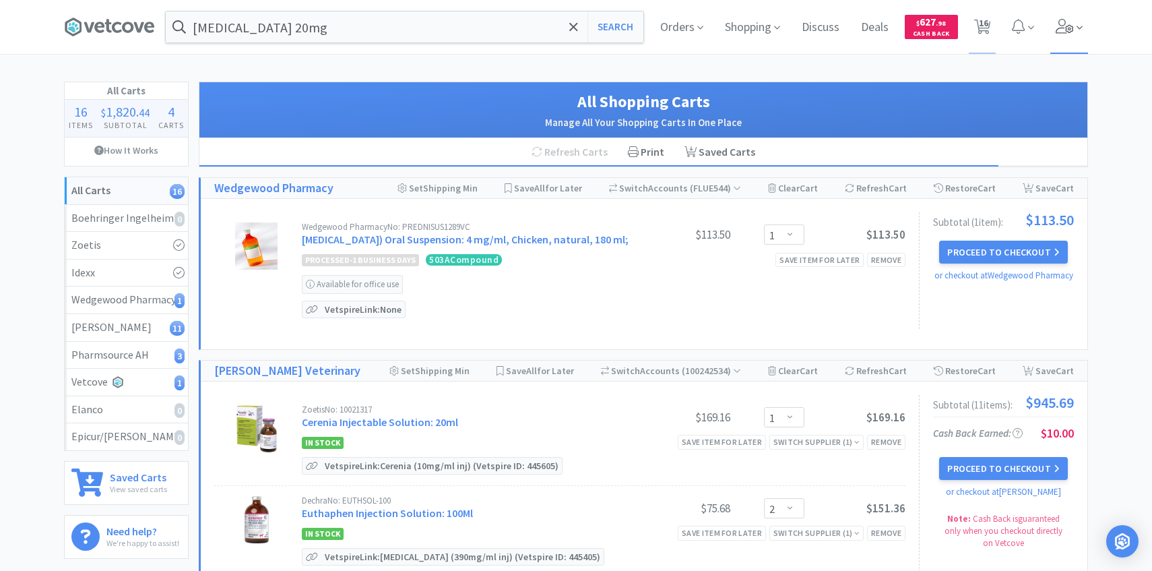
click at [1070, 22] on icon at bounding box center [1065, 26] width 19 height 15
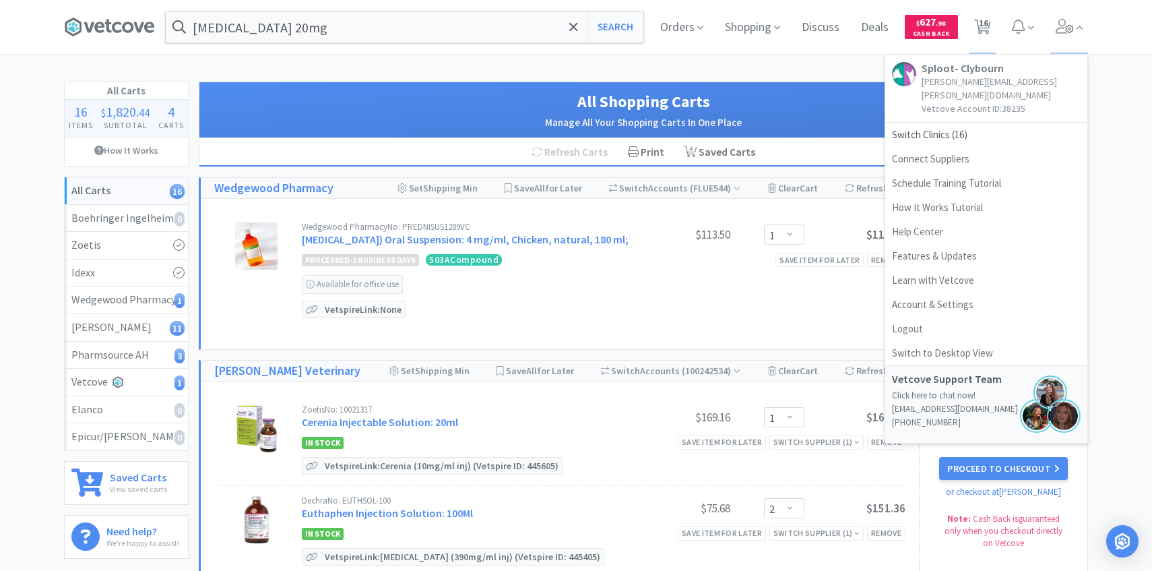
click at [687, 319] on div "Wedgewood Pharmacy No: PREDNISUS1289VC [MEDICAL_DATA]) Oral Suspension: 4 mg/ml…" at bounding box center [604, 270] width 604 height 96
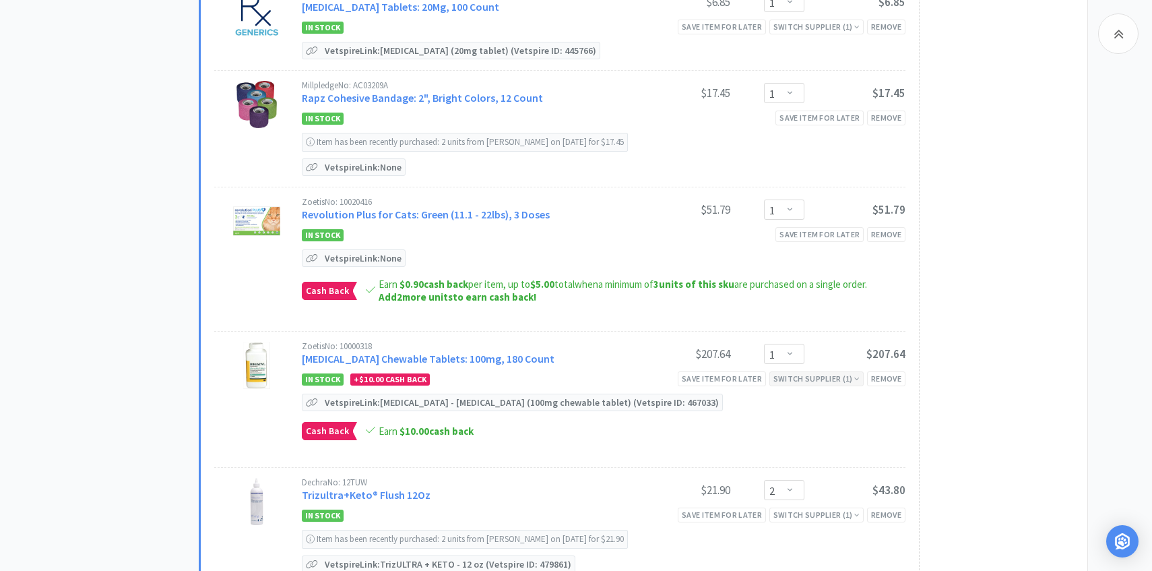
scroll to position [1013, 0]
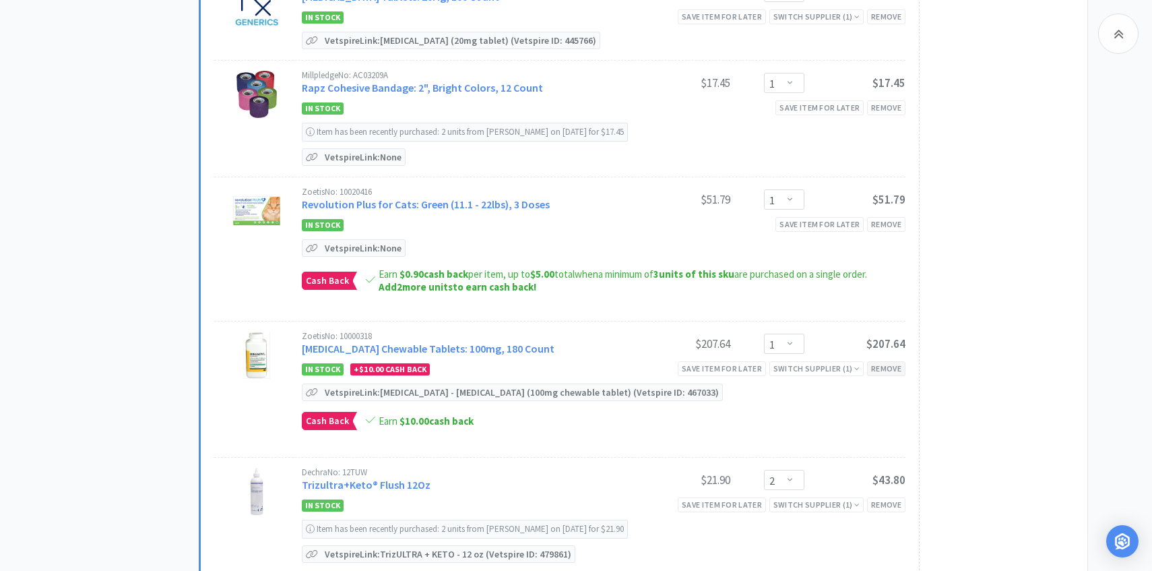
click at [877, 368] on div "Remove" at bounding box center [886, 368] width 38 height 14
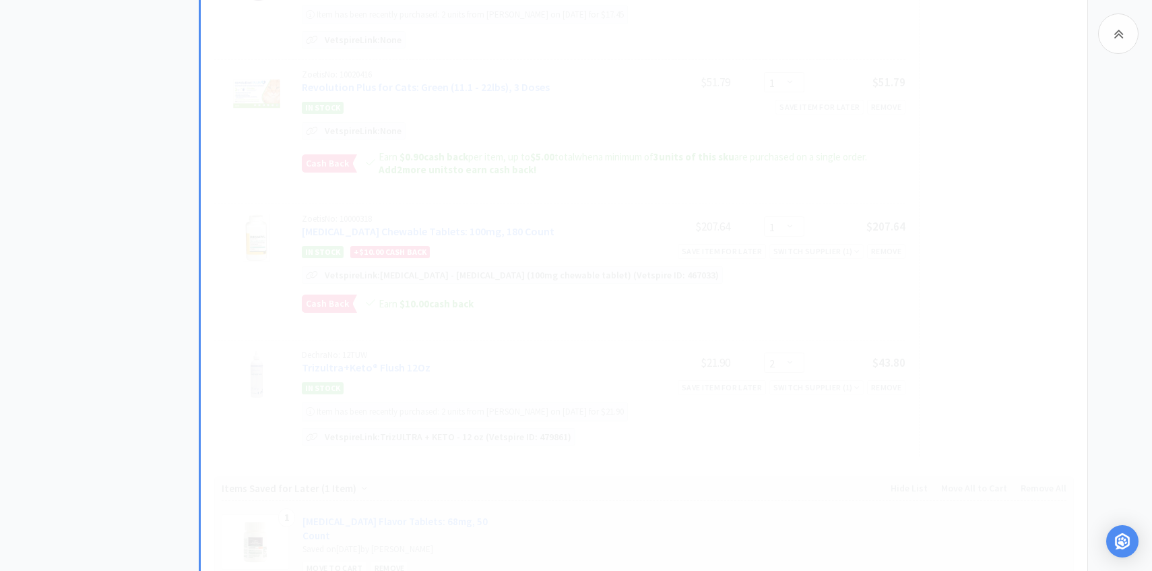
scroll to position [1131, 0]
select select "2"
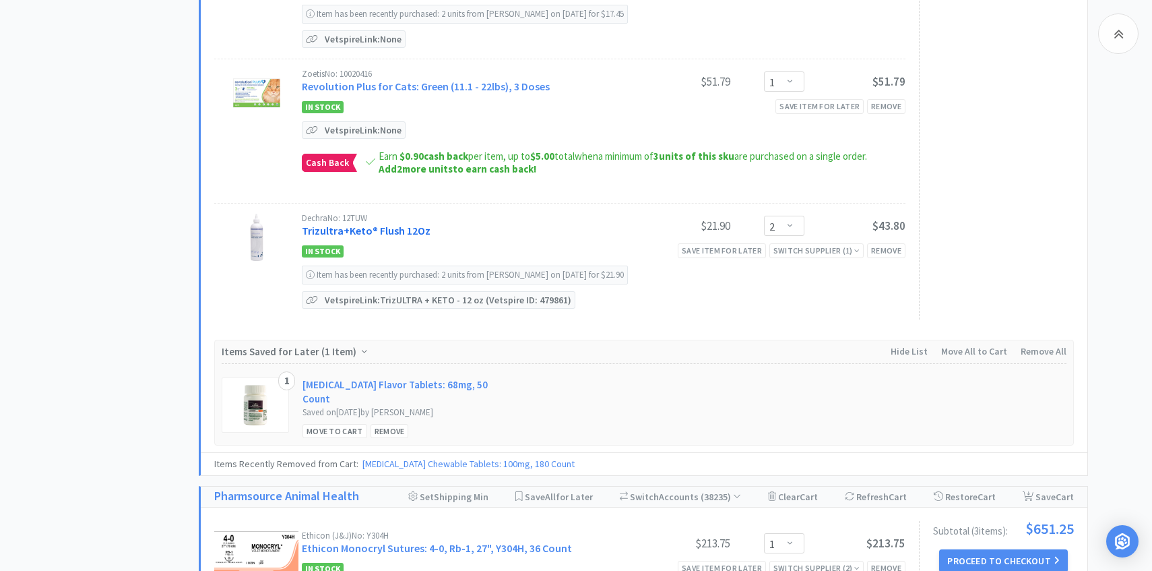
click at [419, 224] on link "Trizultra+Keto® Flush 12Oz" at bounding box center [366, 230] width 129 height 13
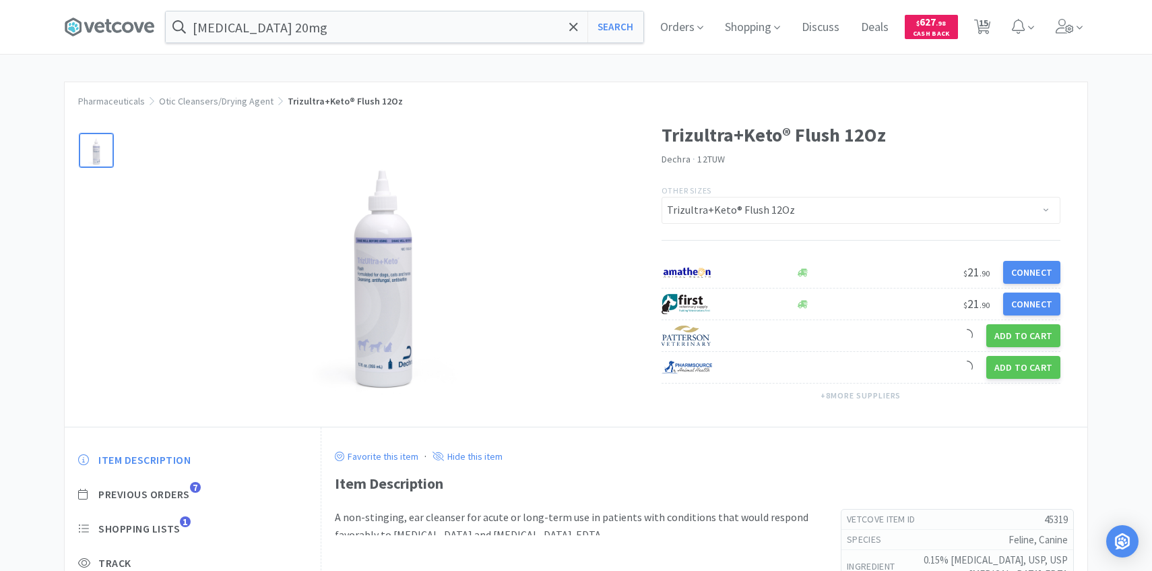
scroll to position [73, 0]
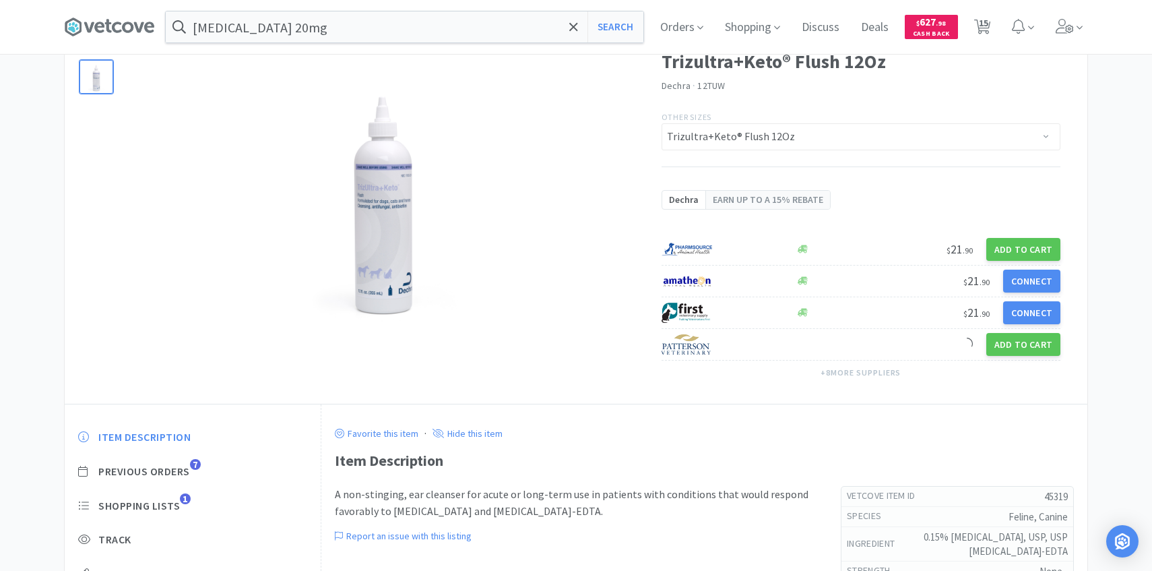
click at [188, 421] on div "Item Description Previous Orders 7 Shopping Lists 1 Track Item Notes Reviews 12" at bounding box center [193, 532] width 256 height 232
click at [181, 473] on span "Previous Orders" at bounding box center [144, 471] width 92 height 14
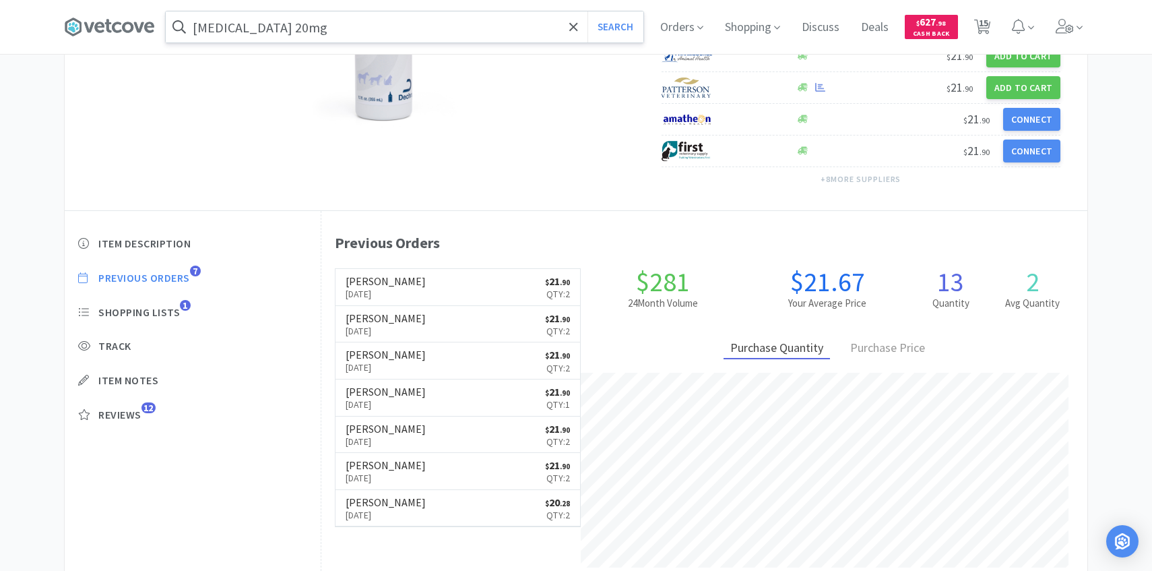
scroll to position [265, 0]
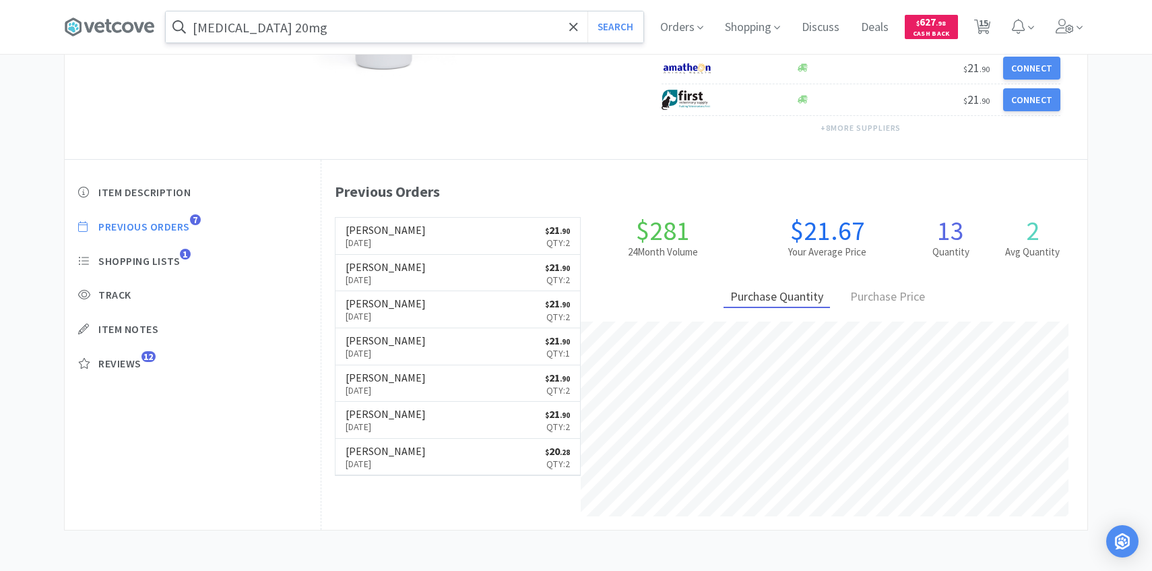
select select "1"
select select "2"
select select "1"
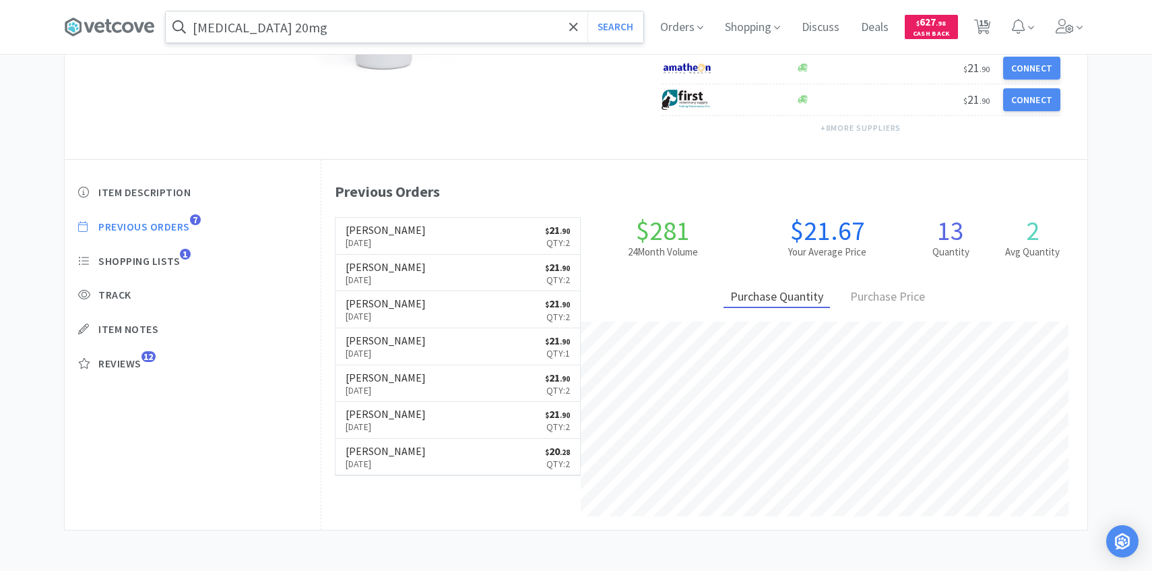
select select "1"
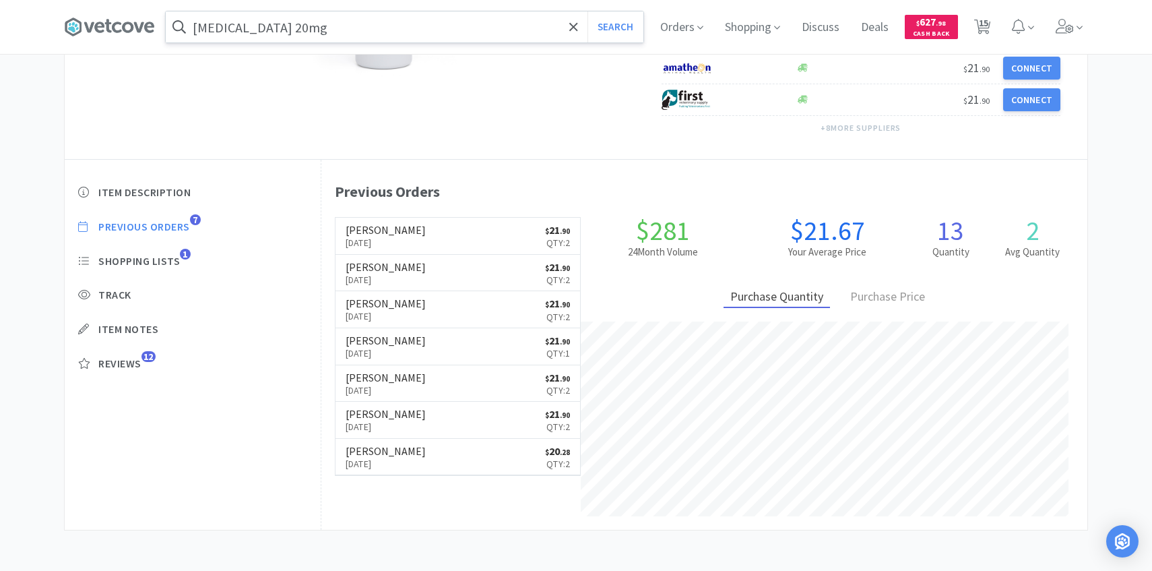
select select "2"
select select "1"
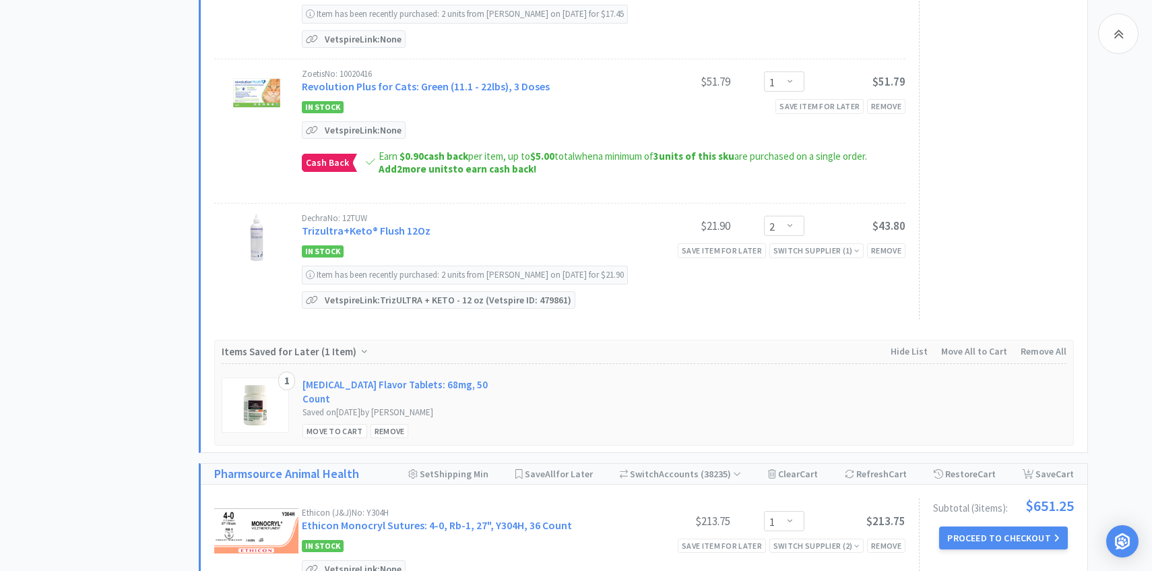
scroll to position [1126, 0]
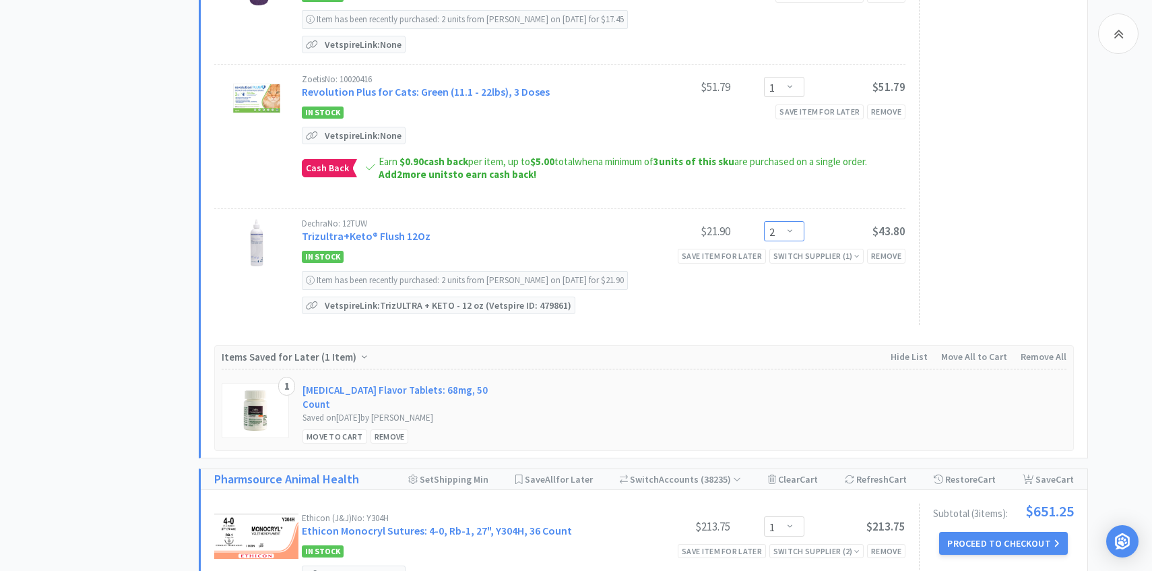
click at [798, 228] on select "Enter Quantity 1 2 3 4 5 6 7 8 9 10 11 12 13 14 15 16 17 18 19 20 Enter Quantity" at bounding box center [784, 231] width 40 height 20
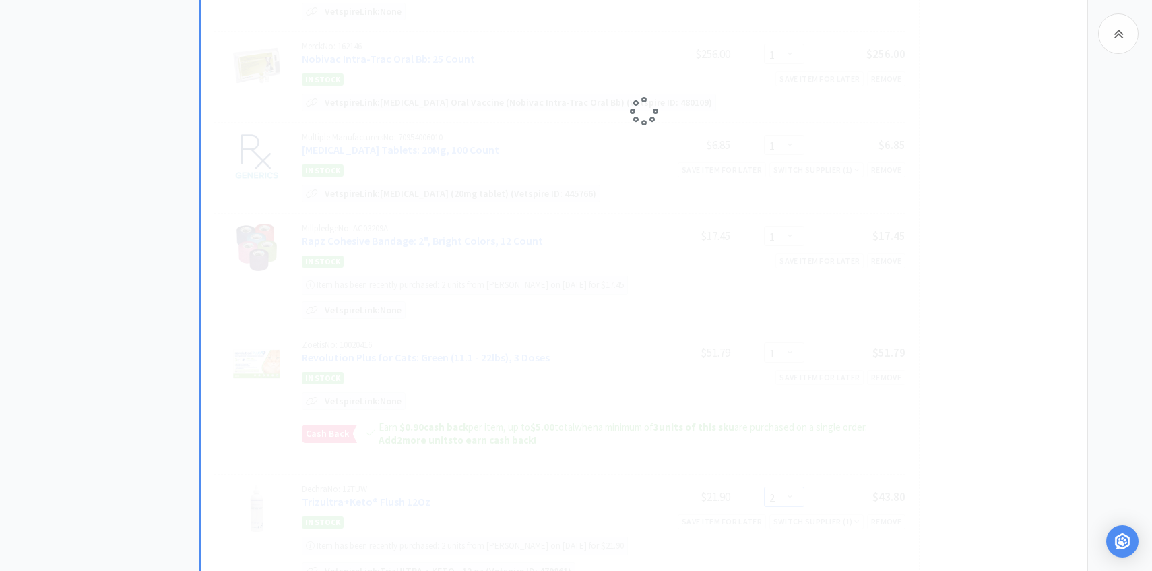
scroll to position [119, 0]
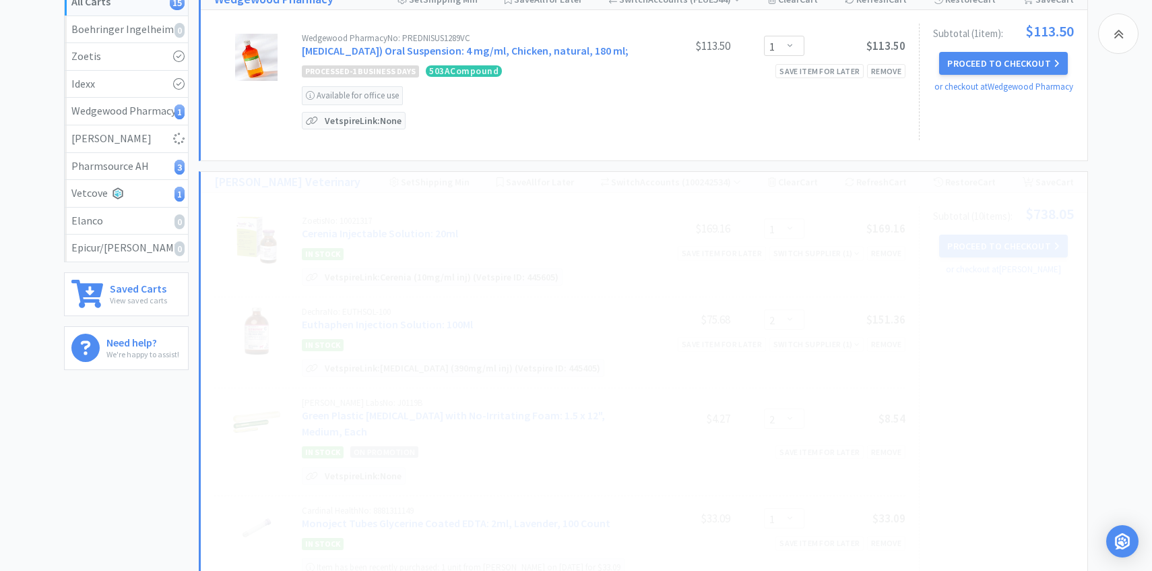
select select "3"
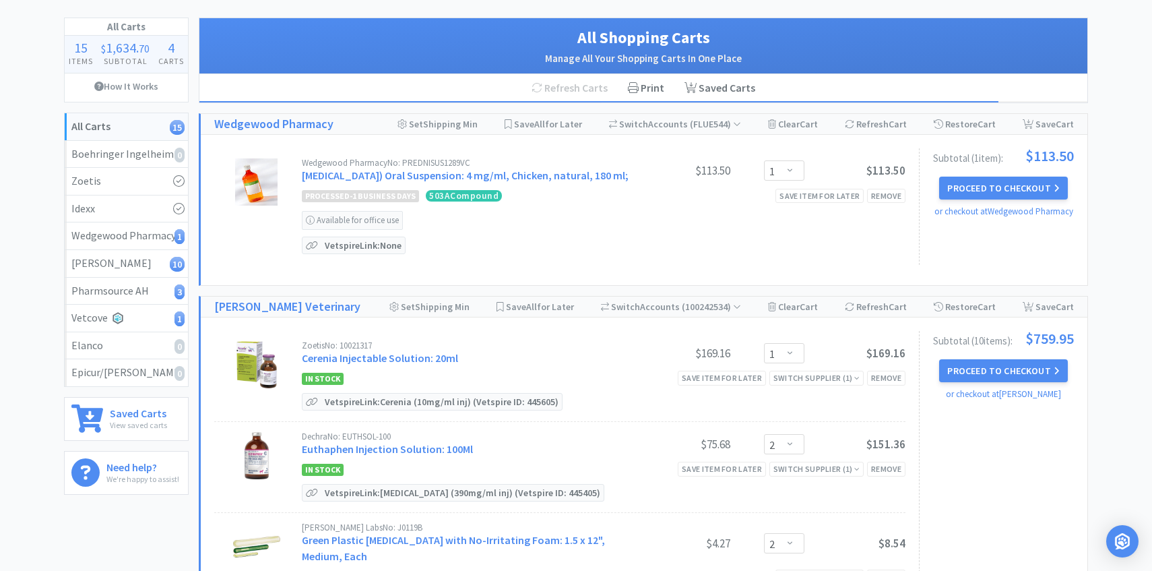
scroll to position [90, 0]
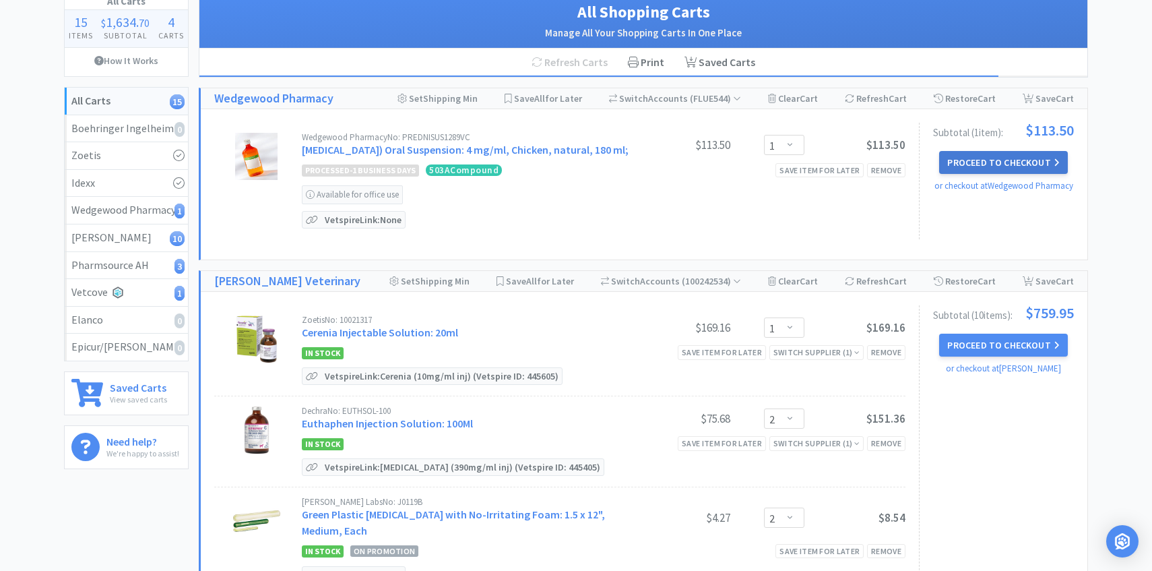
click at [1061, 156] on button "Proceed to Checkout" at bounding box center [1003, 162] width 128 height 23
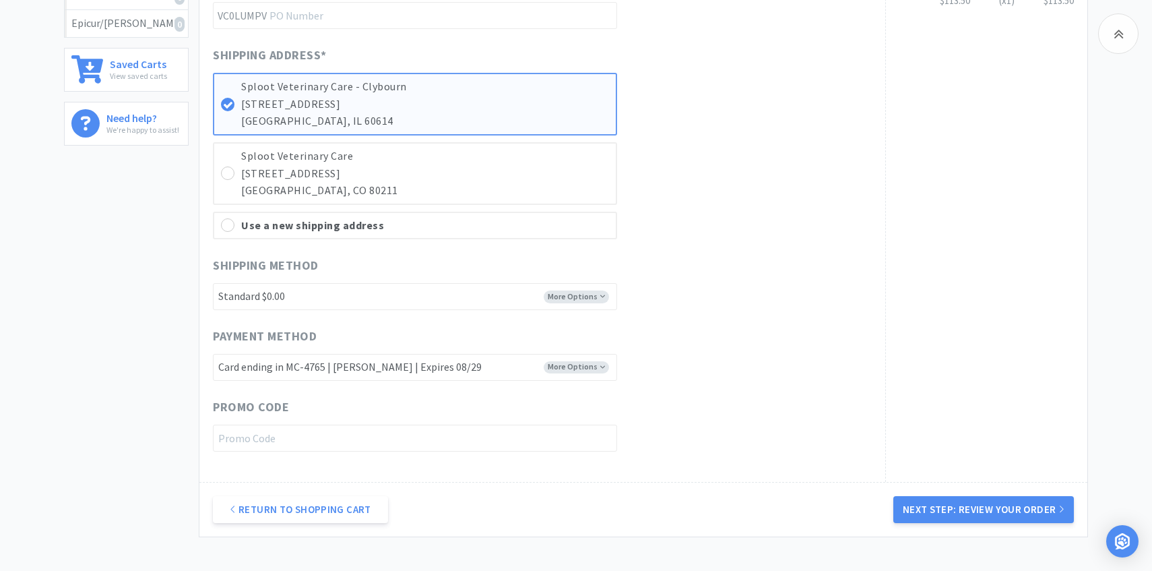
scroll to position [476, 0]
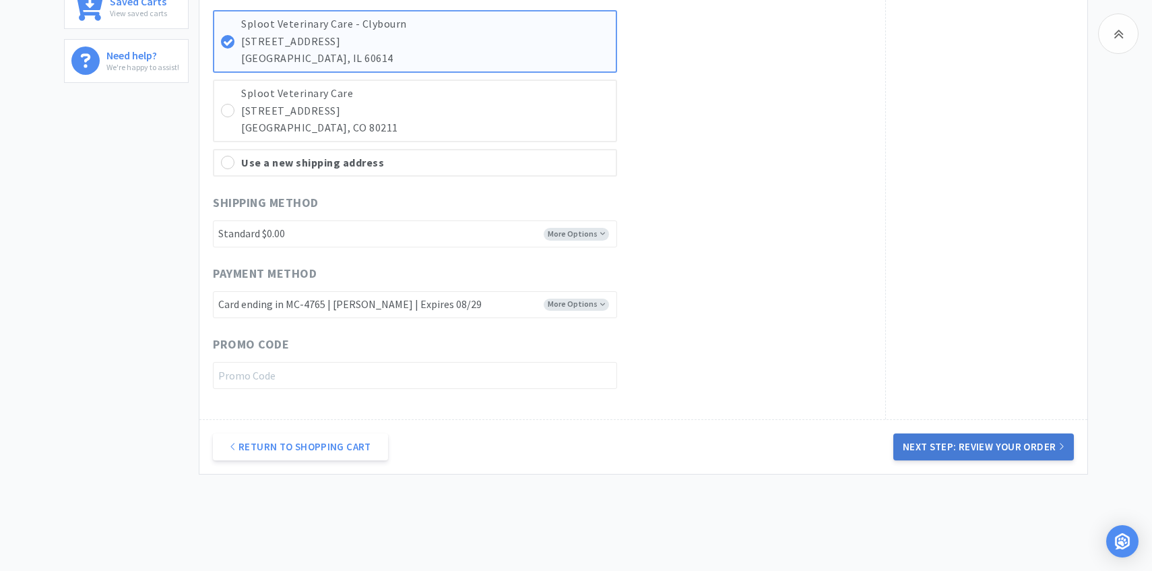
click at [910, 437] on button "Next Step: Review Your Order" at bounding box center [983, 446] width 181 height 27
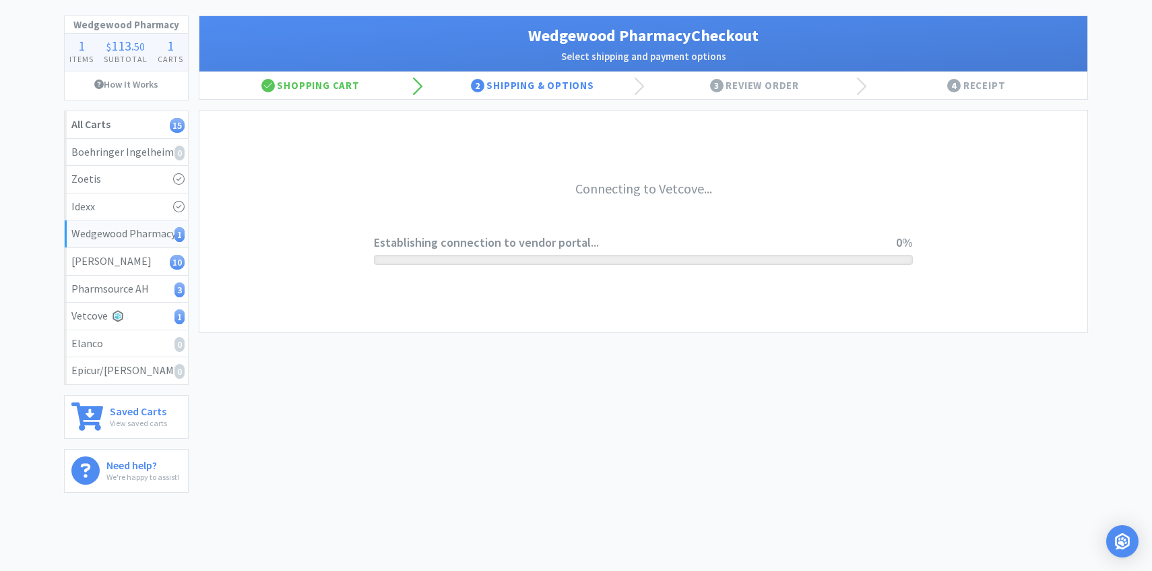
scroll to position [0, 0]
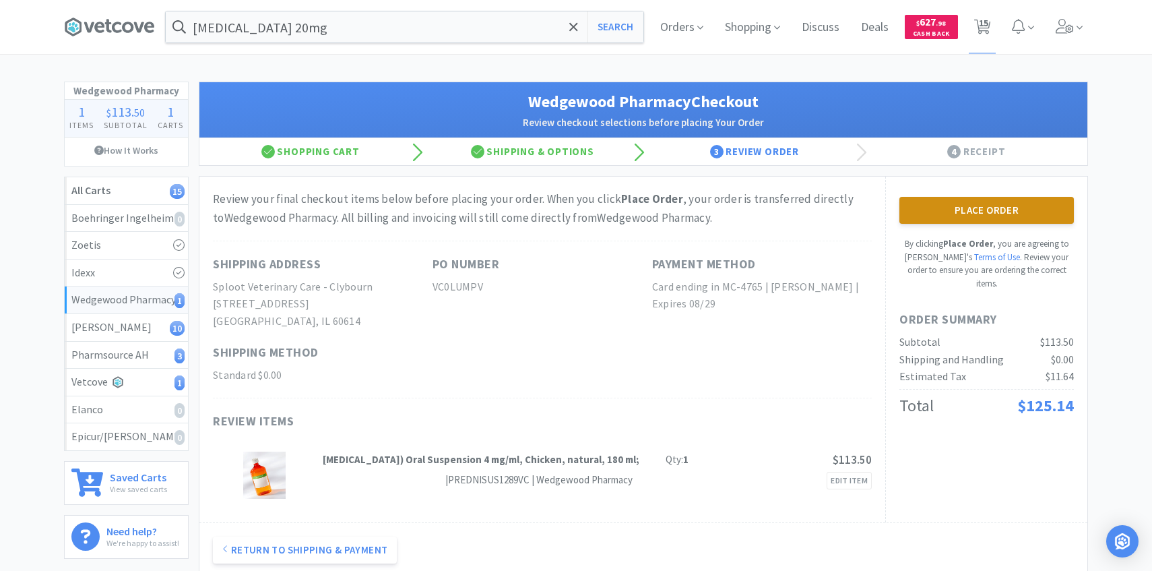
click at [1019, 210] on button "Place Order" at bounding box center [986, 210] width 175 height 27
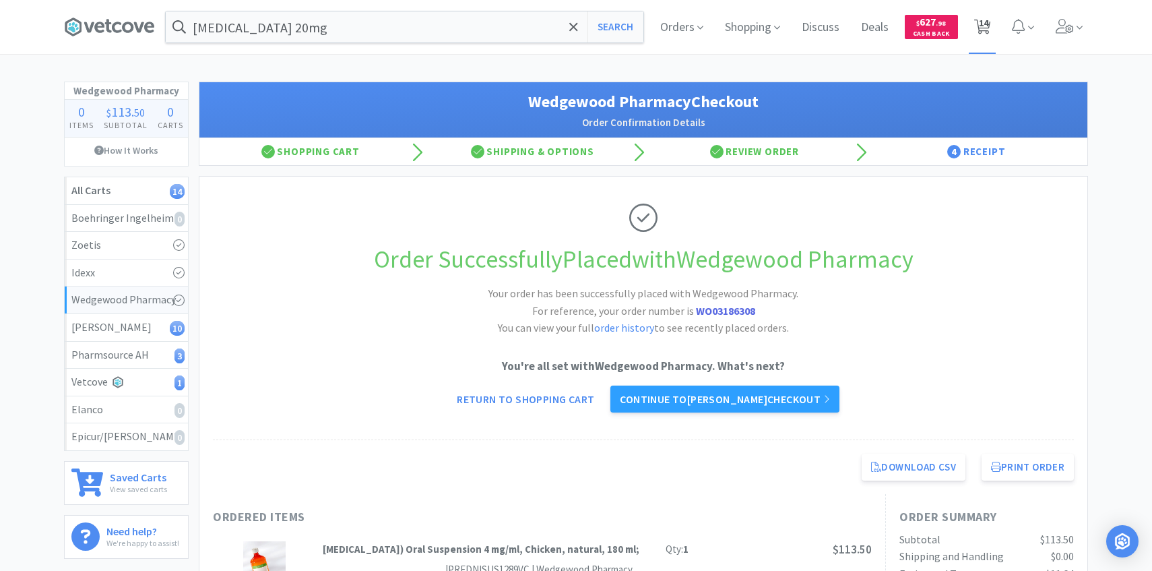
click at [980, 47] on span "14" at bounding box center [983, 23] width 9 height 54
select select "1"
select select "2"
select select "1"
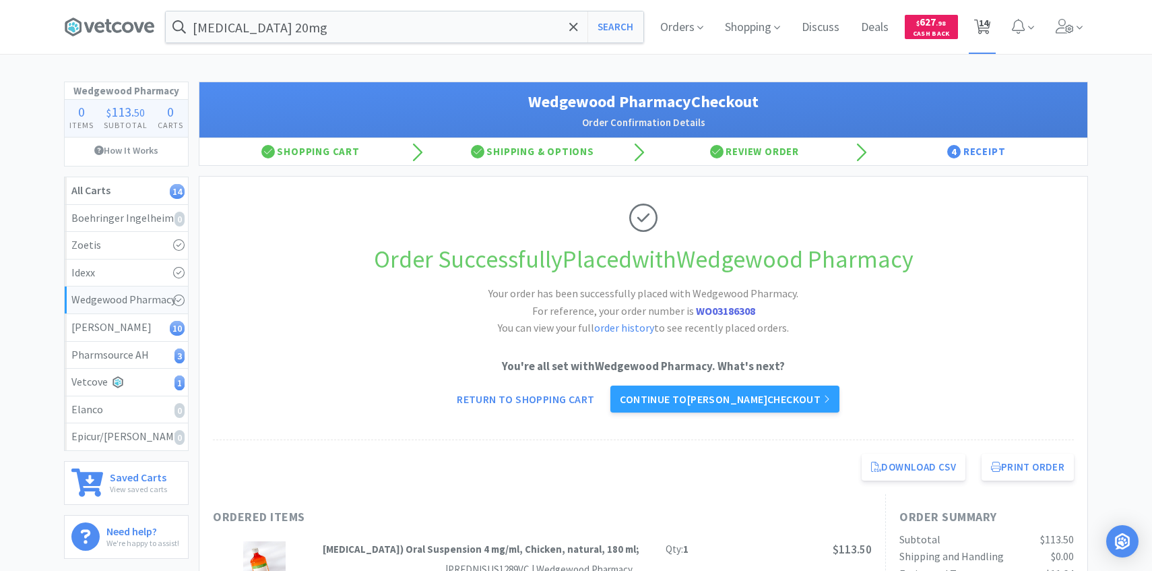
select select "1"
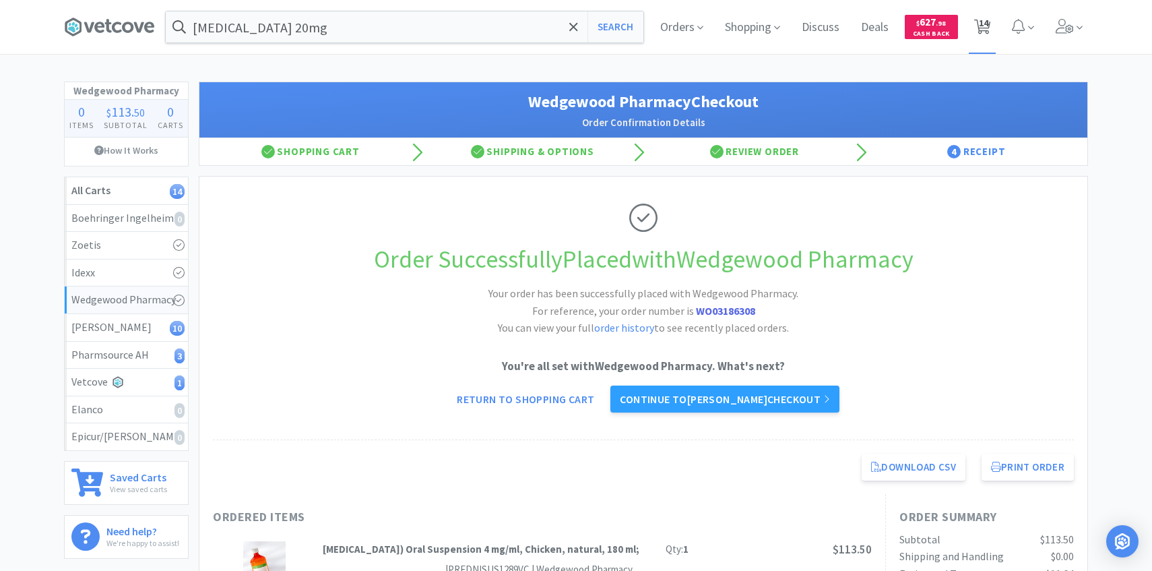
select select "3"
select select "1"
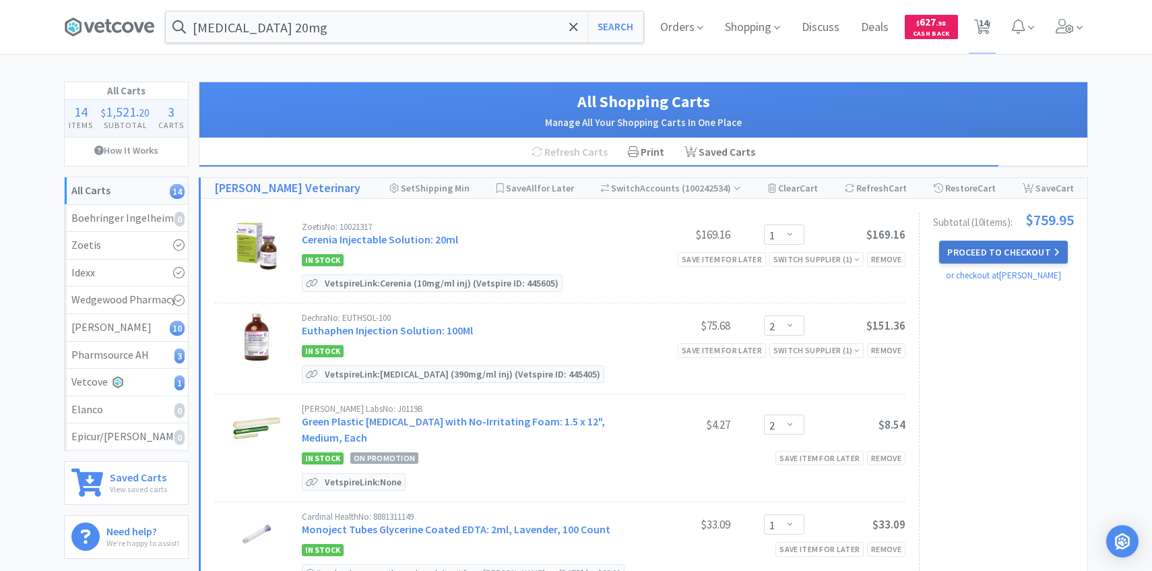
click at [997, 251] on button "Proceed to Checkout" at bounding box center [1003, 252] width 128 height 23
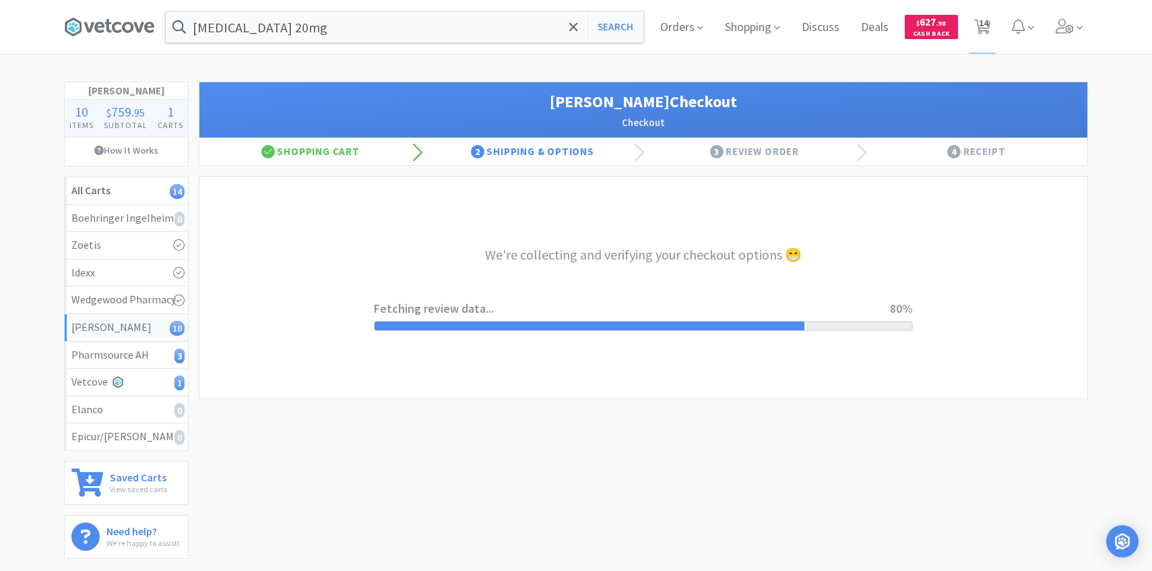
select select "1"
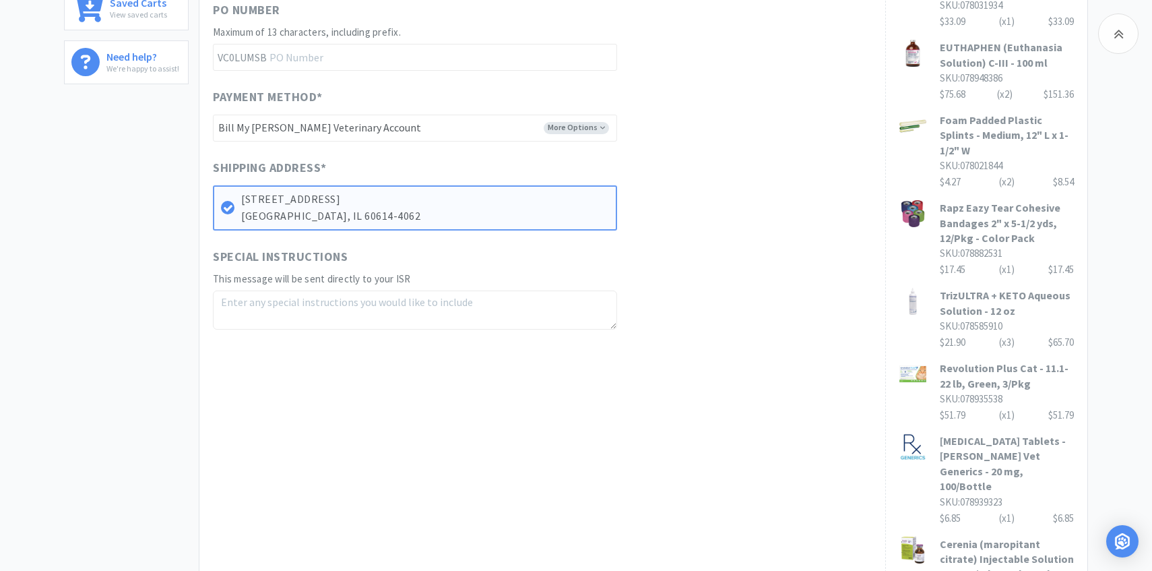
scroll to position [690, 0]
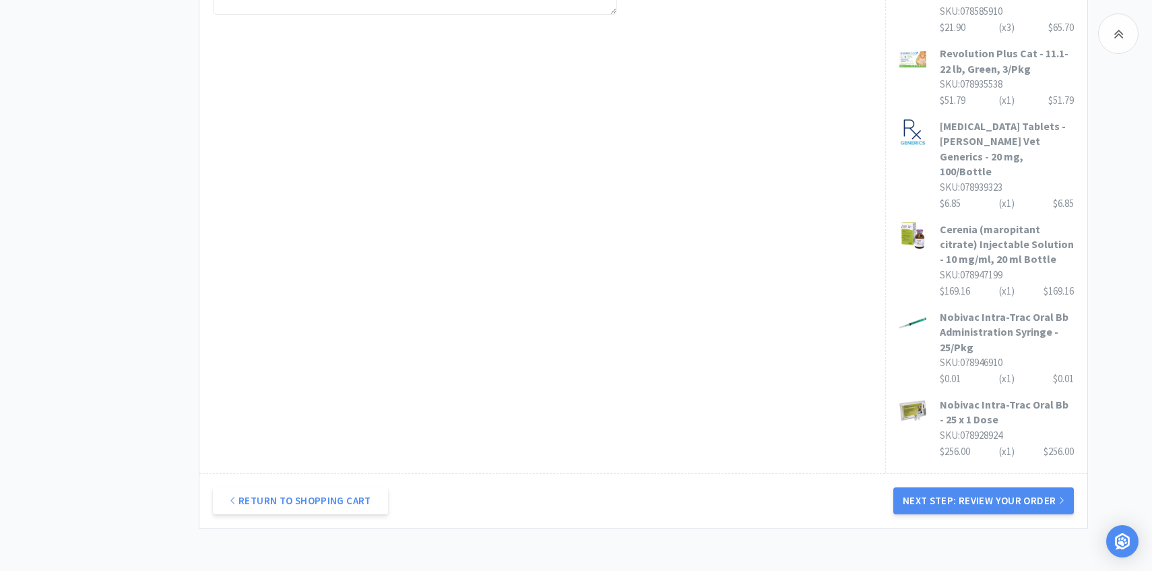
click at [1009, 489] on div "Return to Shopping Cart Next Step: Review Your Order" at bounding box center [643, 500] width 888 height 55
click at [1009, 487] on button "Next Step: Review Your Order" at bounding box center [983, 500] width 181 height 27
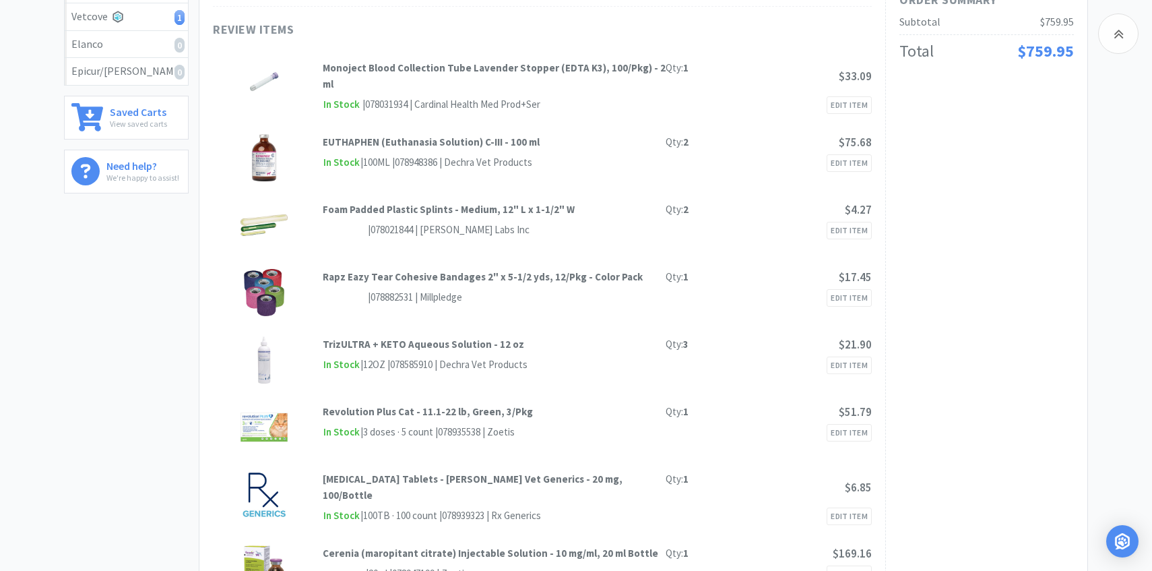
scroll to position [0, 0]
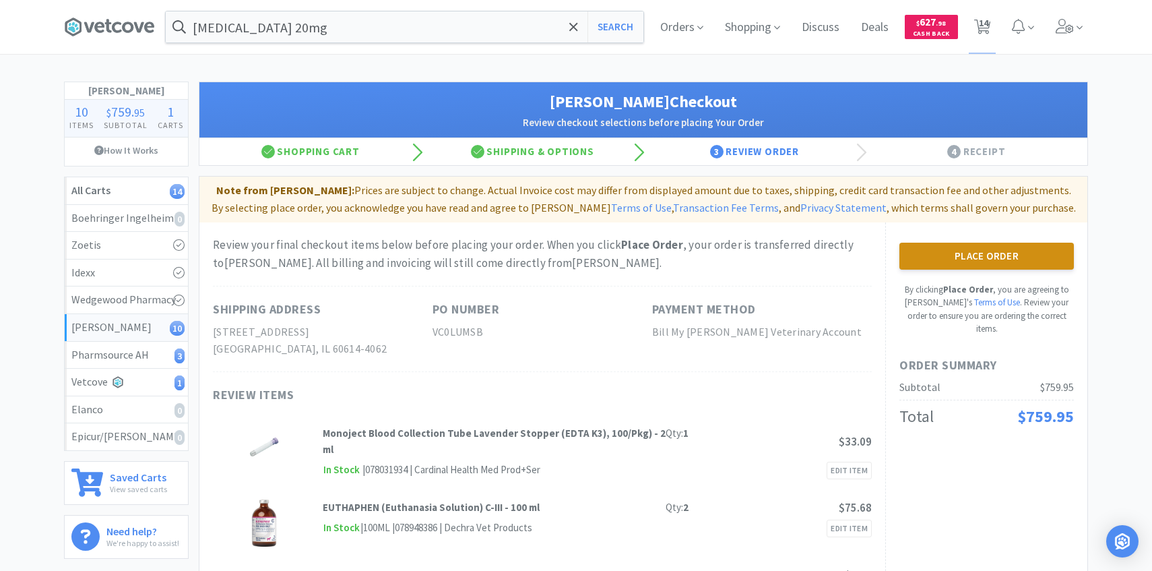
click at [947, 261] on button "Place Order" at bounding box center [986, 256] width 175 height 27
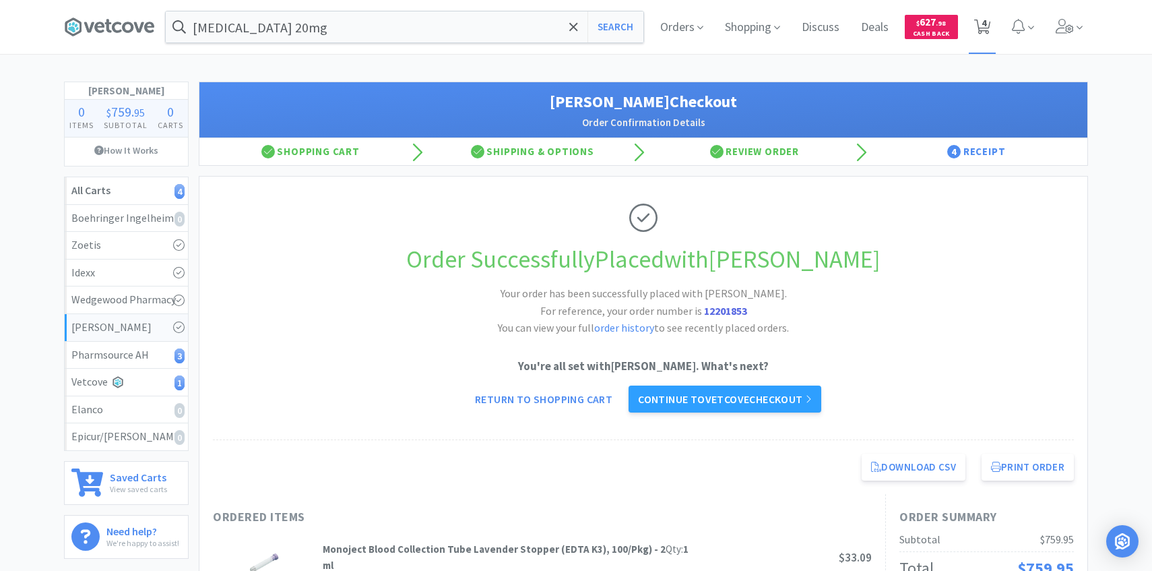
click at [990, 20] on span "4" at bounding box center [983, 27] width 28 height 54
select select "1"
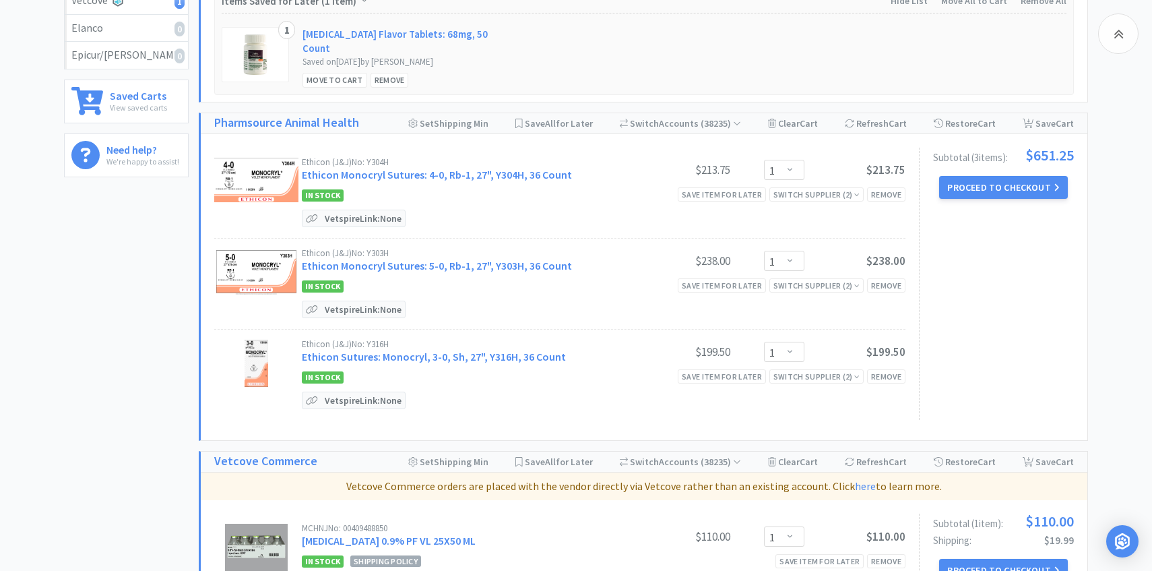
scroll to position [391, 0]
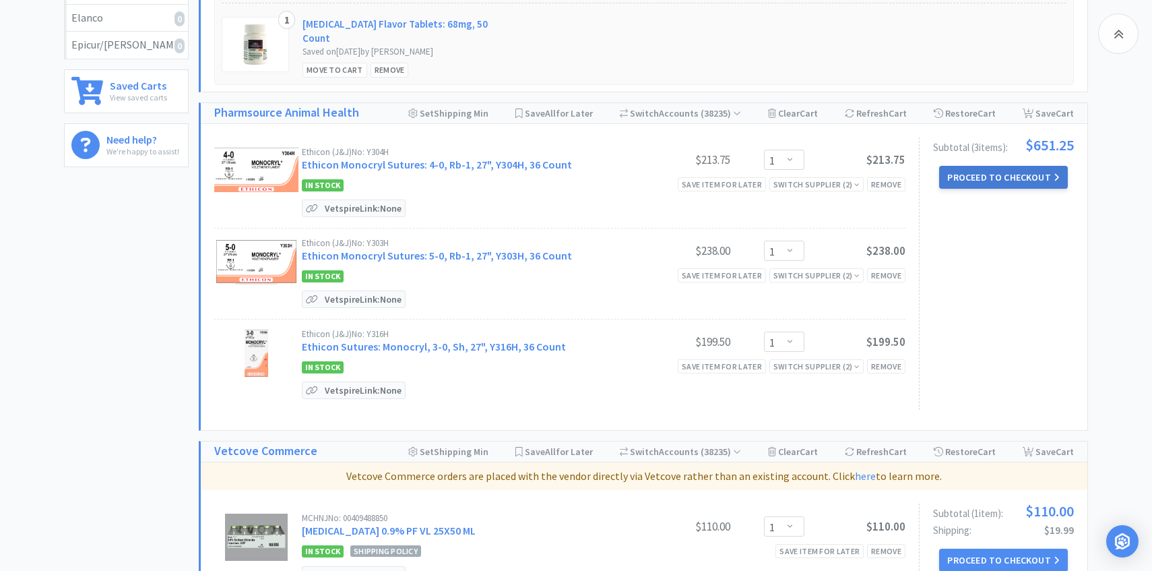
click at [1032, 177] on button "Proceed to Checkout" at bounding box center [1003, 177] width 128 height 23
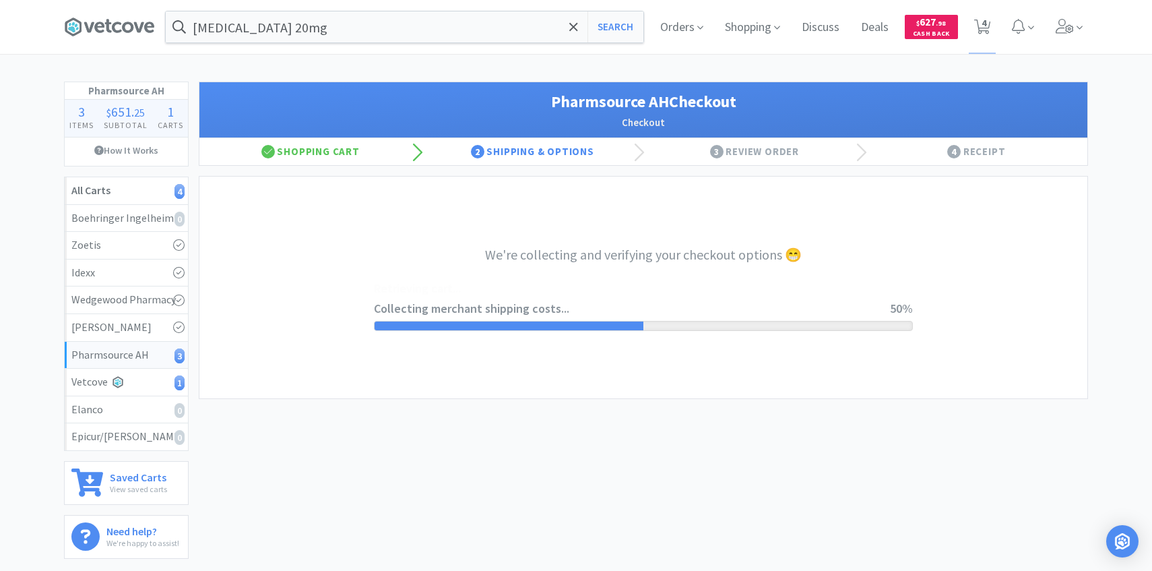
select select "1001"
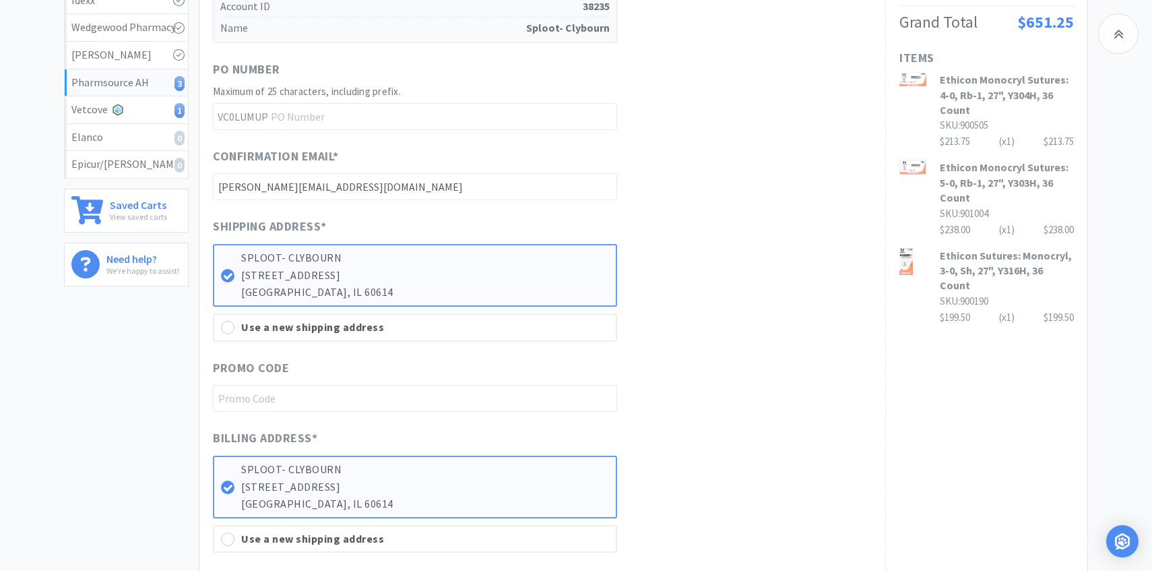
scroll to position [719, 0]
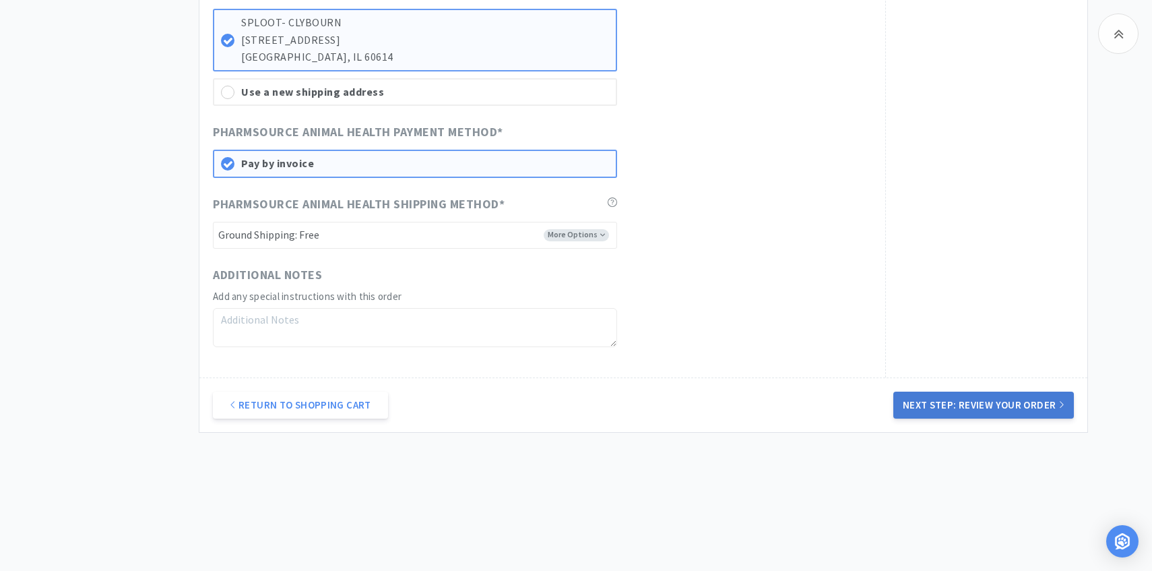
click at [963, 390] on div "Return to Shopping Cart Next Step: Review Your Order" at bounding box center [643, 404] width 888 height 55
click at [930, 404] on button "Next Step: Review Your Order" at bounding box center [983, 404] width 181 height 27
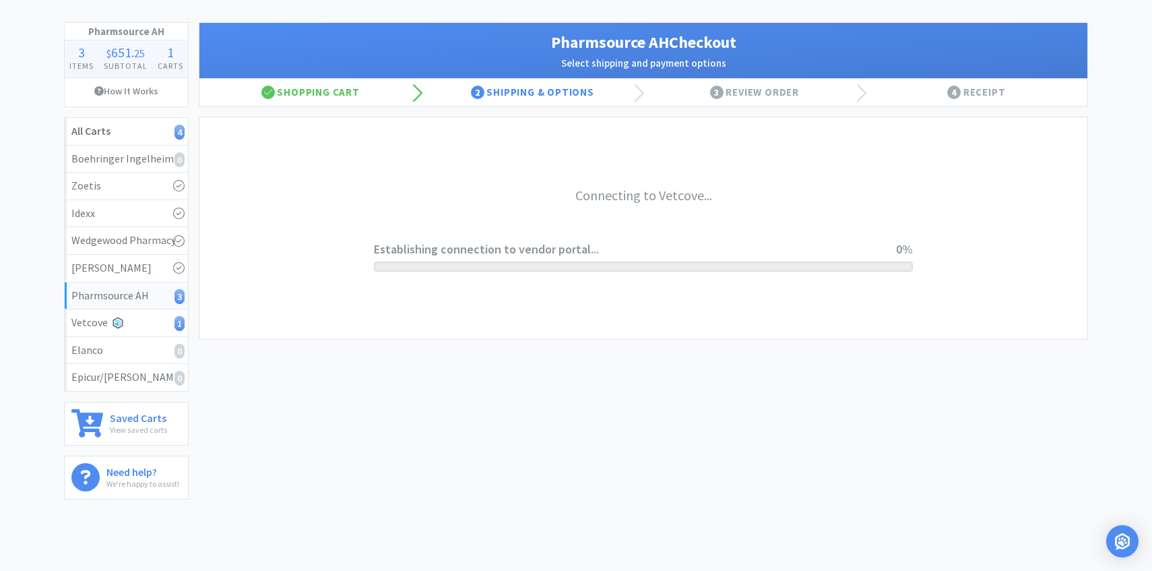
scroll to position [0, 0]
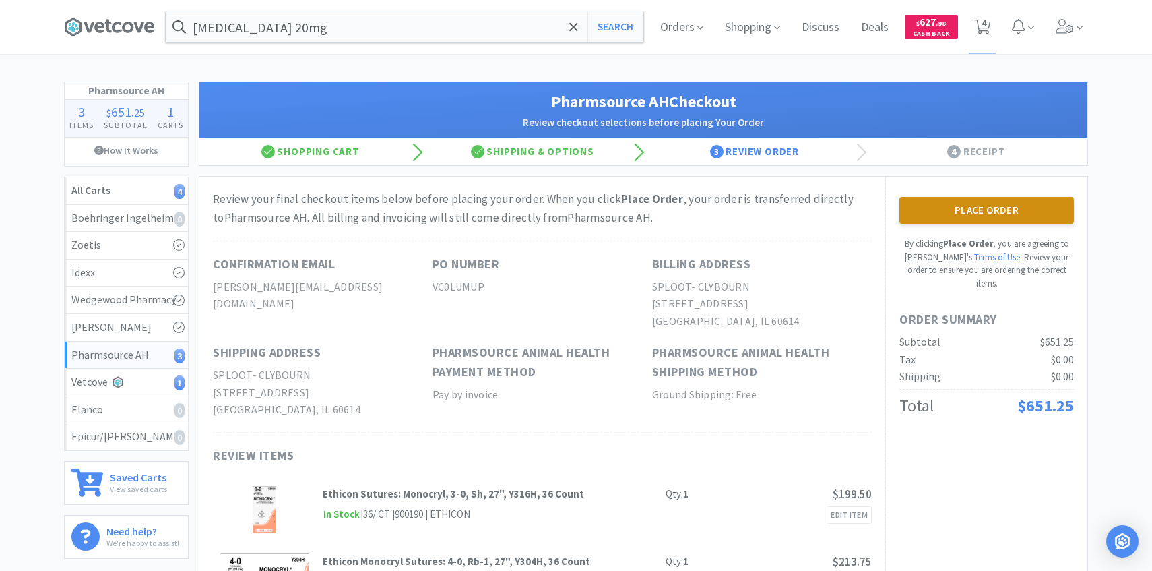
click at [988, 212] on button "Place Order" at bounding box center [986, 210] width 175 height 27
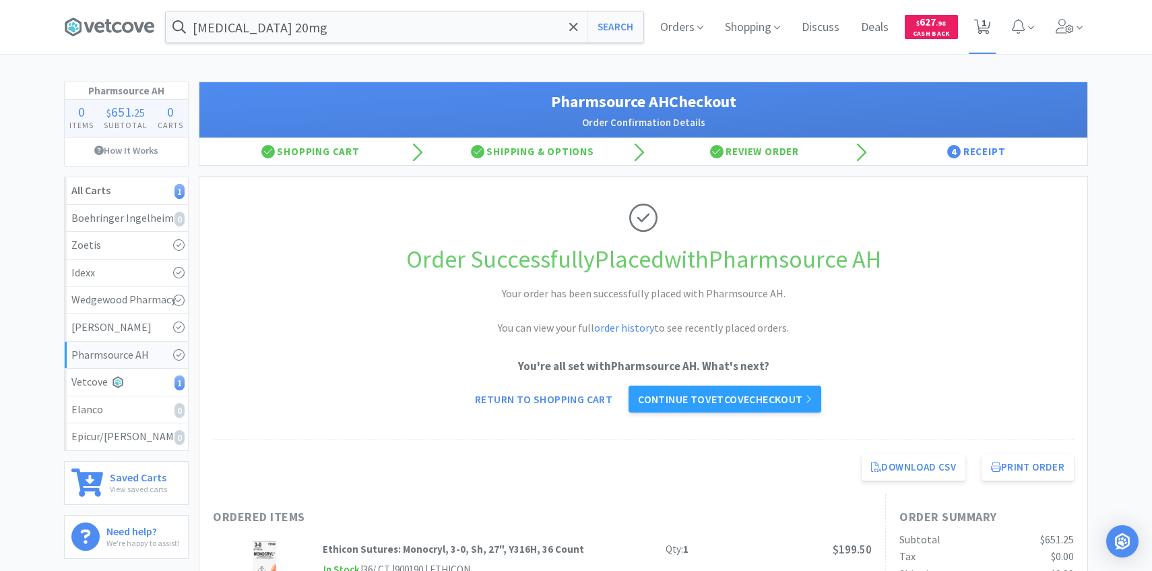
click at [991, 27] on span "1" at bounding box center [983, 27] width 28 height 54
select select "1"
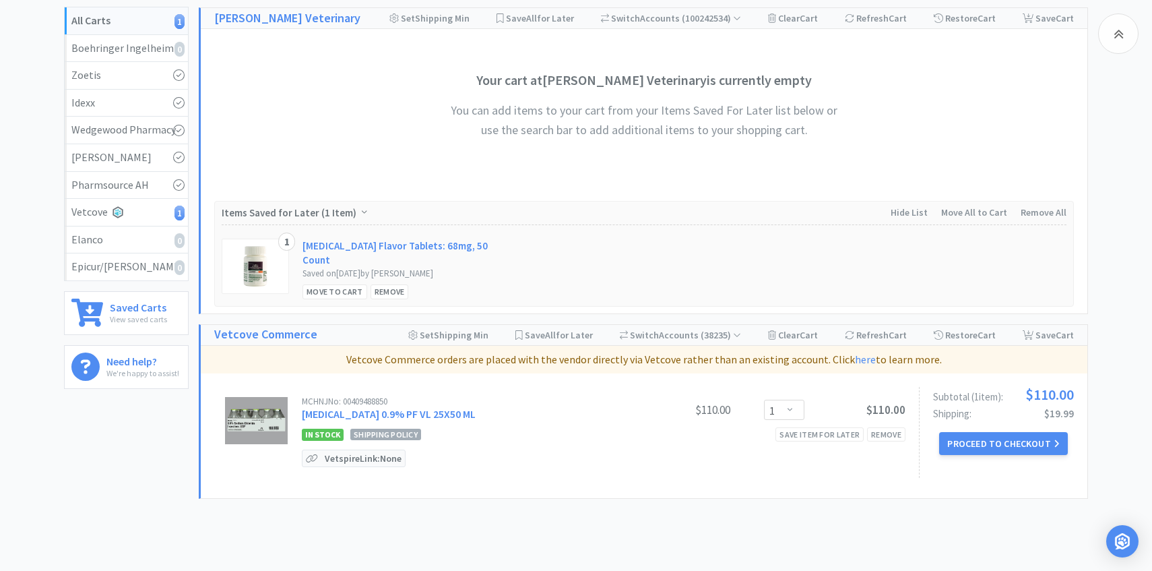
scroll to position [183, 0]
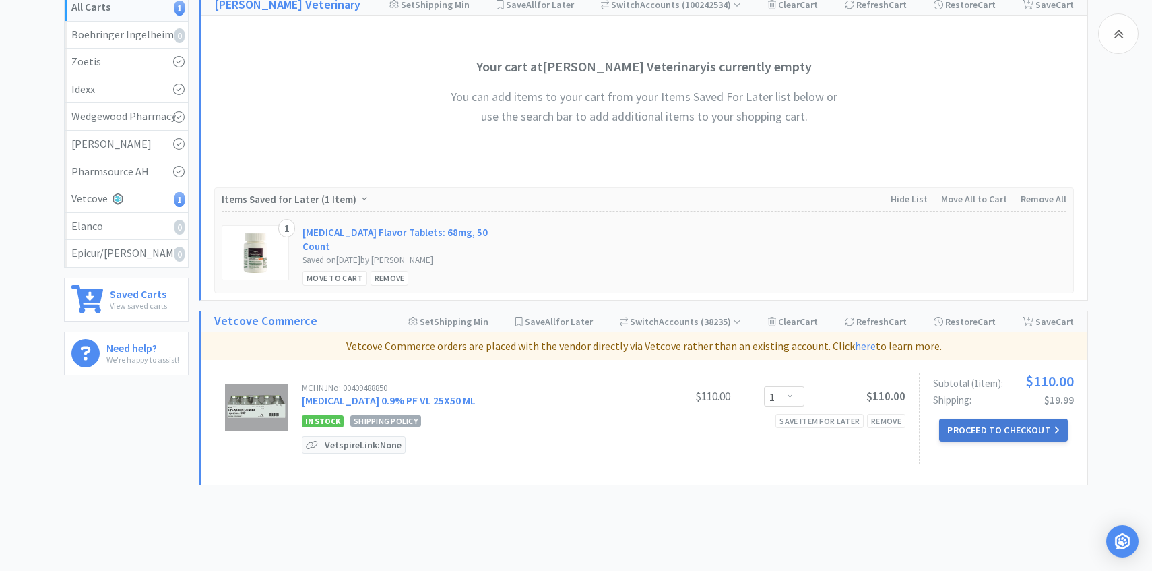
click at [959, 418] on button "Proceed to Checkout" at bounding box center [1003, 429] width 128 height 23
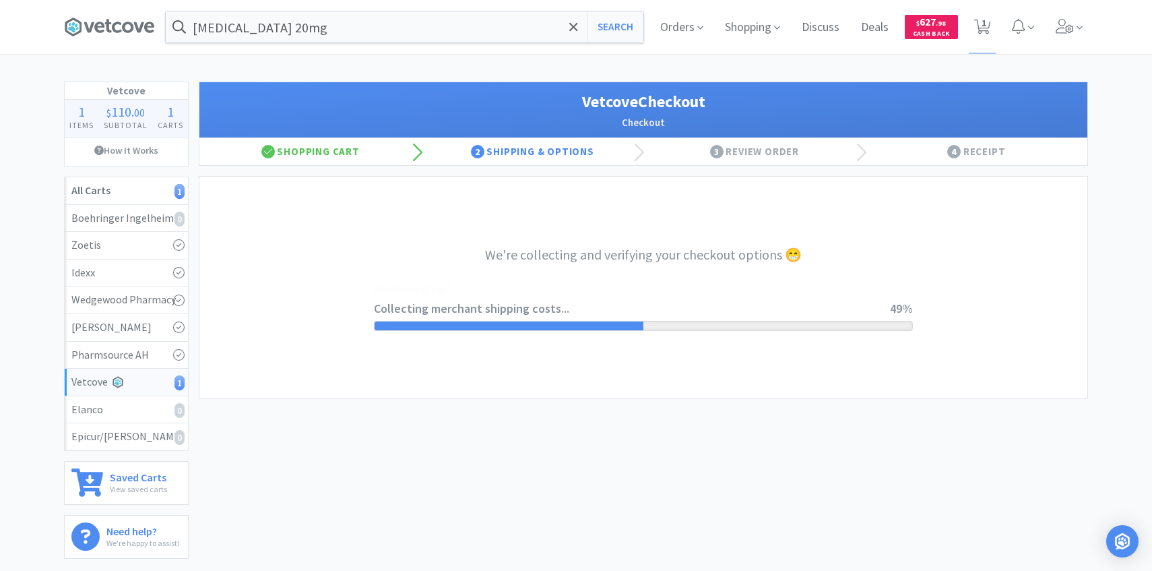
select select "998"
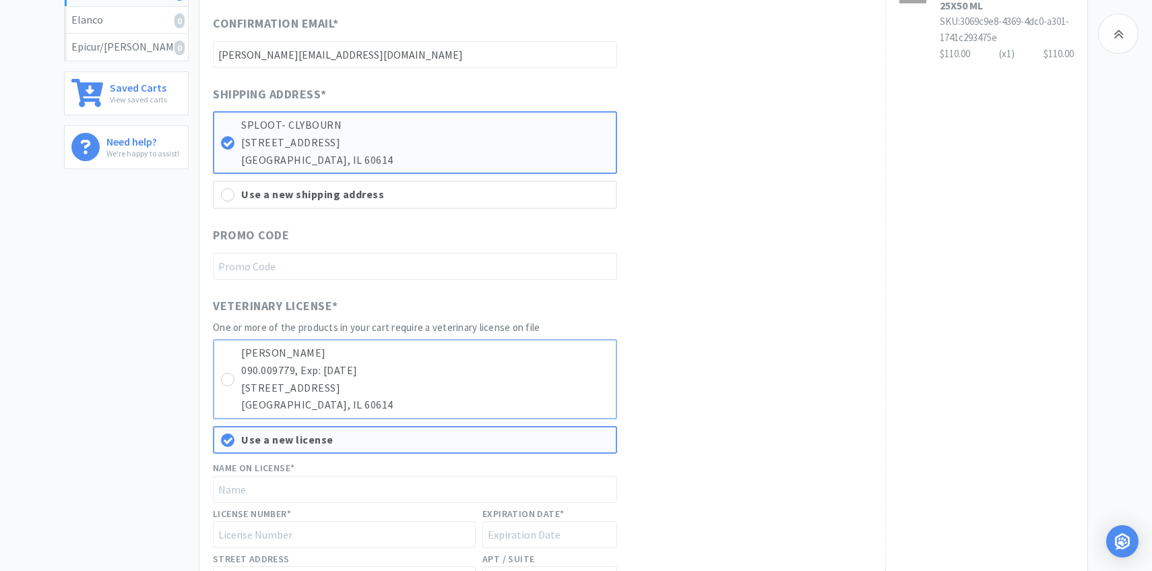
click at [513, 354] on p "[PERSON_NAME]" at bounding box center [425, 353] width 368 height 18
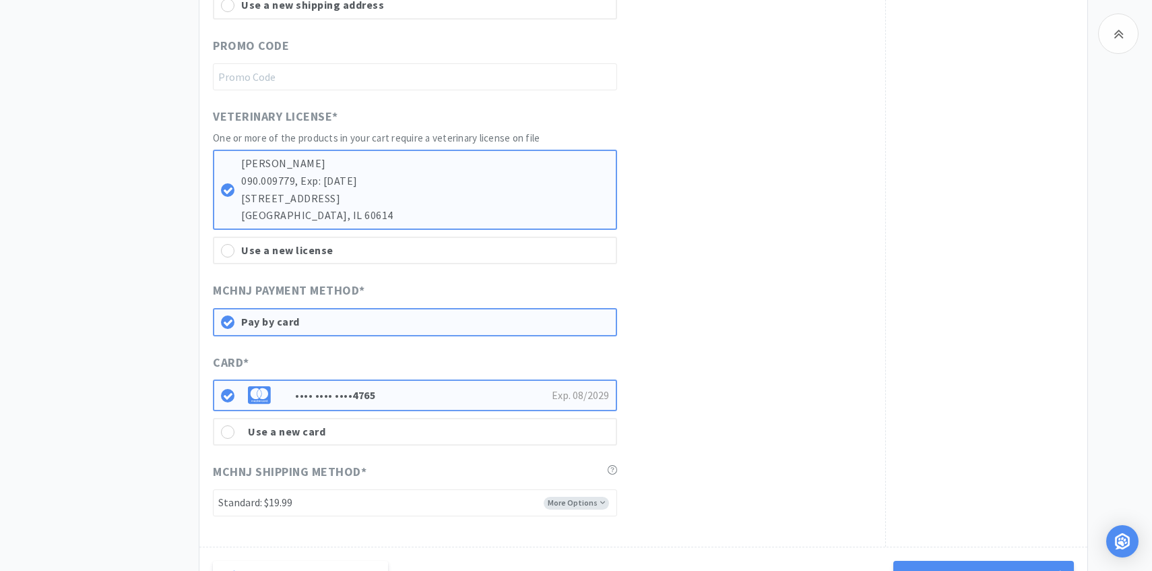
scroll to position [663, 0]
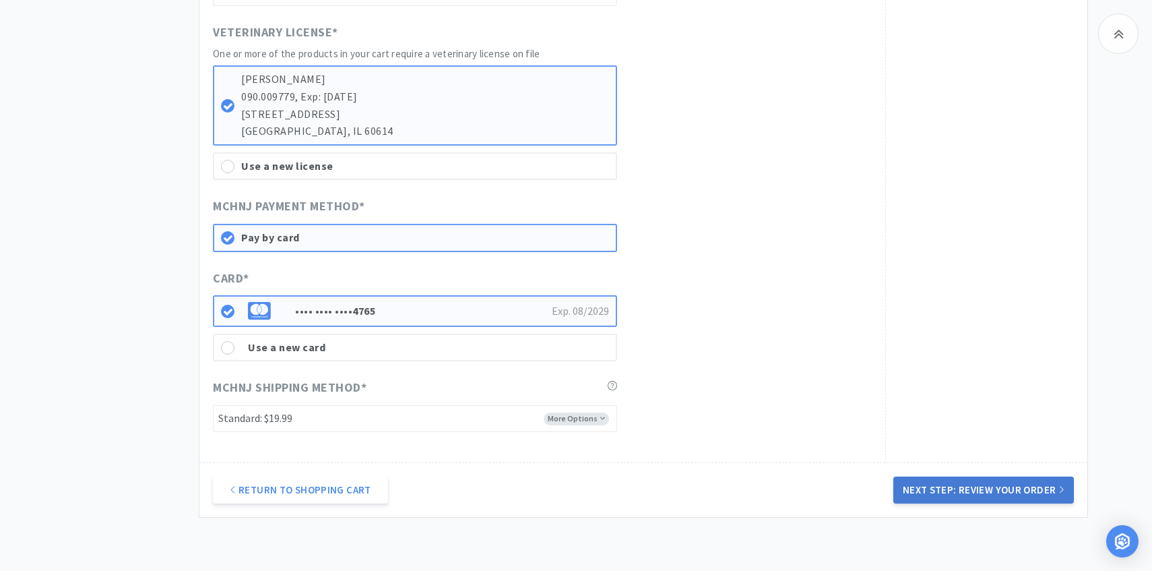
click at [1009, 482] on button "Next Step: Review Your Order" at bounding box center [983, 489] width 181 height 27
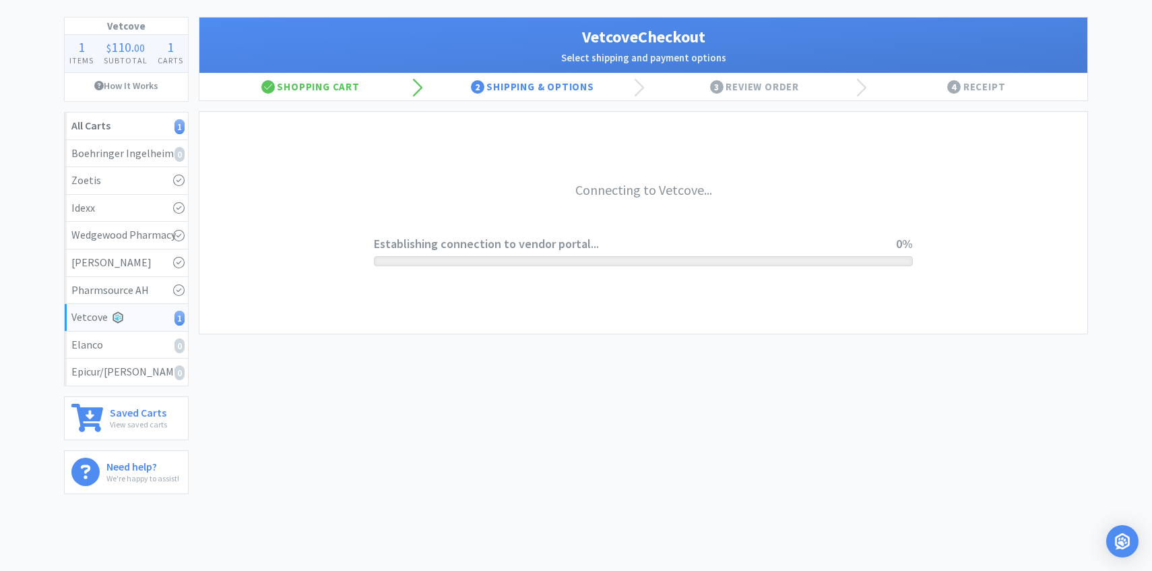
scroll to position [0, 0]
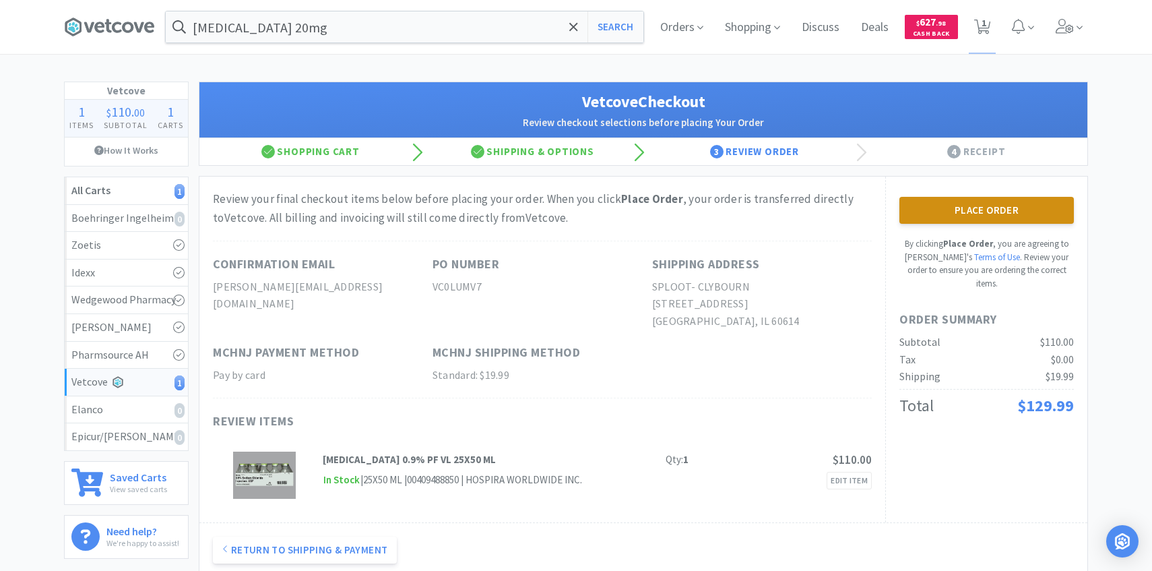
click at [960, 216] on button "Place Order" at bounding box center [986, 210] width 175 height 27
